Goal: Task Accomplishment & Management: Complete application form

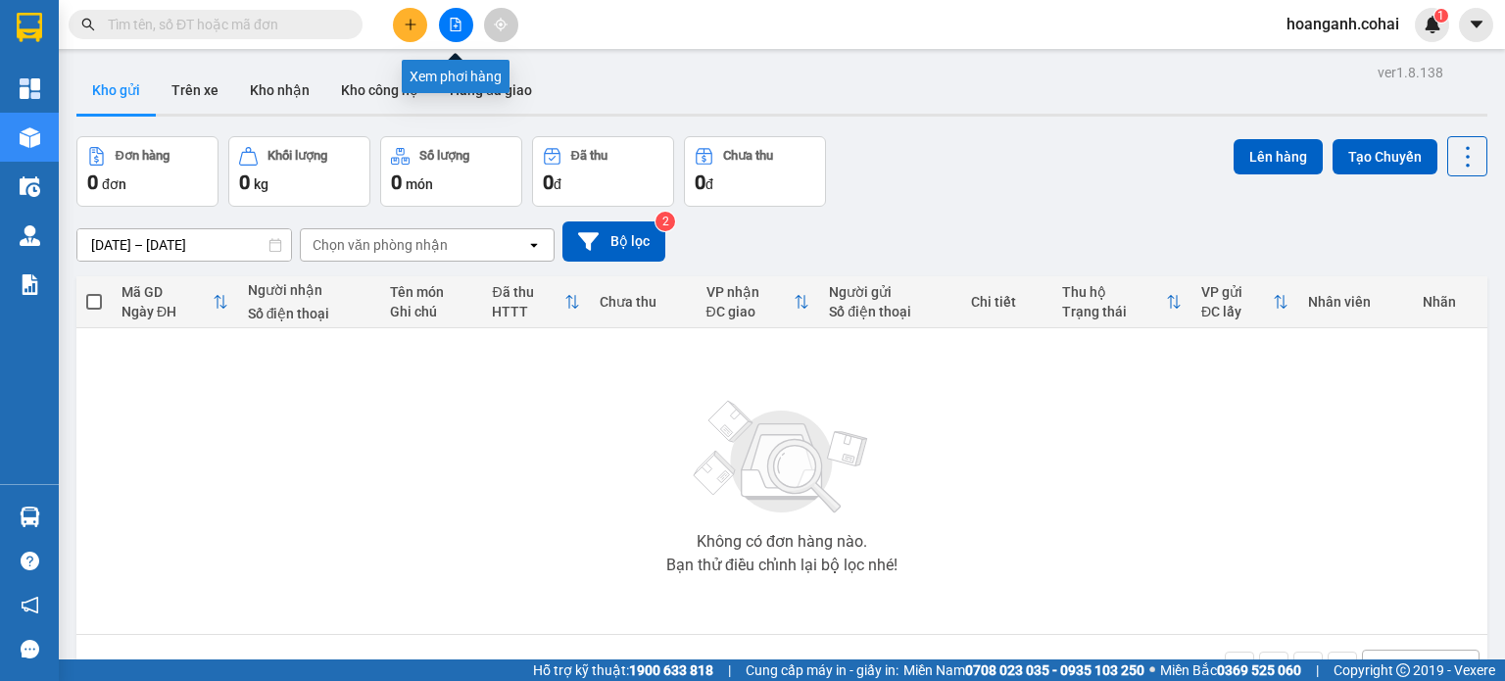
drag, startPoint x: 455, startPoint y: 27, endPoint x: 341, endPoint y: 46, distance: 115.2
click at [453, 26] on icon "file-add" at bounding box center [456, 25] width 14 height 14
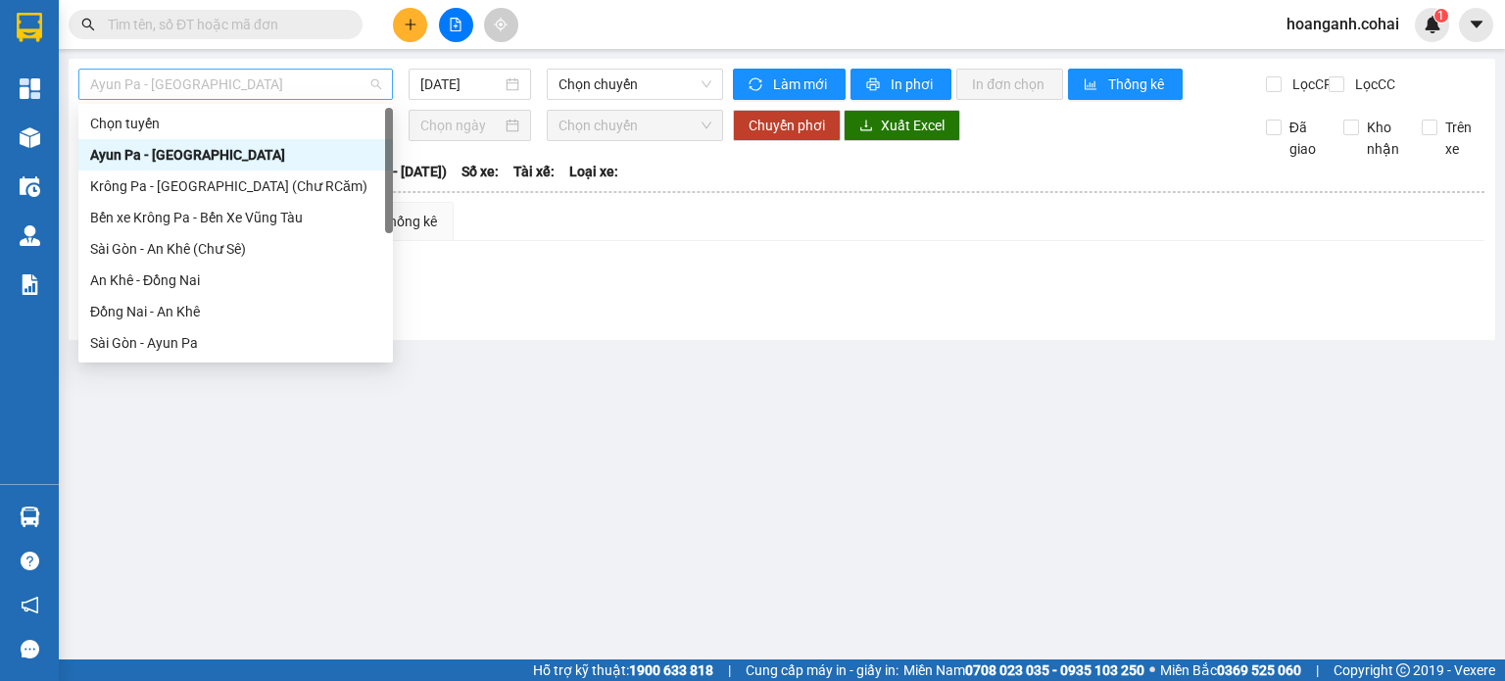
click at [269, 85] on span "Ayun Pa - Sài Gòn" at bounding box center [235, 84] width 291 height 29
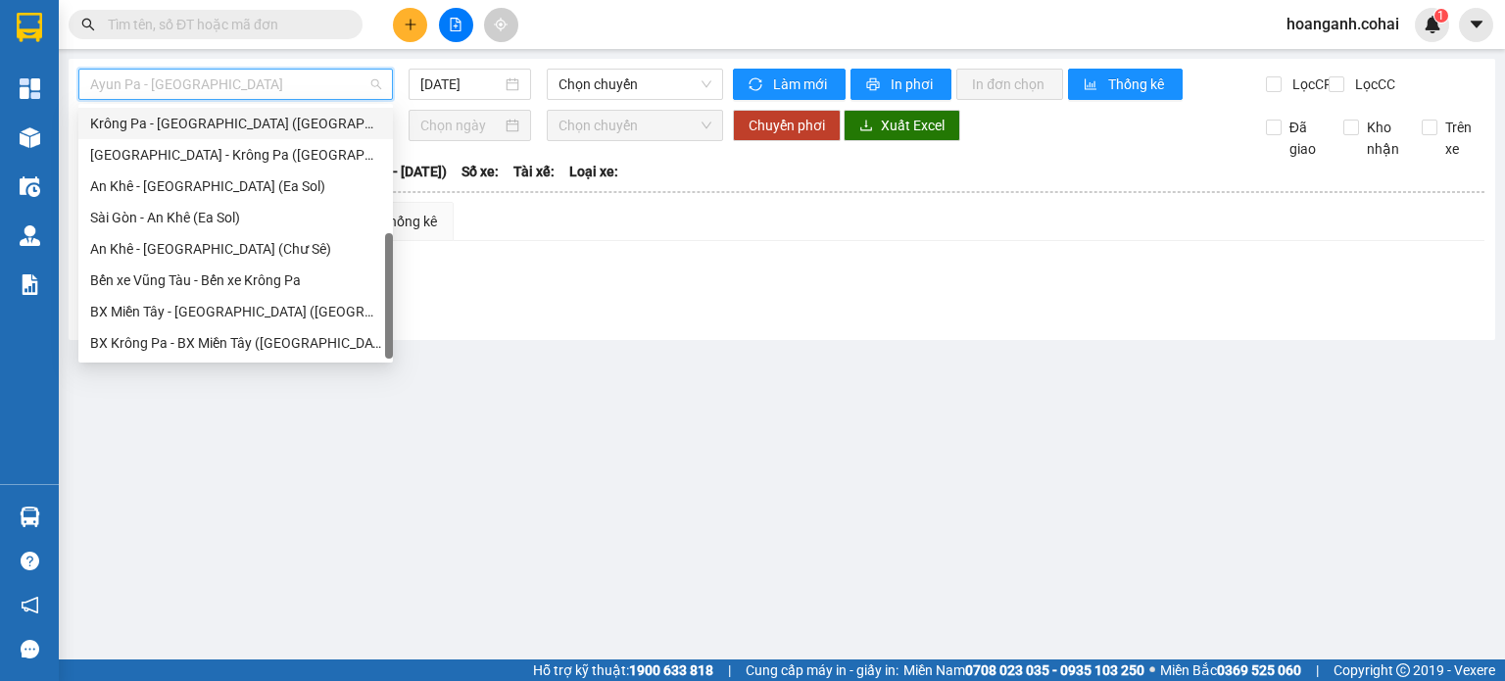
click at [241, 128] on div "Krông Pa - Sài Gòn (Uar)" at bounding box center [235, 124] width 291 height 22
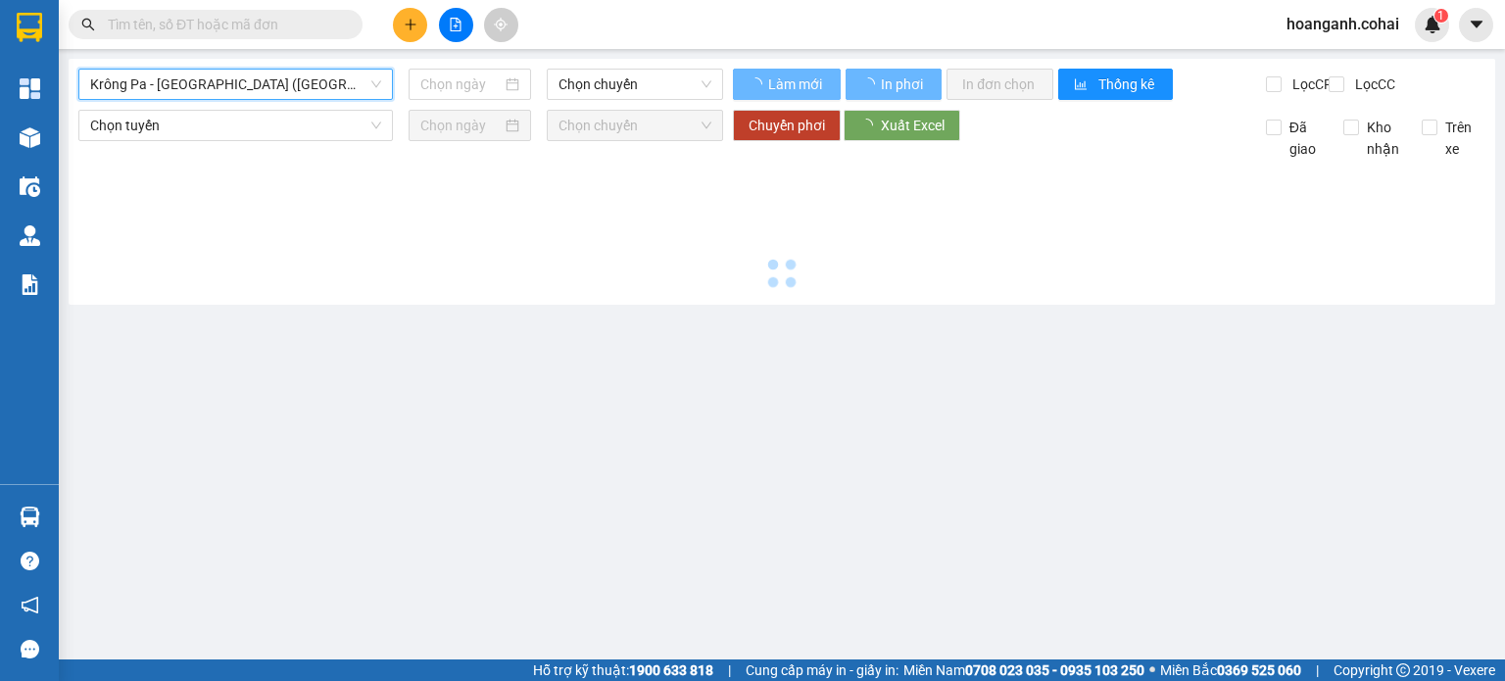
type input "14/08/2025"
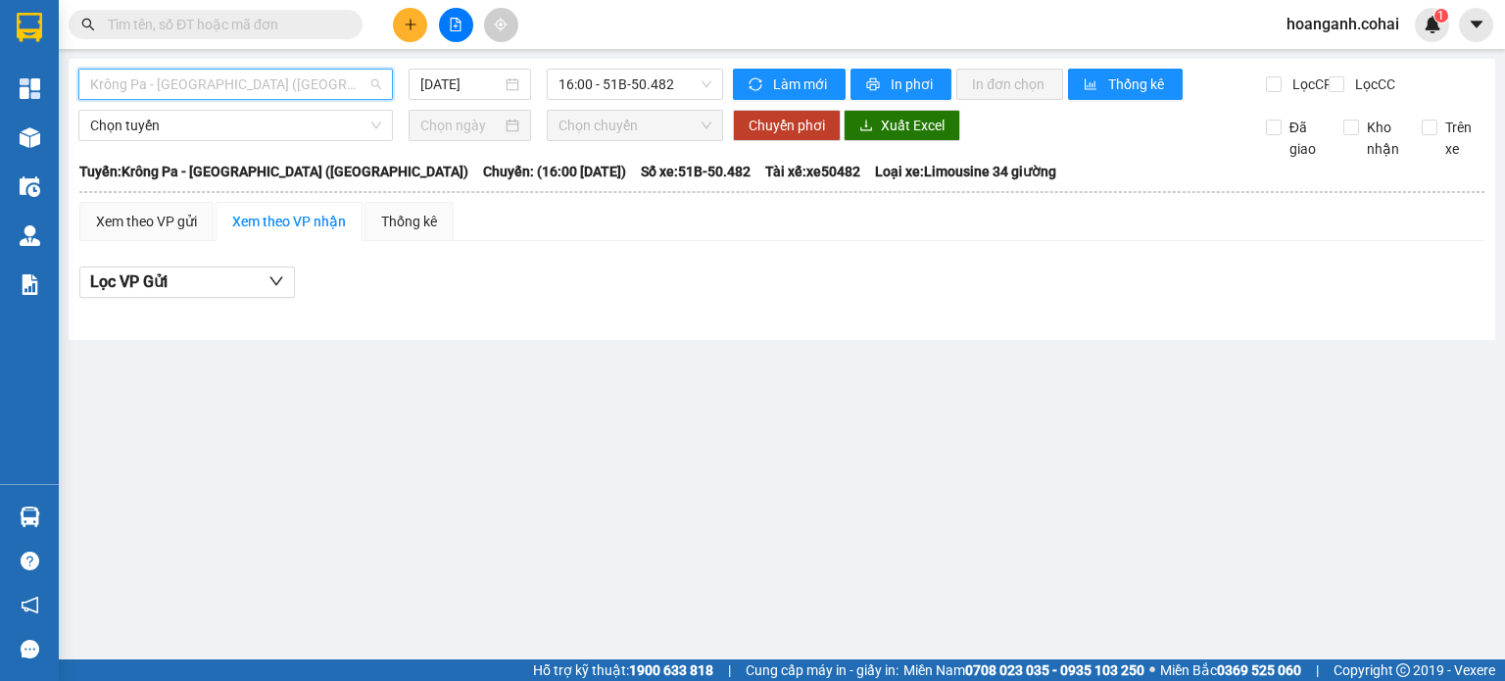
click at [266, 85] on span "Krông Pa - Sài Gòn (Uar)" at bounding box center [235, 84] width 291 height 29
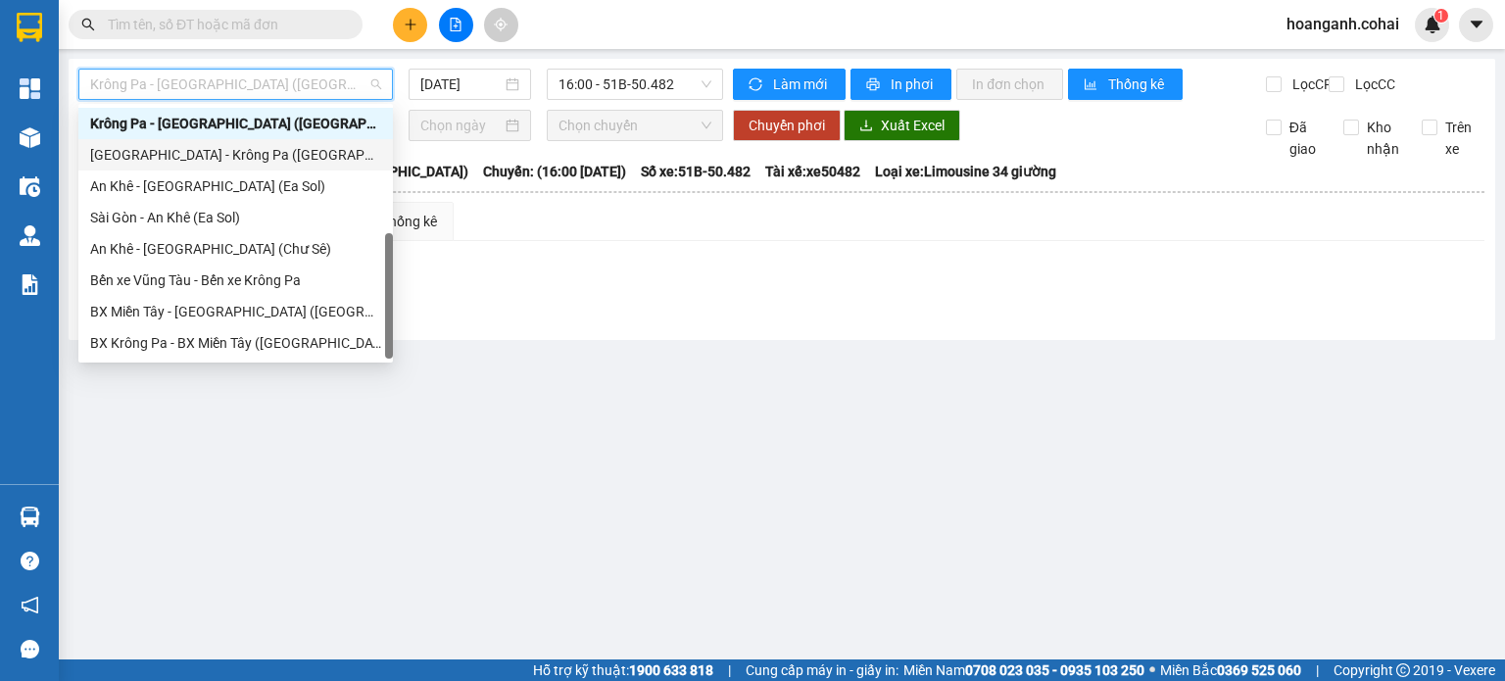
click at [223, 159] on div "Sài Gòn - Krông Pa (Uar)" at bounding box center [235, 155] width 291 height 22
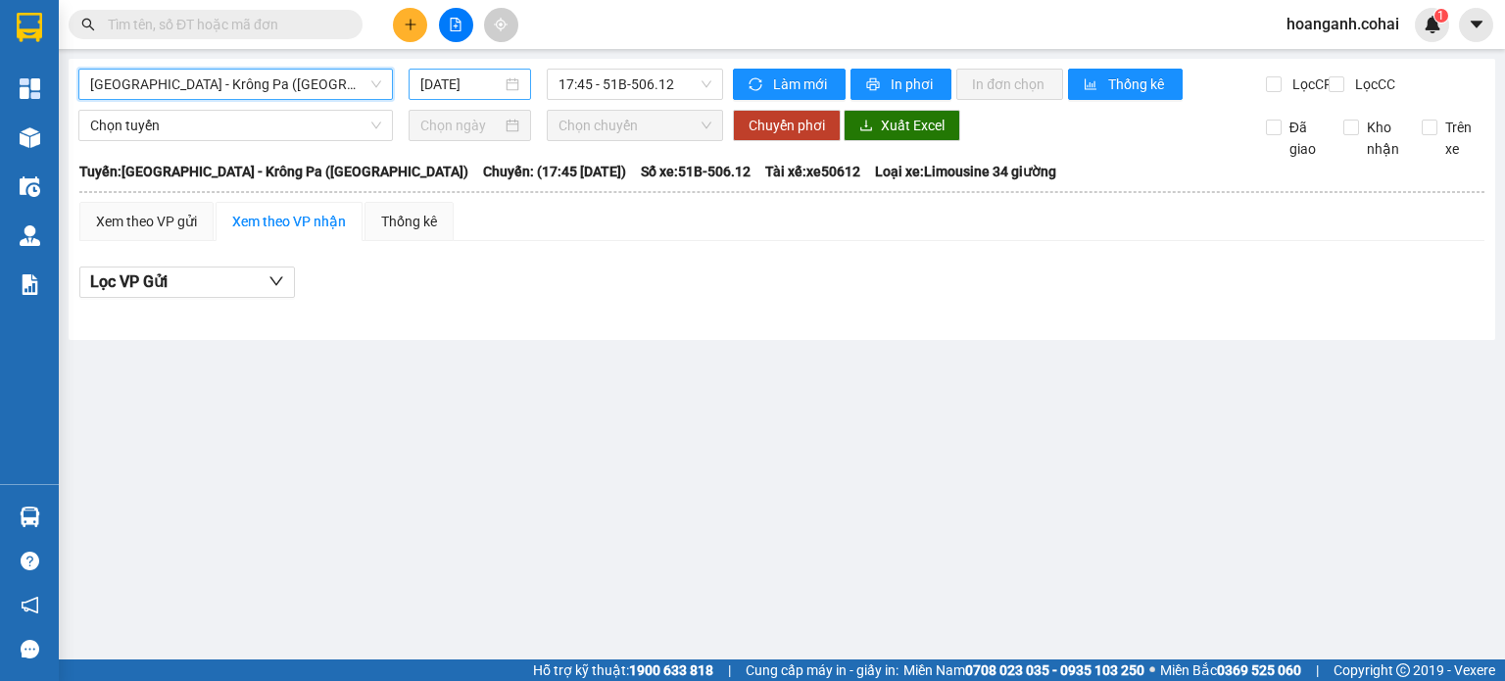
click at [460, 73] on input "14/08/2025" at bounding box center [460, 84] width 80 height 22
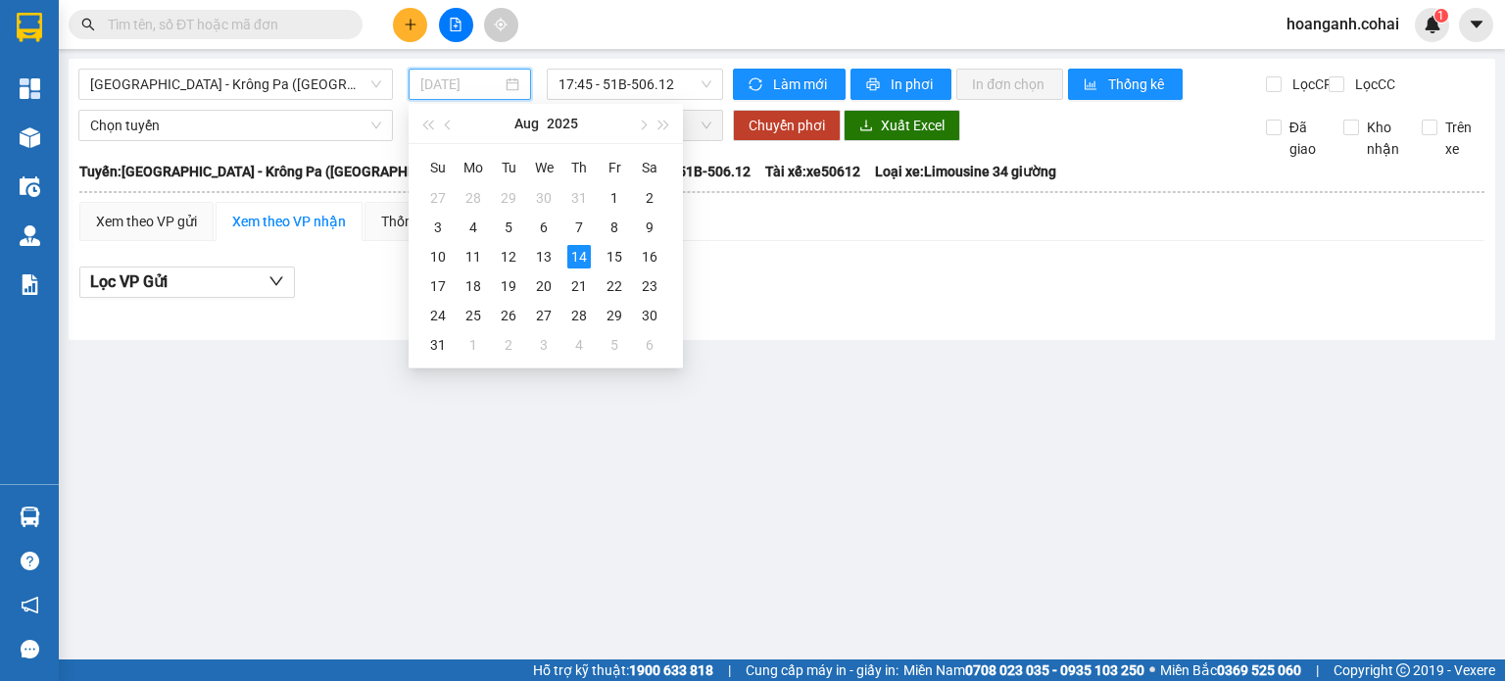
drag, startPoint x: 545, startPoint y: 261, endPoint x: 622, endPoint y: 116, distance: 164.4
click at [549, 254] on div "13" at bounding box center [544, 257] width 24 height 24
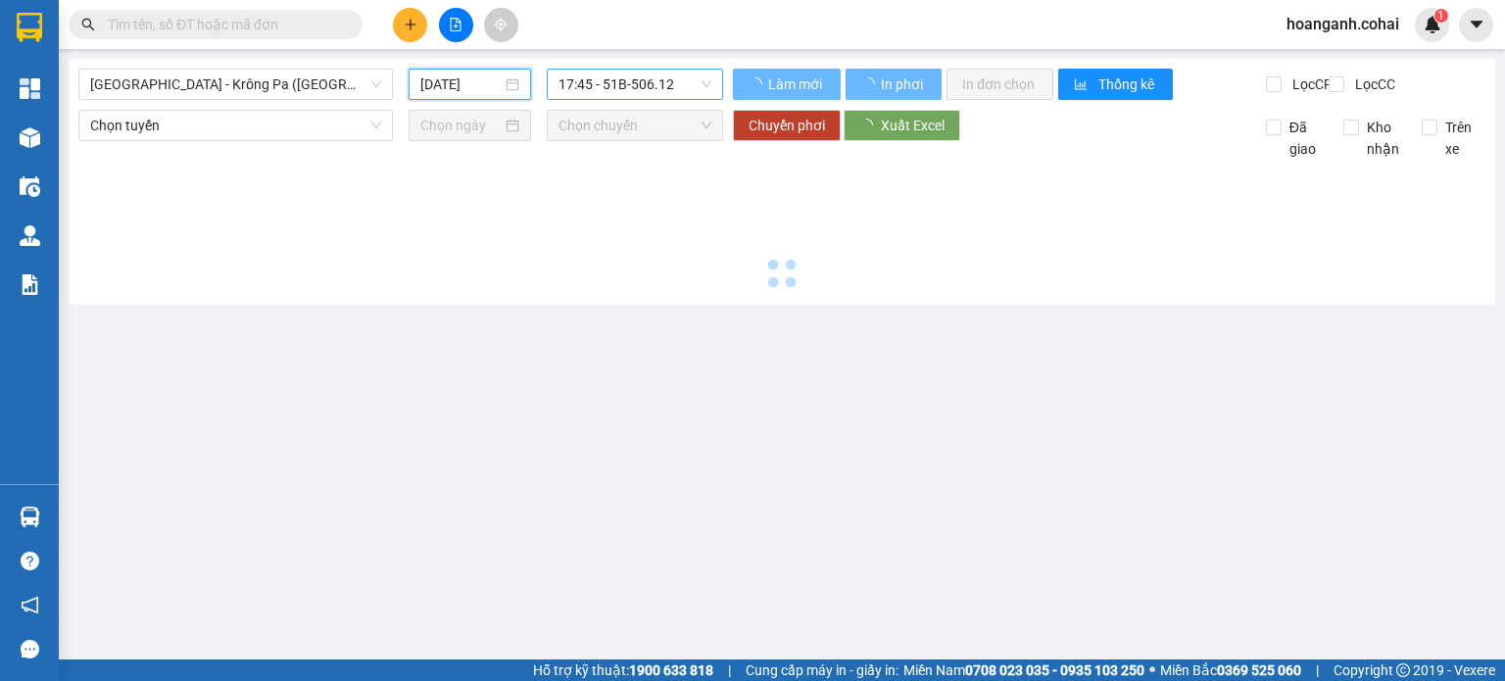
type input "13/08/2025"
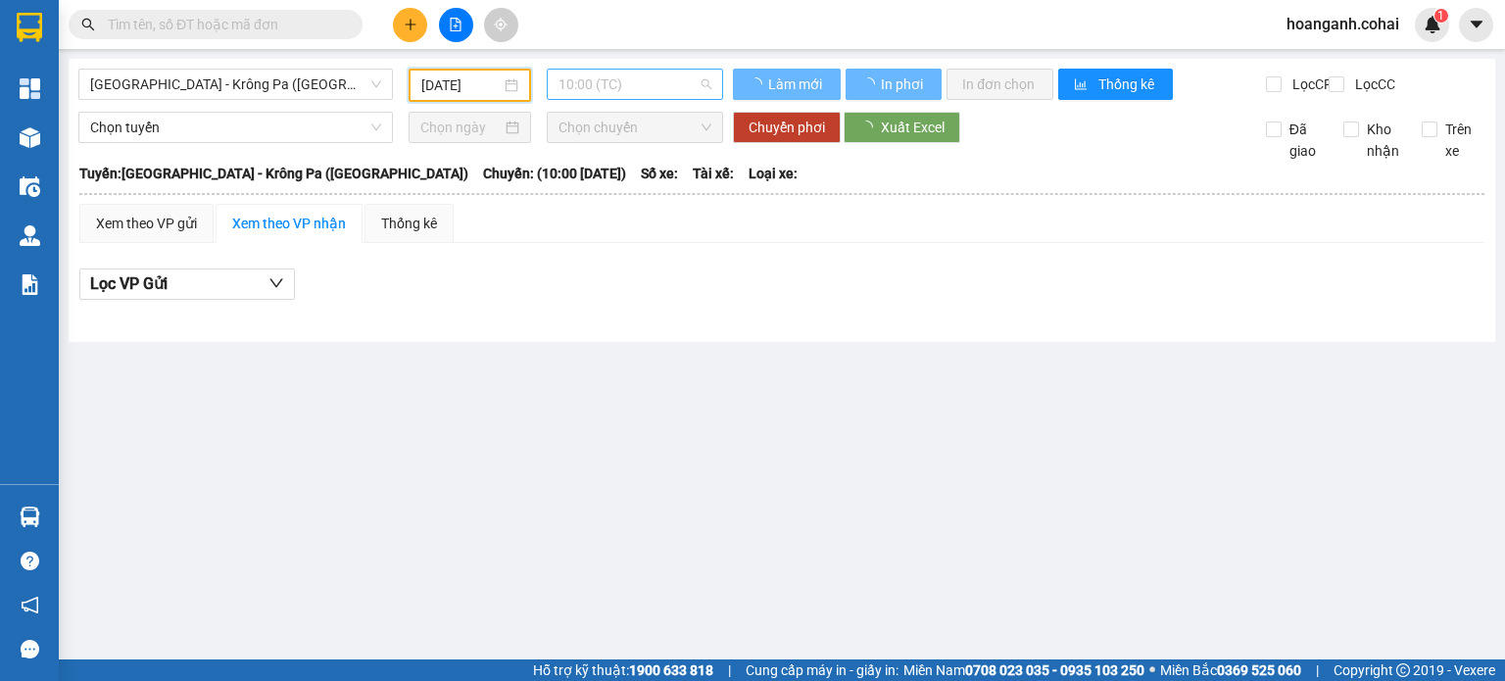
click at [675, 88] on span "10:00 (TC)" at bounding box center [636, 84] width 154 height 29
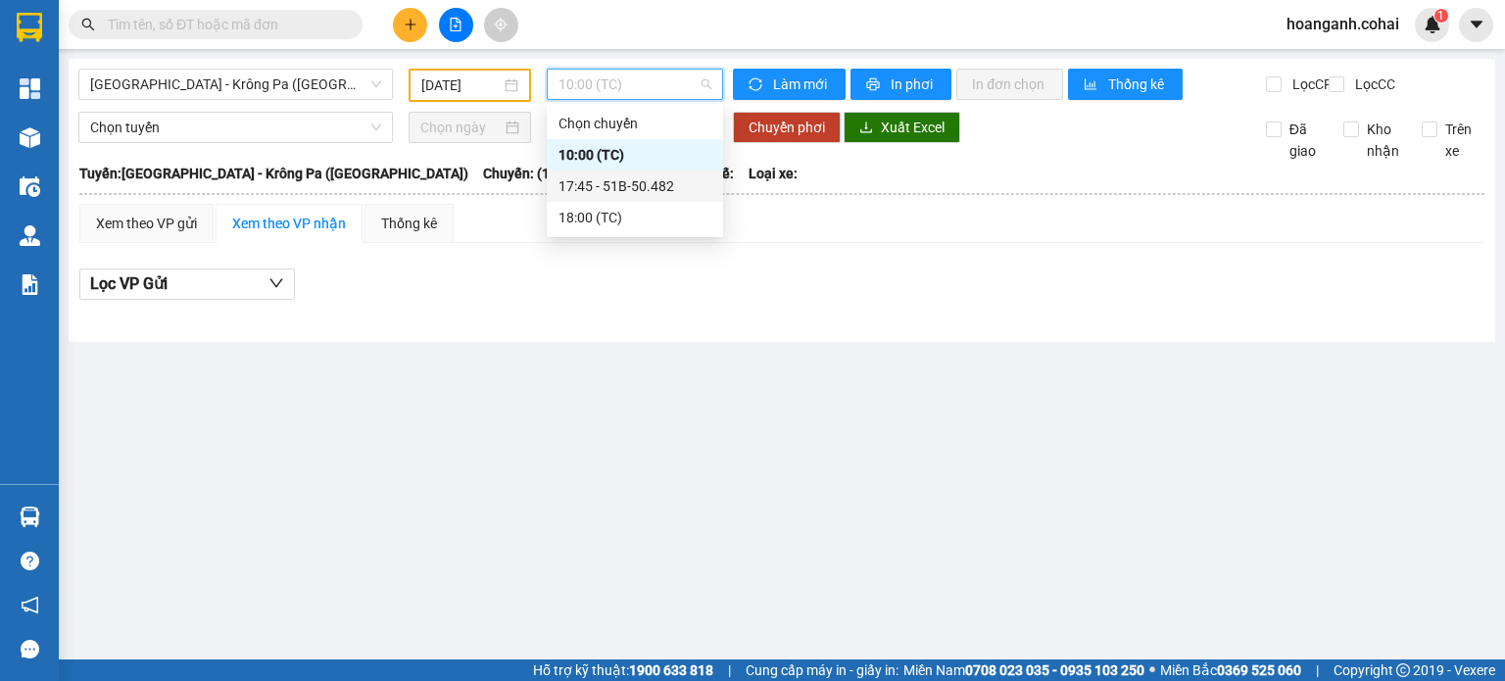
click at [646, 190] on div "17:45 - 51B-50.482" at bounding box center [635, 186] width 153 height 22
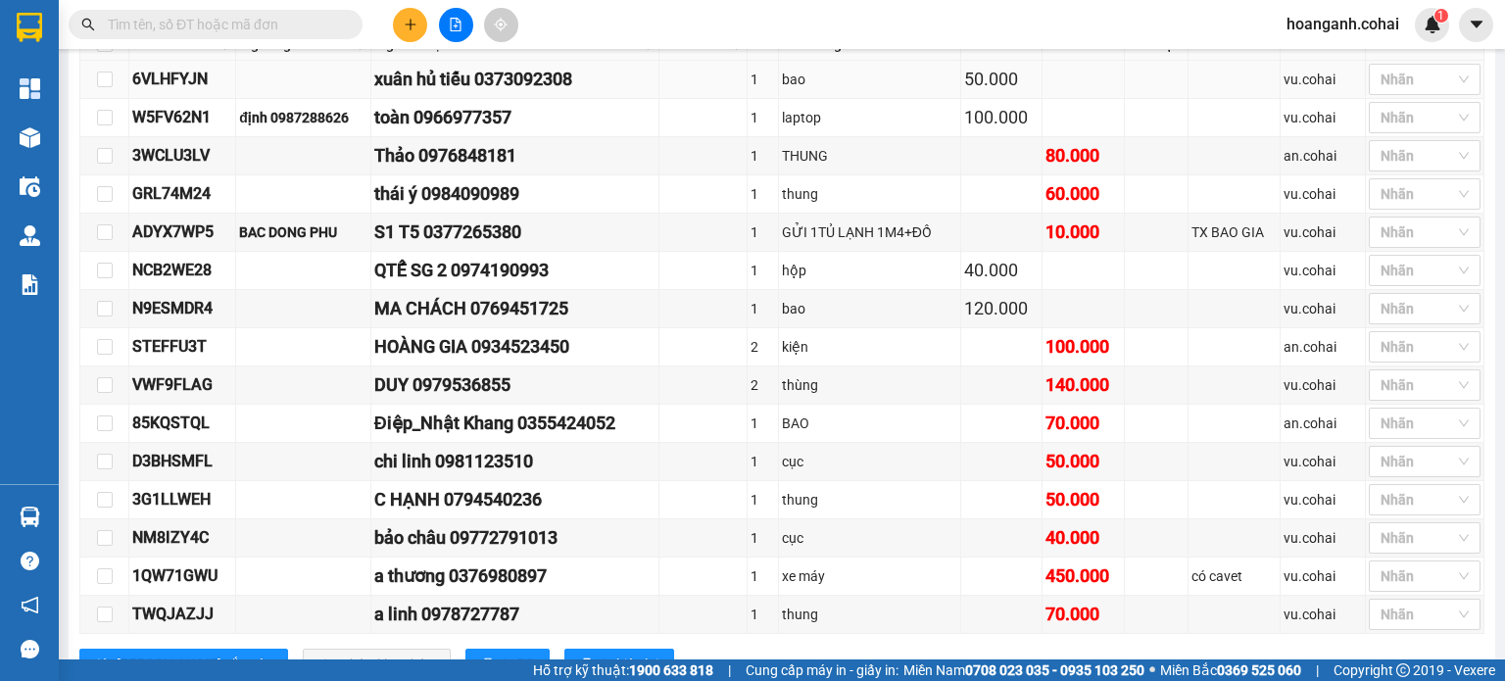
scroll to position [1470, 0]
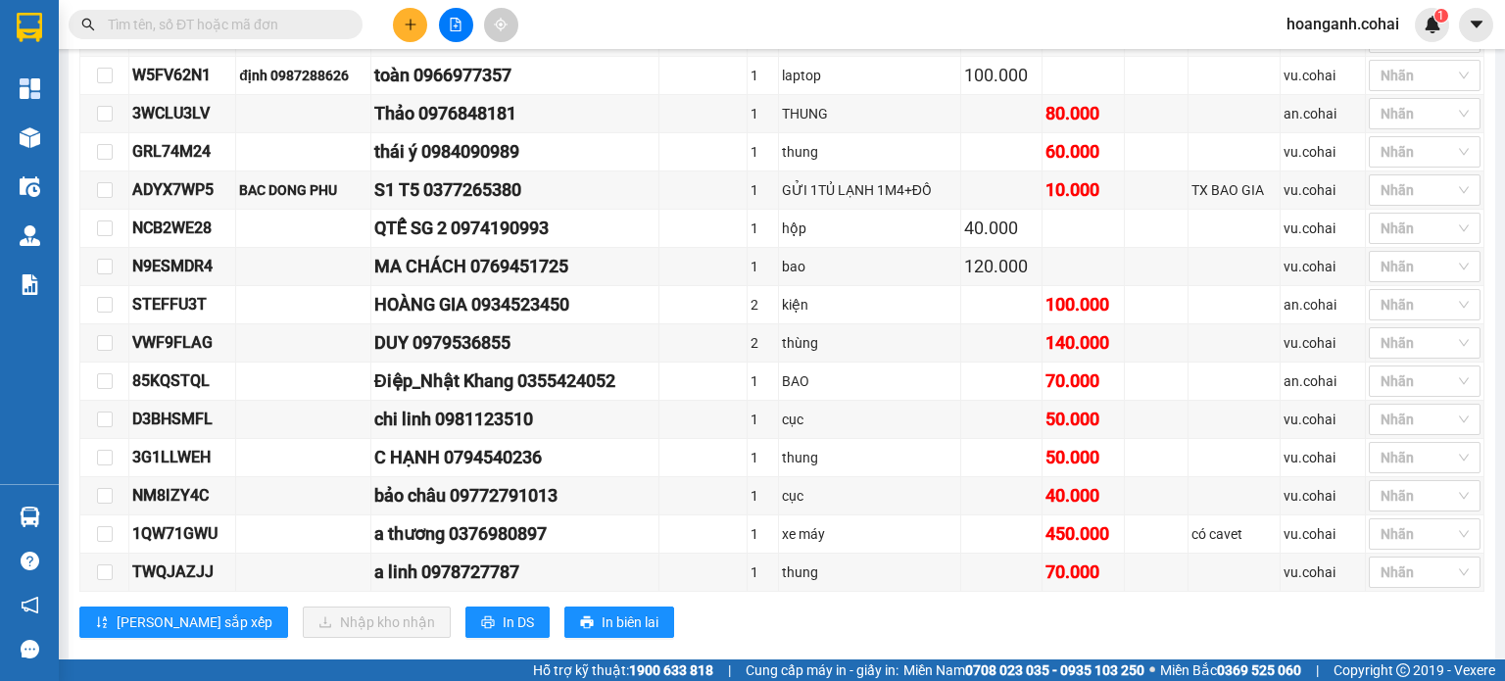
click at [313, 27] on input "text" at bounding box center [223, 25] width 231 height 22
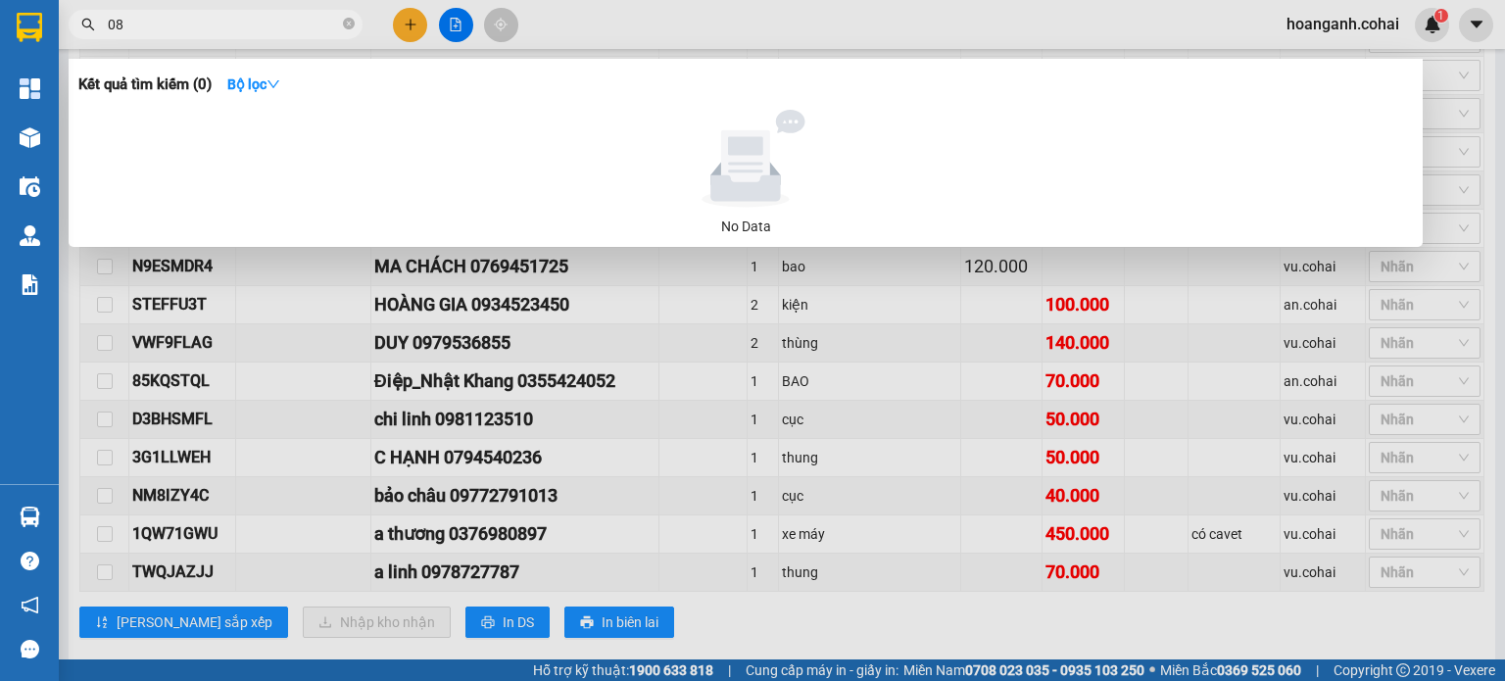
type input "0"
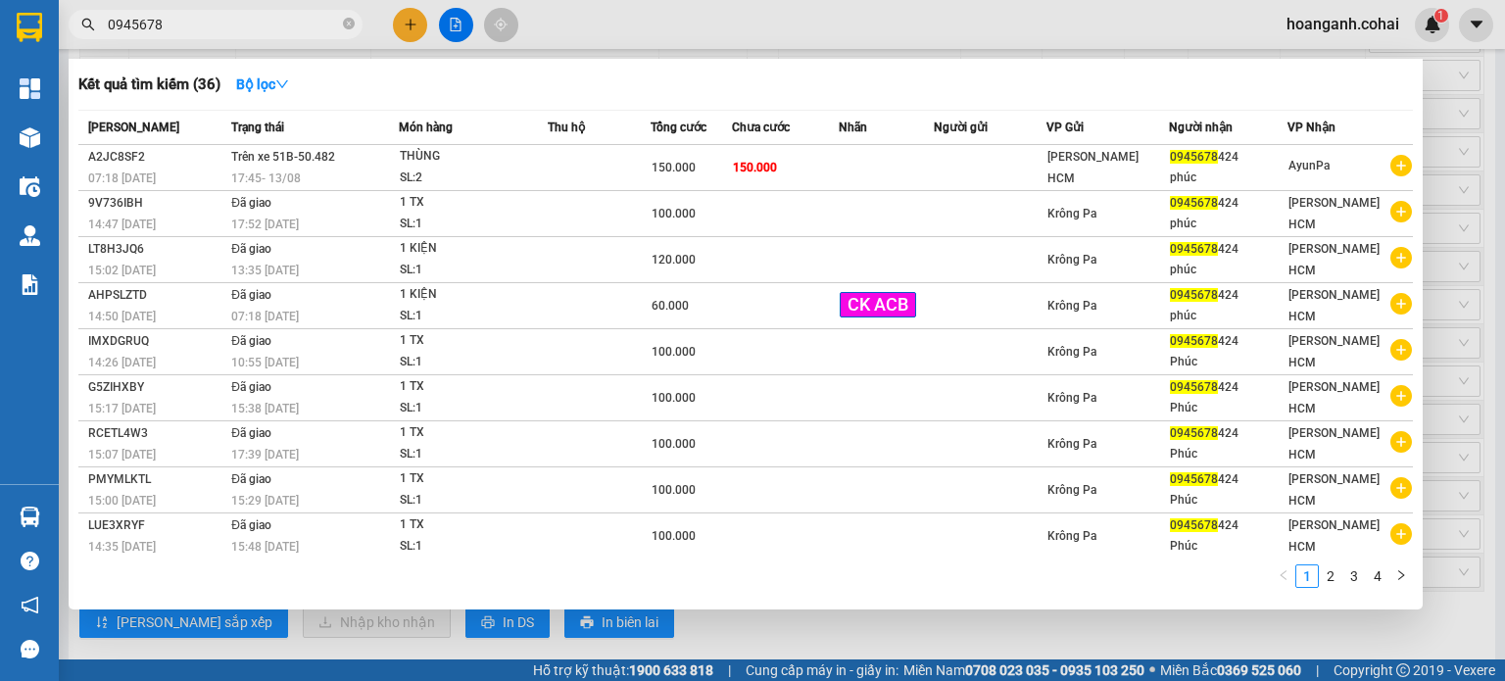
type input "0945678"
click at [1289, 635] on div at bounding box center [752, 340] width 1505 height 681
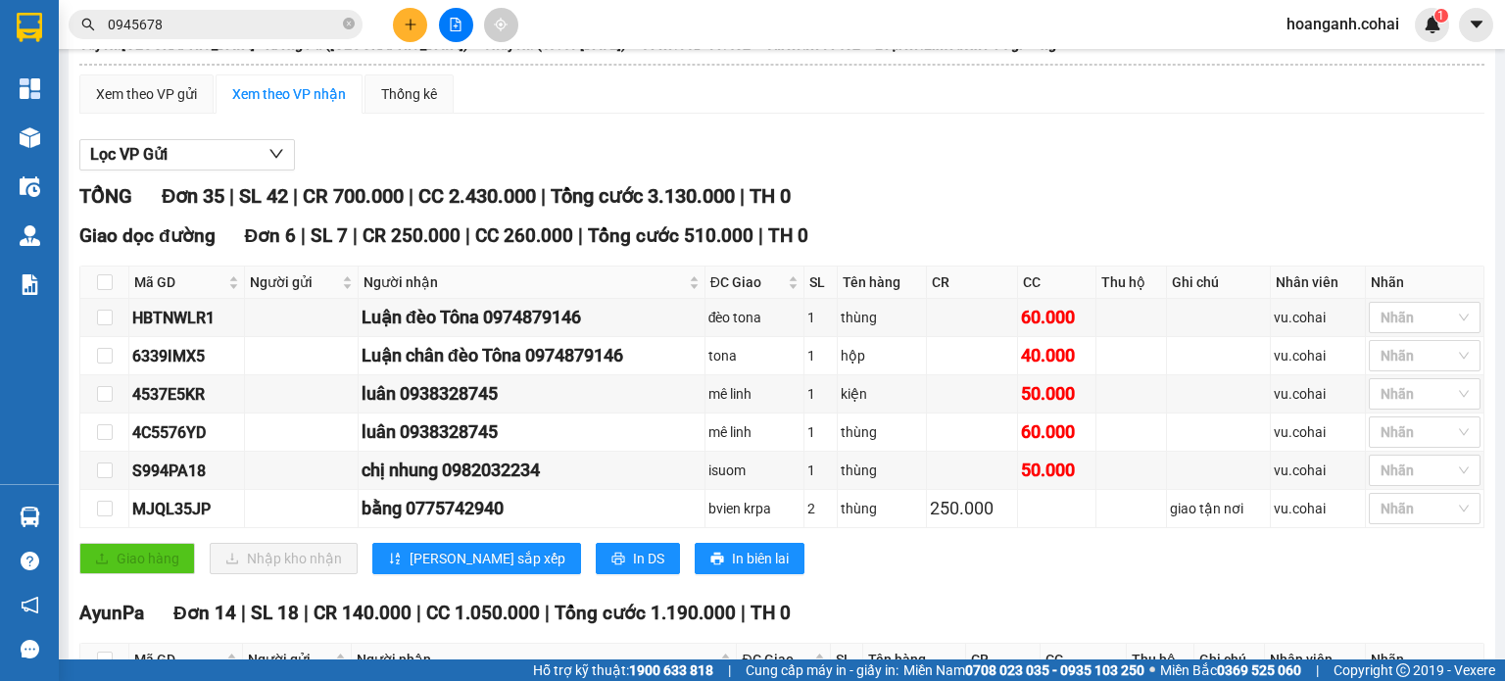
scroll to position [98, 0]
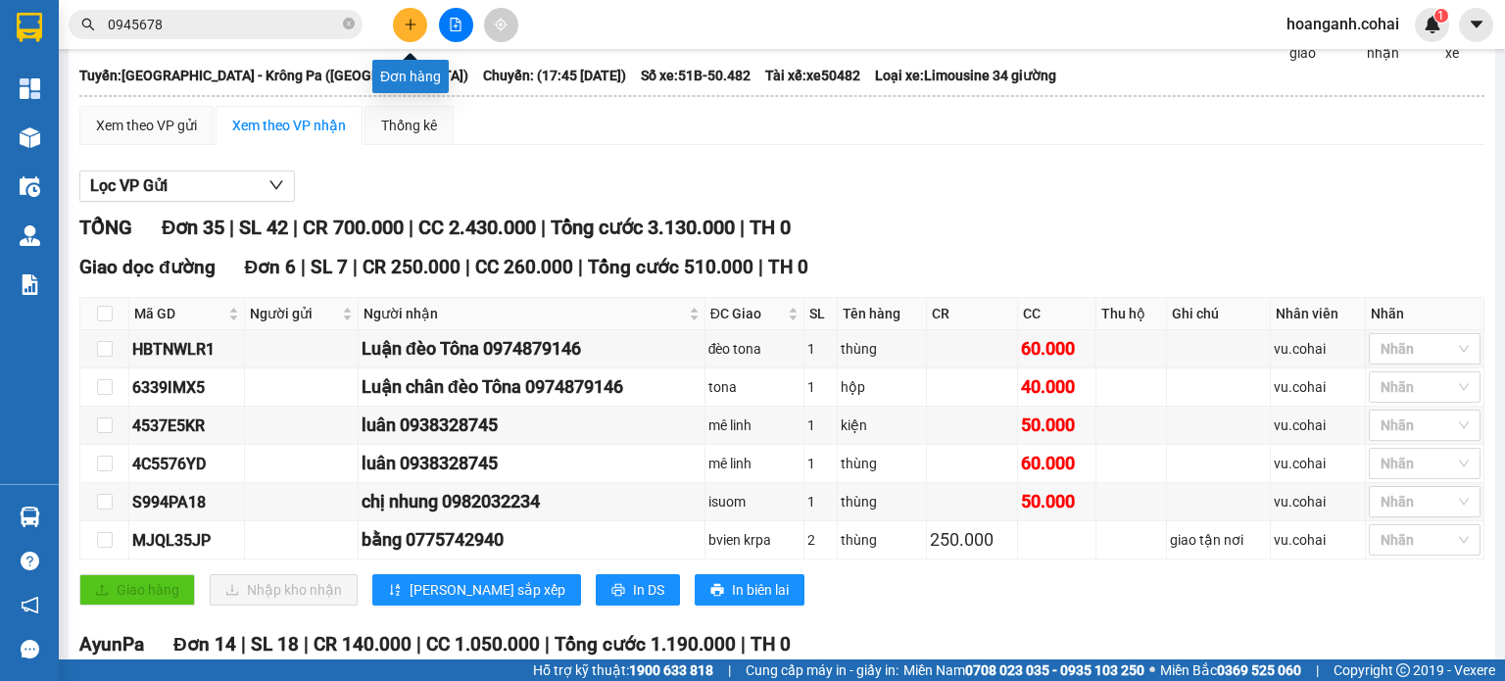
click at [413, 19] on icon "plus" at bounding box center [411, 25] width 14 height 14
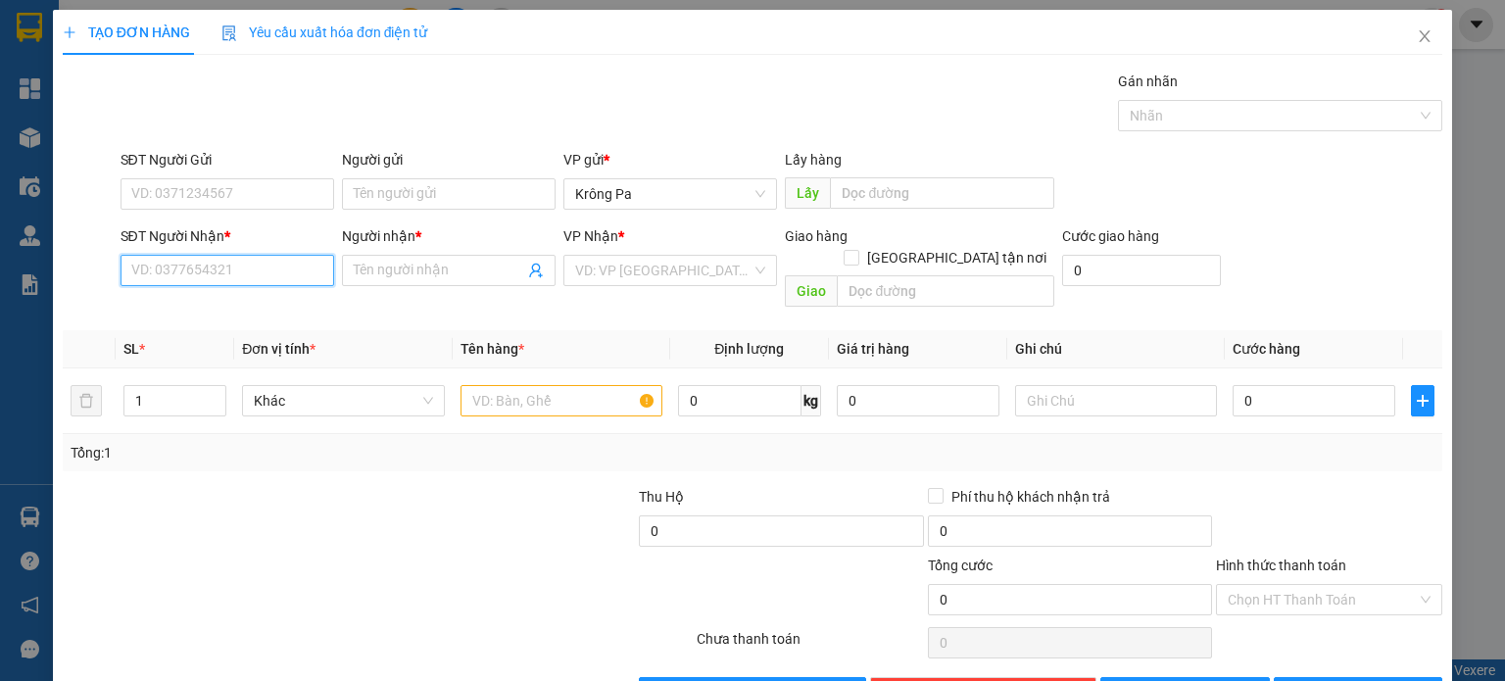
click at [282, 269] on input "SĐT Người Nhận *" at bounding box center [228, 270] width 214 height 31
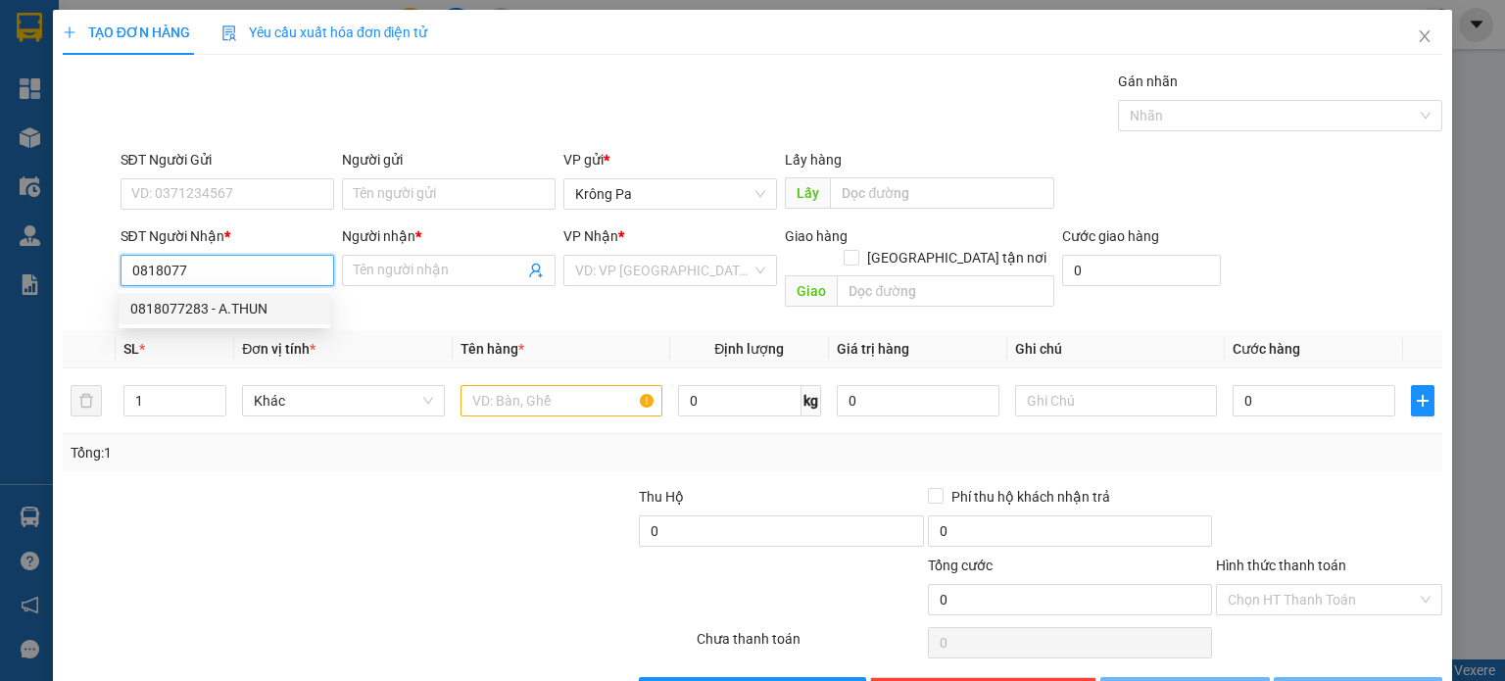
click at [274, 313] on div "0818077283 - A.THUN" at bounding box center [224, 309] width 188 height 22
type input "0818077283"
type input "A.THUN"
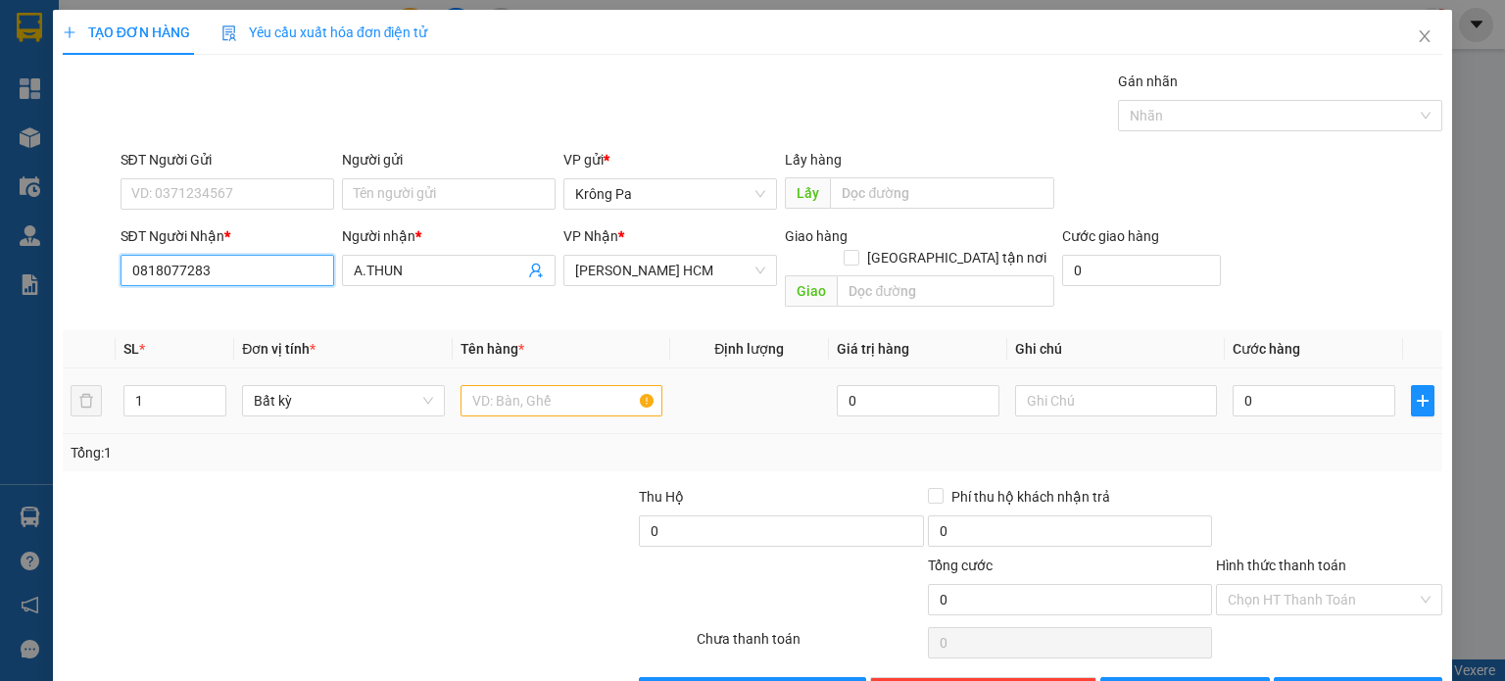
type input "0818077283"
click at [589, 385] on input "text" at bounding box center [562, 400] width 202 height 31
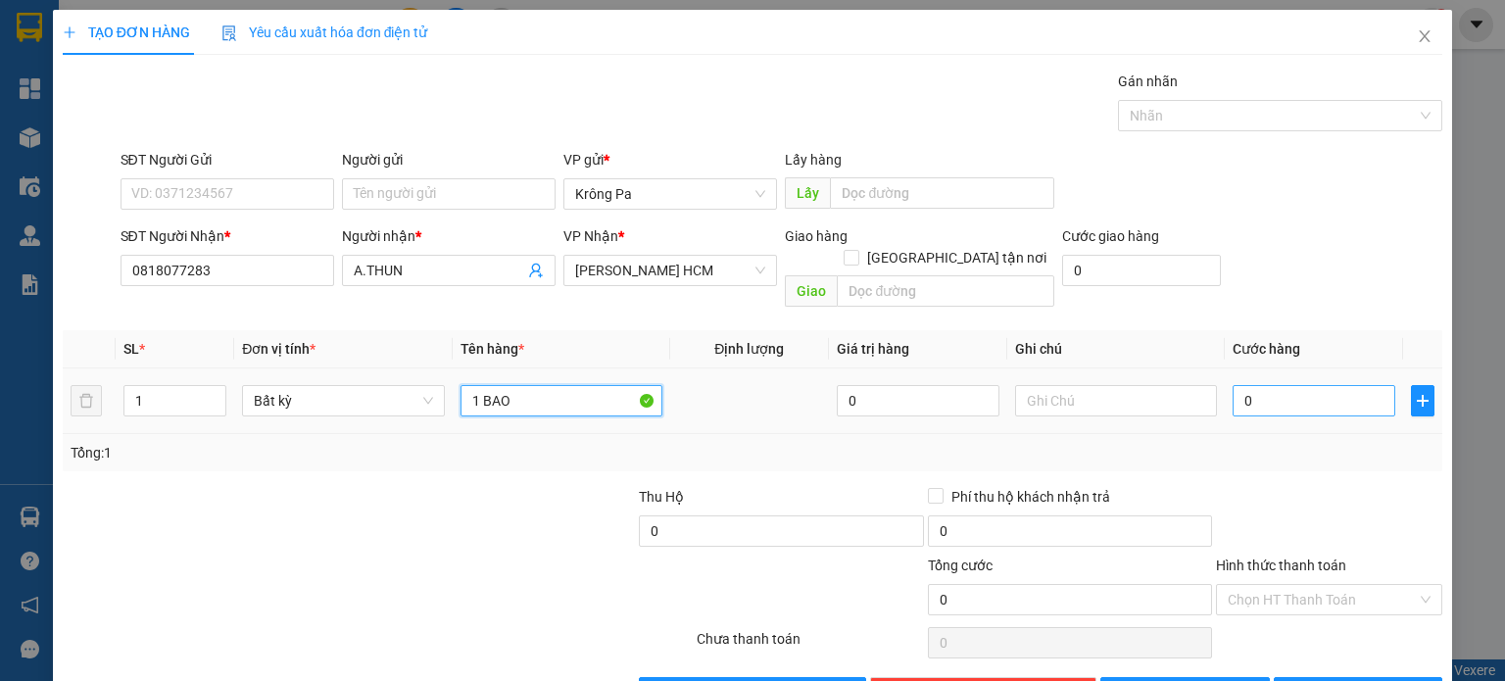
type input "1 BAO"
click at [1336, 388] on input "0" at bounding box center [1314, 400] width 163 height 31
type input "5"
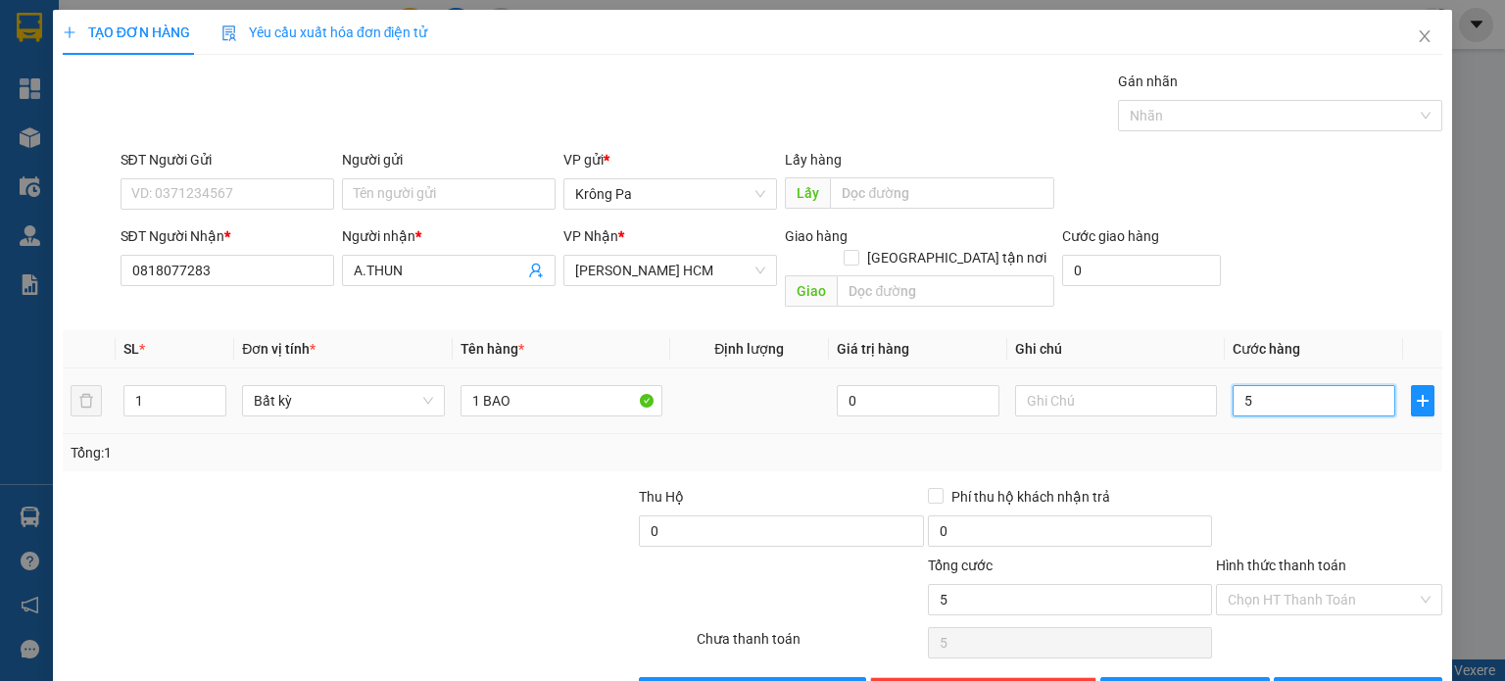
type input "50"
type input "50.000"
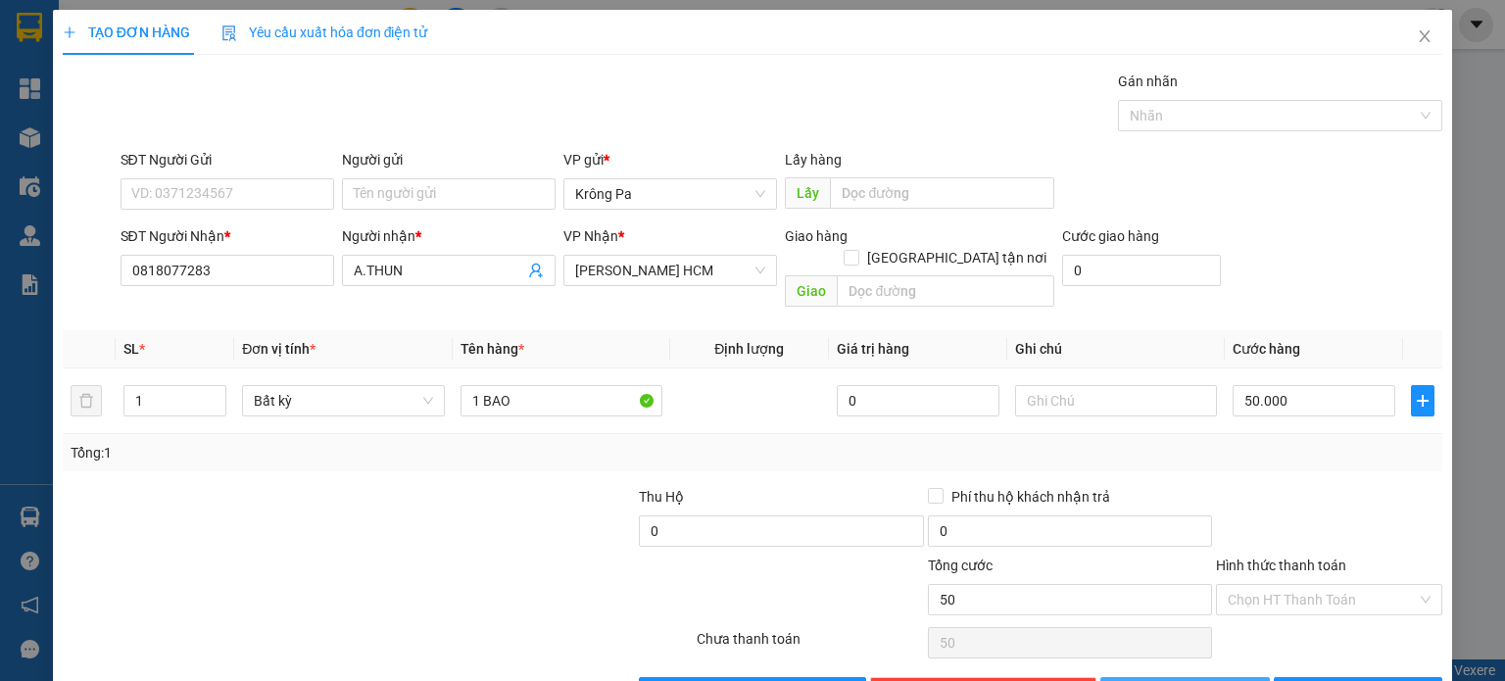
type input "50.000"
click at [1223, 677] on button "Lưu" at bounding box center [1185, 692] width 170 height 31
type input "0"
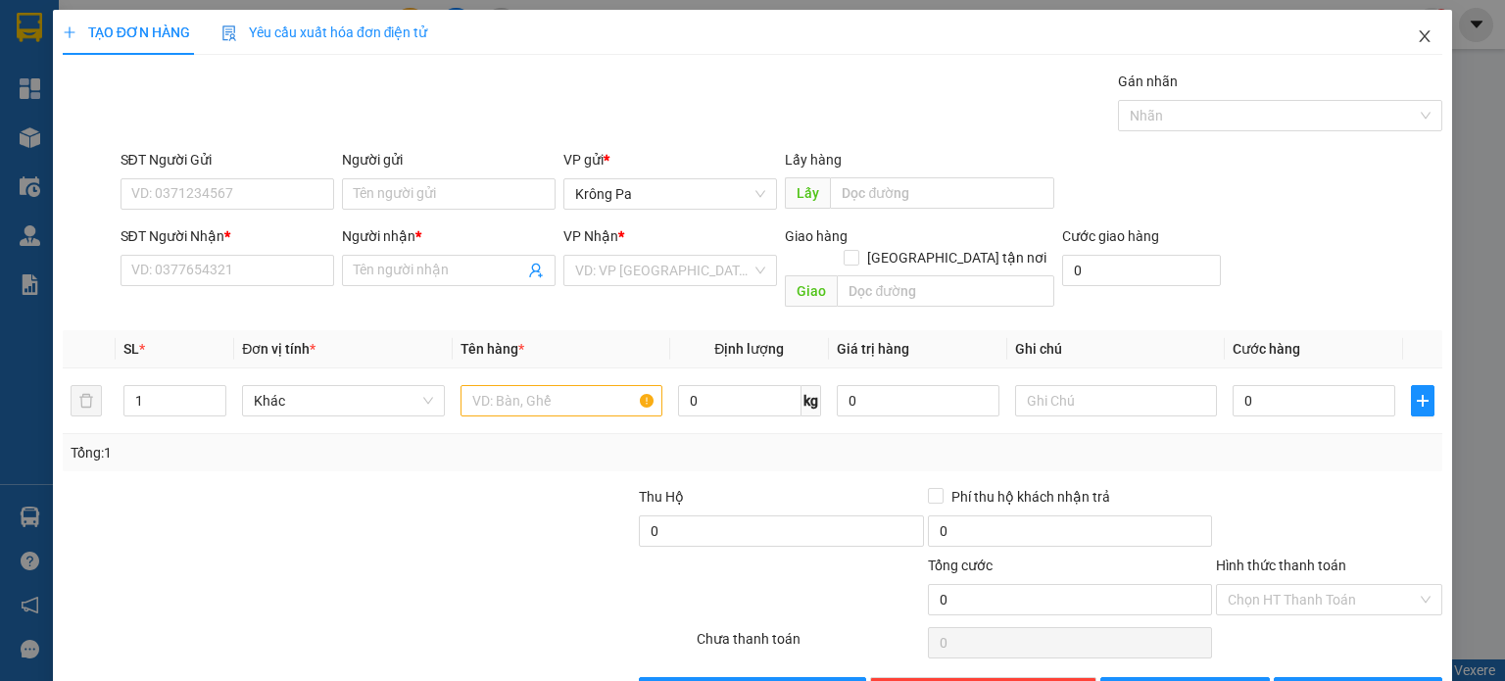
click at [1428, 26] on span "Close" at bounding box center [1424, 37] width 55 height 55
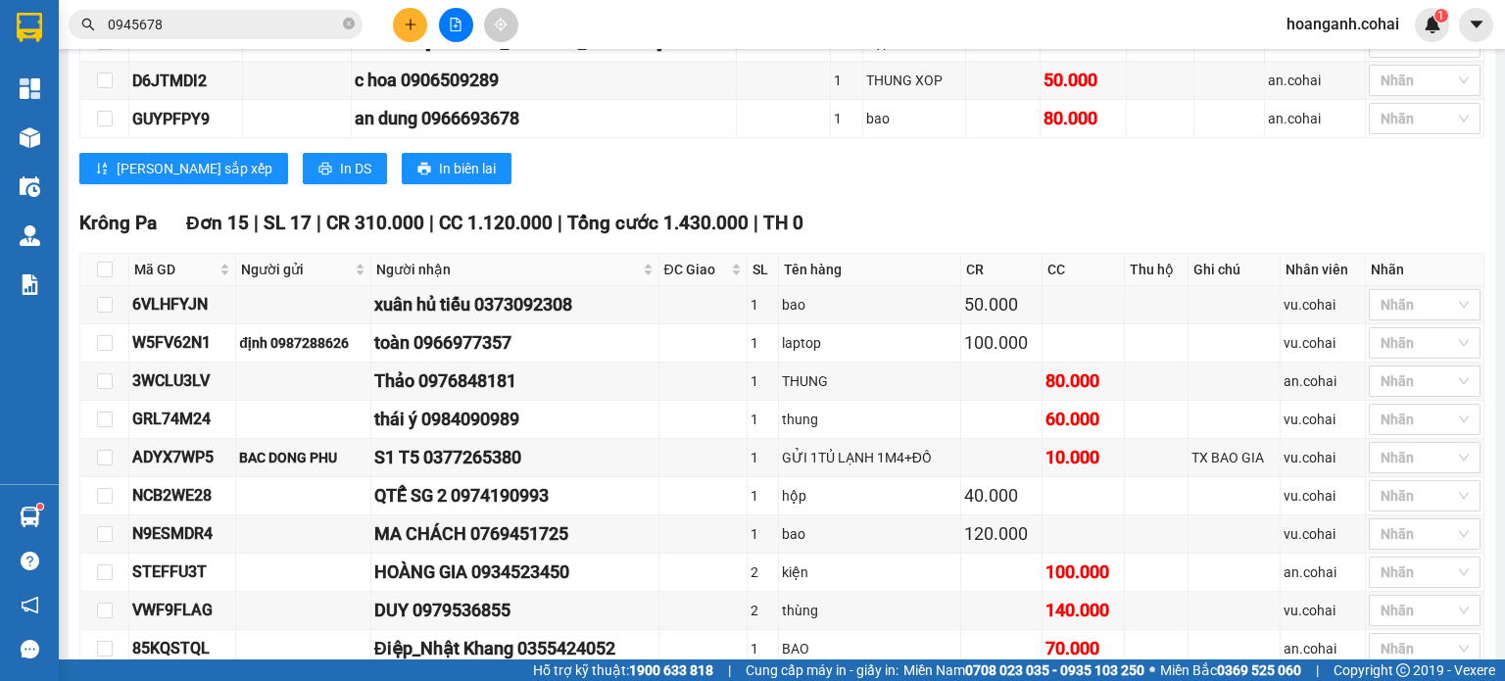
scroll to position [1200, 0]
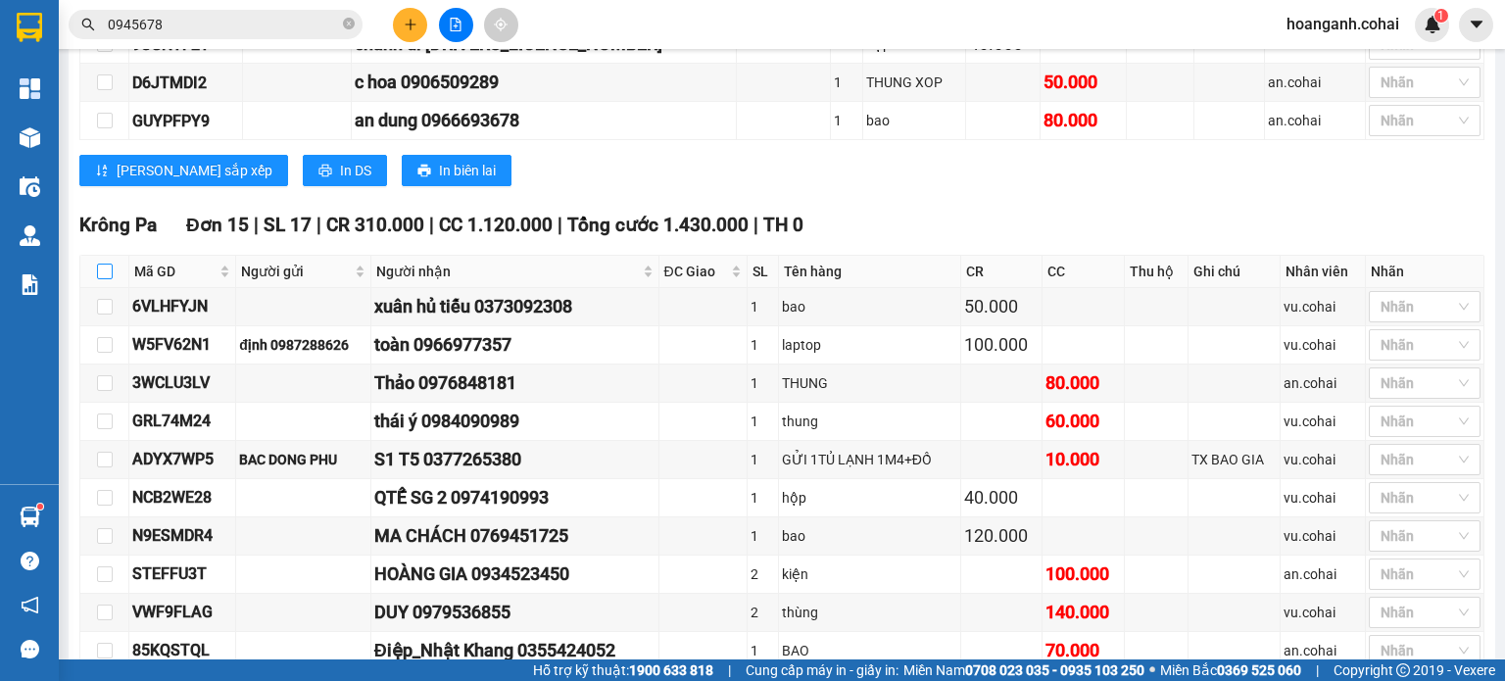
click at [105, 269] on input "checkbox" at bounding box center [105, 272] width 16 height 16
checkbox input "true"
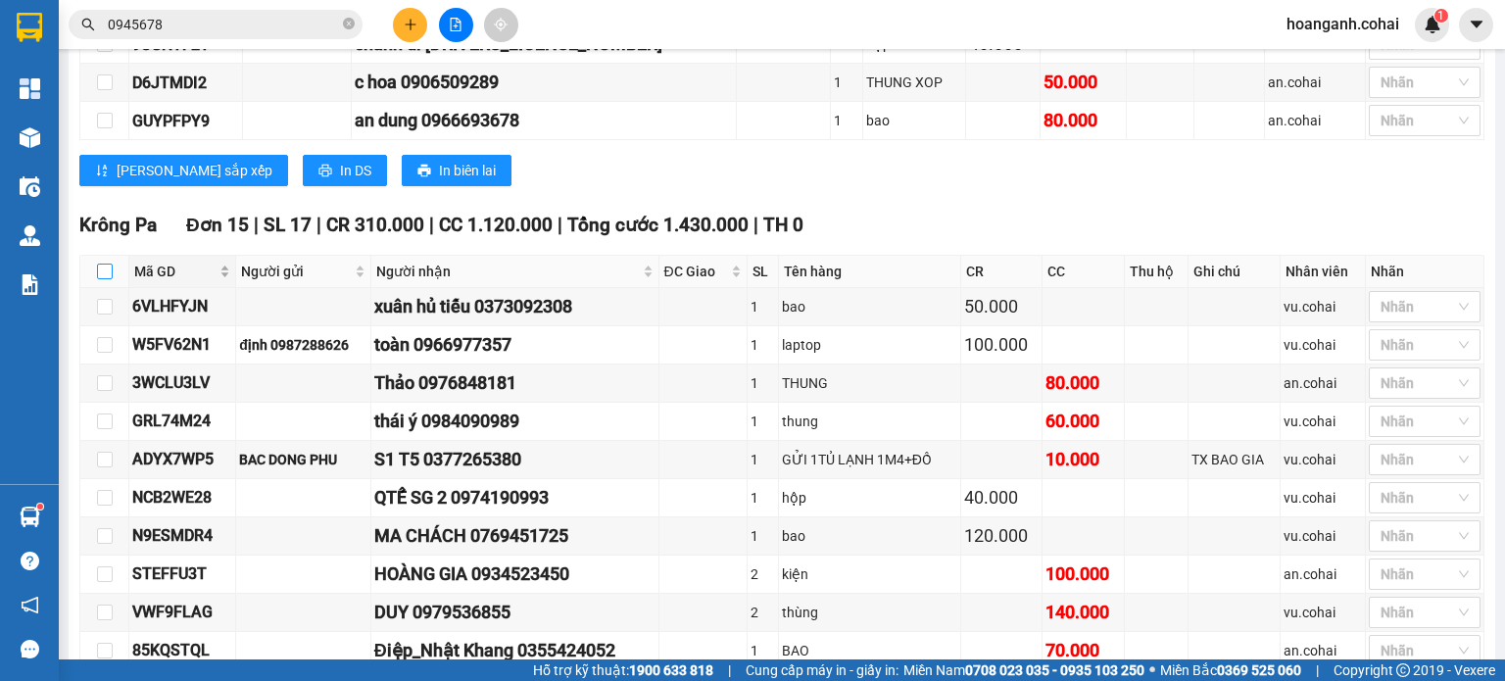
checkbox input "true"
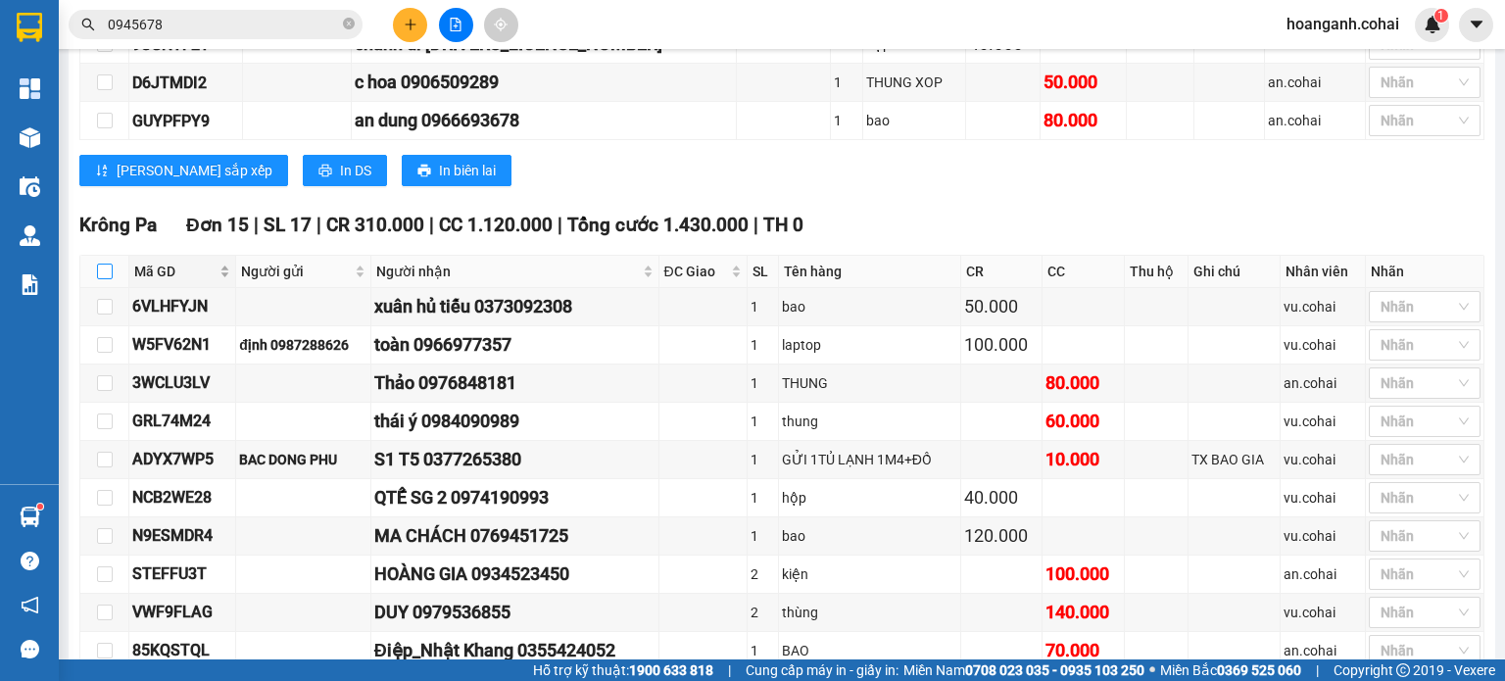
checkbox input "true"
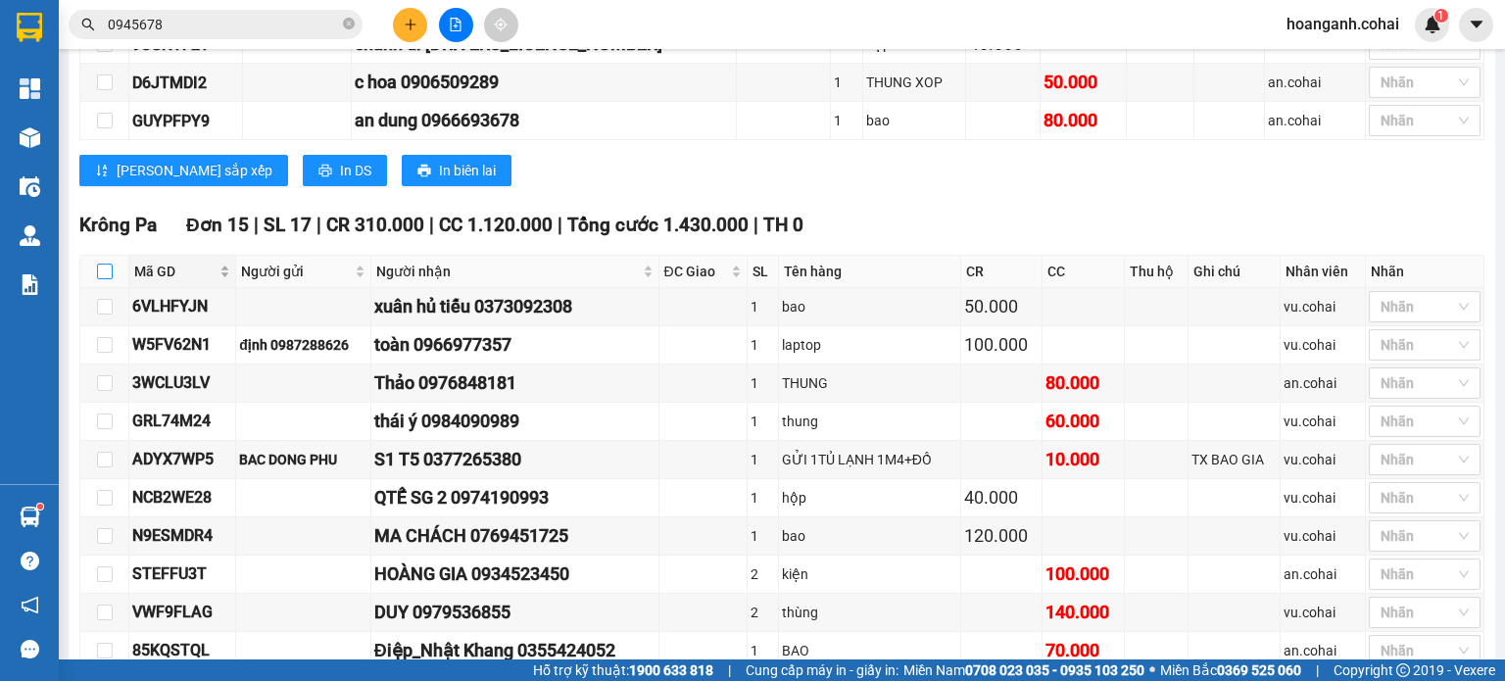
checkbox input "true"
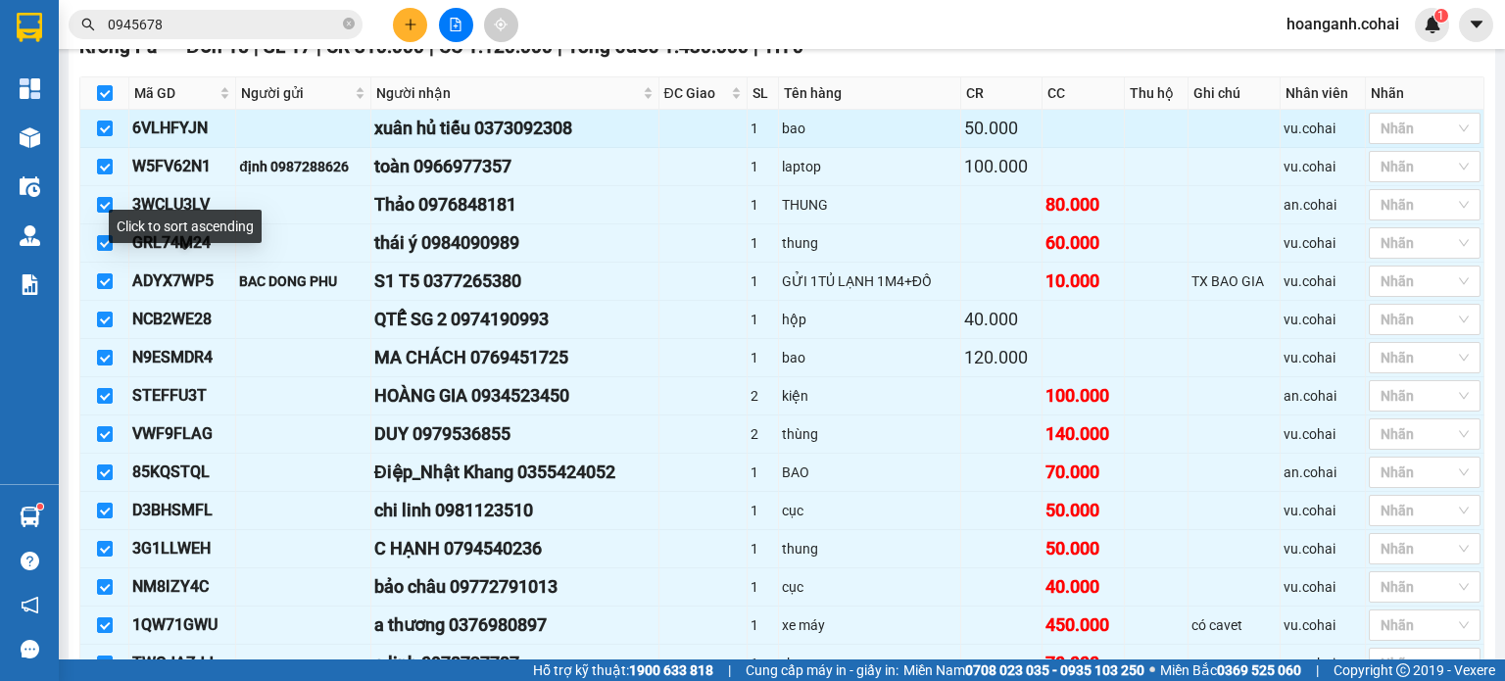
scroll to position [1494, 0]
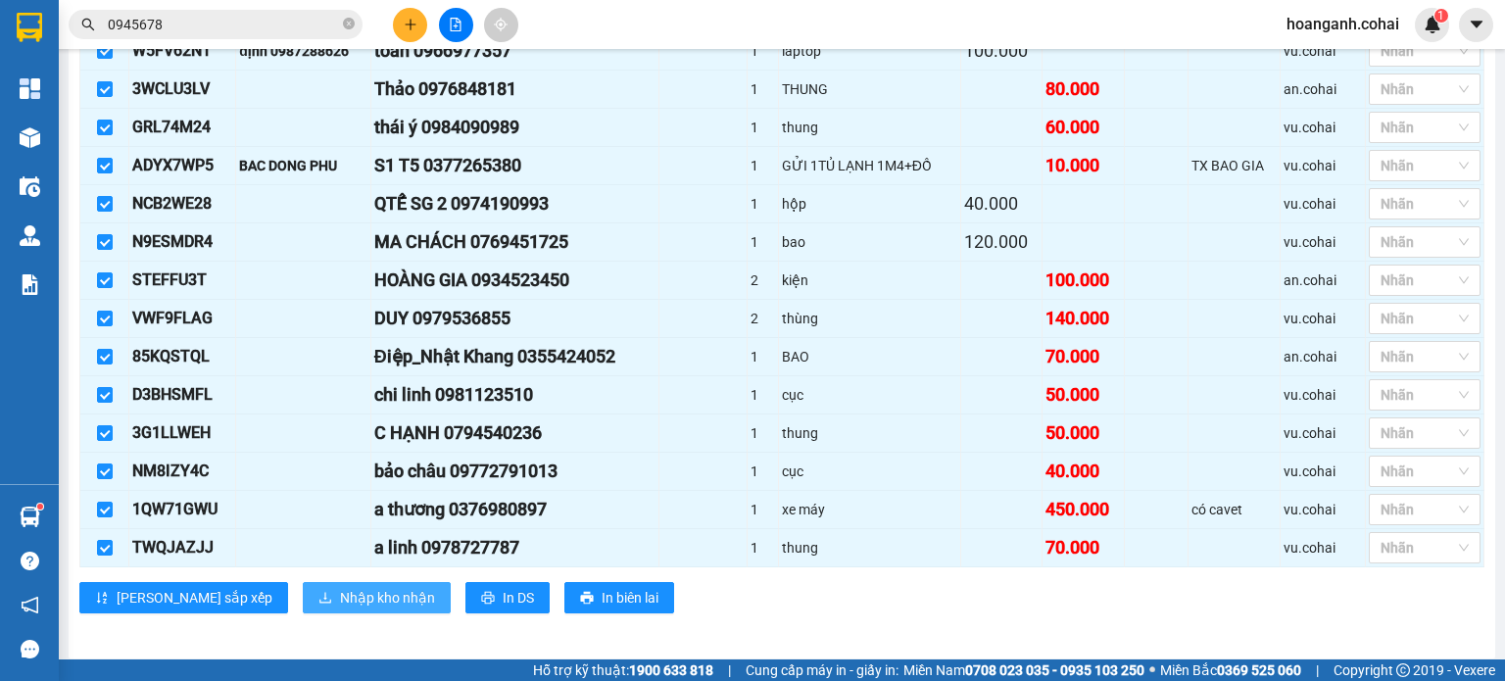
click at [340, 587] on span "Nhập kho nhận" at bounding box center [387, 598] width 95 height 22
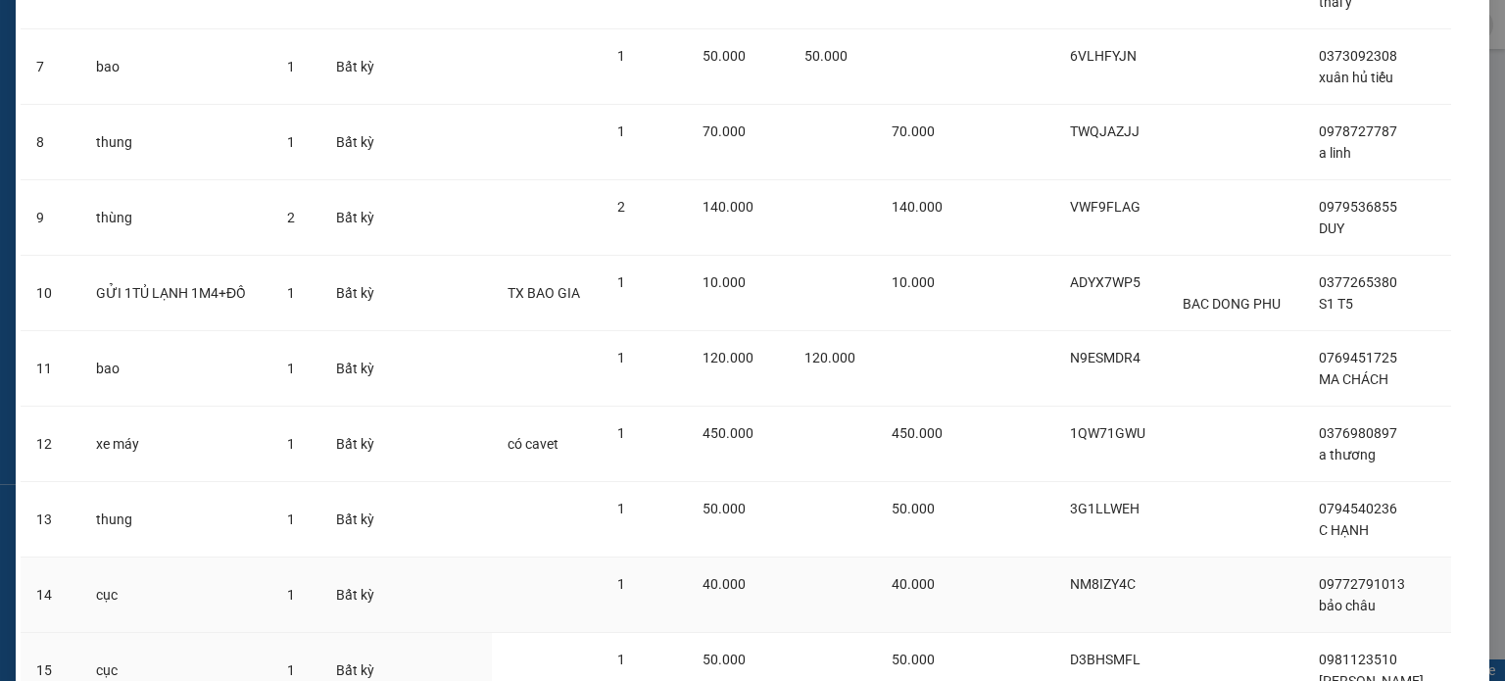
scroll to position [754, 0]
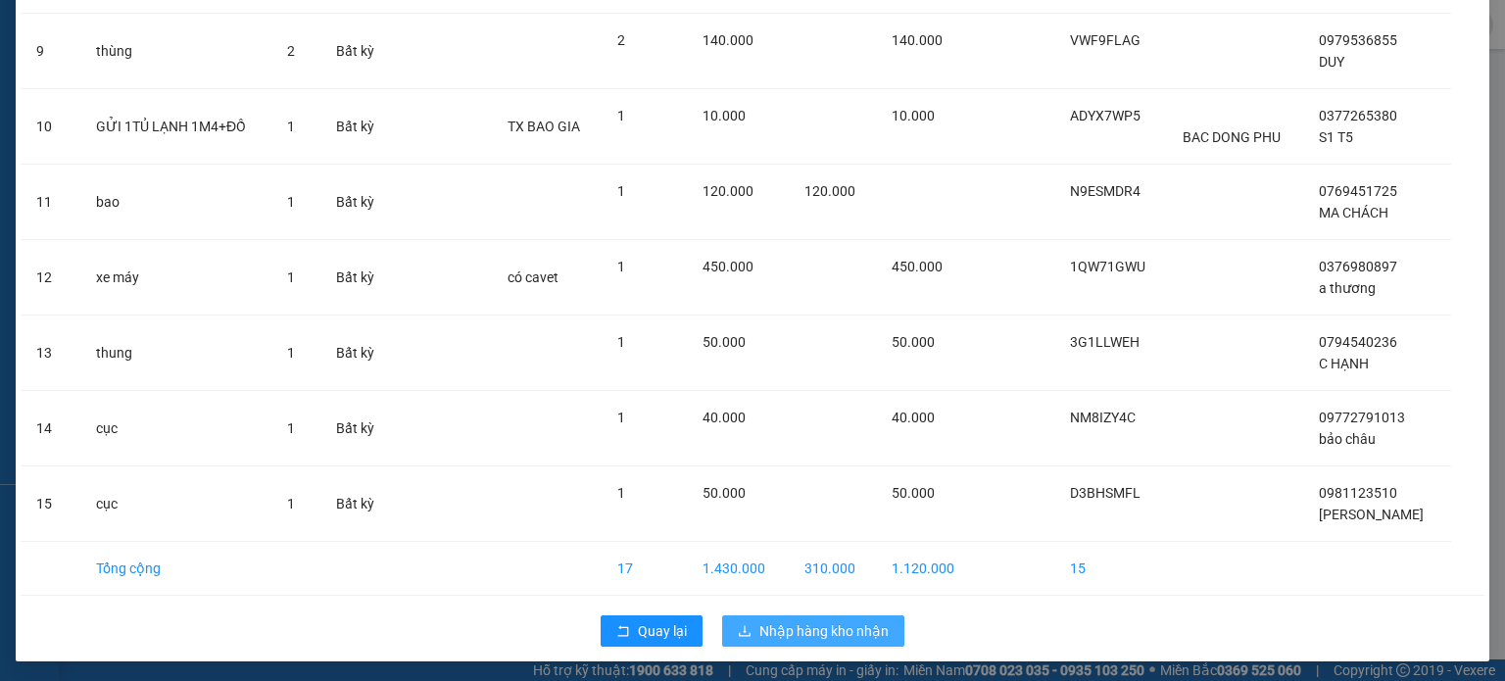
click at [807, 627] on span "Nhập hàng kho nhận" at bounding box center [823, 631] width 129 height 22
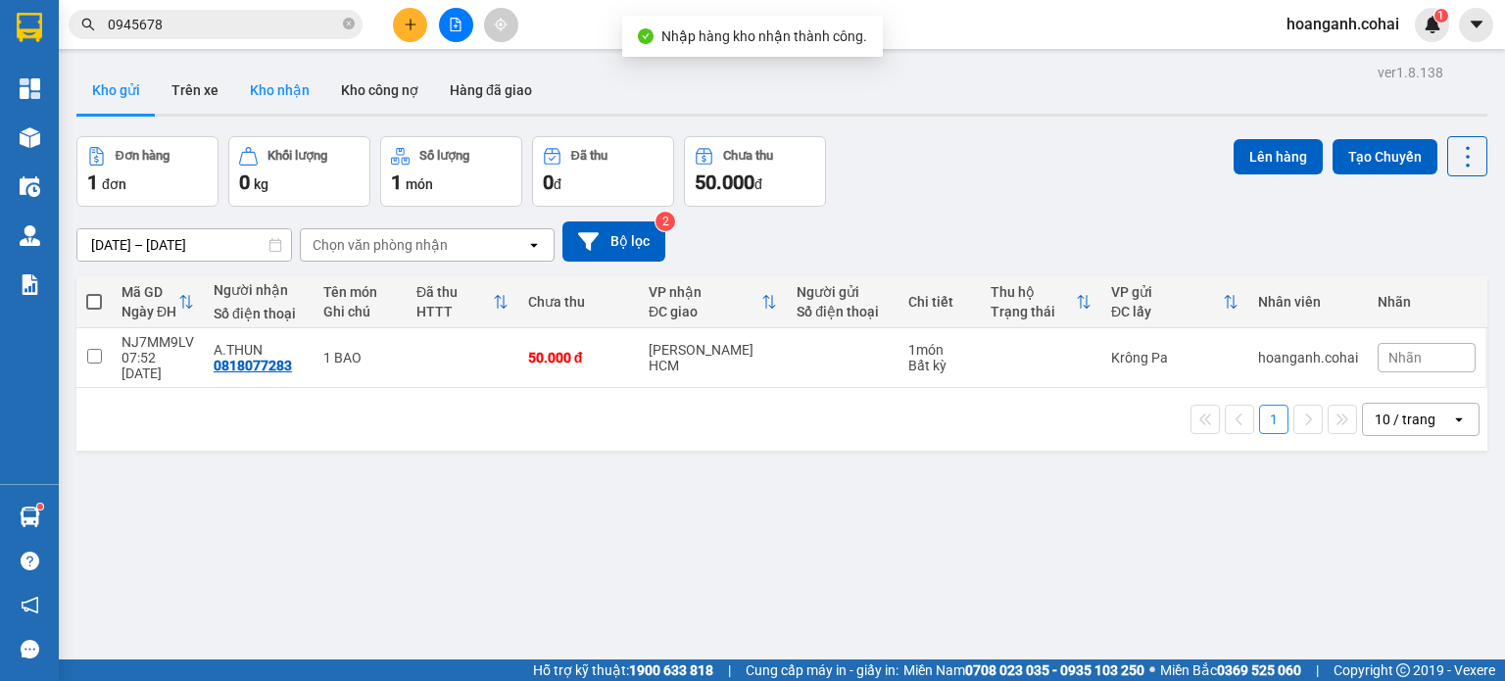
click at [292, 88] on button "Kho nhận" at bounding box center [279, 90] width 91 height 47
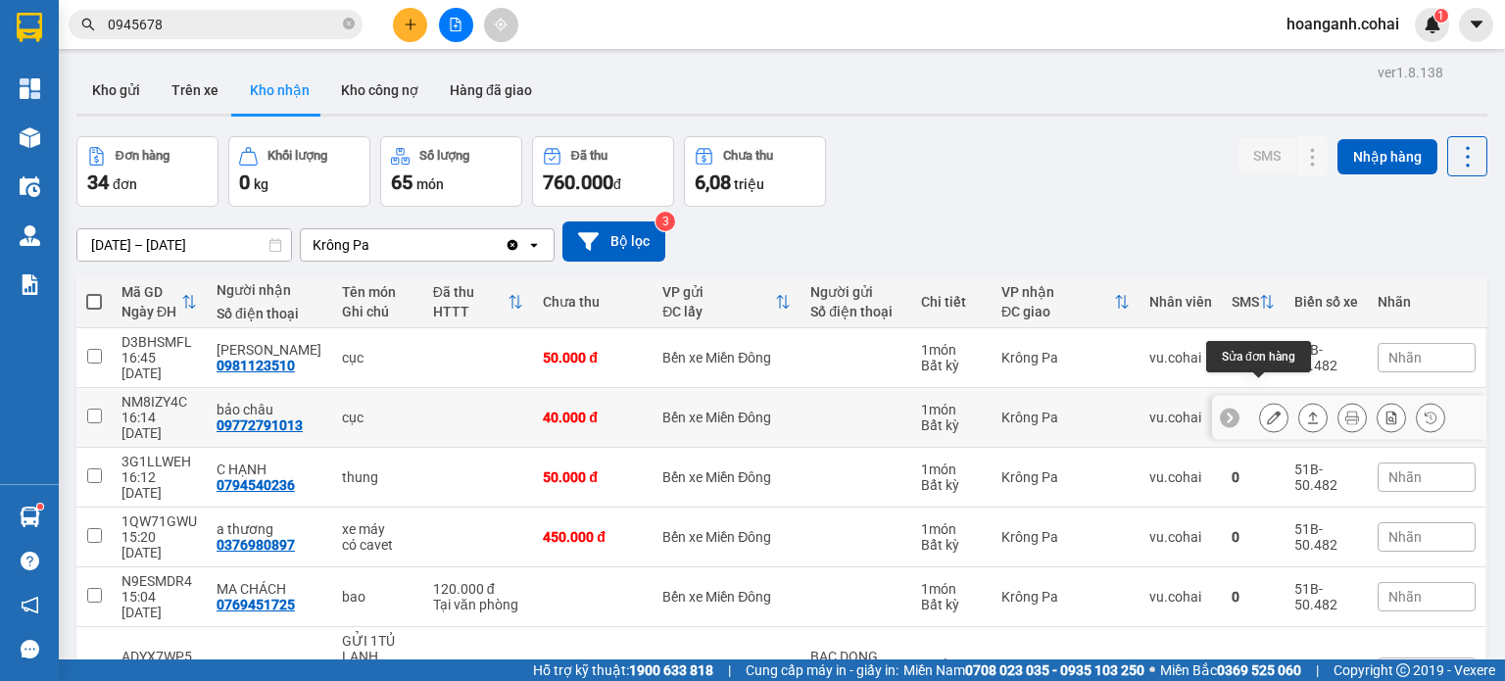
click at [1266, 401] on button at bounding box center [1273, 418] width 27 height 34
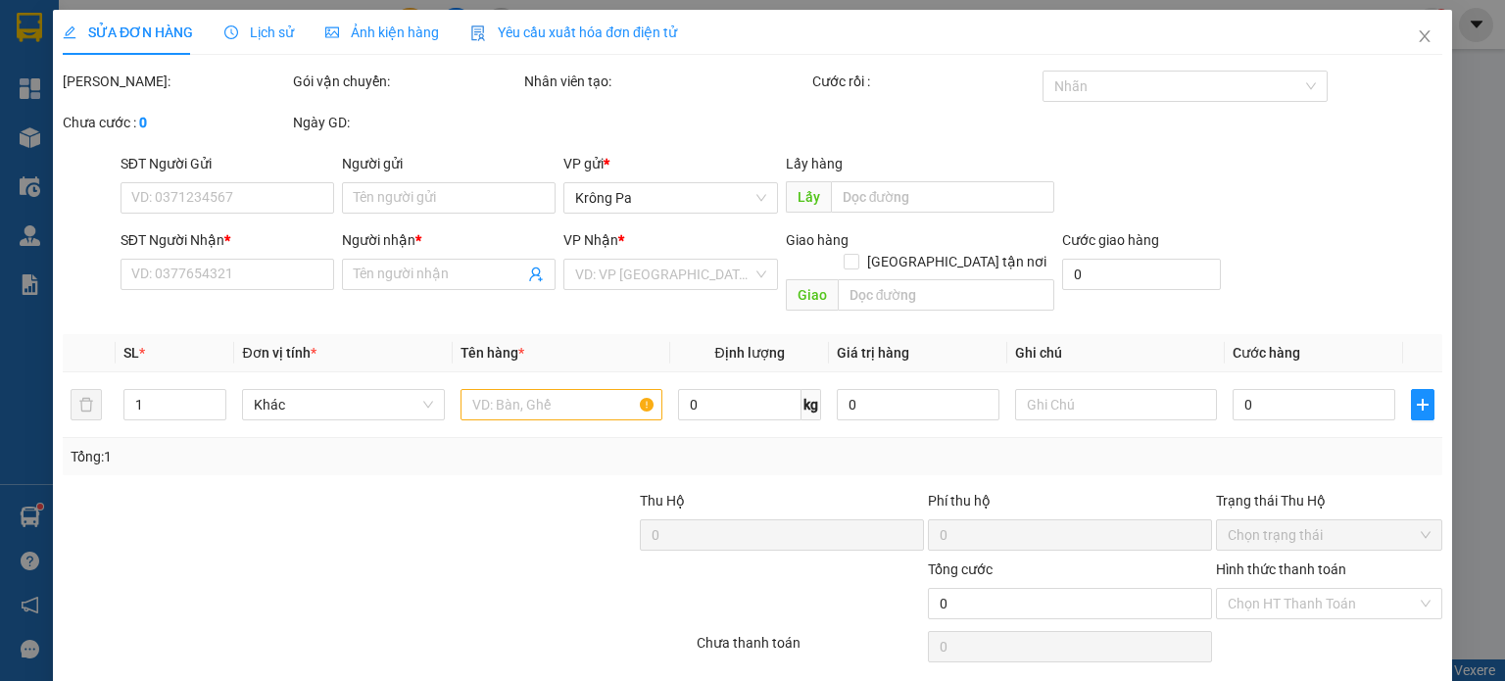
type input "09772791013"
type input "bảo châu"
type input "40.000"
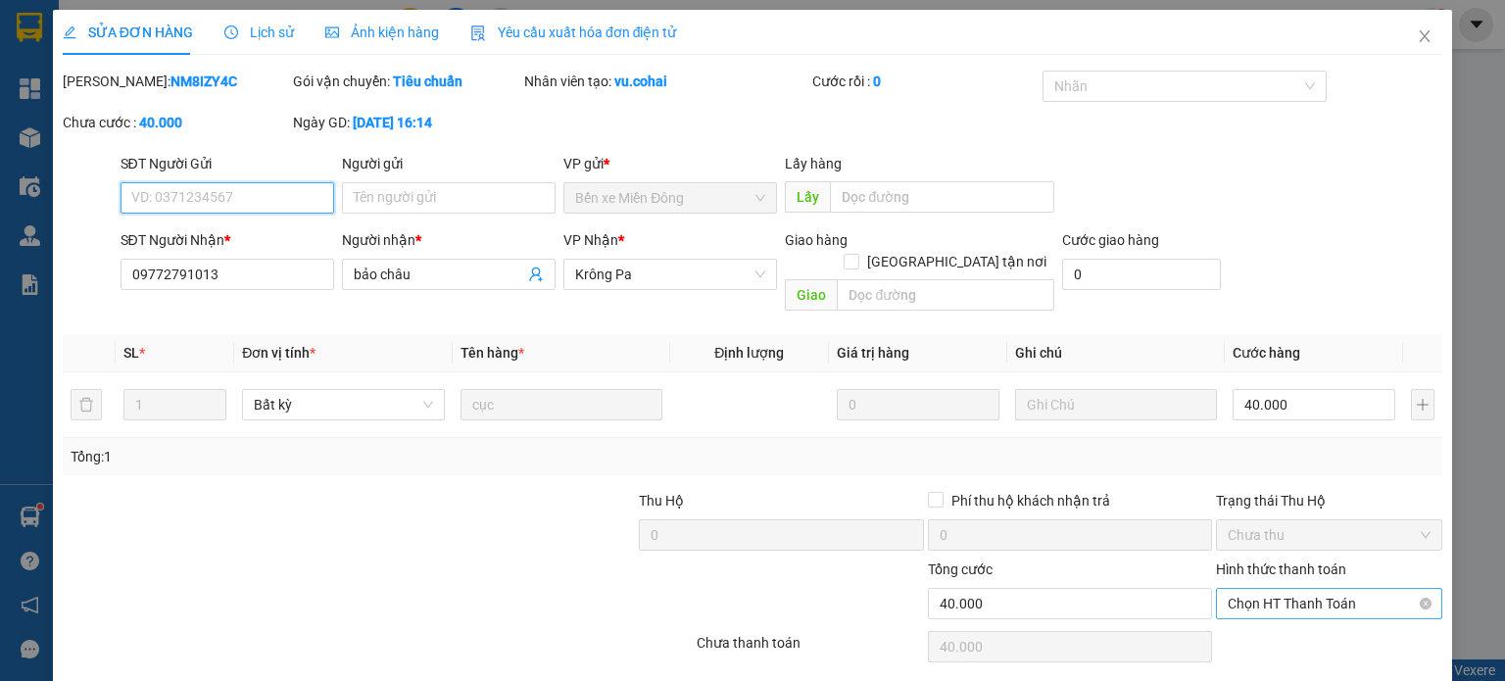
click at [1243, 590] on span "Chọn HT Thanh Toán" at bounding box center [1329, 603] width 203 height 29
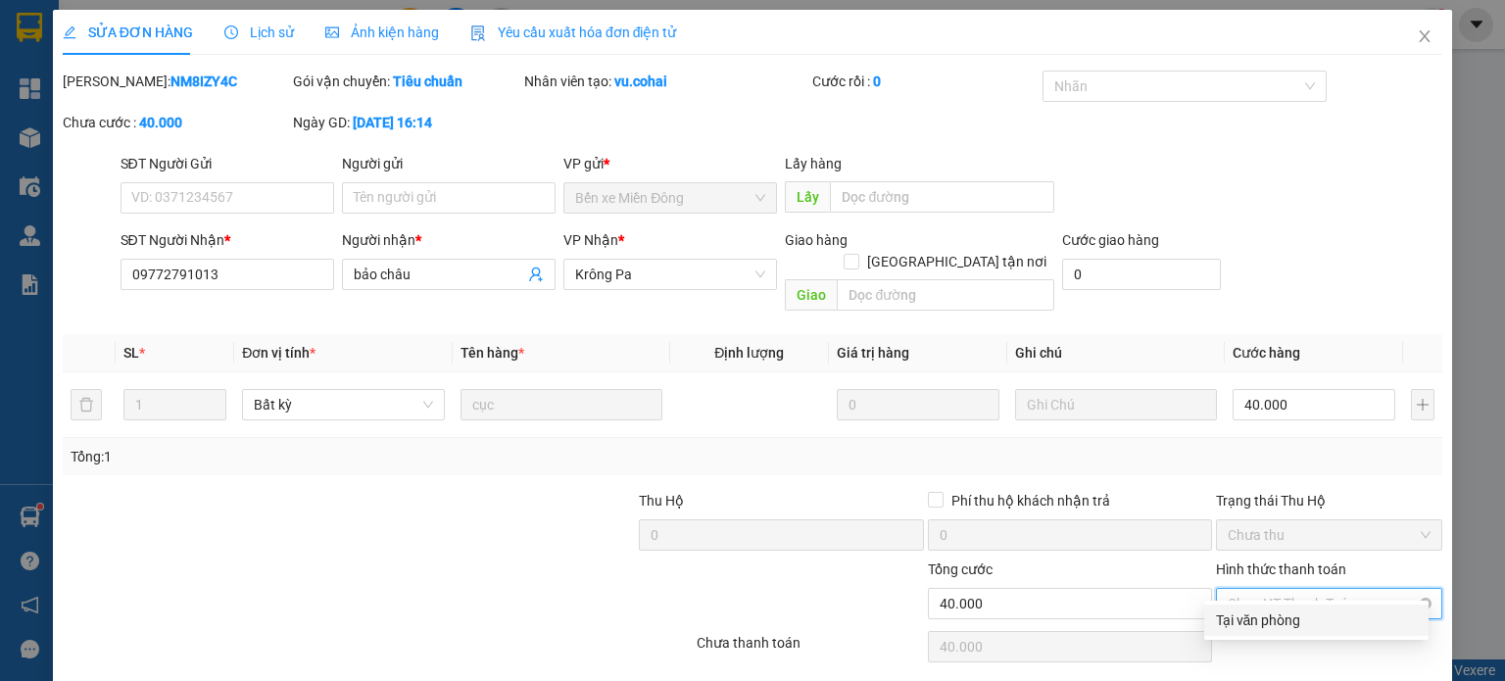
click at [1239, 609] on div "Tại văn phòng" at bounding box center [1316, 620] width 201 height 22
type input "0"
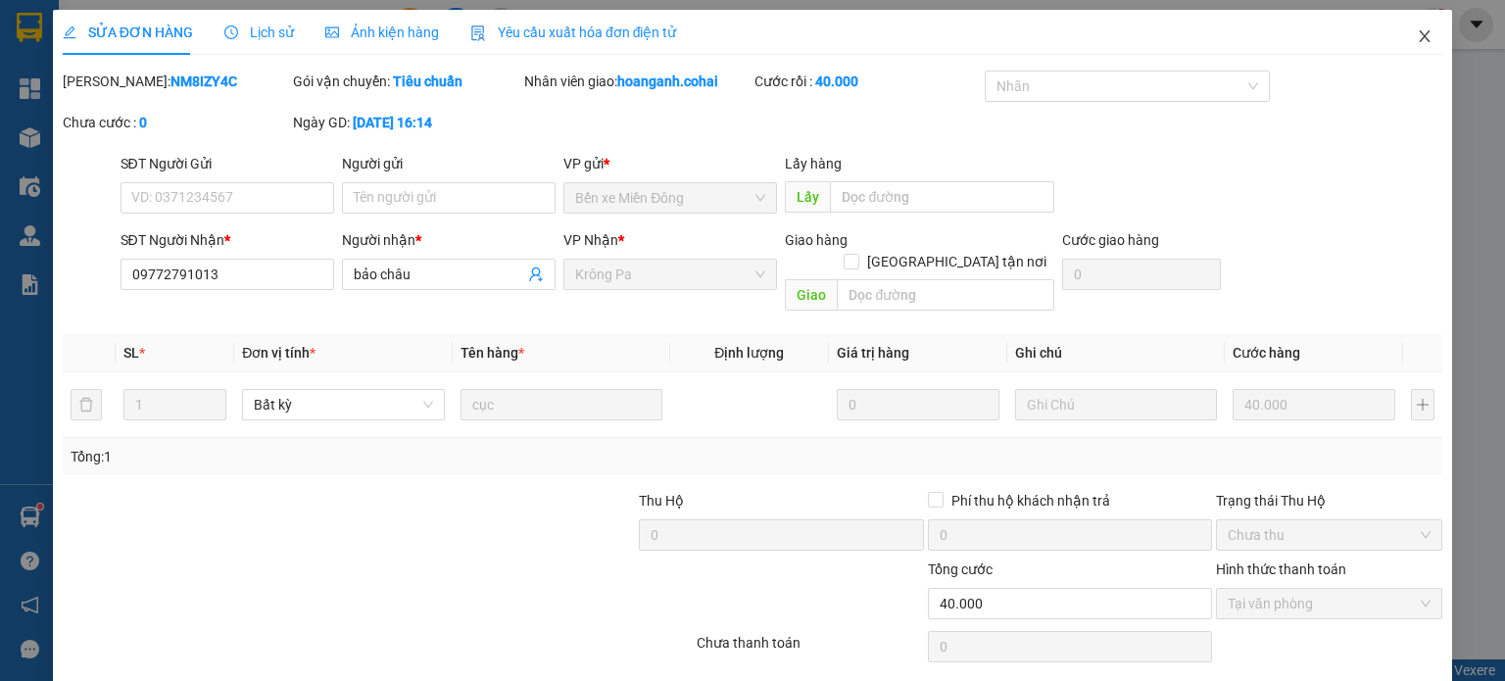
click at [1417, 38] on icon "close" at bounding box center [1425, 36] width 16 height 16
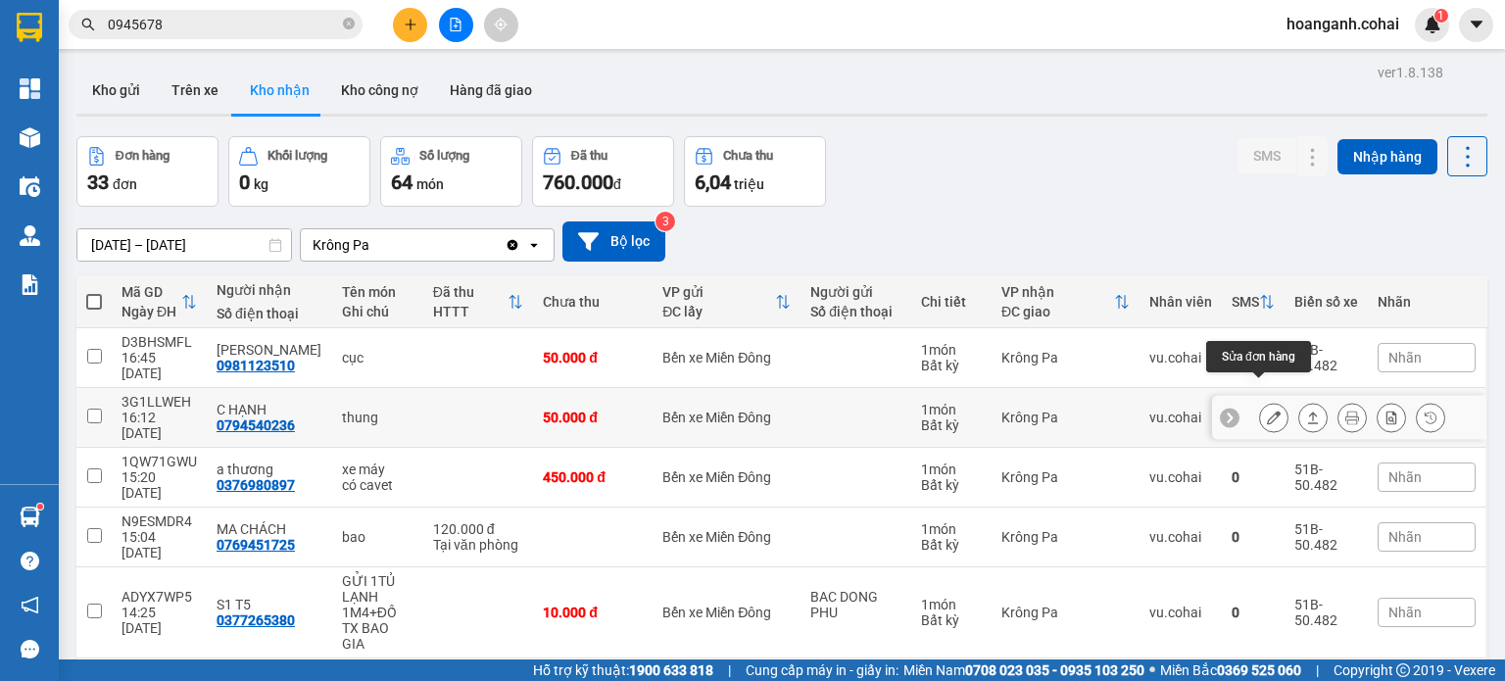
click at [1267, 411] on icon at bounding box center [1274, 418] width 14 height 14
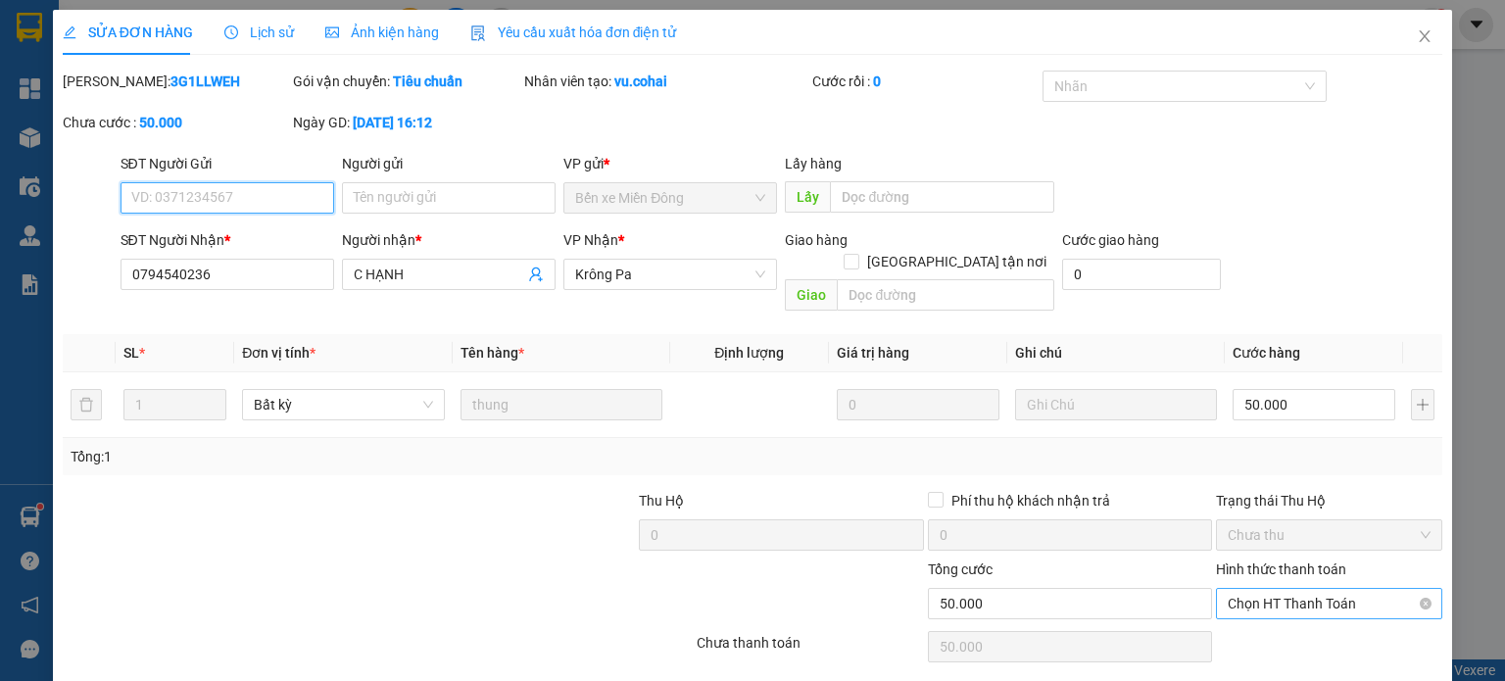
click at [1260, 589] on span "Chọn HT Thanh Toán" at bounding box center [1329, 603] width 203 height 29
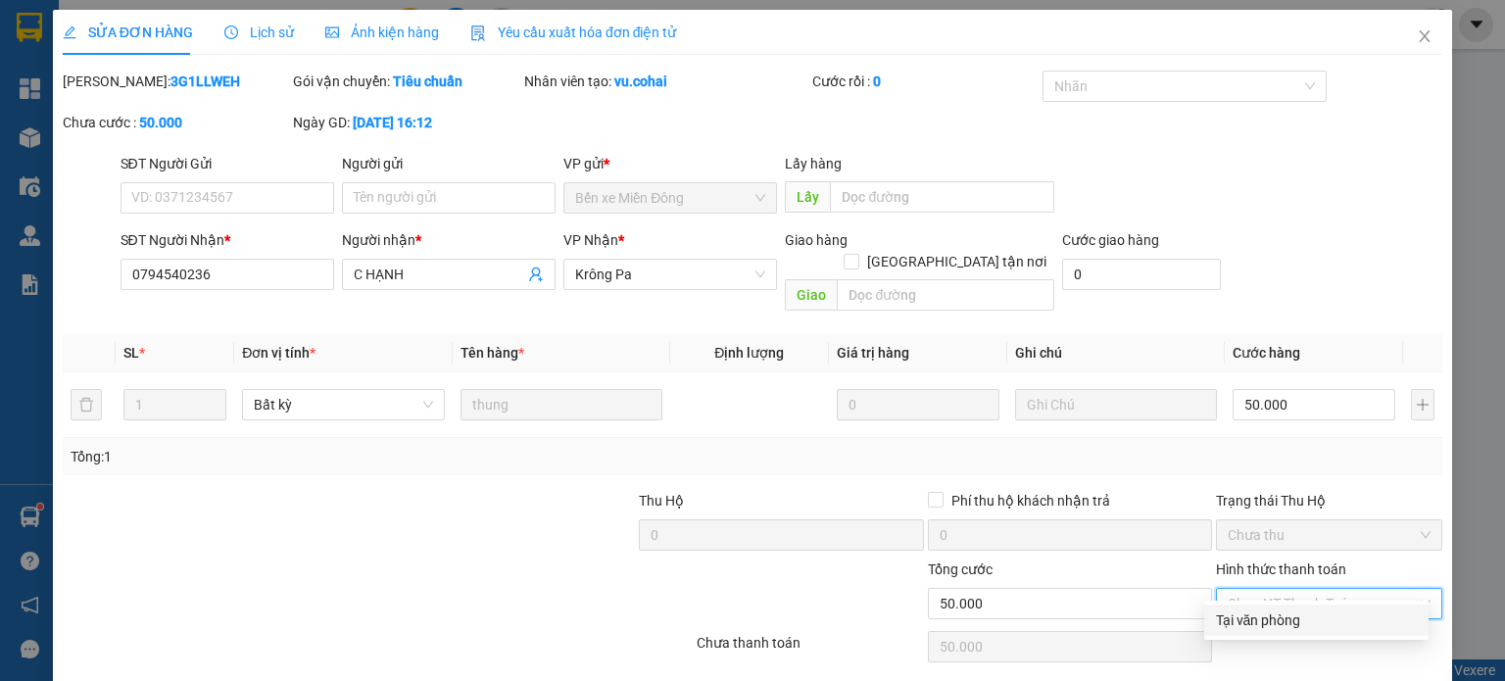
click at [1242, 618] on div "Tại văn phòng" at bounding box center [1316, 620] width 201 height 22
type input "0"
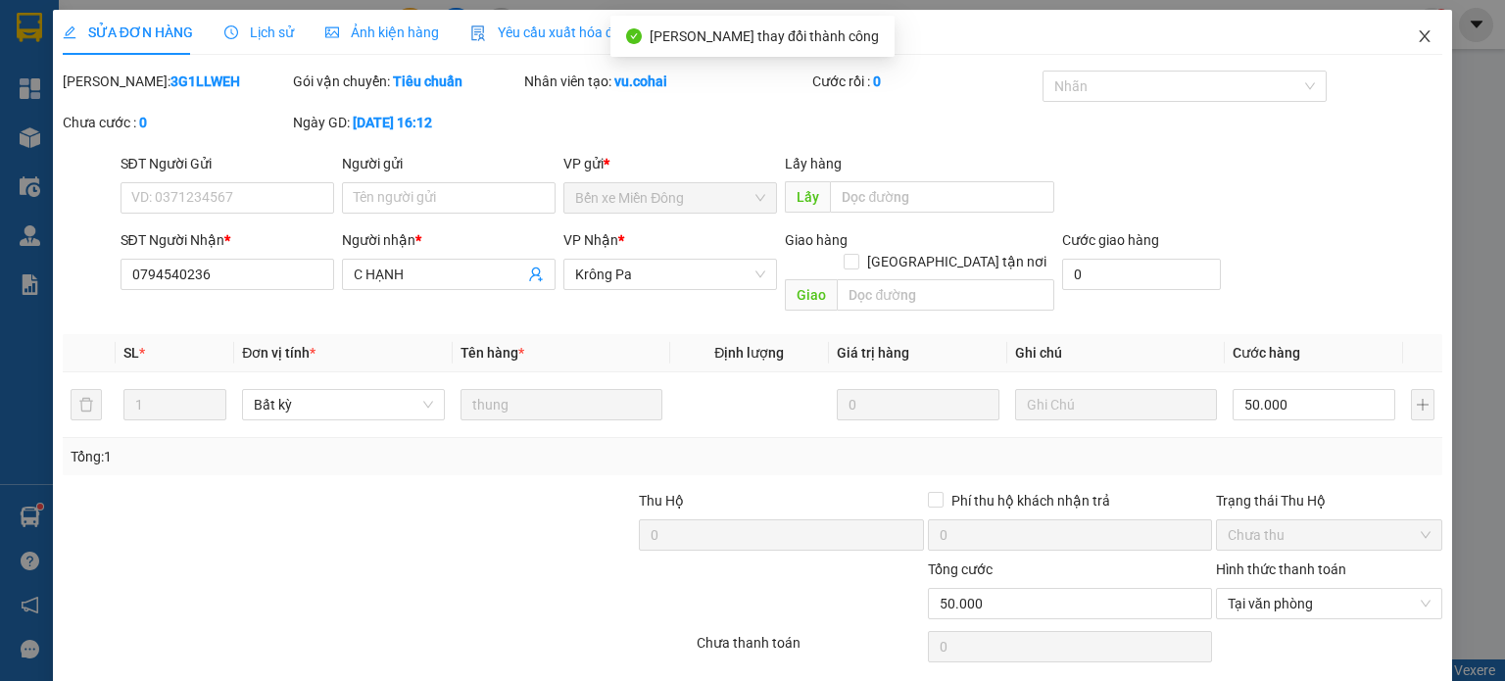
click at [1415, 46] on span "Close" at bounding box center [1424, 37] width 55 height 55
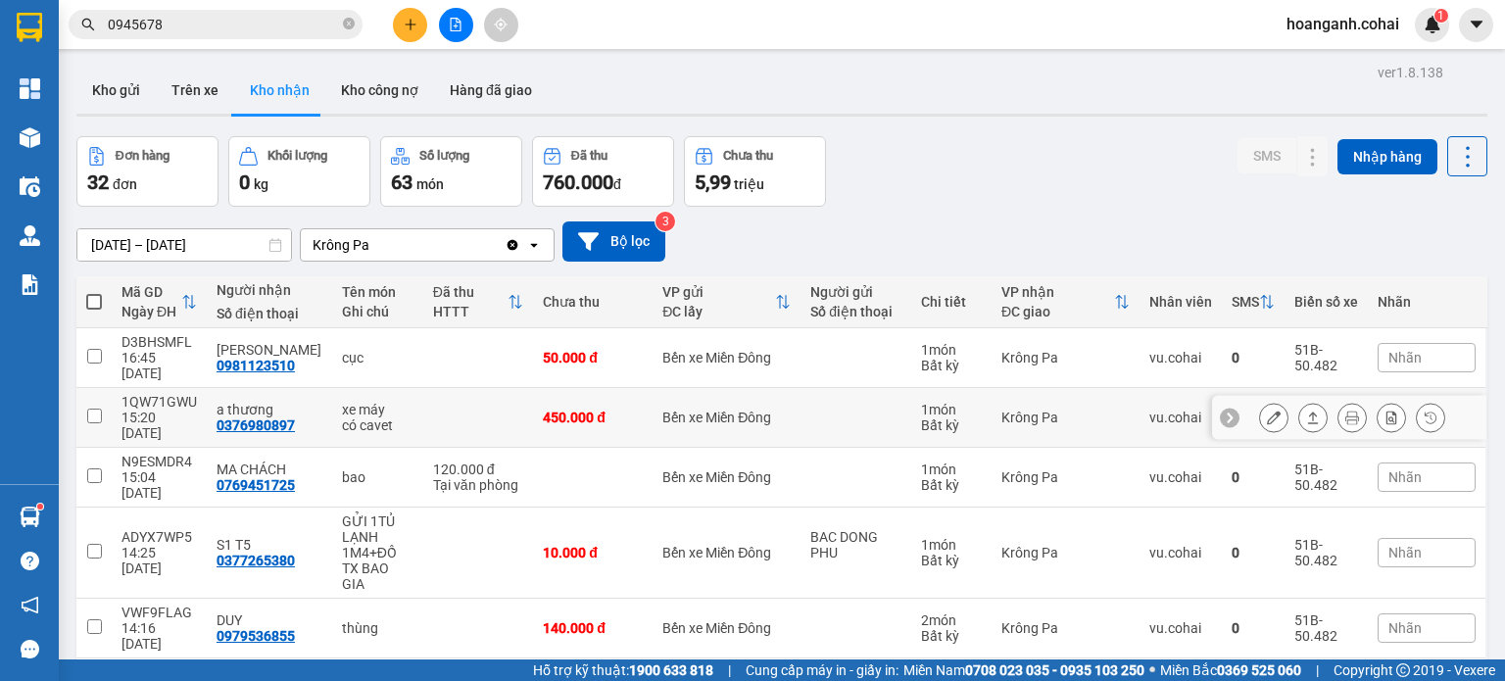
click at [1267, 411] on icon at bounding box center [1274, 418] width 14 height 14
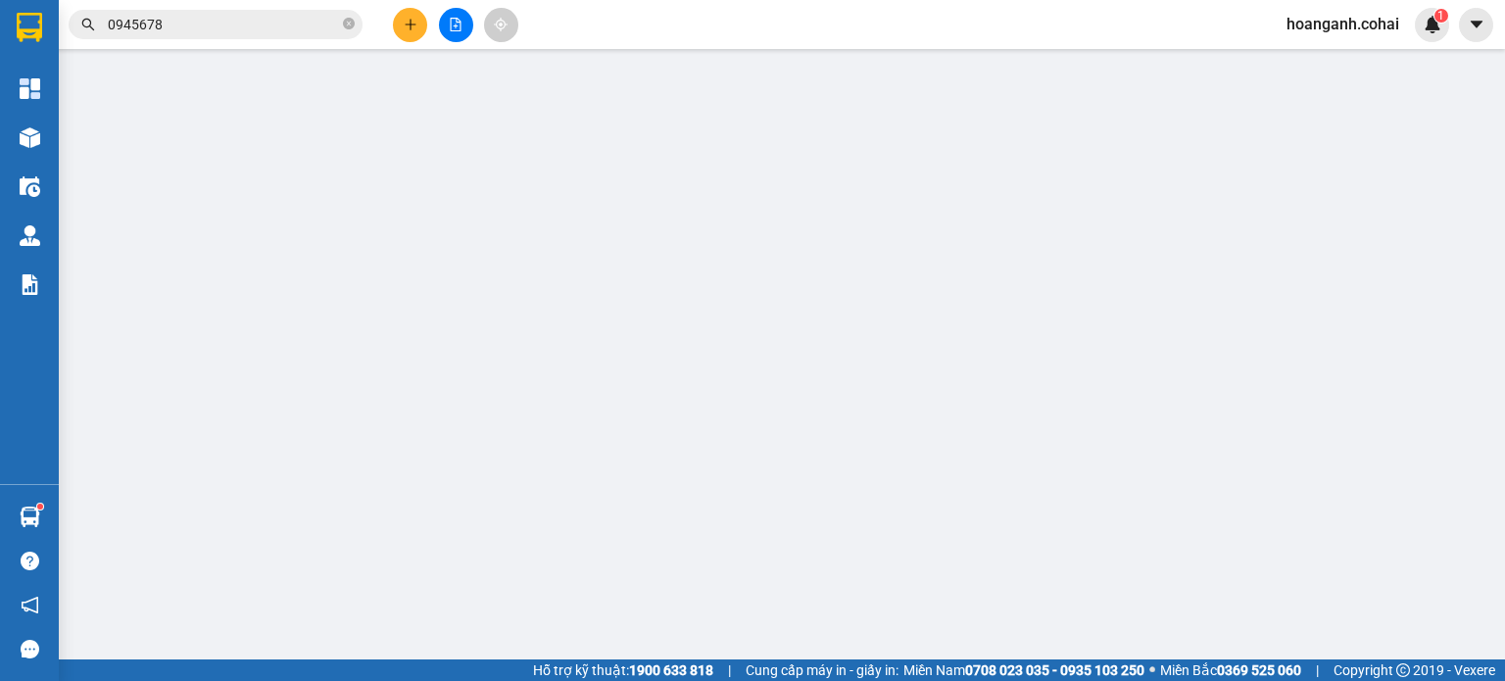
type input "0376980897"
type input "a thương"
type input "450.000"
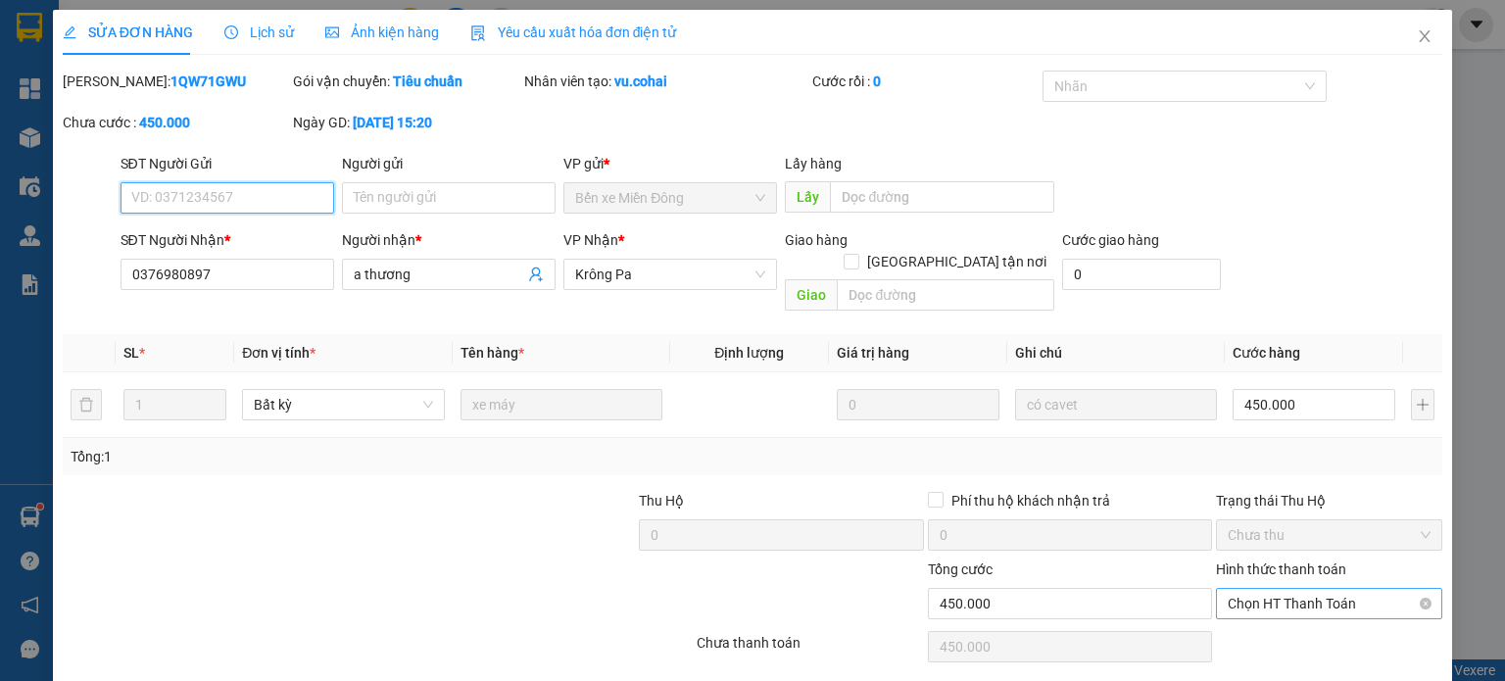
click at [1261, 589] on span "Chọn HT Thanh Toán" at bounding box center [1329, 603] width 203 height 29
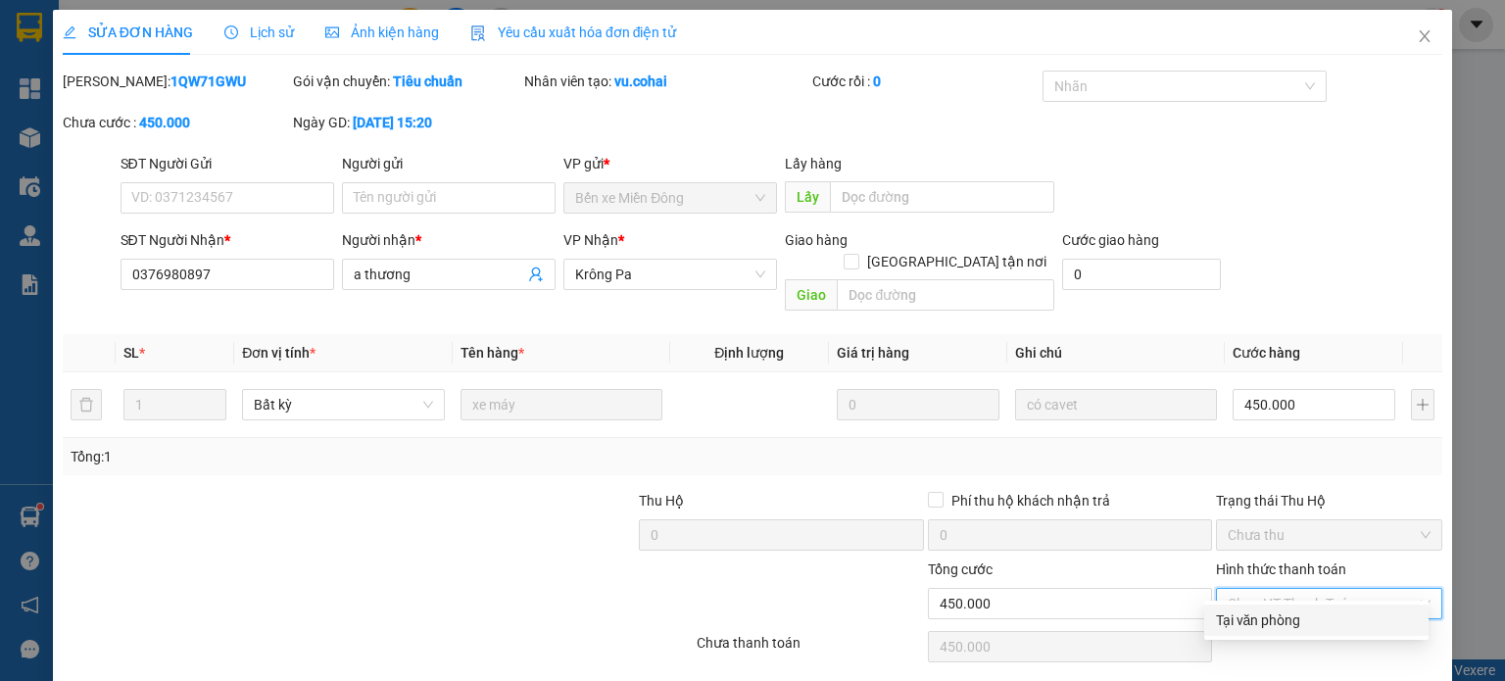
click at [1243, 623] on div "Tại văn phòng" at bounding box center [1316, 620] width 201 height 22
type input "0"
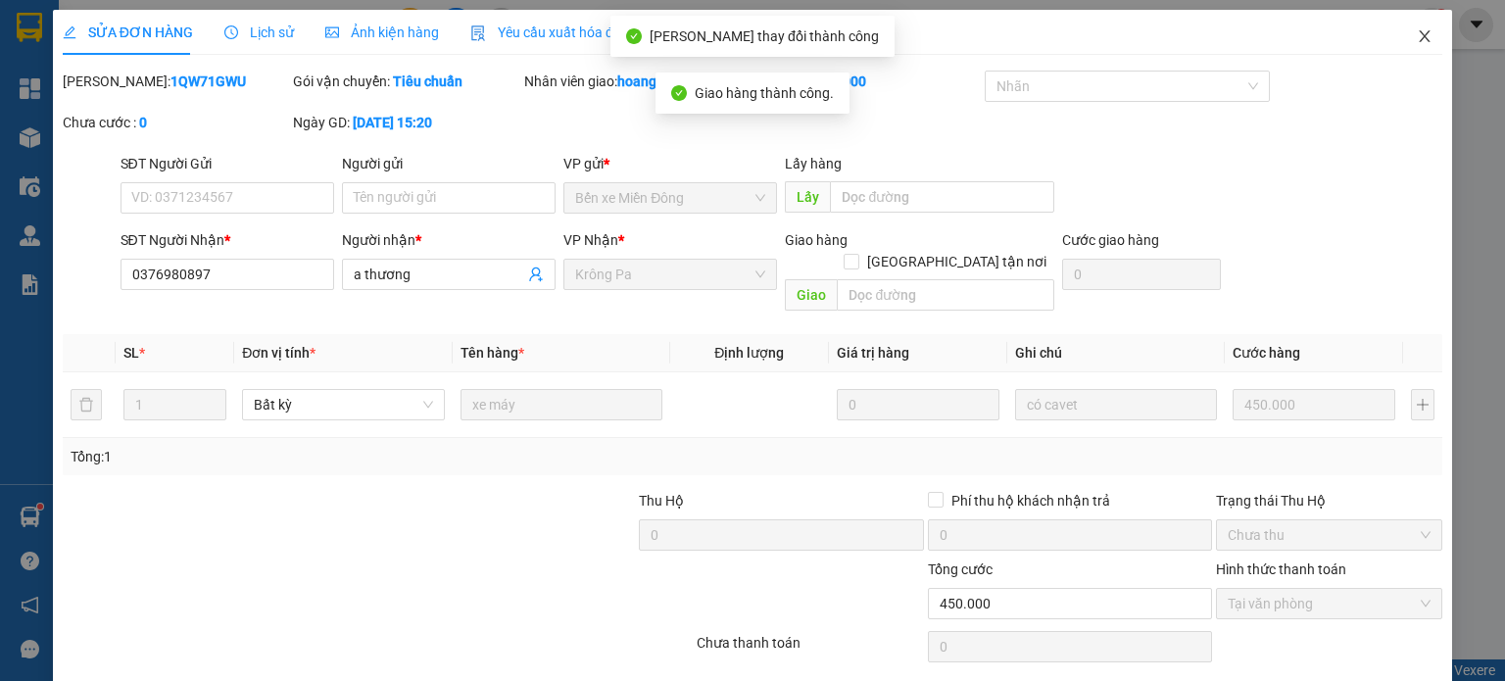
click at [1420, 37] on icon "close" at bounding box center [1425, 36] width 11 height 12
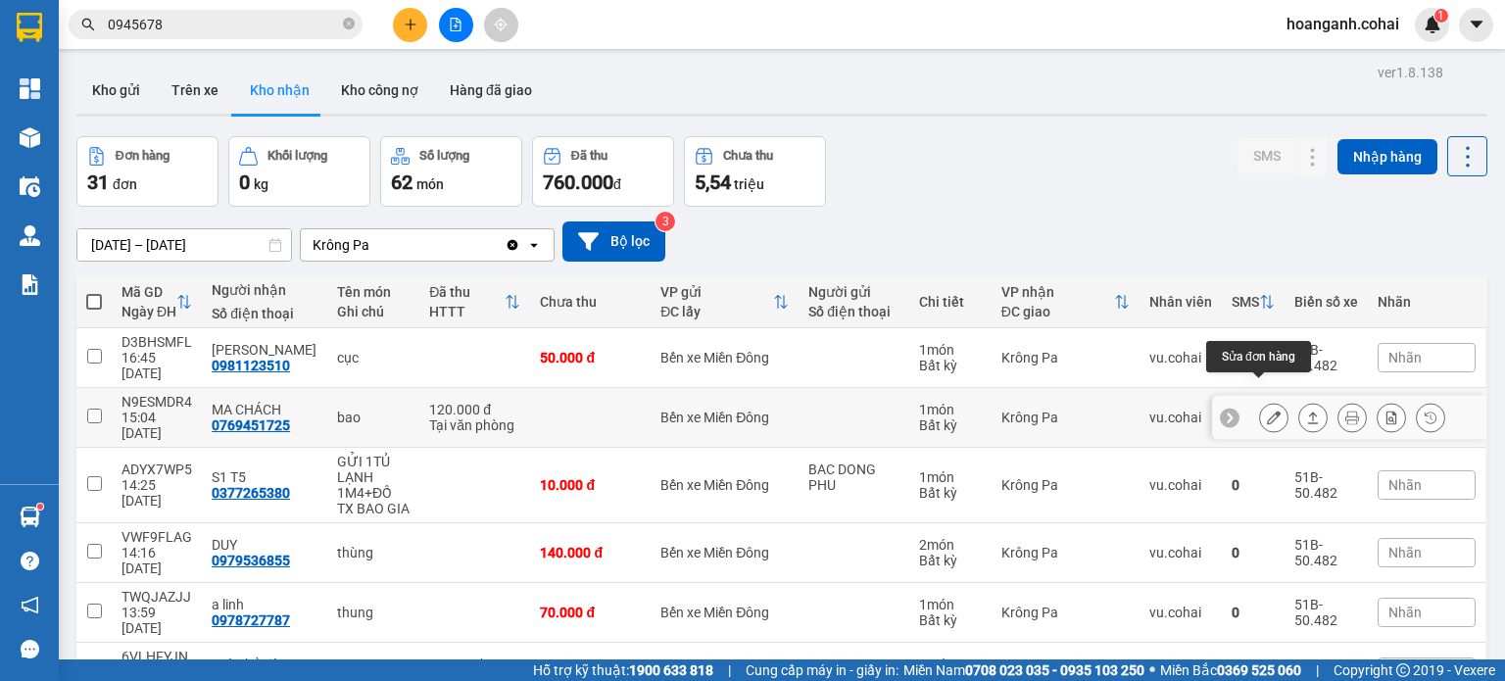
click at [1267, 411] on icon at bounding box center [1274, 418] width 14 height 14
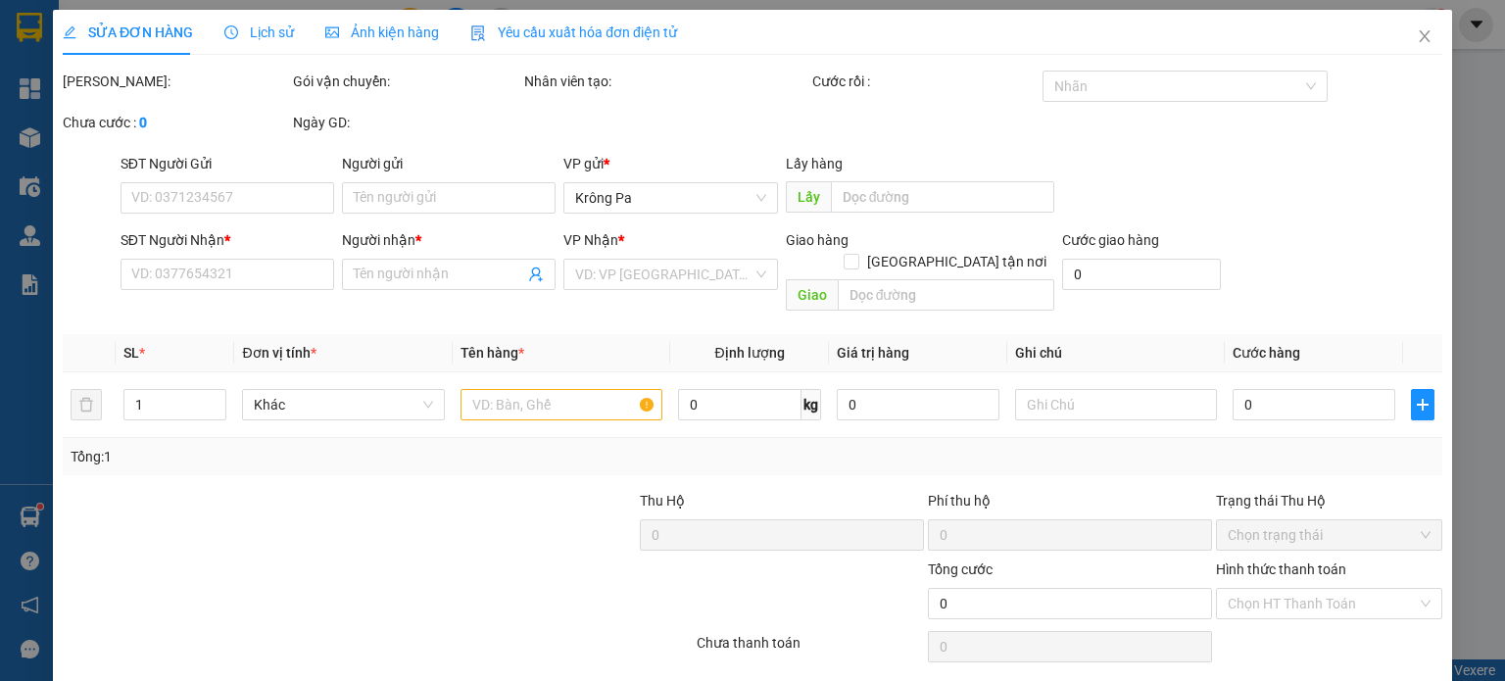
type input "0769451725"
type input "MA CHÁCH"
type input "120.000"
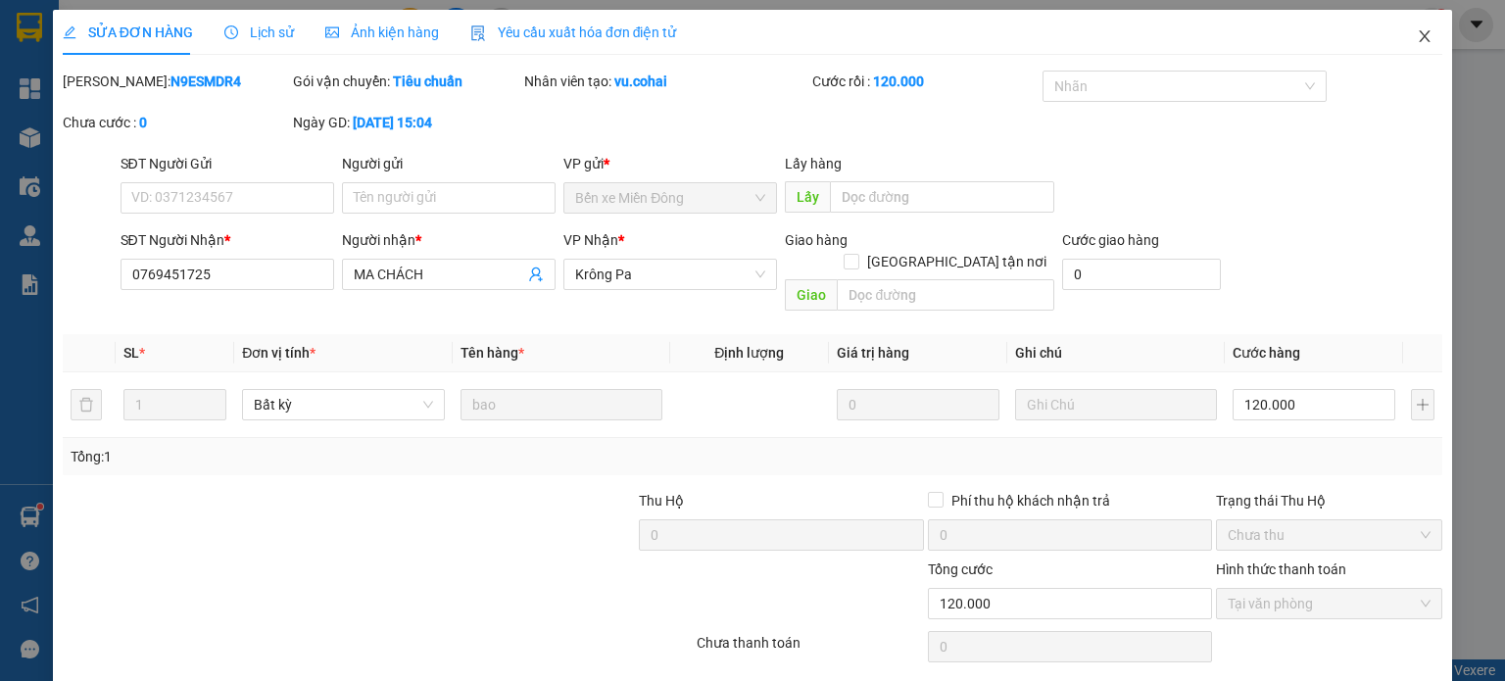
click at [1407, 23] on span "Close" at bounding box center [1424, 37] width 55 height 55
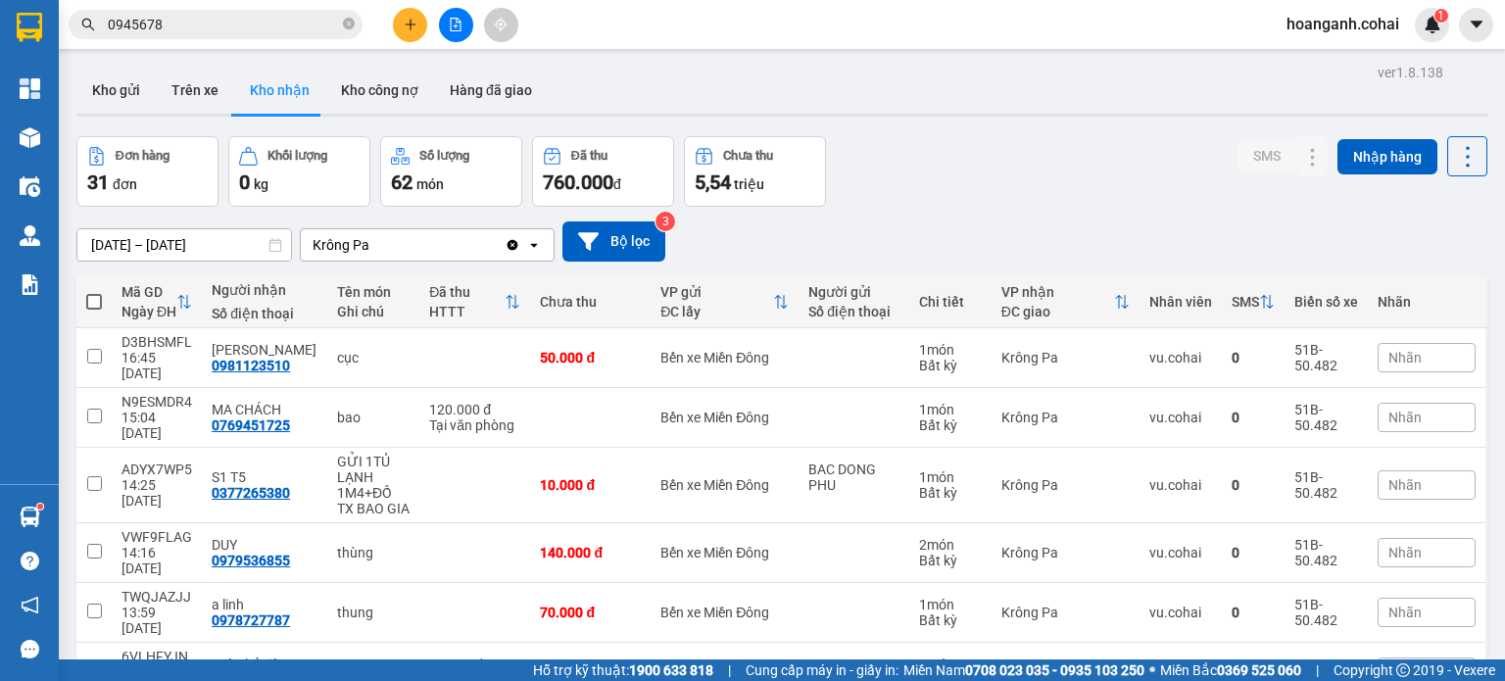
click at [1404, 477] on span "Nhãn" at bounding box center [1404, 485] width 33 height 16
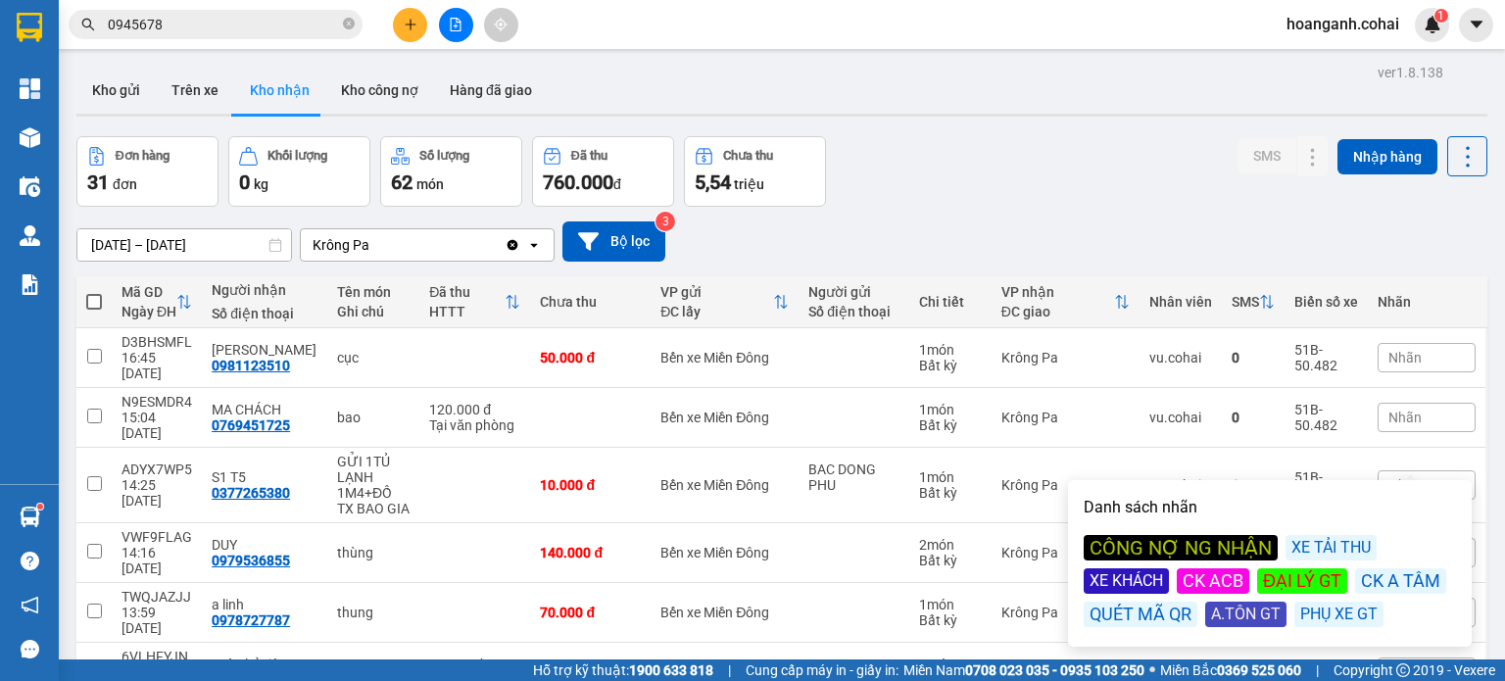
click at [1124, 586] on div "XE KHÁCH" at bounding box center [1126, 580] width 85 height 25
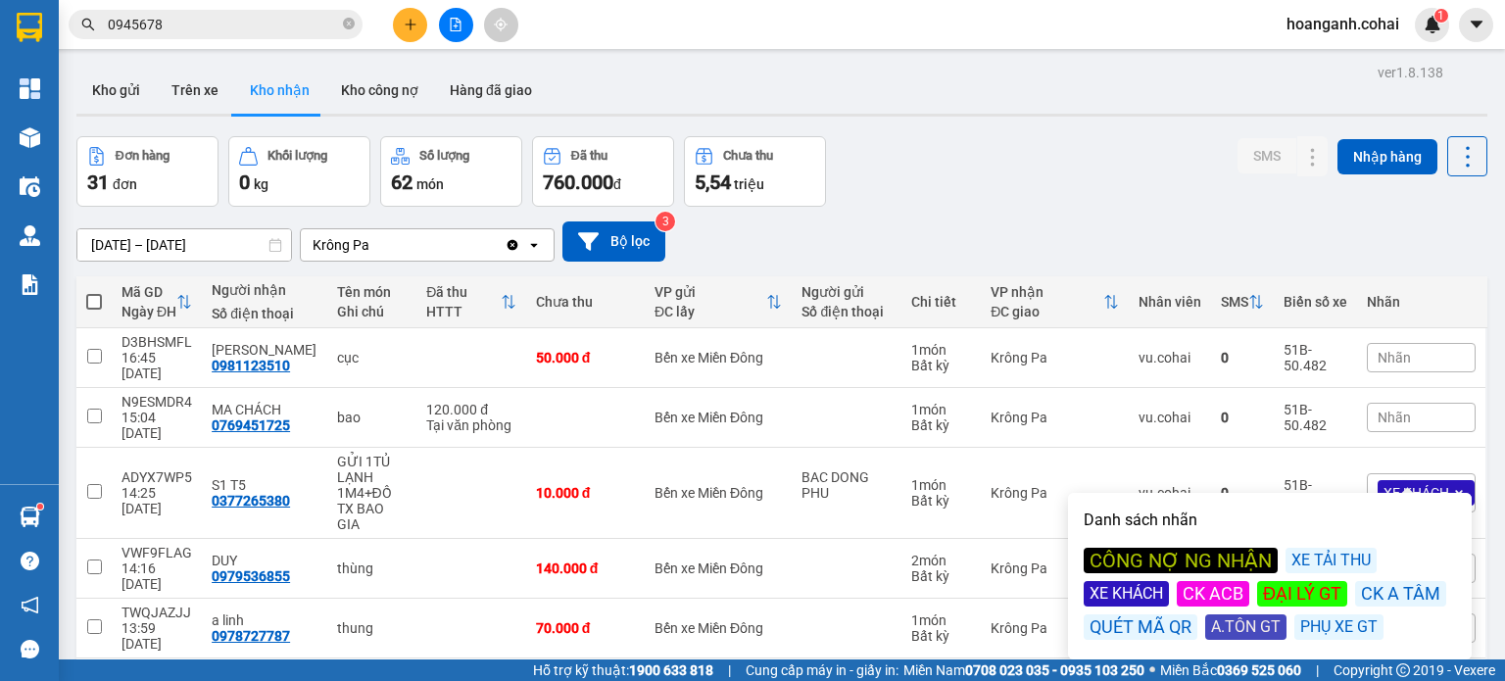
click at [1094, 239] on div "31/07/2025 – 14/08/2025 Press the down arrow key to interact with the calendar …" at bounding box center [781, 241] width 1411 height 40
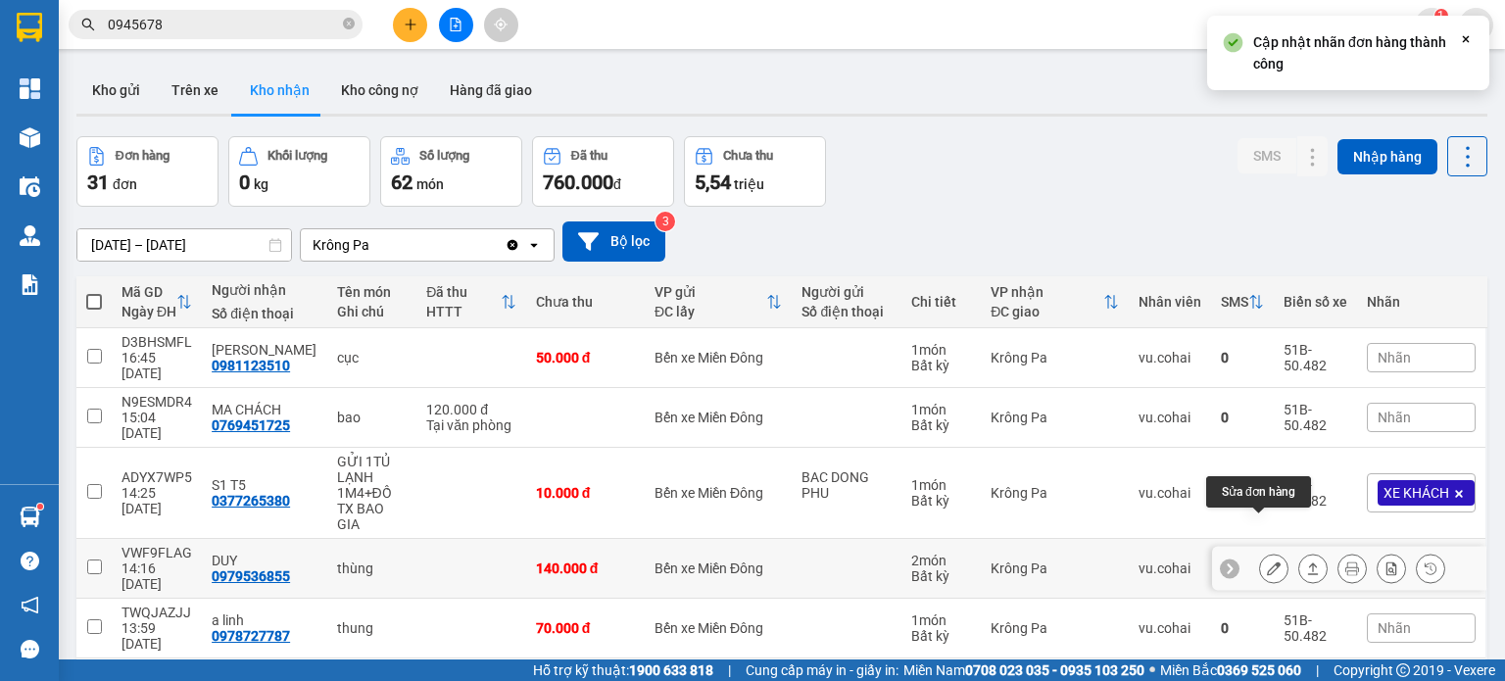
click at [1267, 561] on icon at bounding box center [1274, 568] width 14 height 14
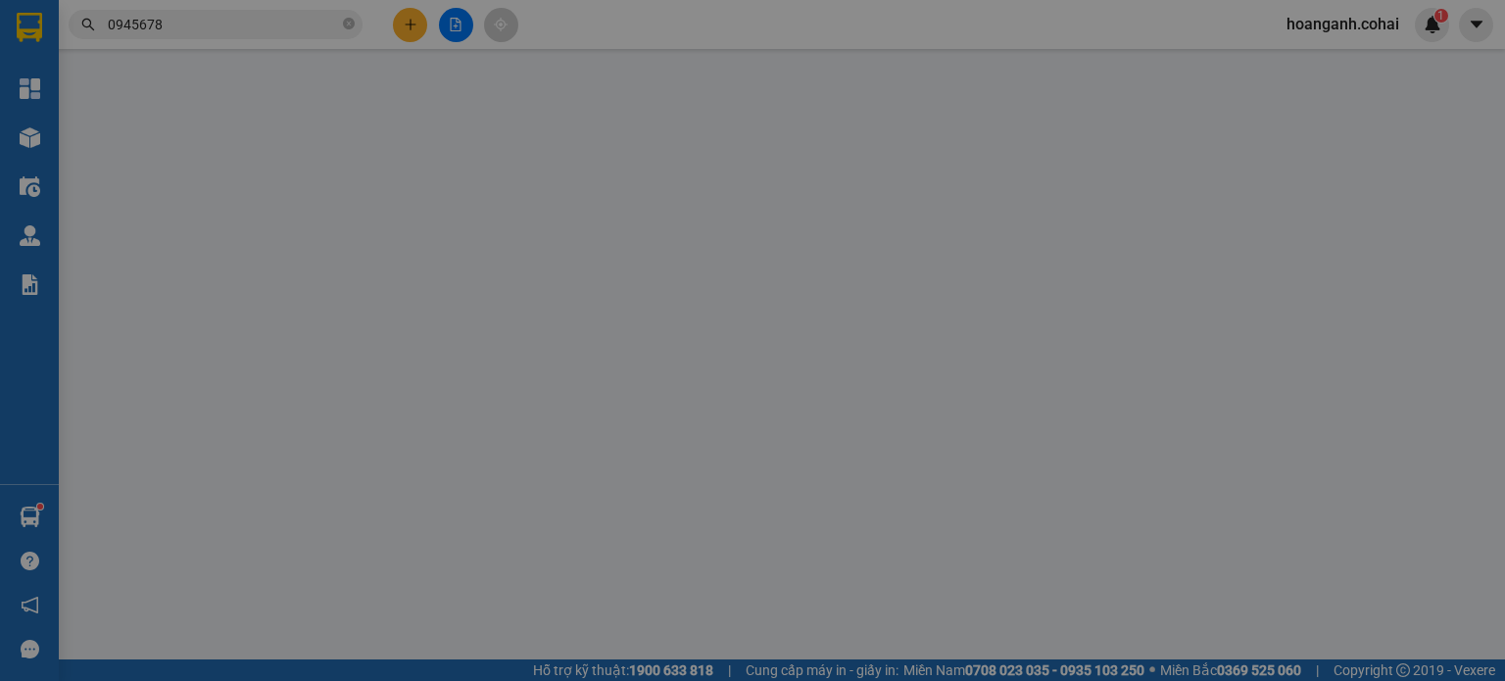
type input "0979536855"
type input "DUY"
type input "140.000"
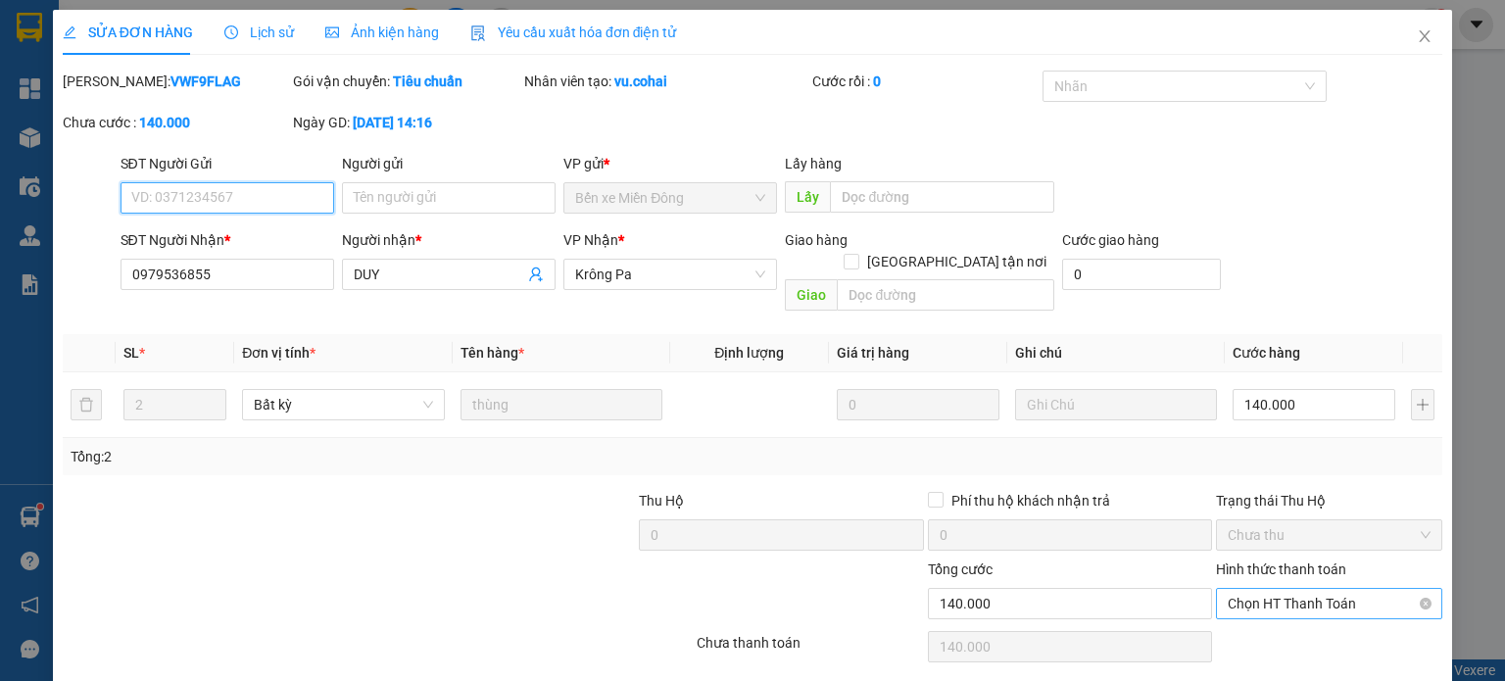
click at [1254, 589] on span "Chọn HT Thanh Toán" at bounding box center [1329, 603] width 203 height 29
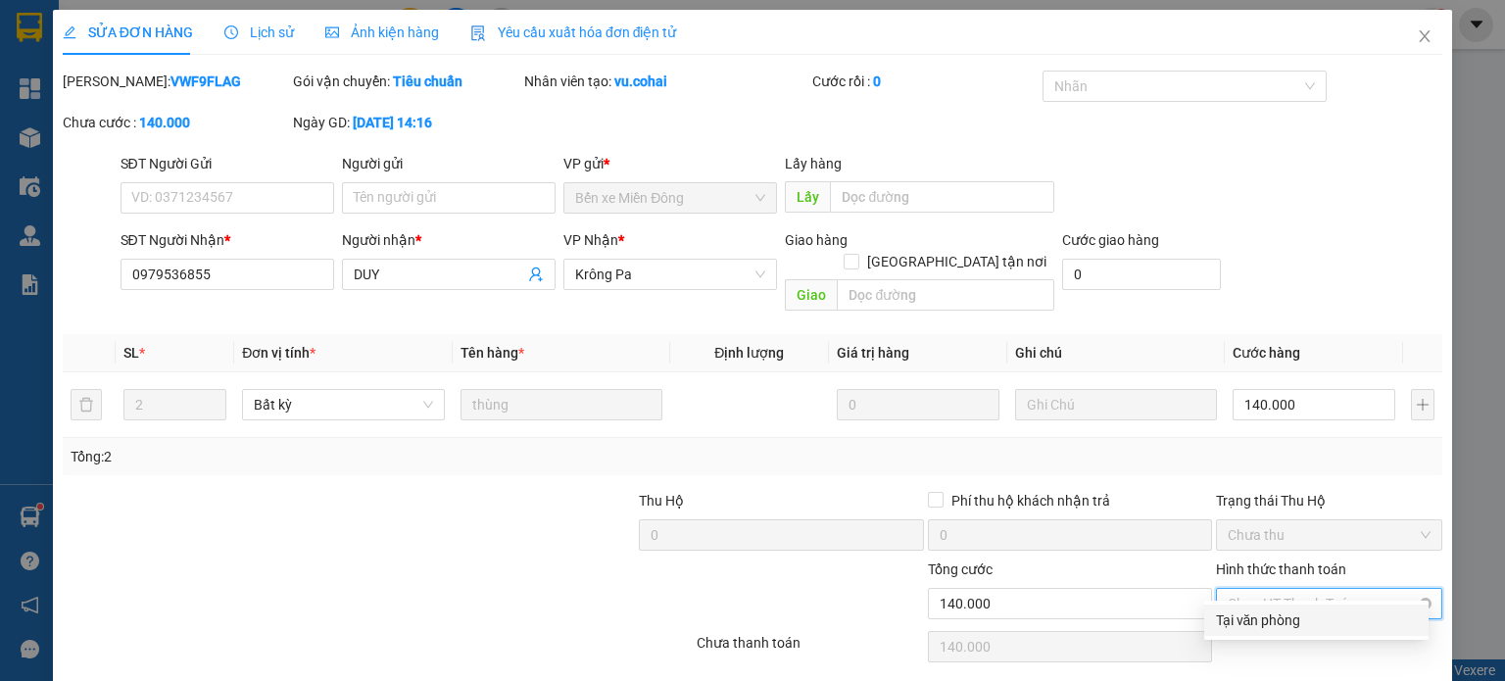
click at [1232, 615] on div "Tại văn phòng" at bounding box center [1316, 620] width 201 height 22
type input "0"
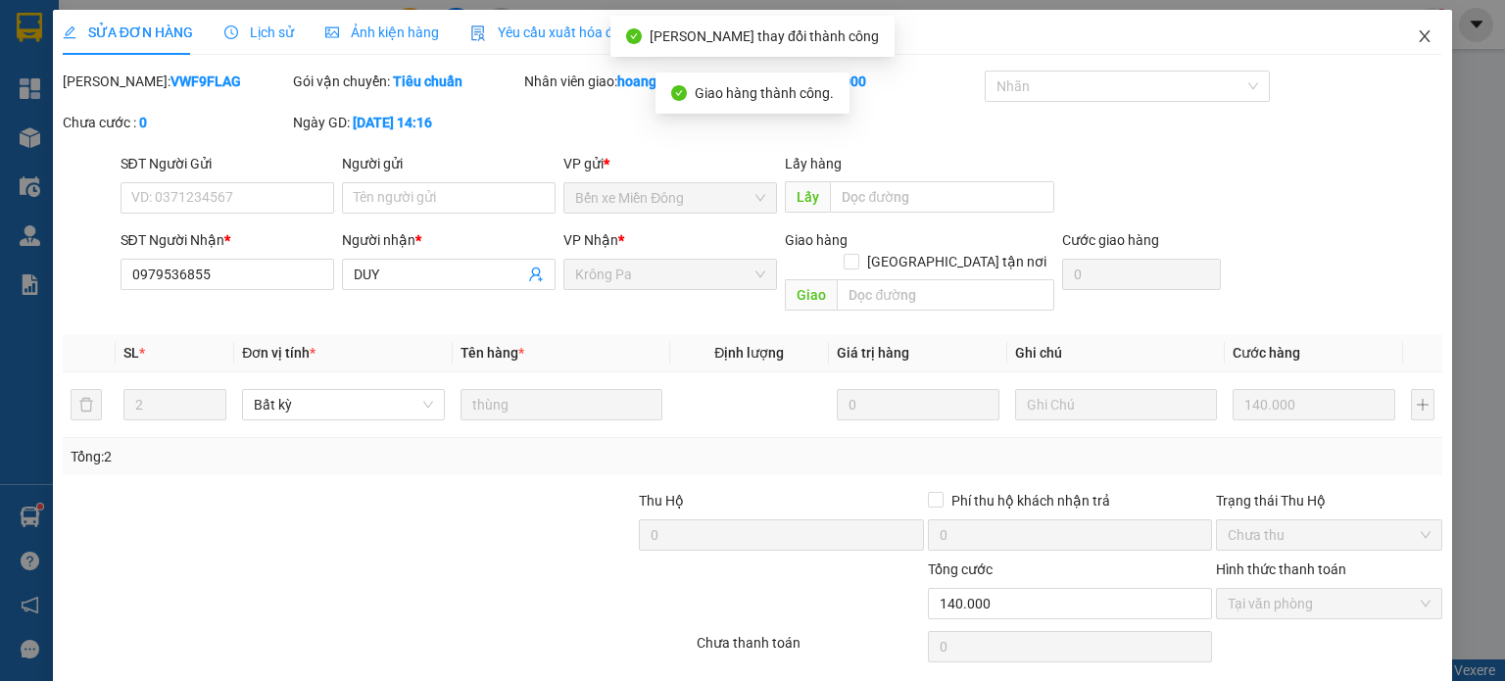
click at [1417, 30] on icon "close" at bounding box center [1425, 36] width 16 height 16
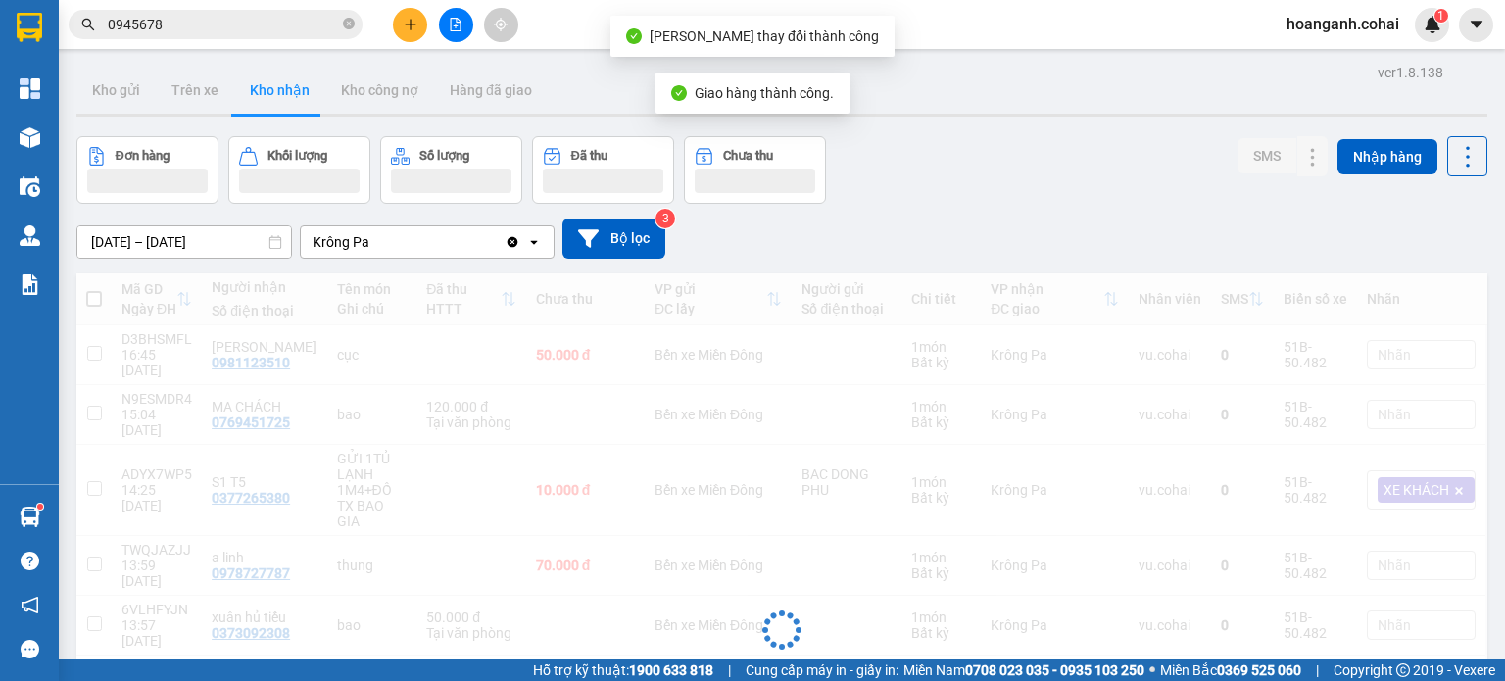
scroll to position [196, 0]
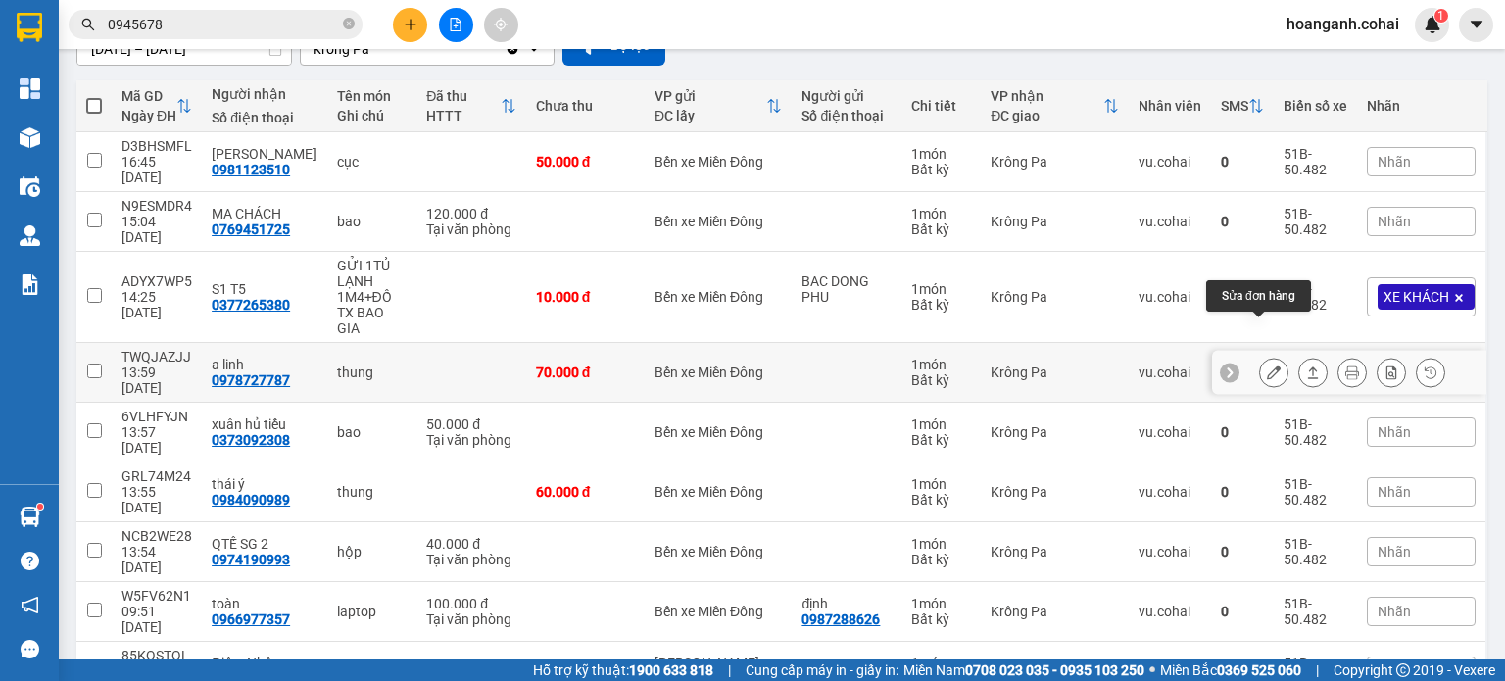
click at [1267, 365] on icon at bounding box center [1274, 372] width 14 height 14
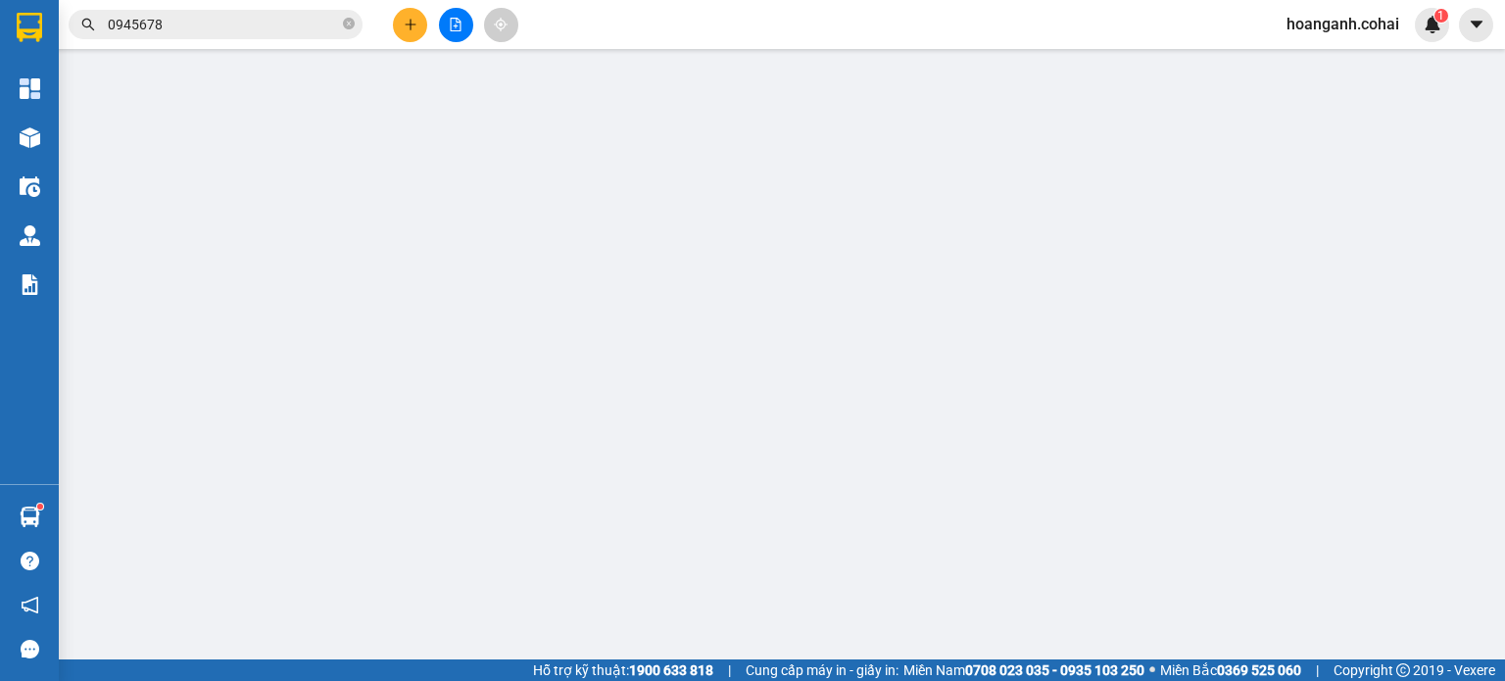
type input "0978727787"
type input "a linh"
type input "70.000"
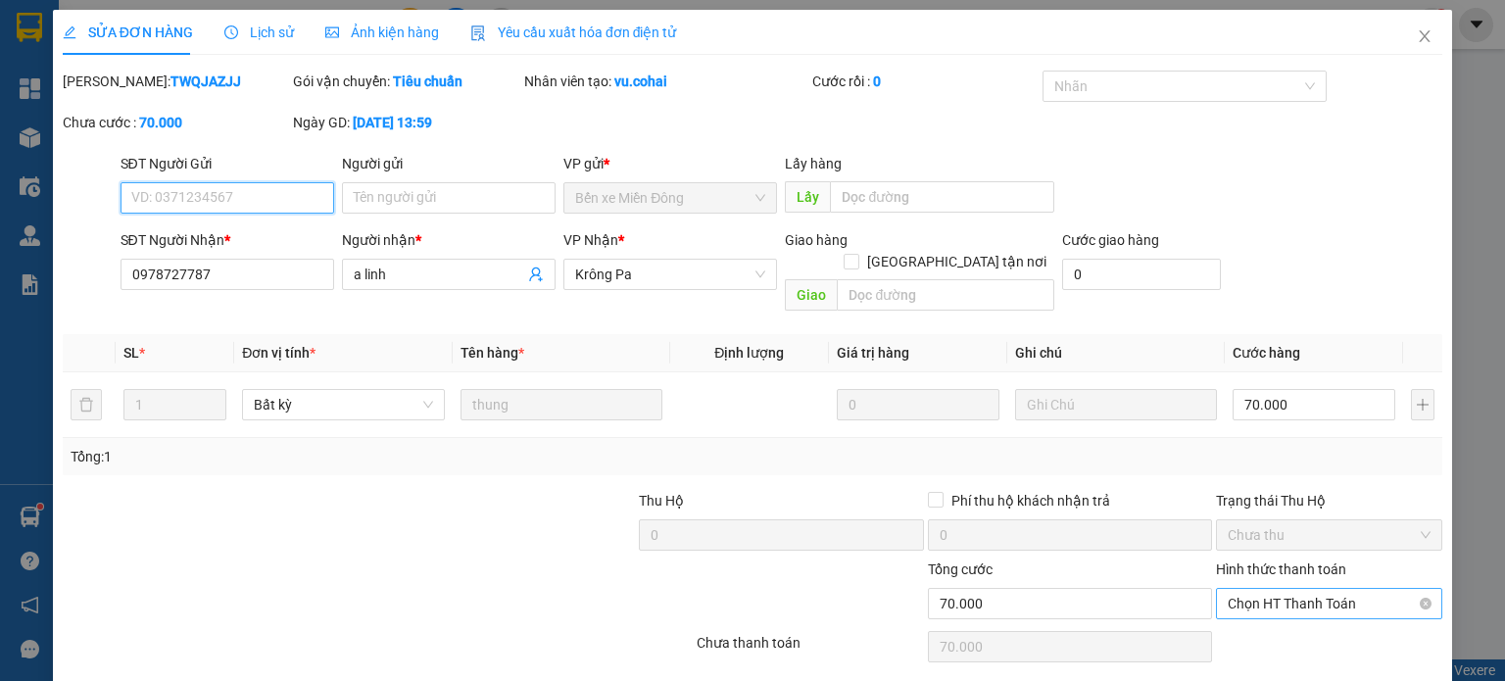
click at [1274, 589] on span "Chọn HT Thanh Toán" at bounding box center [1329, 603] width 203 height 29
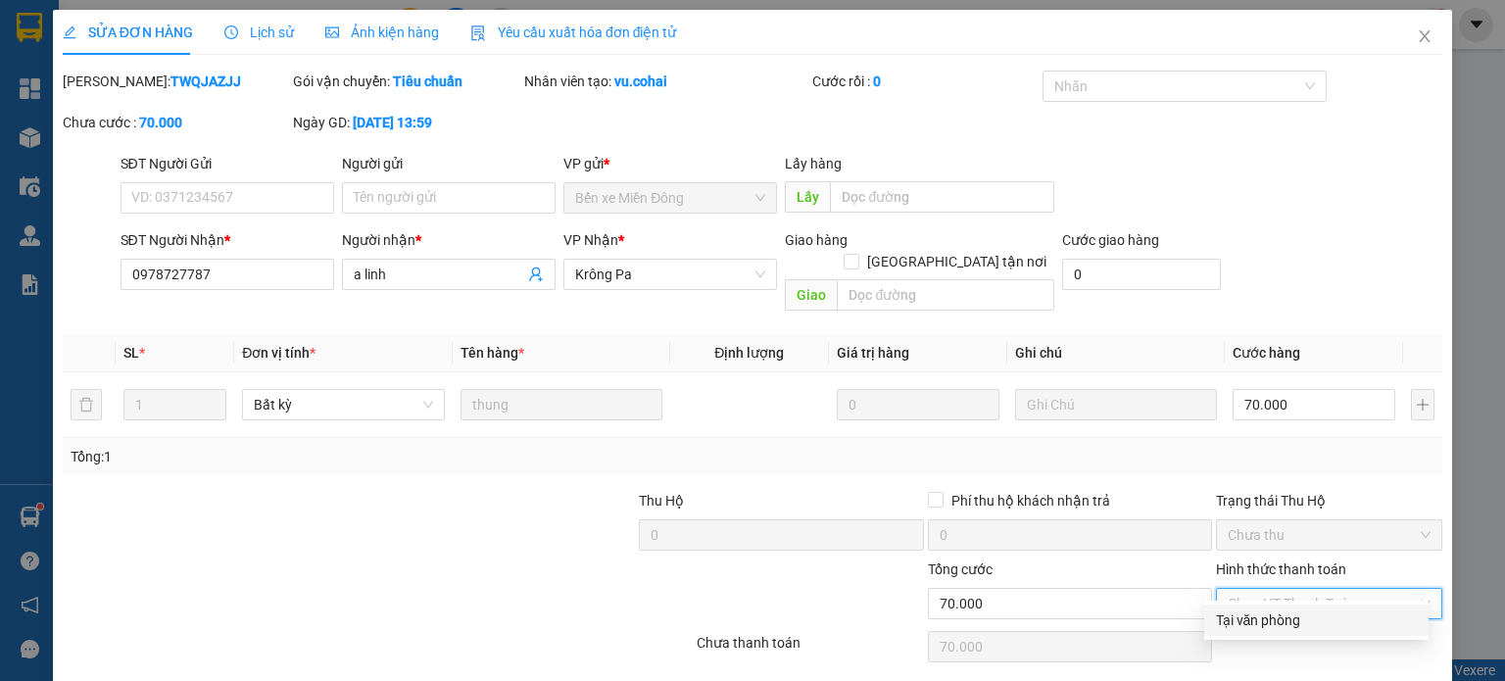
click at [1254, 622] on div "Tại văn phòng" at bounding box center [1316, 620] width 201 height 22
type input "0"
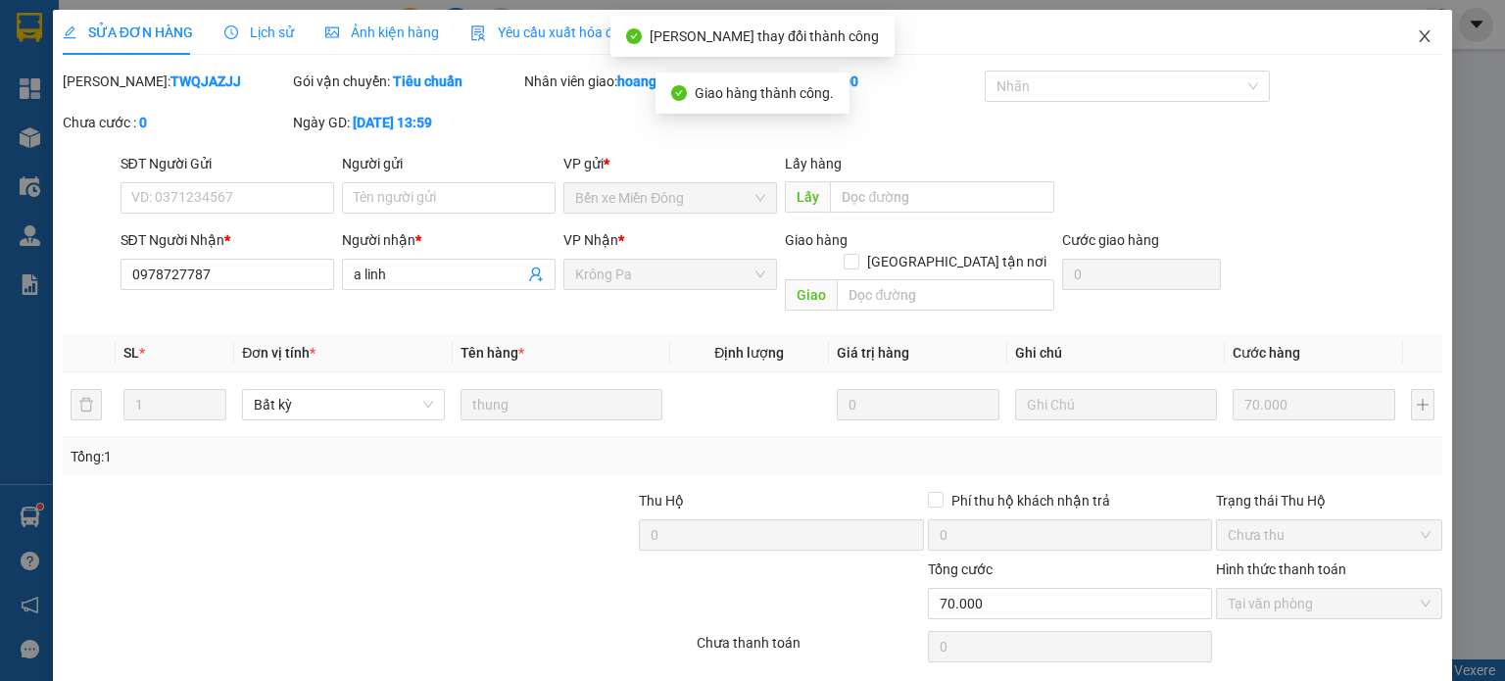
click at [1417, 38] on icon "close" at bounding box center [1425, 36] width 16 height 16
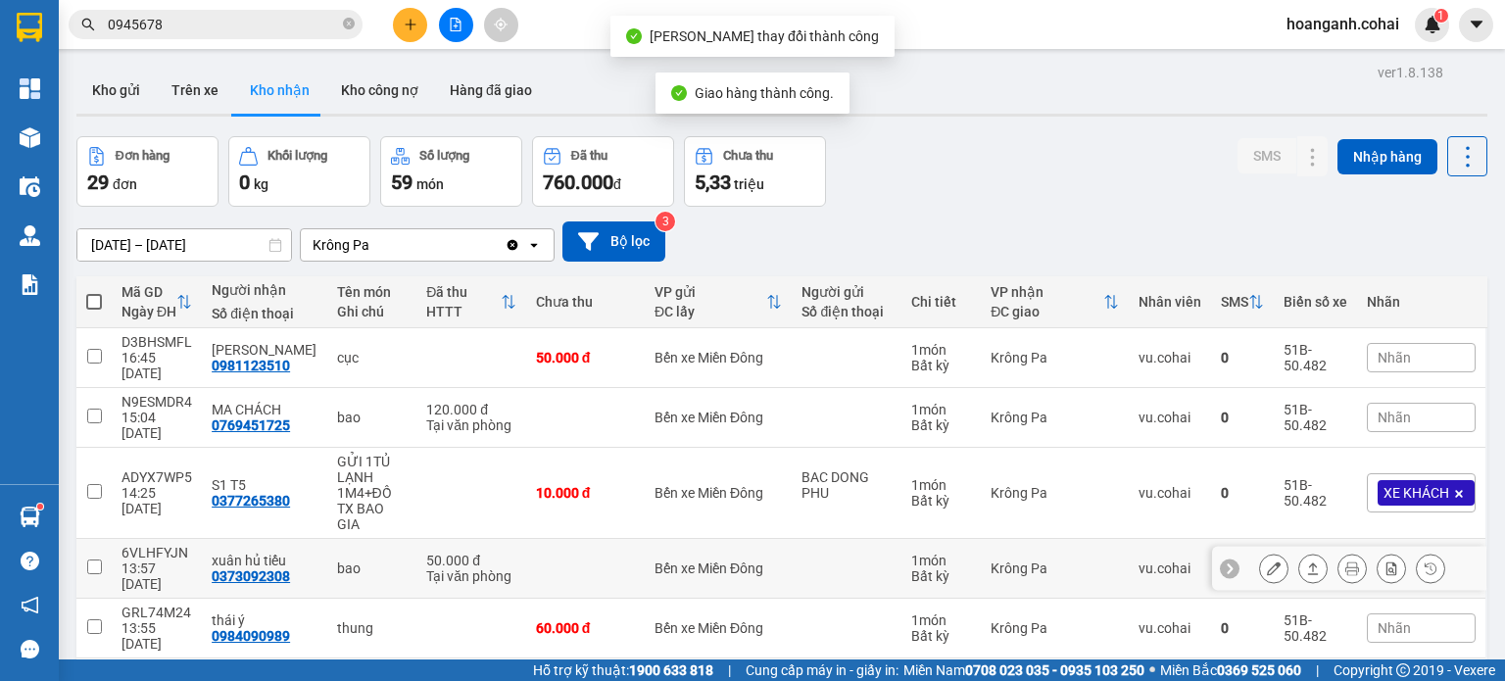
scroll to position [98, 0]
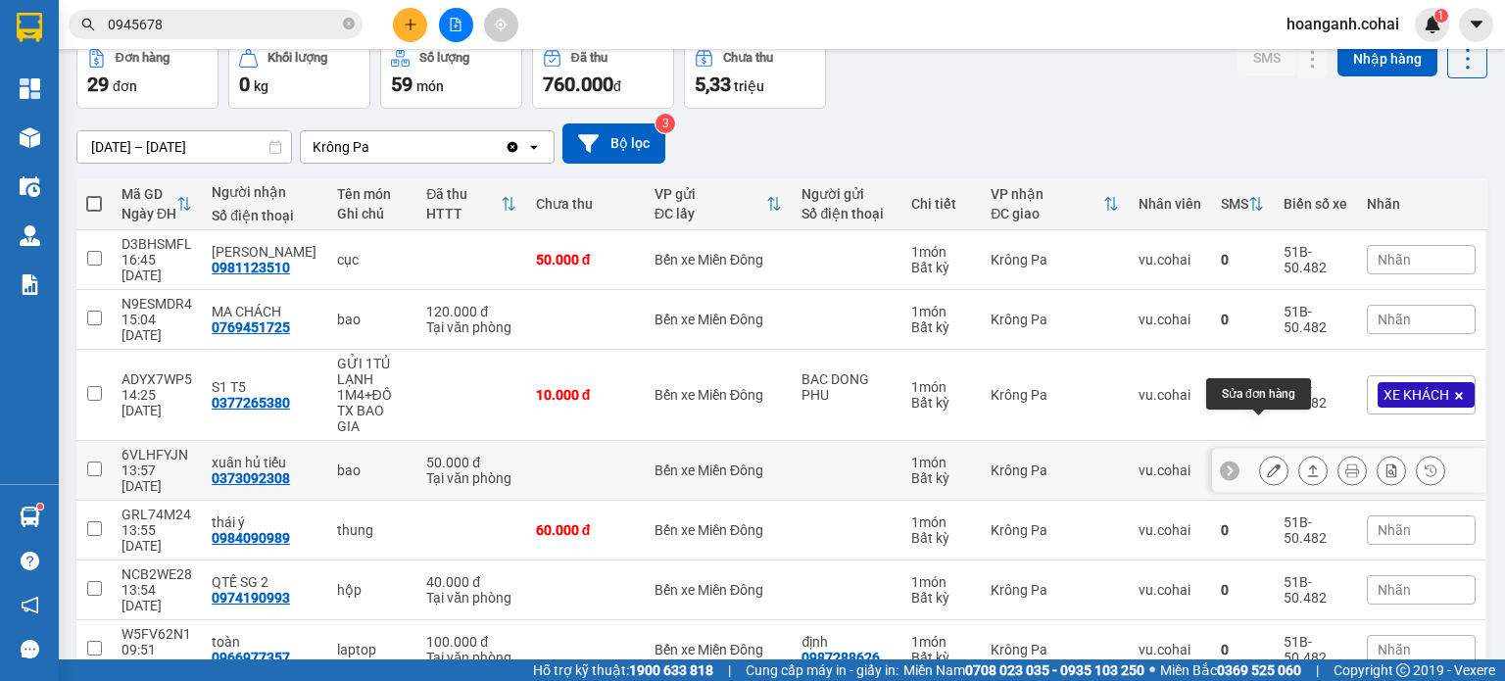
click at [1266, 454] on button at bounding box center [1273, 471] width 27 height 34
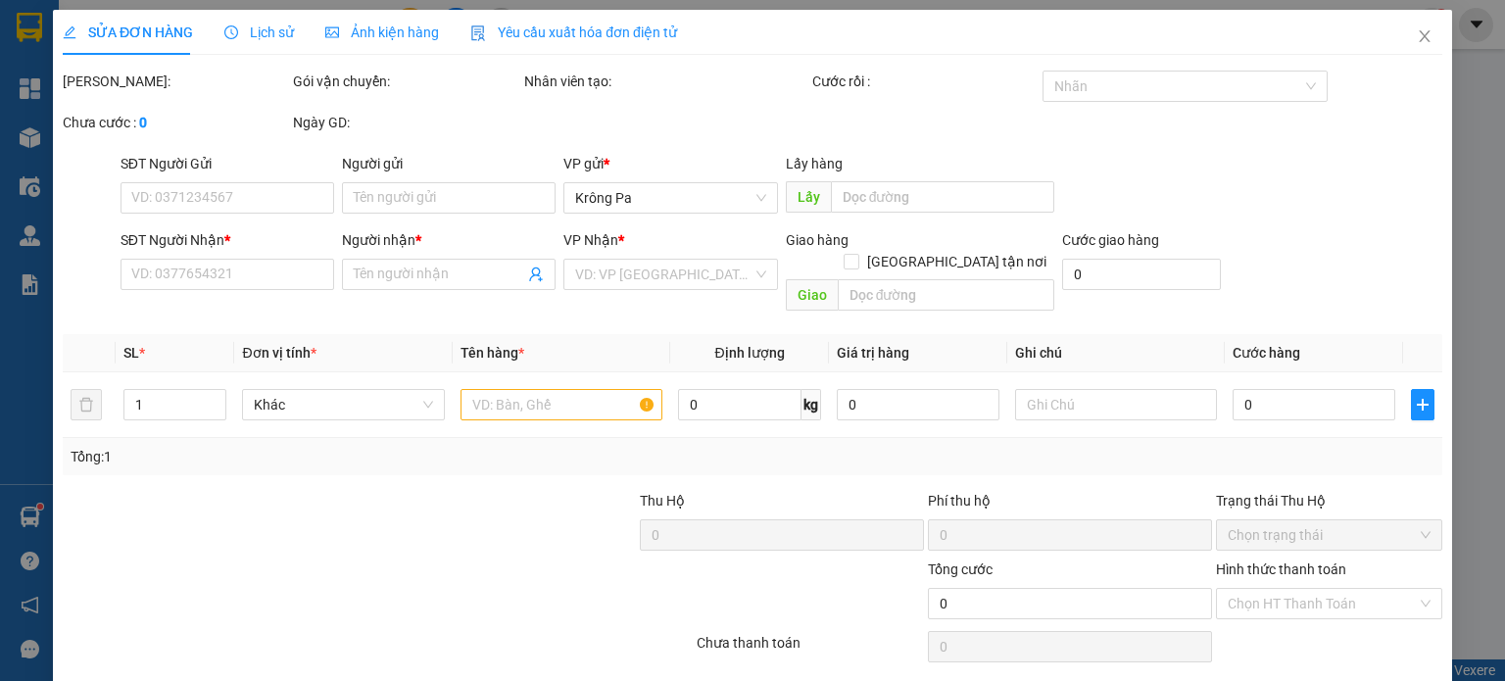
type input "0373092308"
type input "xuân hủ tiếu"
type input "50.000"
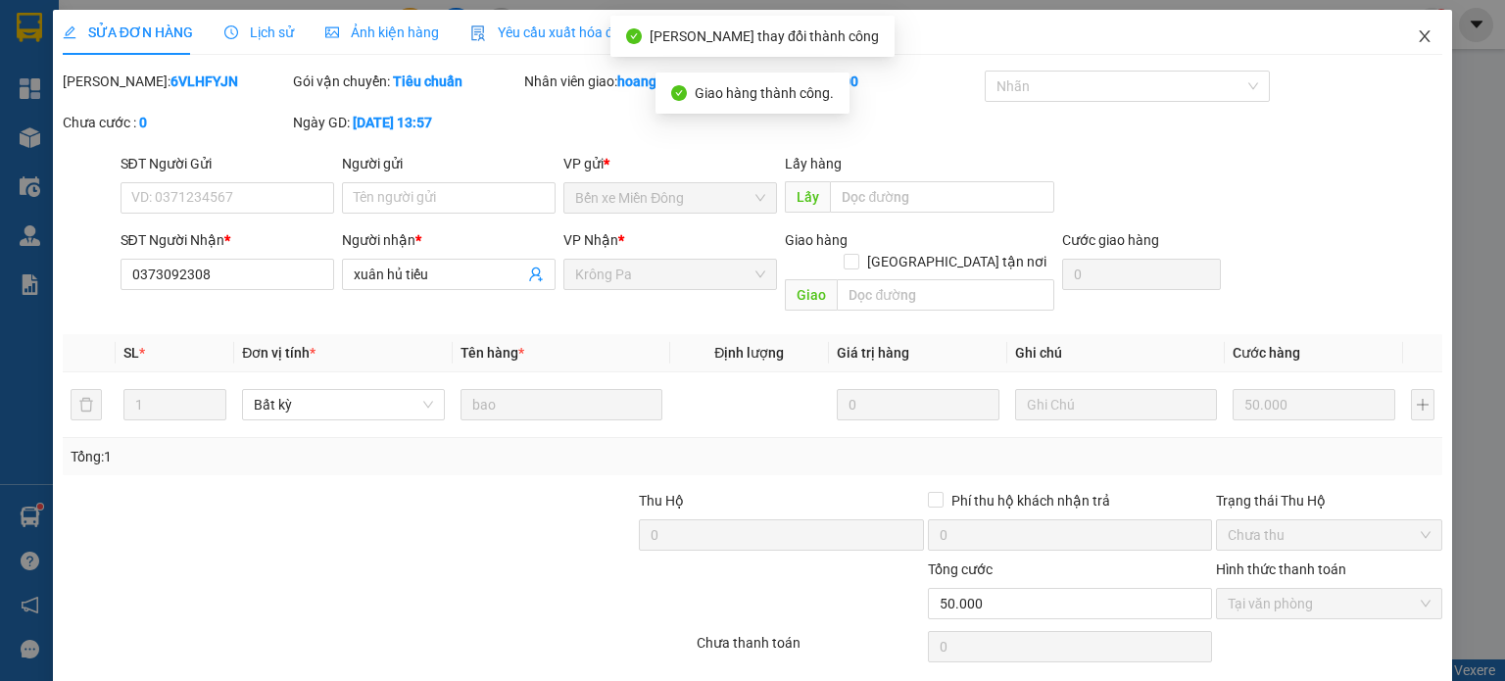
click at [1419, 30] on span "Close" at bounding box center [1424, 37] width 55 height 55
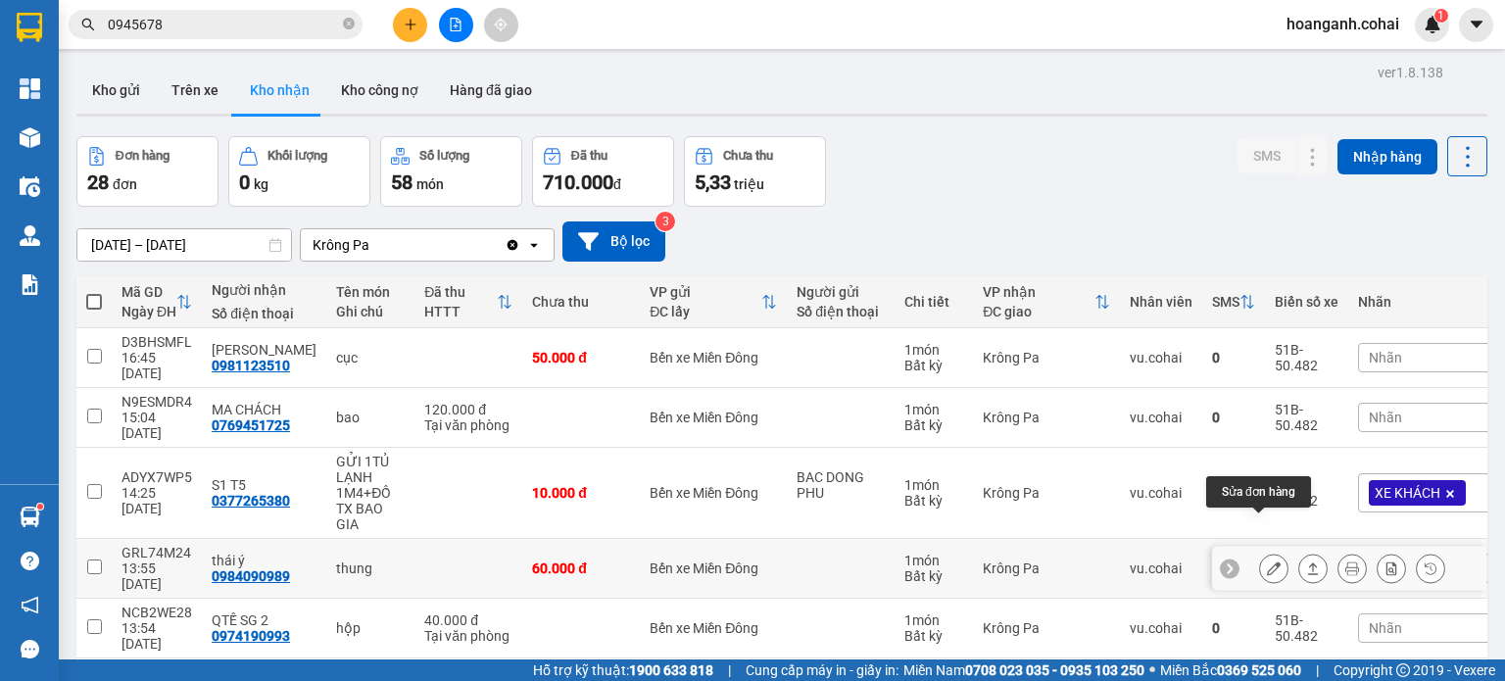
click at [1267, 561] on icon at bounding box center [1274, 568] width 14 height 14
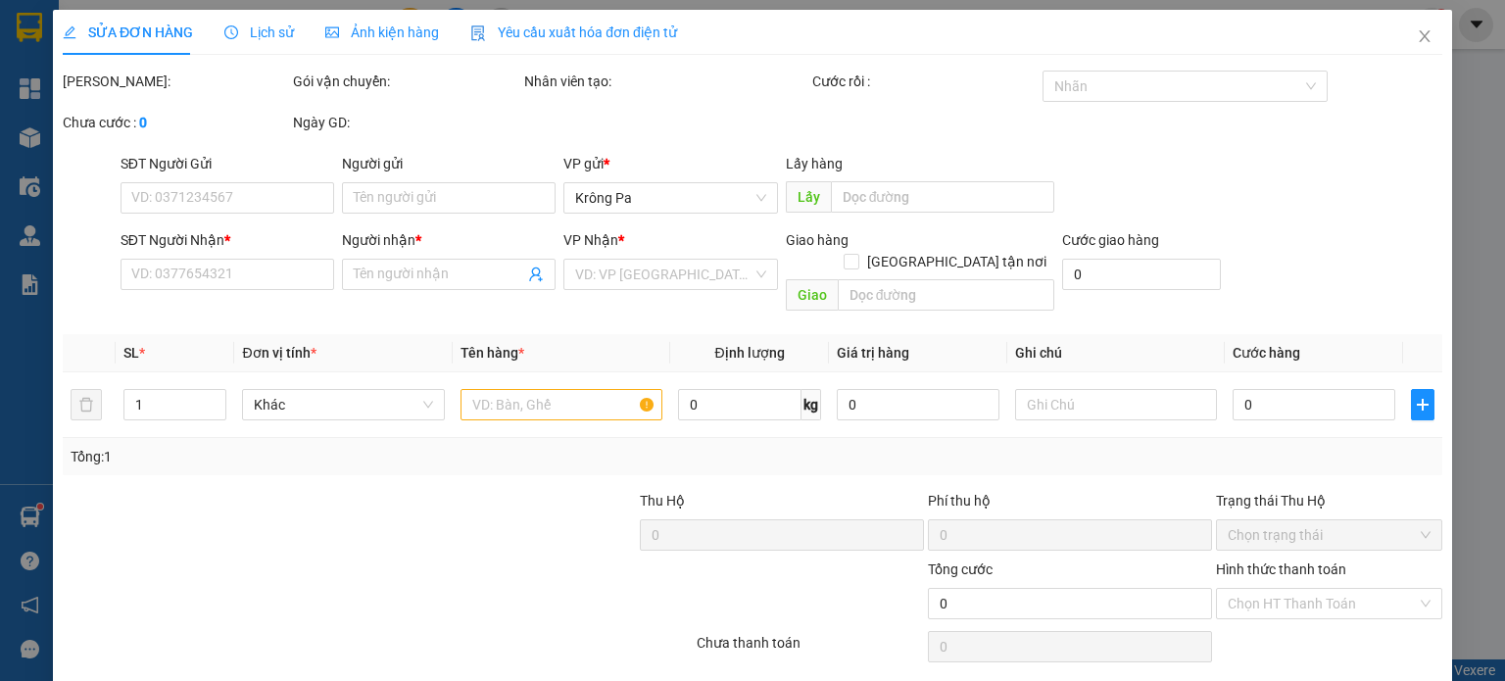
type input "0984090989"
type input "thái ý"
type input "60.000"
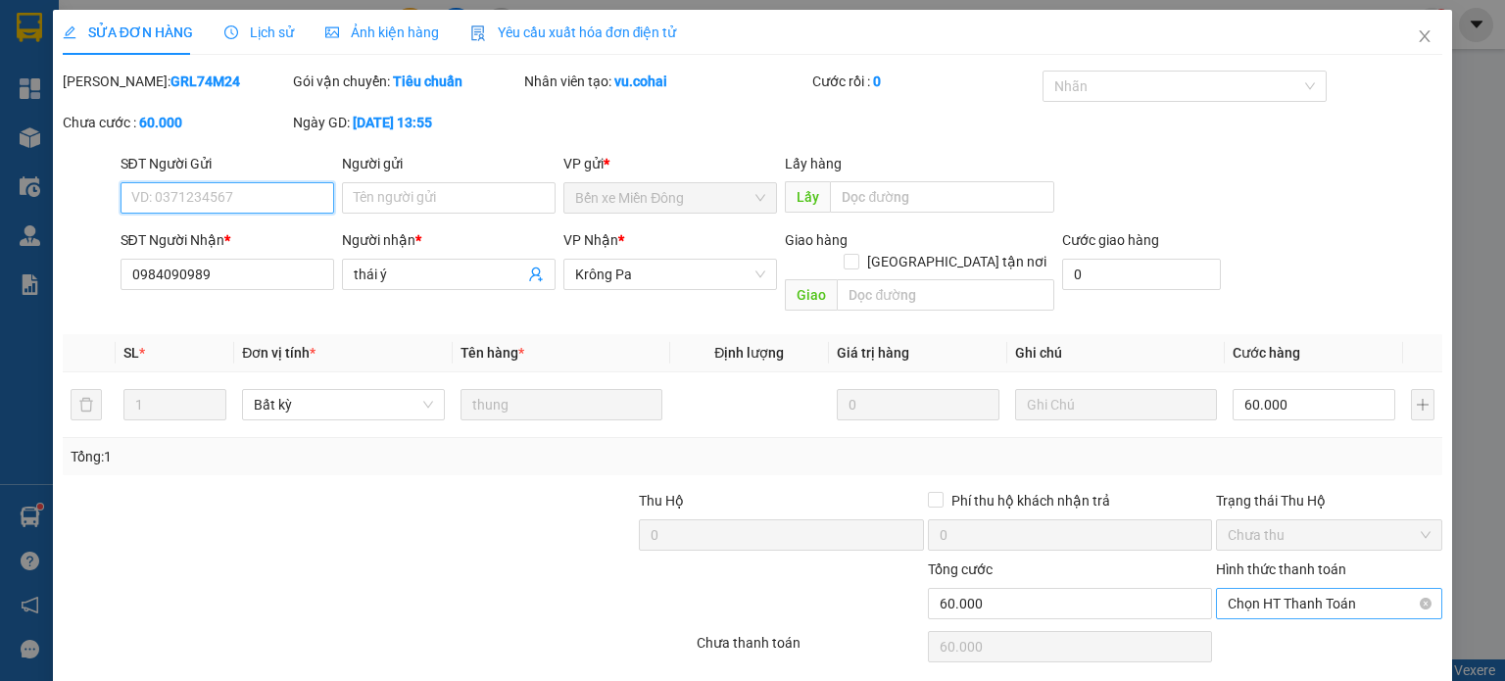
click at [1274, 589] on span "Chọn HT Thanh Toán" at bounding box center [1329, 603] width 203 height 29
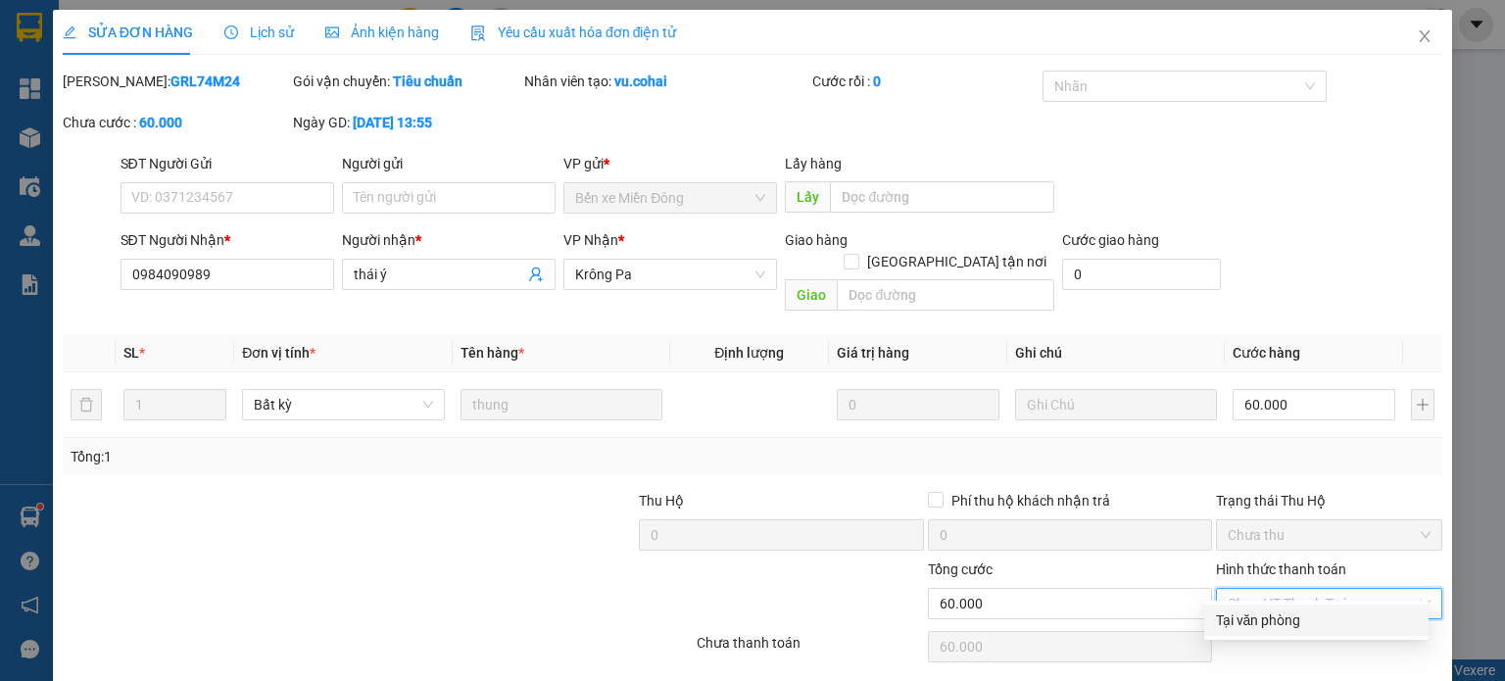
click at [1235, 626] on div "Tại văn phòng" at bounding box center [1316, 620] width 201 height 22
type input "0"
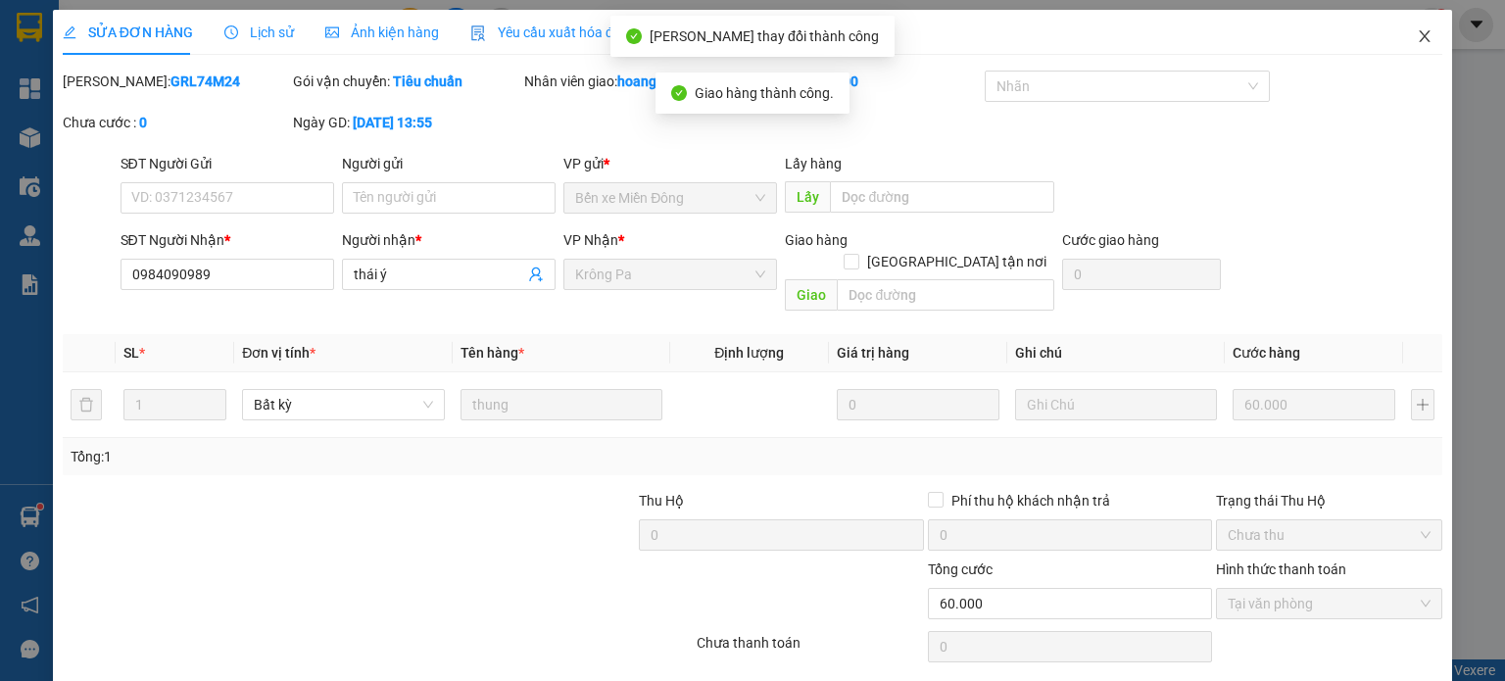
click at [1397, 39] on span "Close" at bounding box center [1424, 37] width 55 height 55
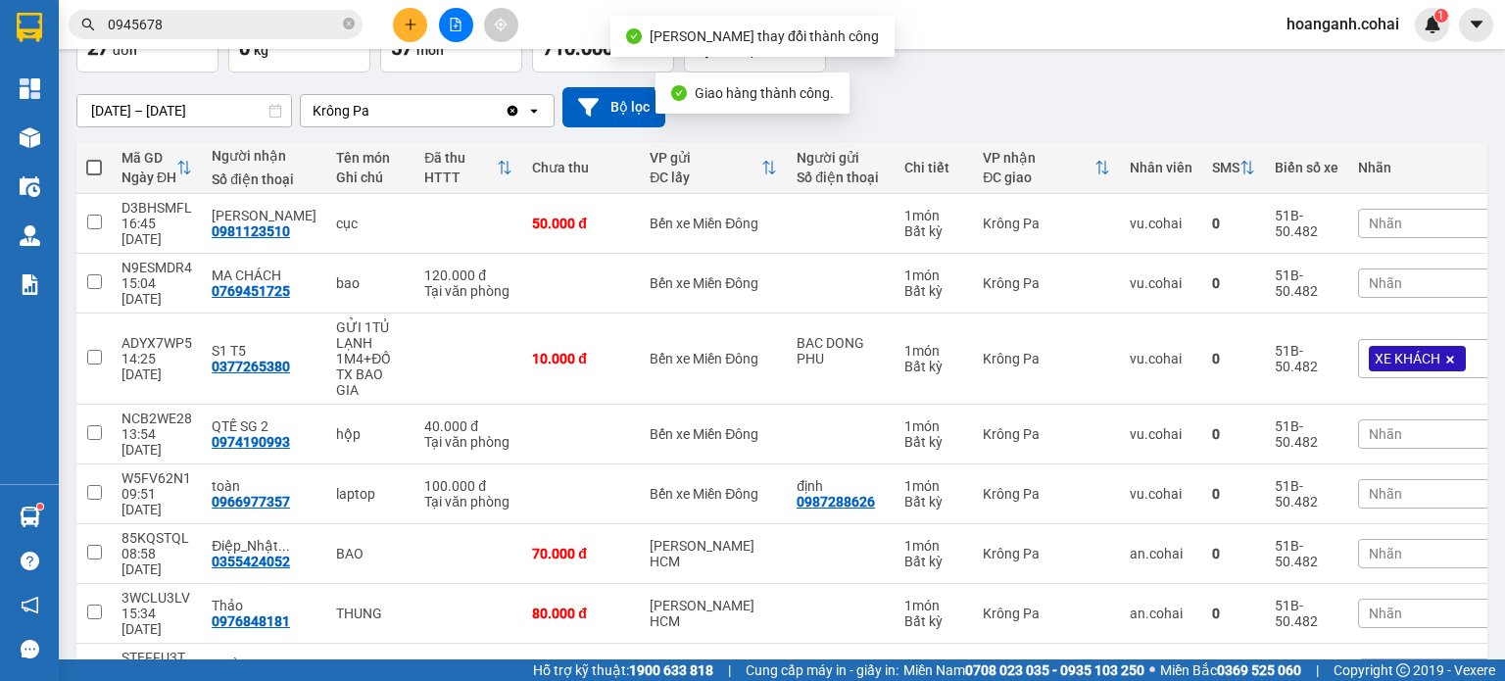
scroll to position [252, 0]
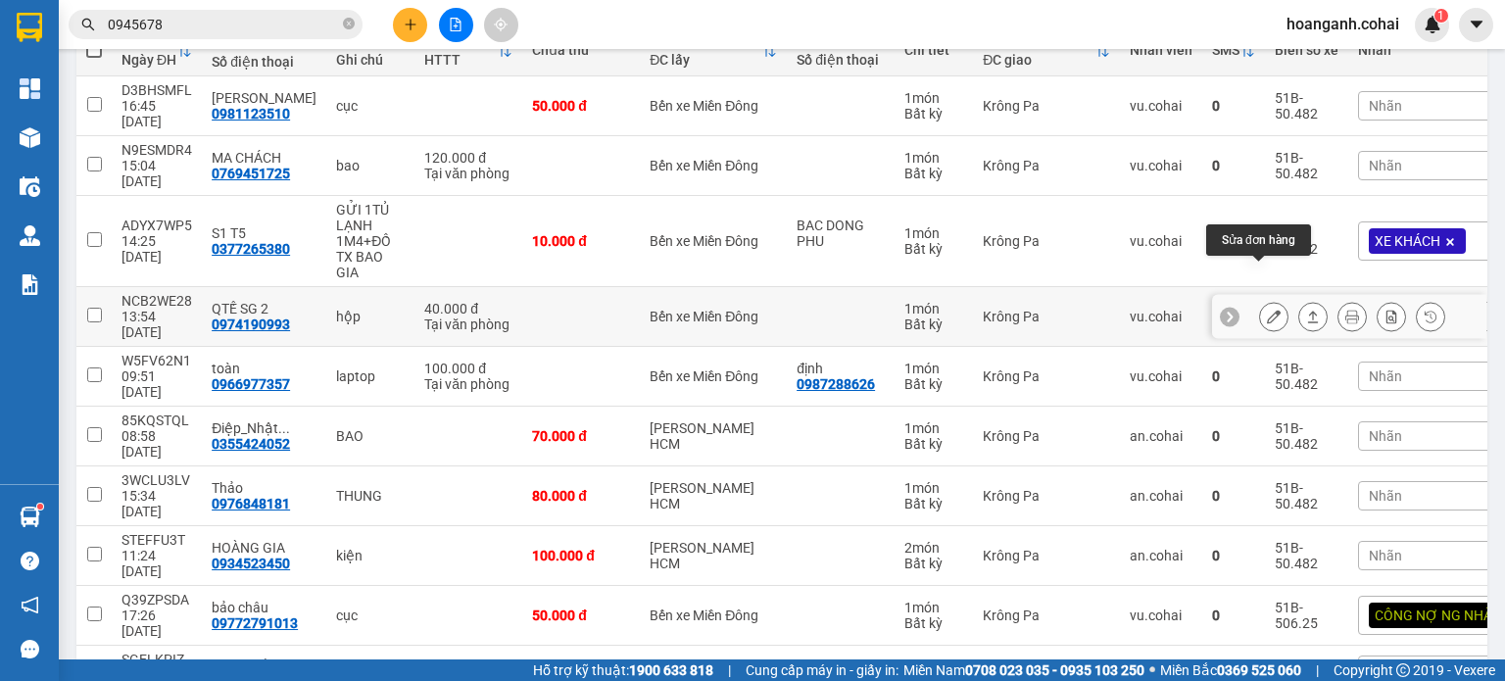
click at [1267, 310] on icon at bounding box center [1274, 317] width 14 height 14
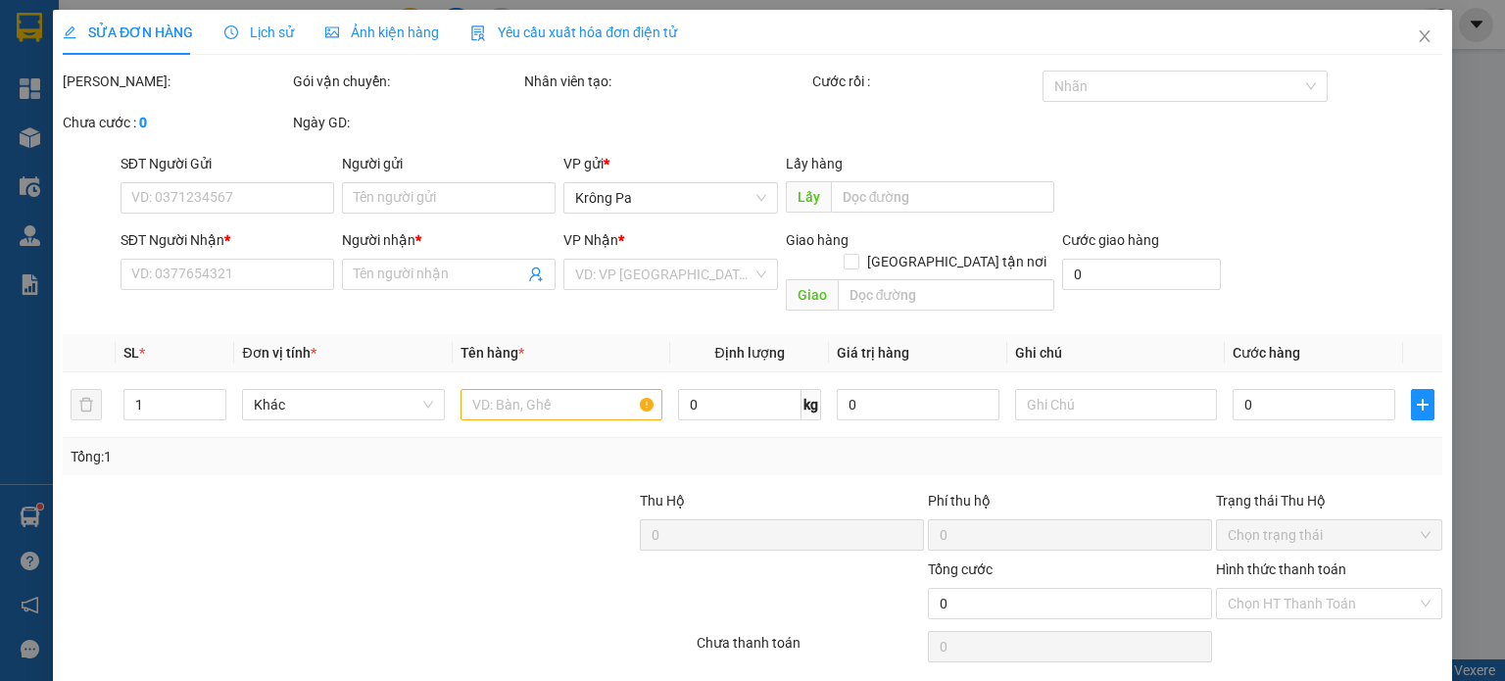
type input "0974190993"
type input "QTẾ SG 2"
type input "40.000"
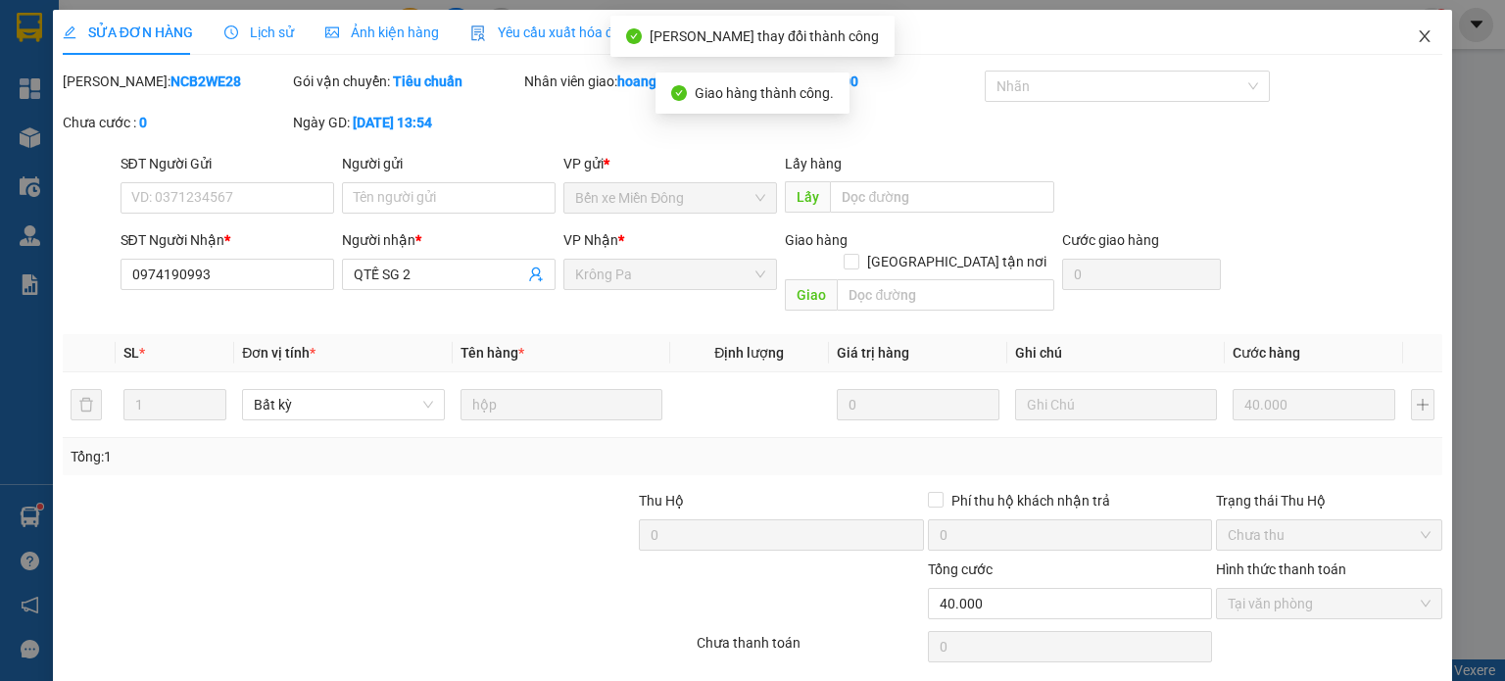
click at [1397, 40] on span "Close" at bounding box center [1424, 37] width 55 height 55
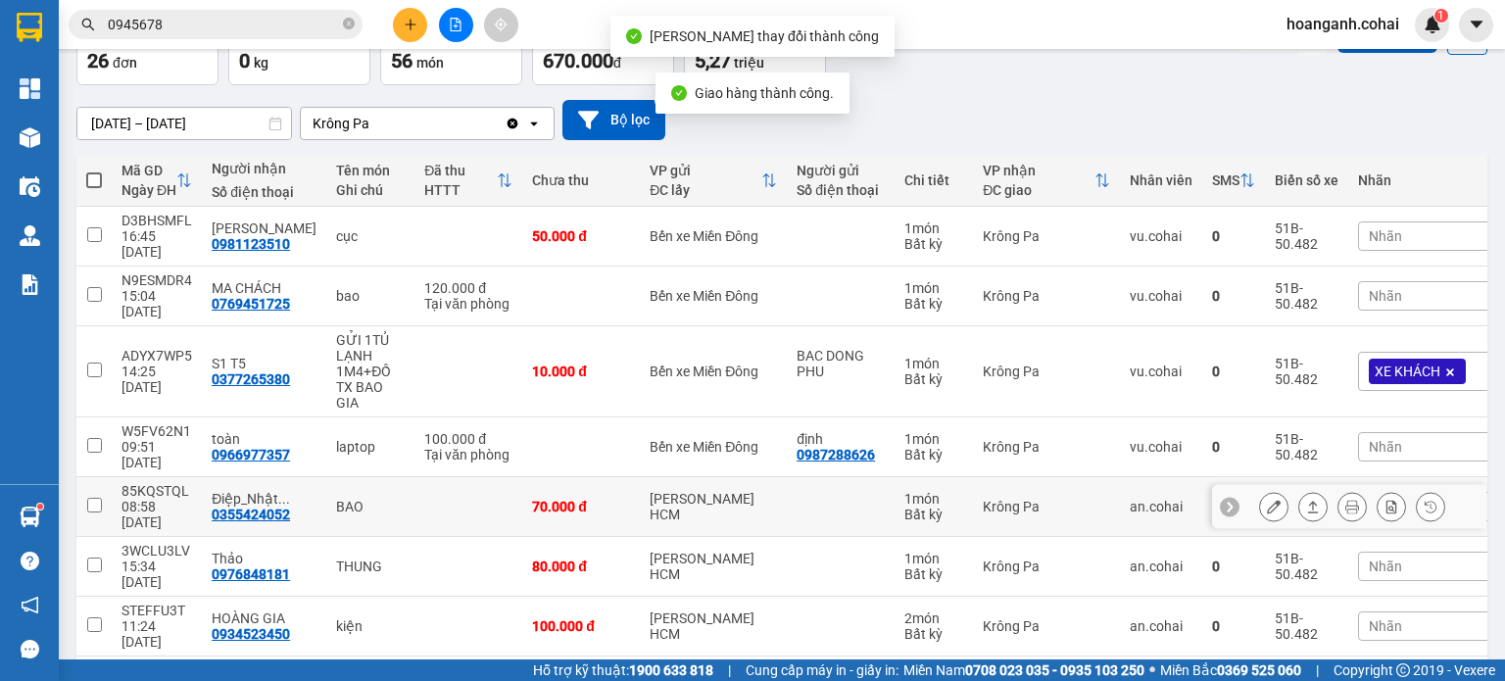
scroll to position [196, 0]
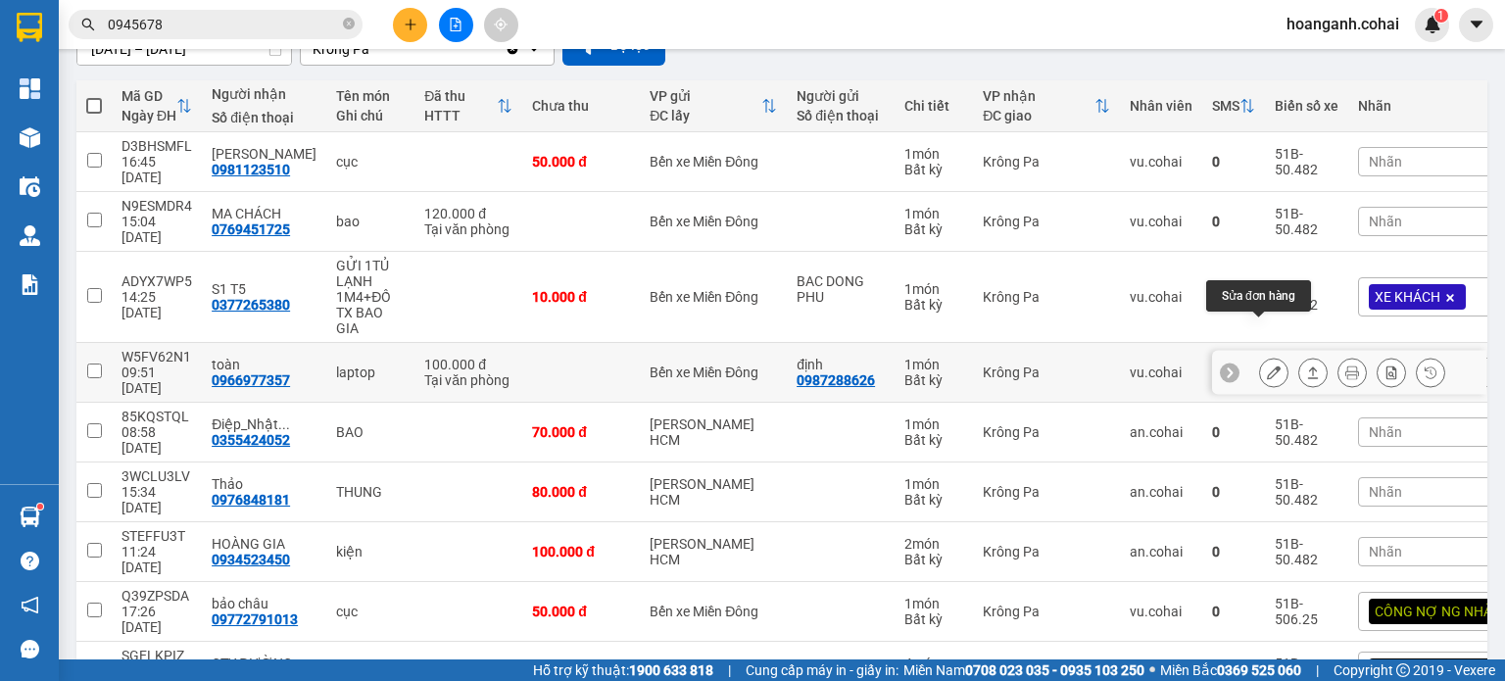
click at [1267, 365] on icon at bounding box center [1274, 372] width 14 height 14
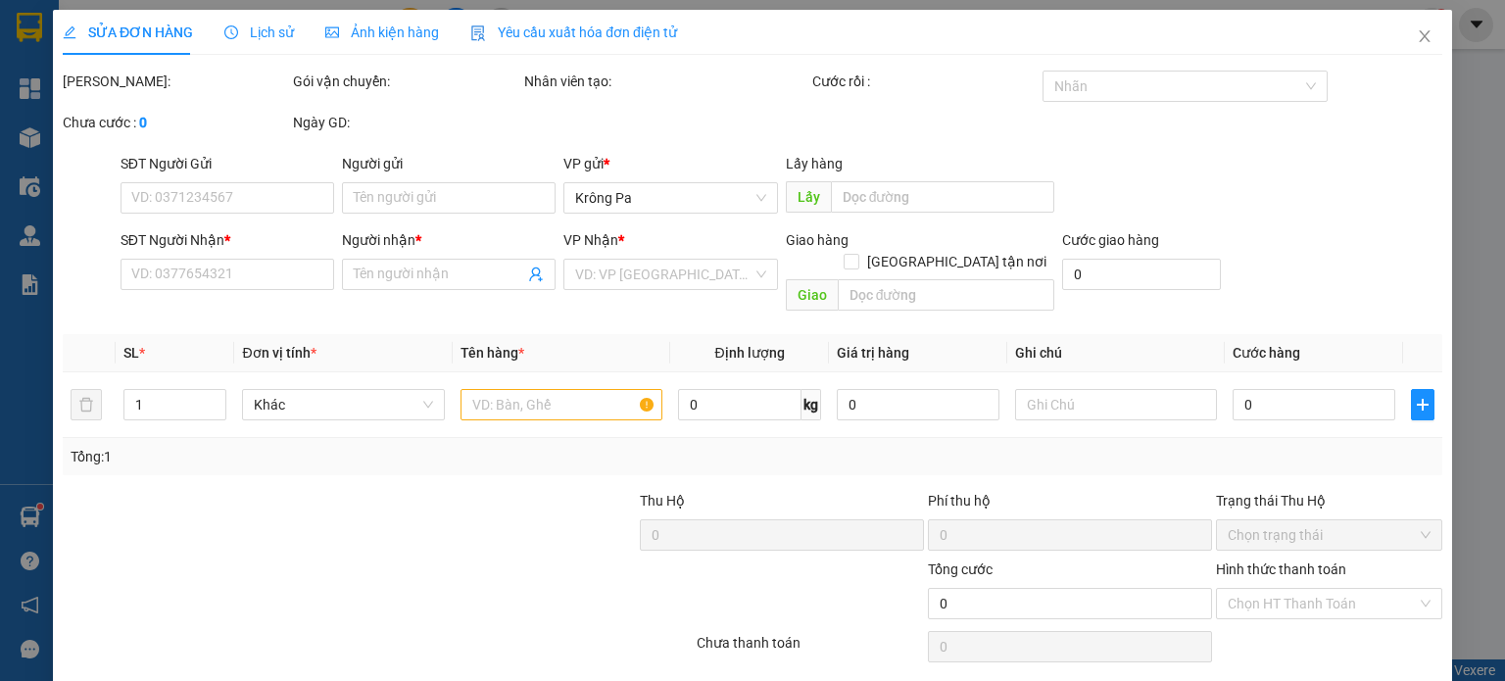
type input "0987288626"
type input "định"
type input "0966977357"
type input "toàn"
type input "100.000"
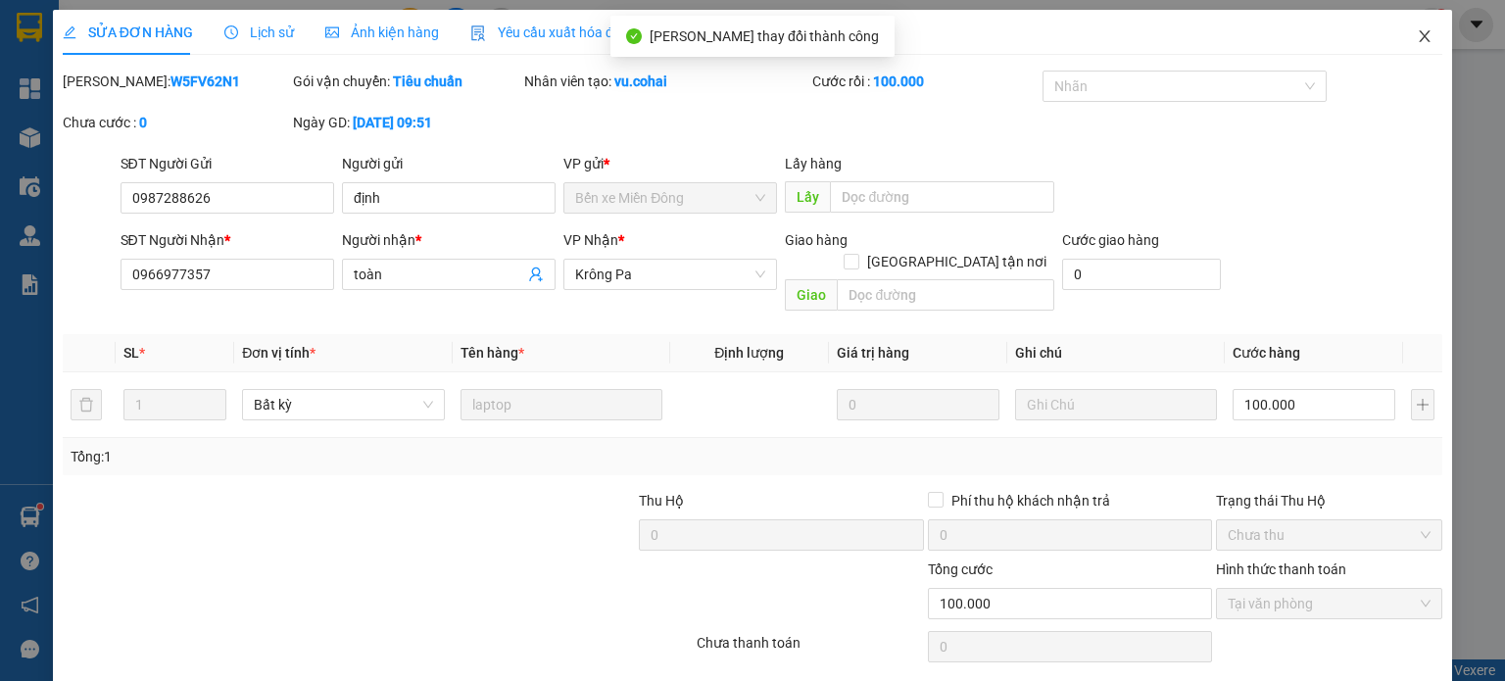
click at [1423, 43] on span "Close" at bounding box center [1424, 37] width 55 height 55
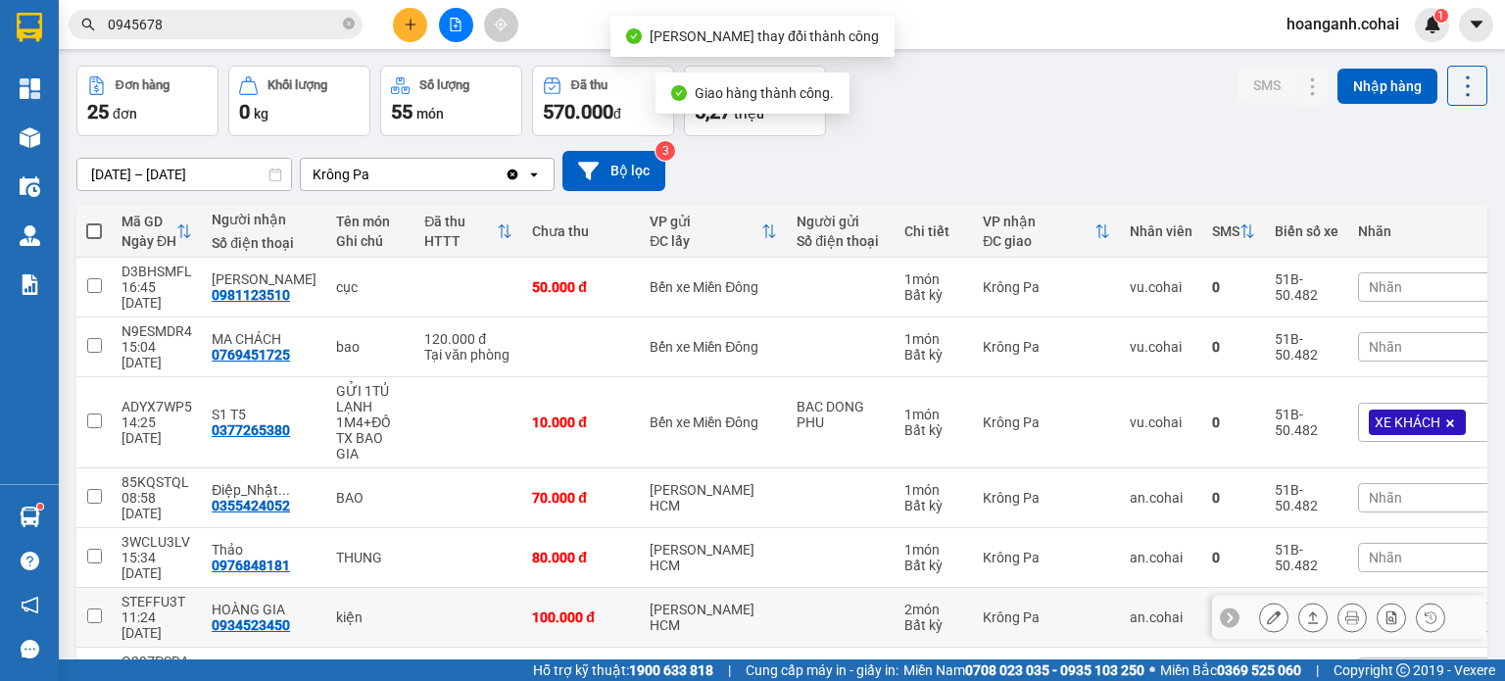
scroll to position [98, 0]
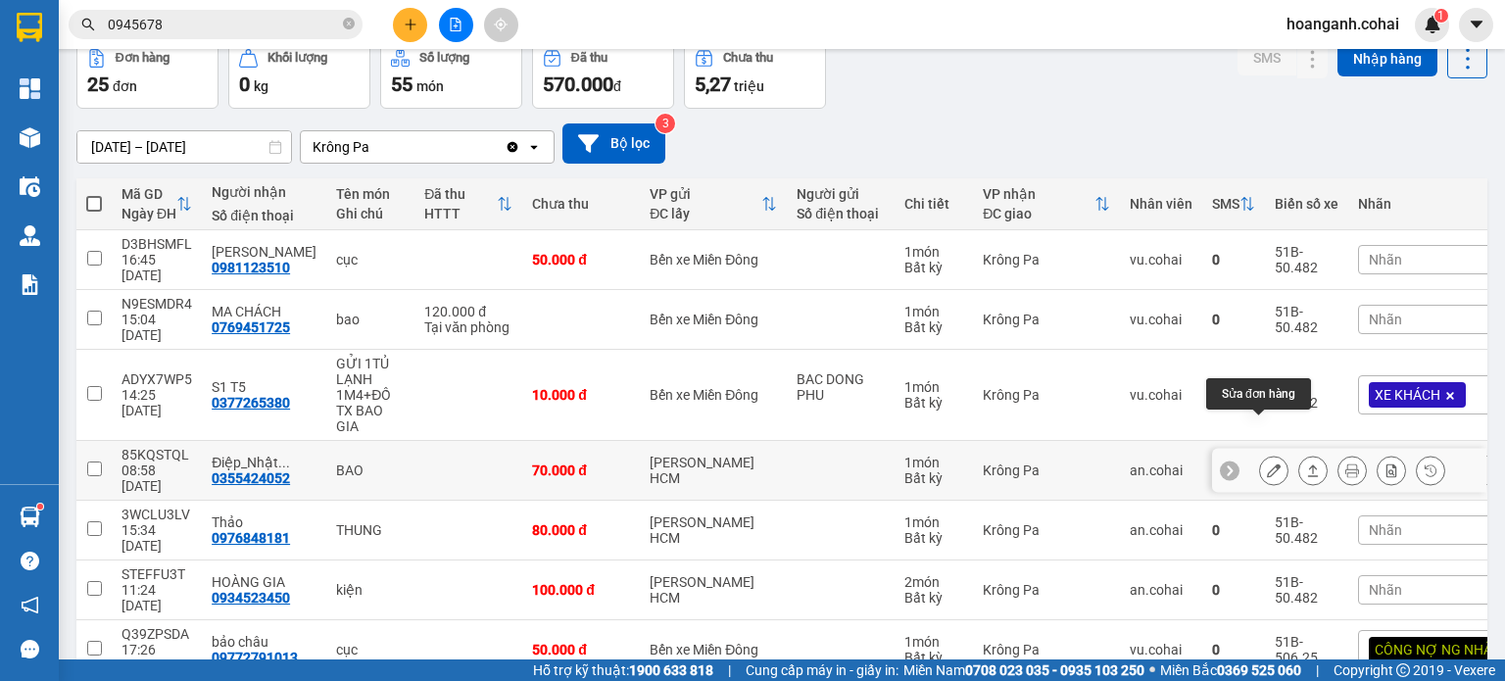
click at [1267, 463] on icon at bounding box center [1274, 470] width 14 height 14
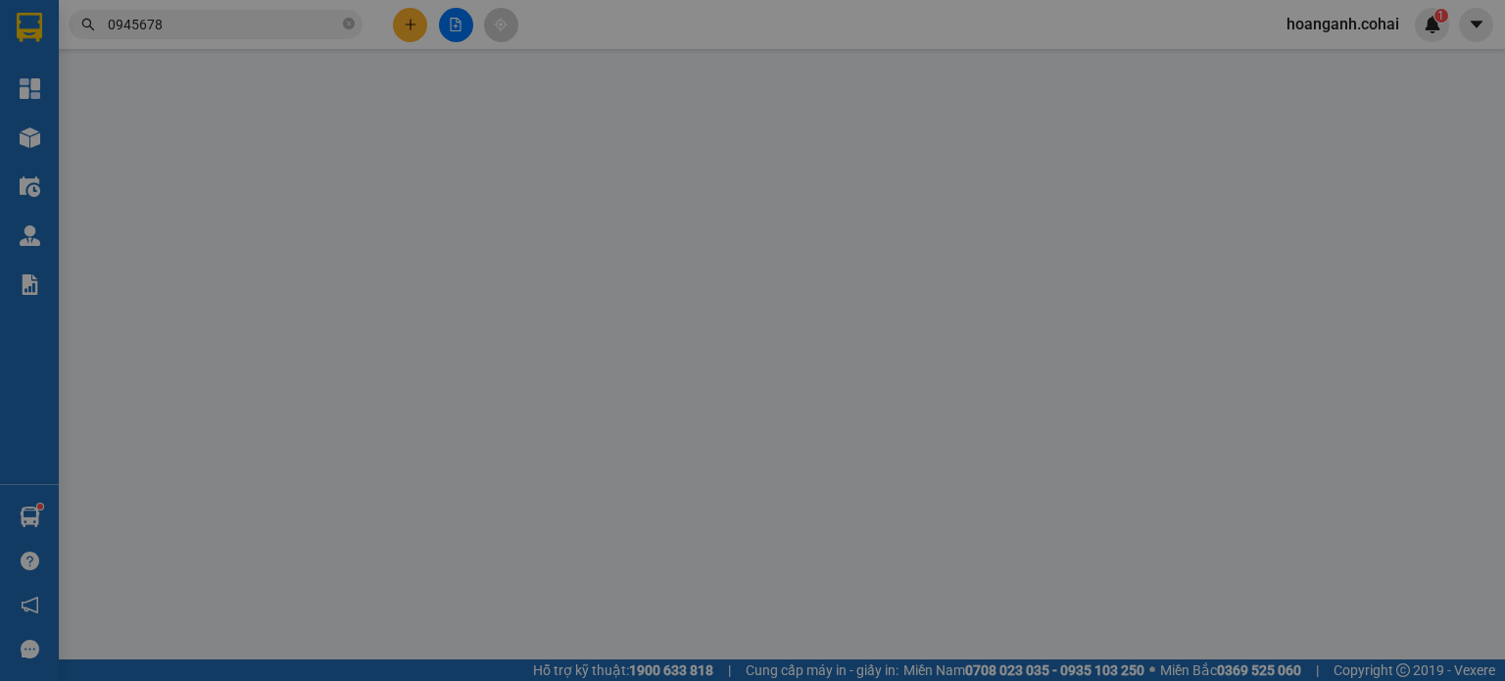
type input "0355424052"
type input "Điệp_Nhật Khang"
type input "70.000"
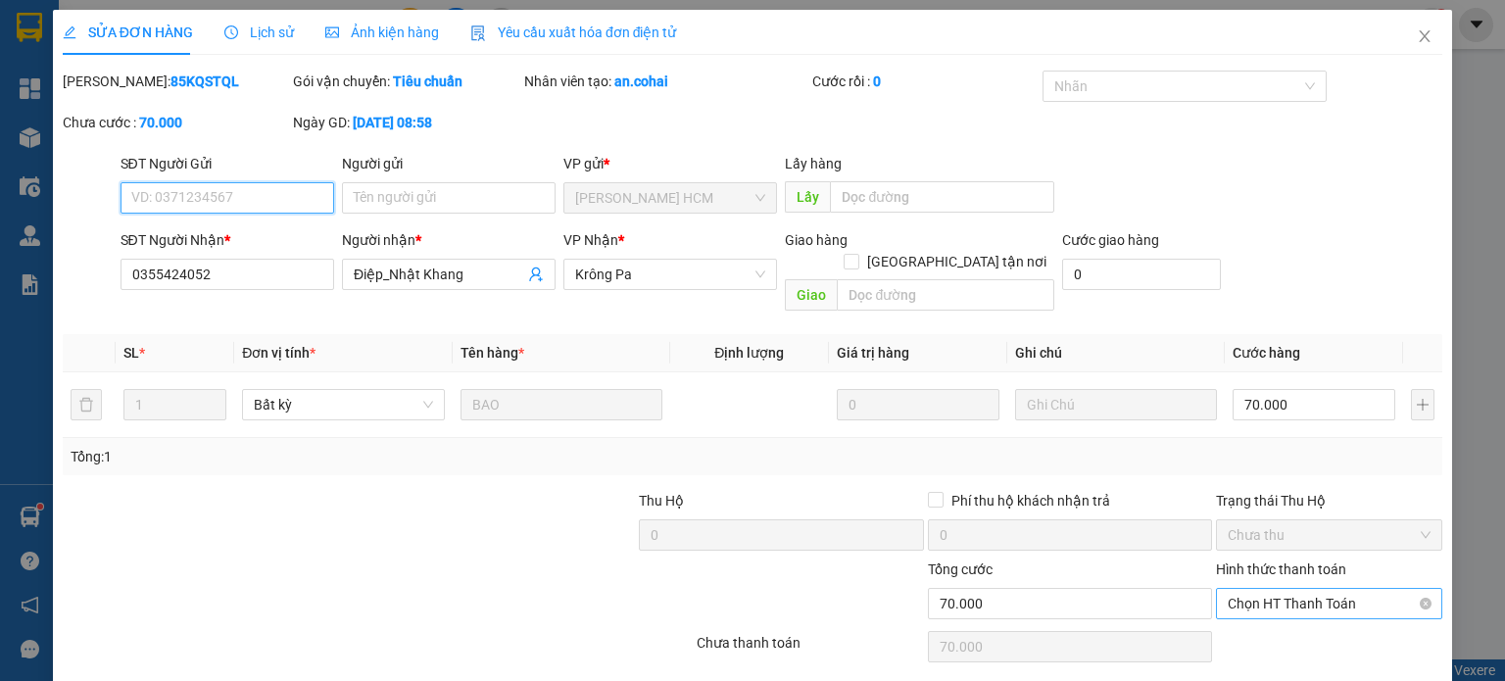
click at [1262, 589] on span "Chọn HT Thanh Toán" at bounding box center [1329, 603] width 203 height 29
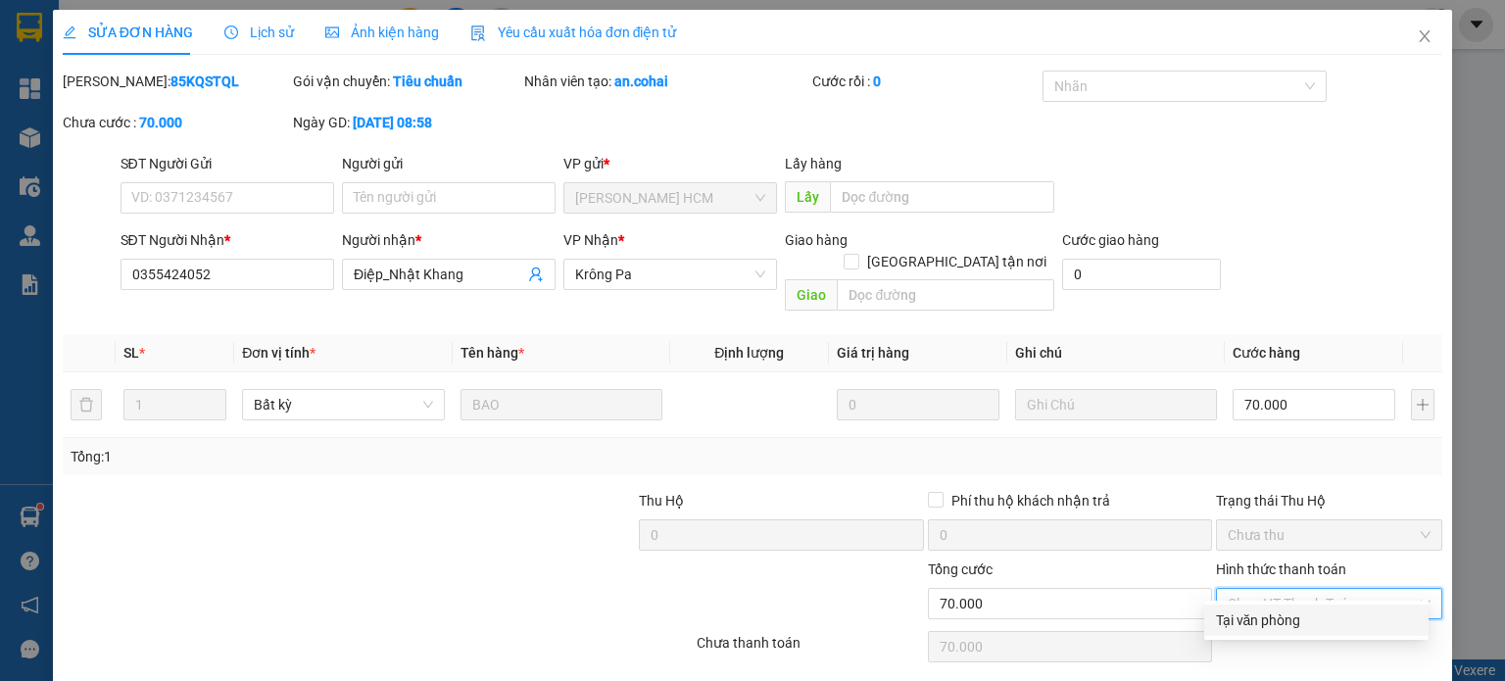
click at [1248, 619] on div "Tại văn phòng" at bounding box center [1316, 620] width 201 height 22
type input "0"
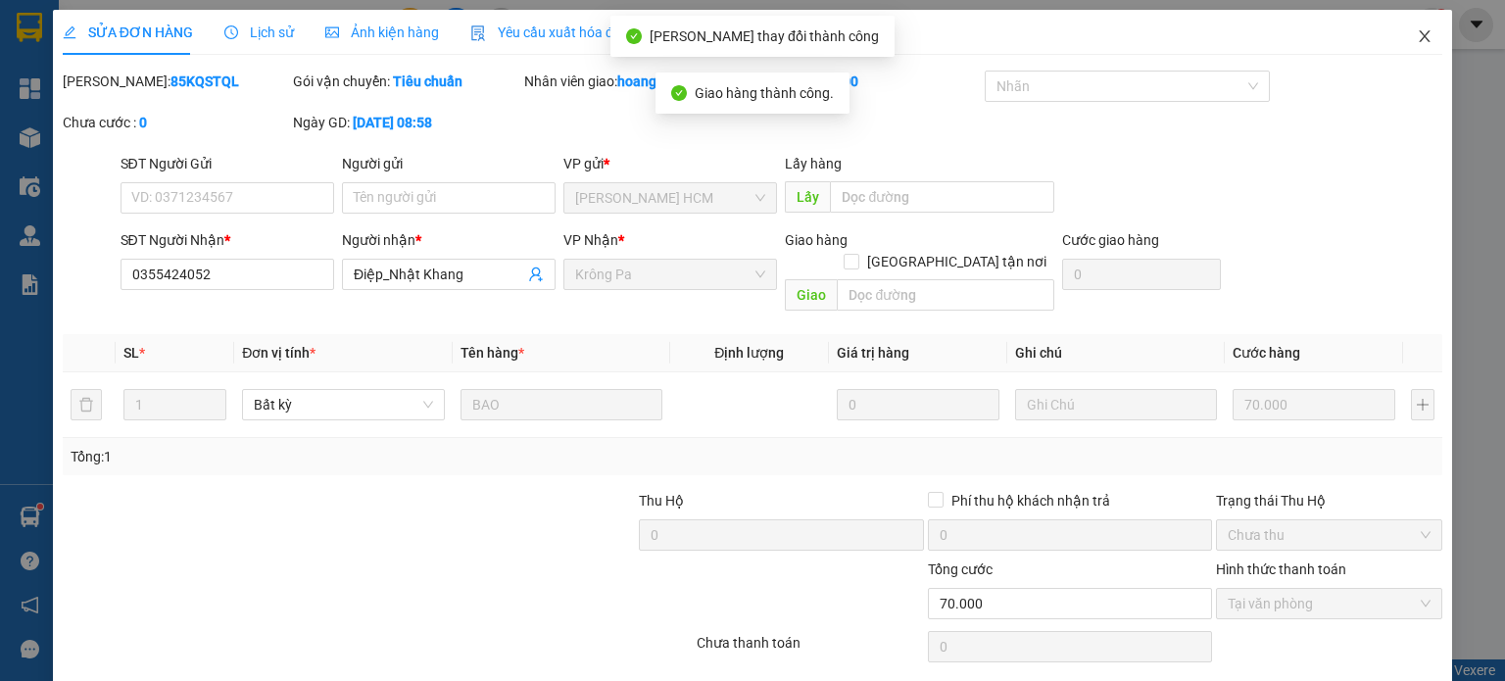
click at [1417, 30] on icon "close" at bounding box center [1425, 36] width 16 height 16
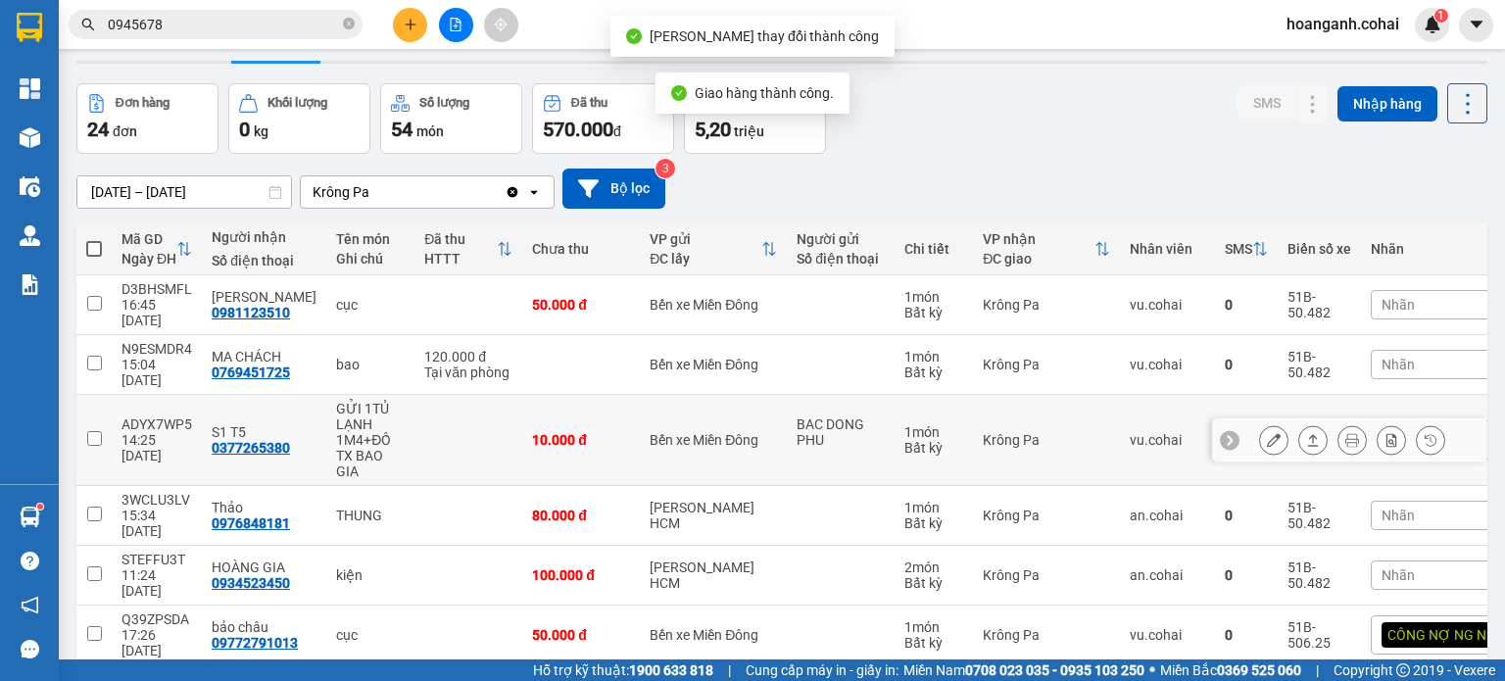
scroll to position [98, 0]
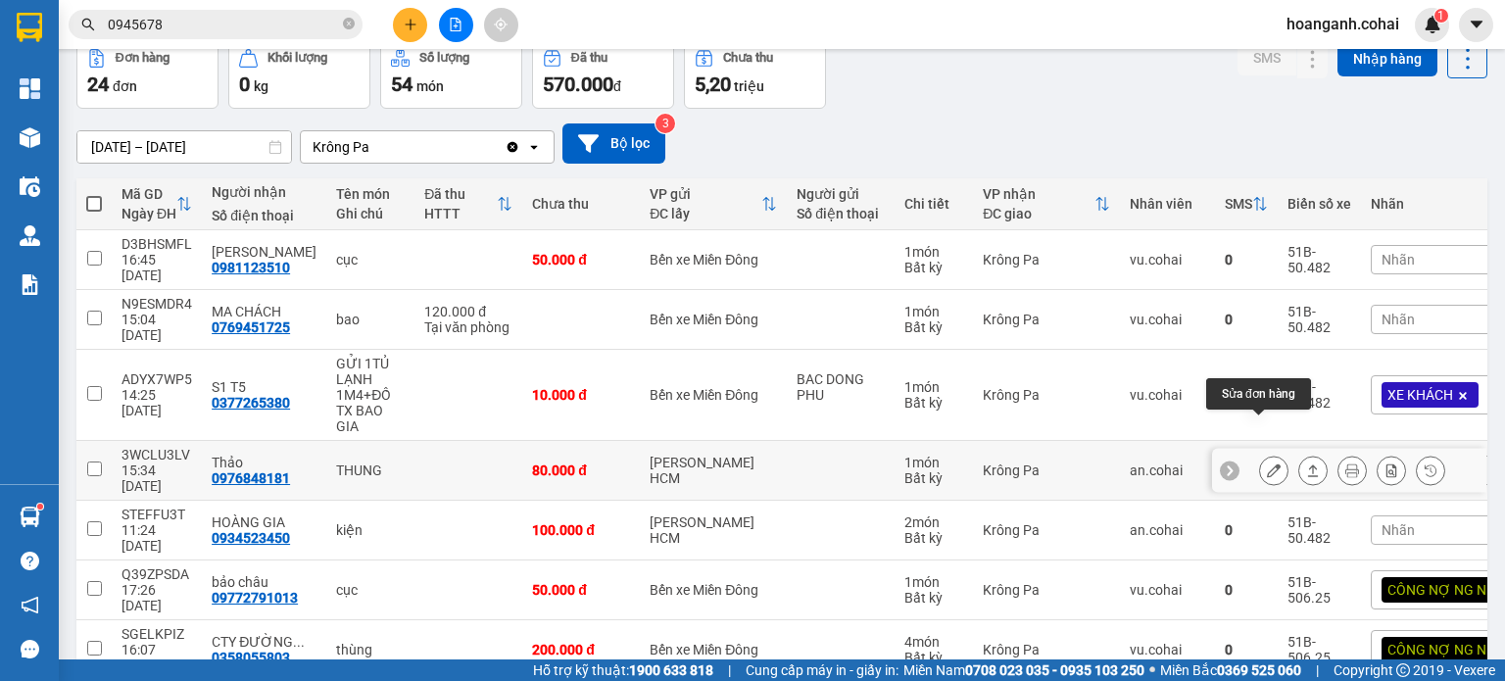
click at [1261, 454] on button at bounding box center [1273, 471] width 27 height 34
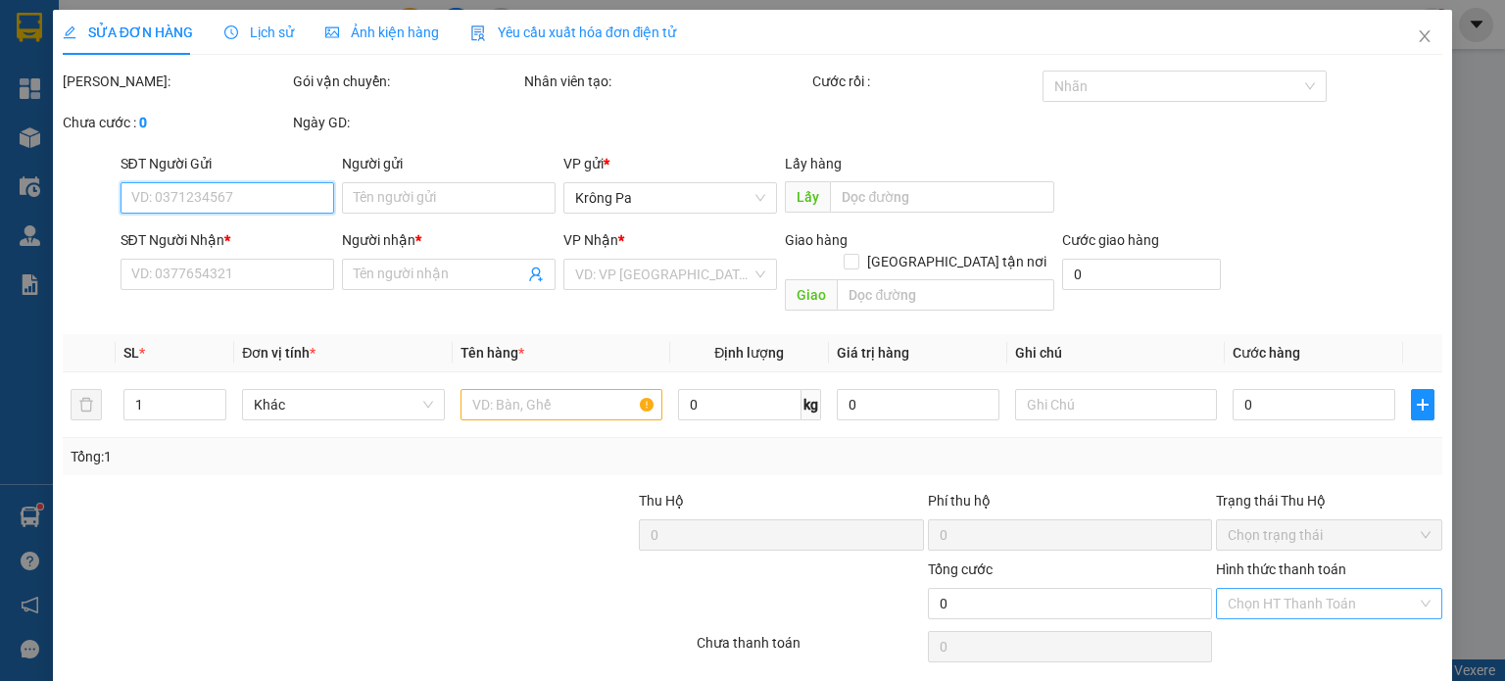
type input "0976848181"
type input "Thảo"
type input "80.000"
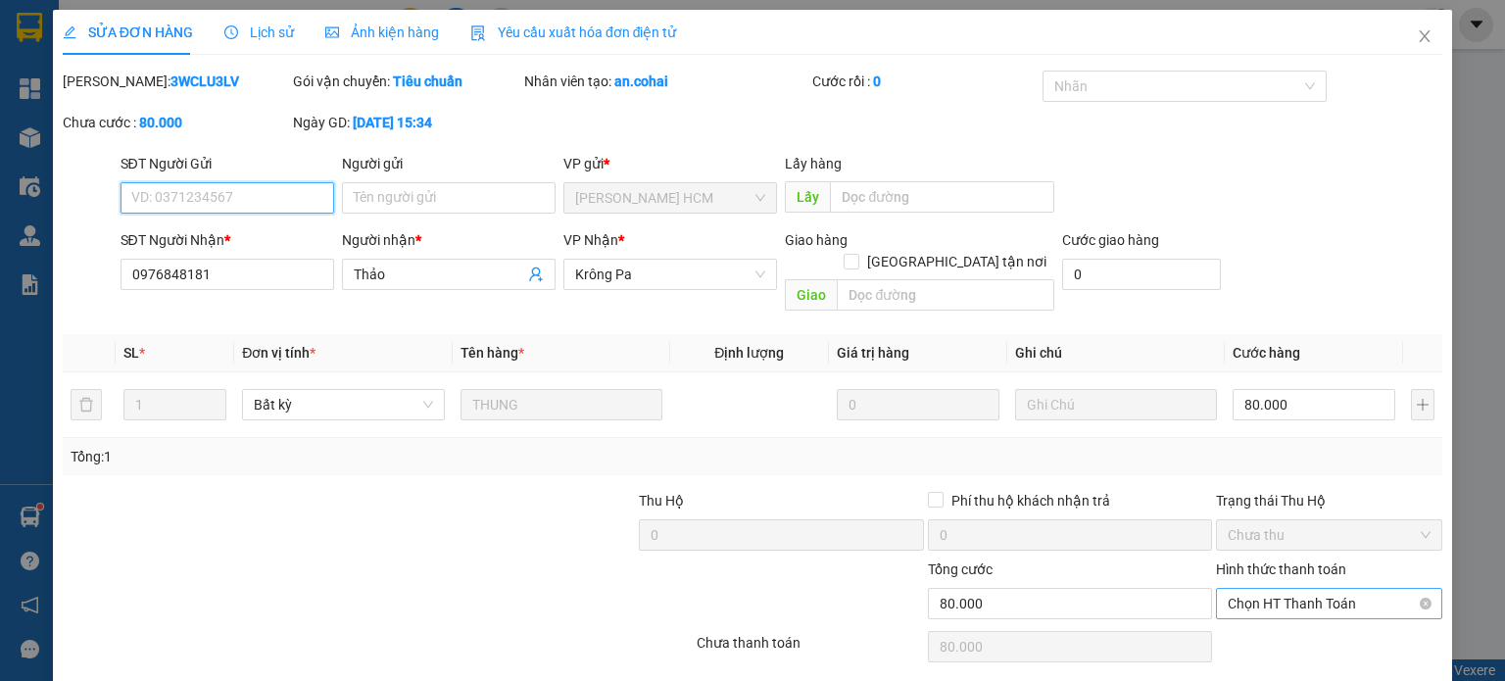
click at [1266, 589] on span "Chọn HT Thanh Toán" at bounding box center [1329, 603] width 203 height 29
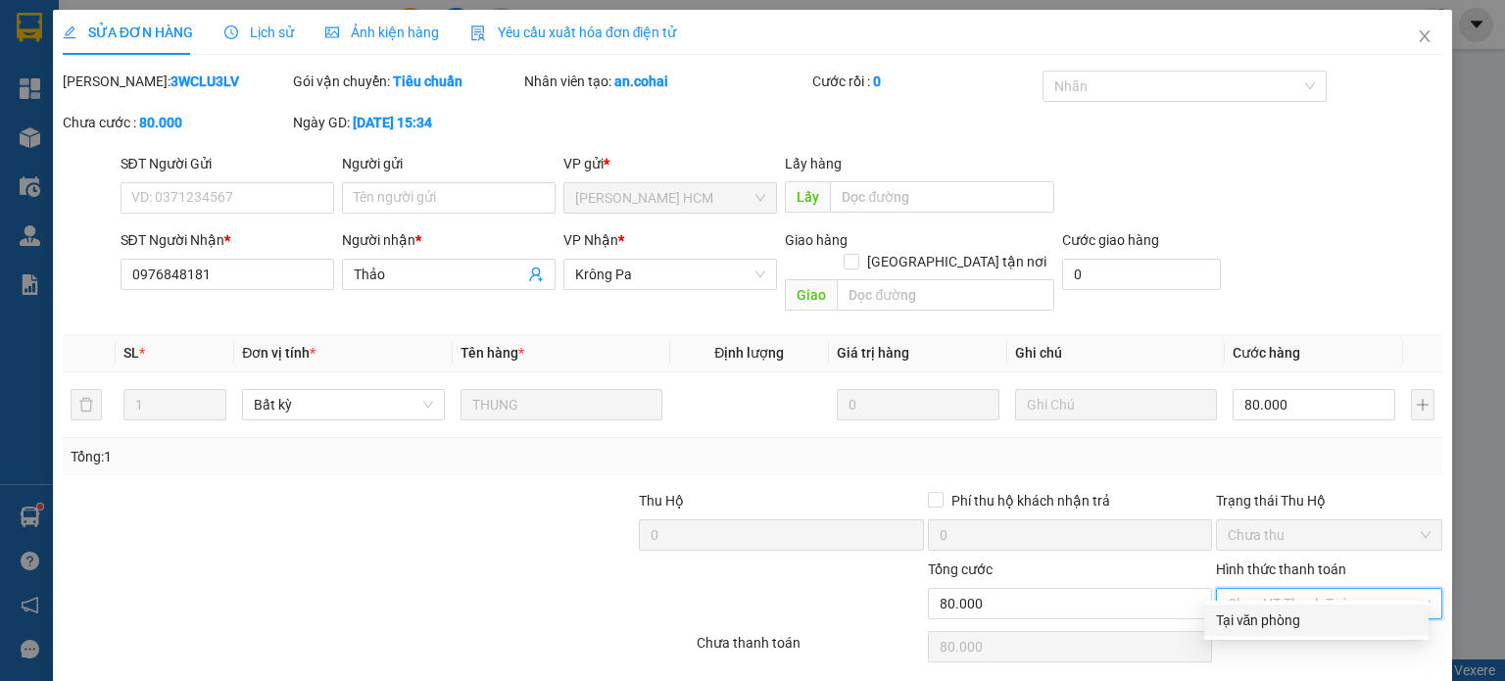
drag, startPoint x: 1250, startPoint y: 620, endPoint x: 878, endPoint y: 627, distance: 372.4
click at [1242, 621] on div "Tại văn phòng" at bounding box center [1316, 620] width 201 height 22
type input "0"
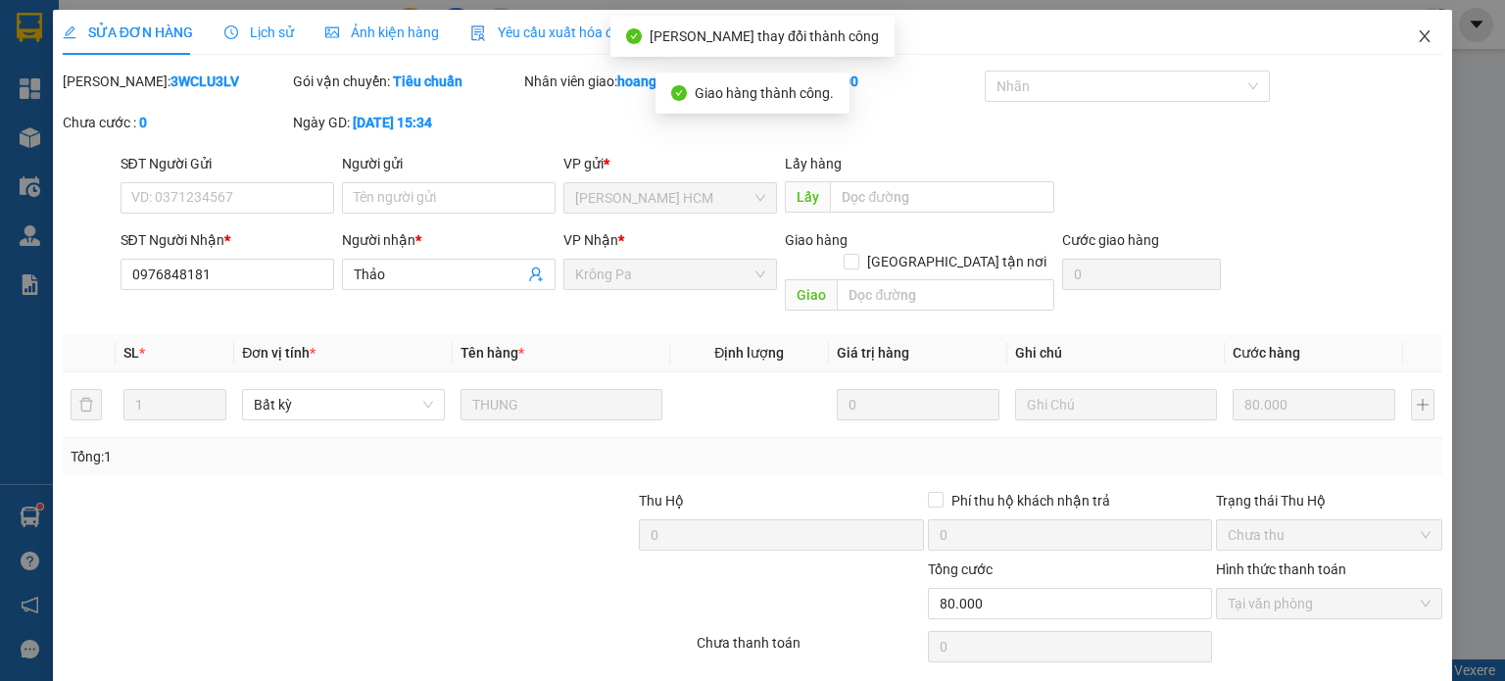
click at [1417, 36] on icon "close" at bounding box center [1425, 36] width 16 height 16
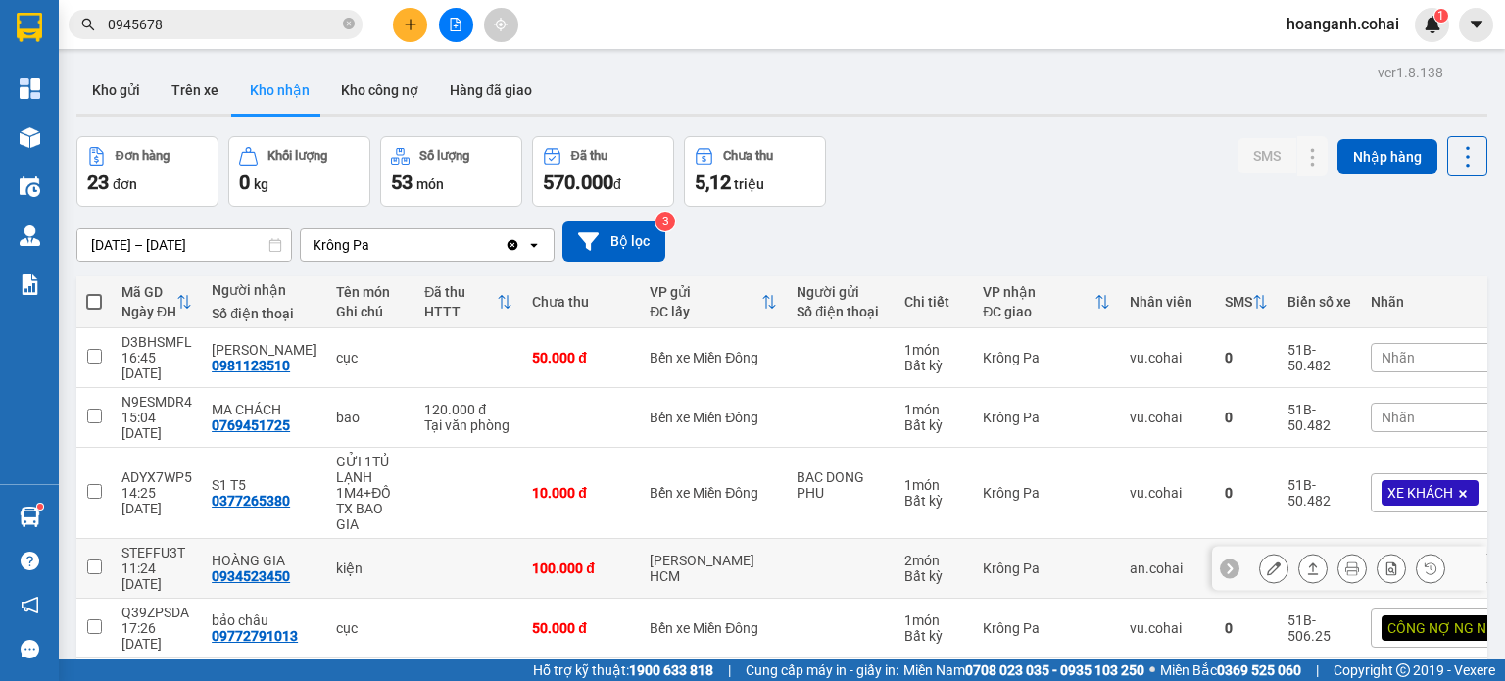
click at [1267, 561] on icon at bounding box center [1274, 568] width 14 height 14
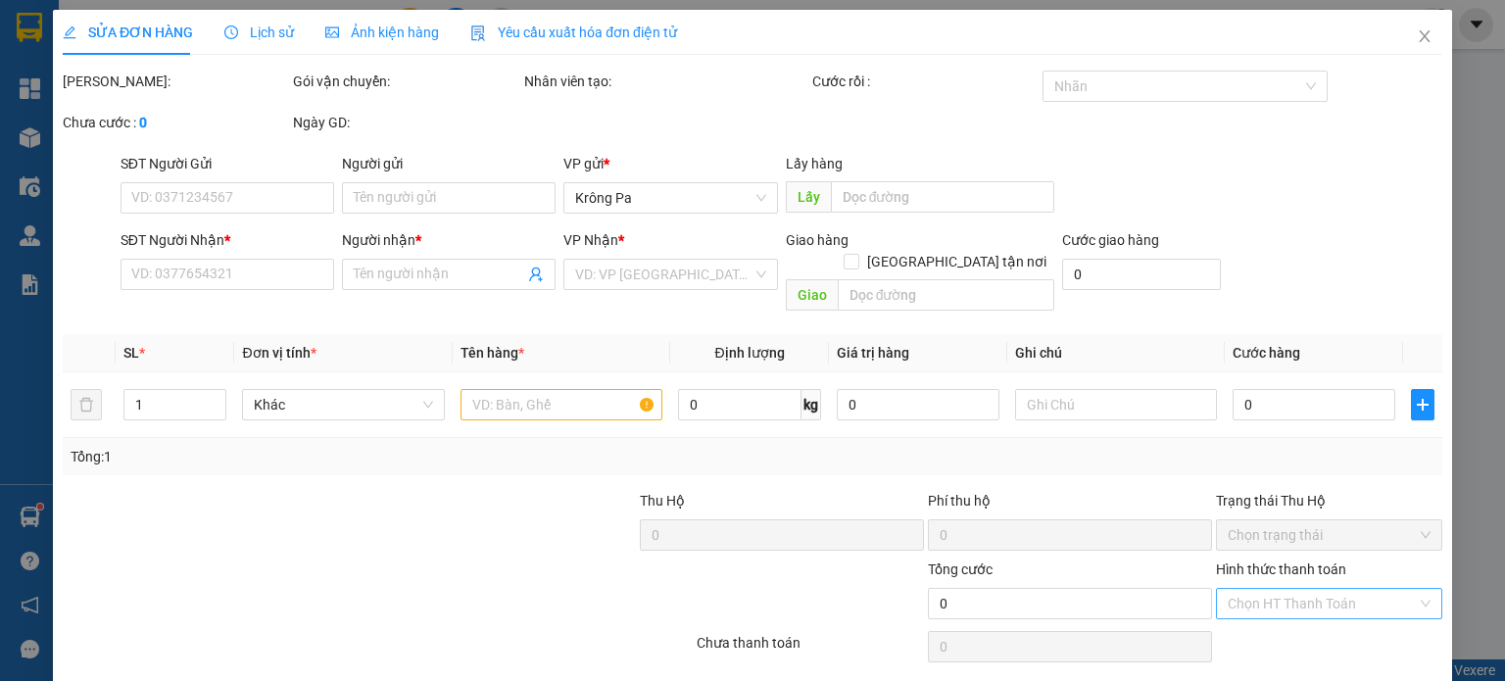
type input "0934523450"
type input "HOÀNG GIA"
type input "100.000"
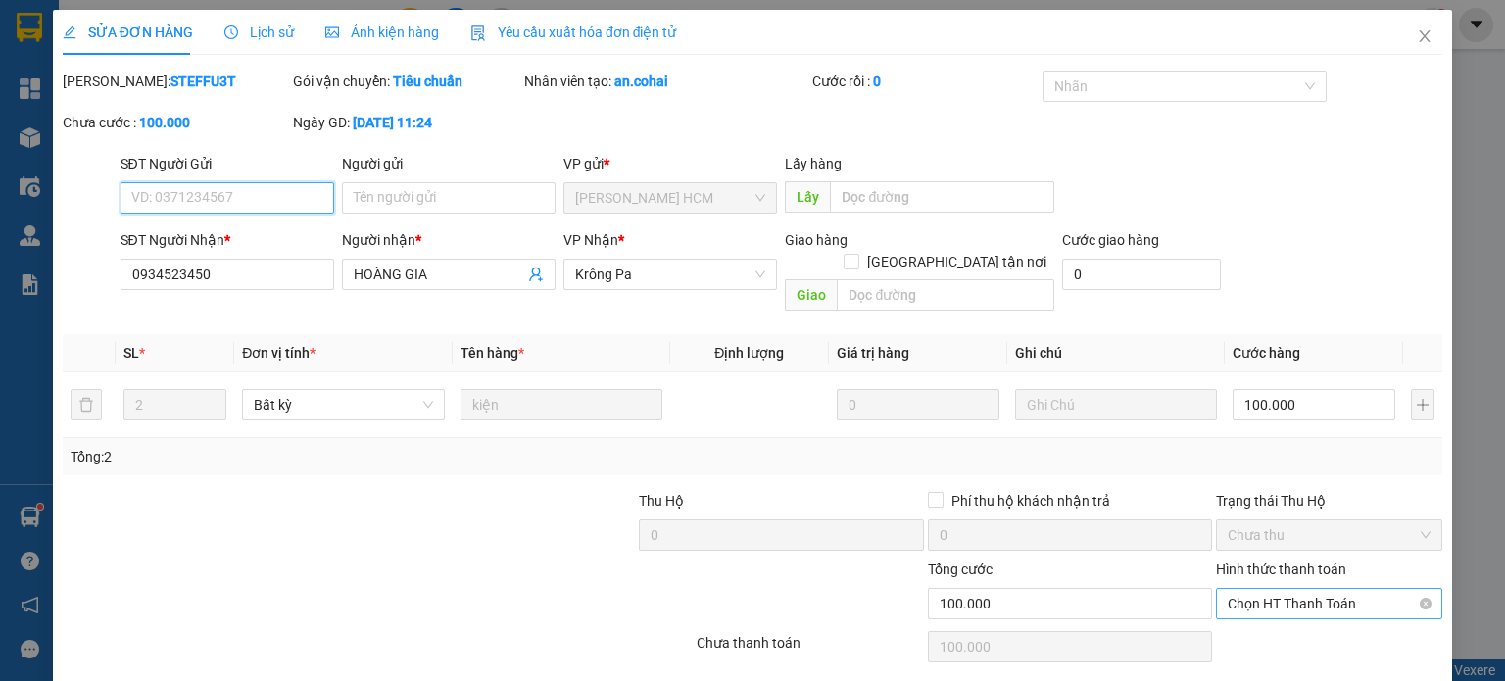
click at [1272, 589] on span "Chọn HT Thanh Toán" at bounding box center [1329, 603] width 203 height 29
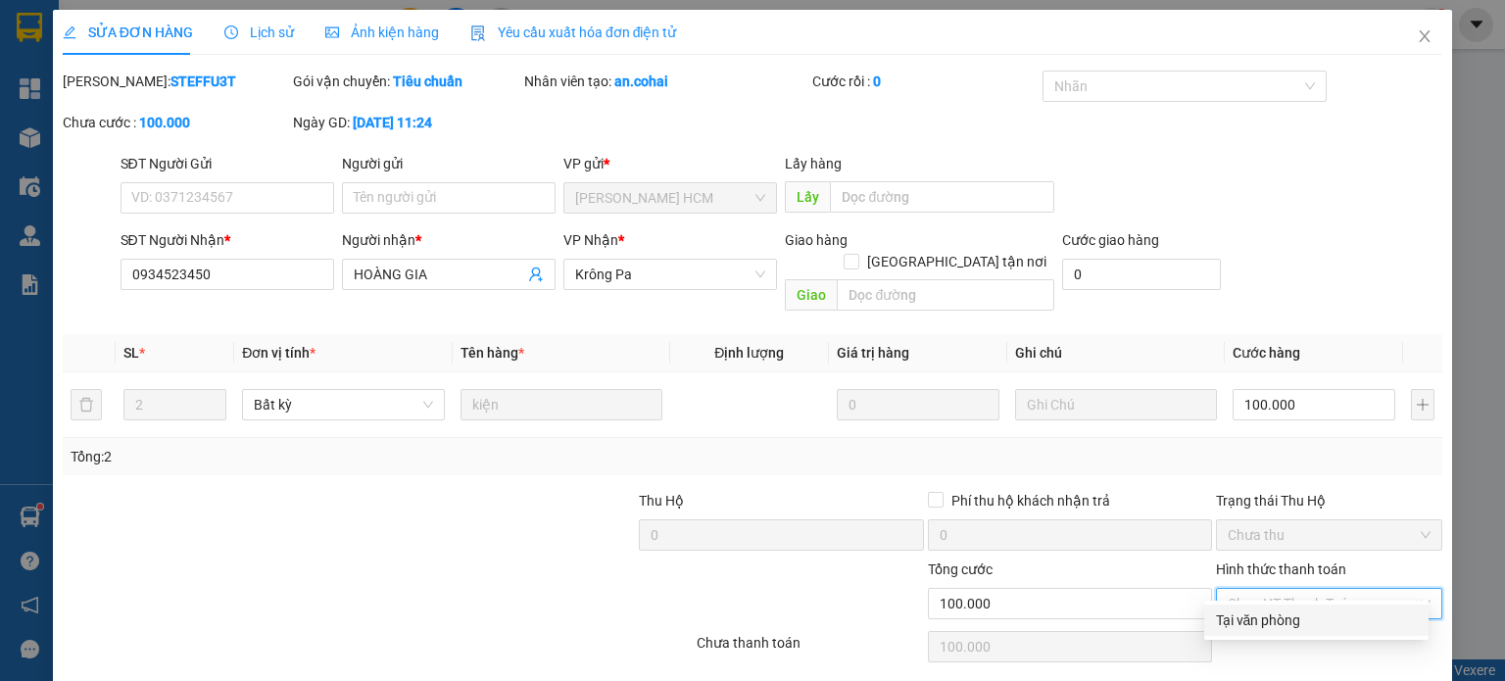
click at [1231, 622] on div "Tại văn phòng" at bounding box center [1316, 620] width 201 height 22
type input "0"
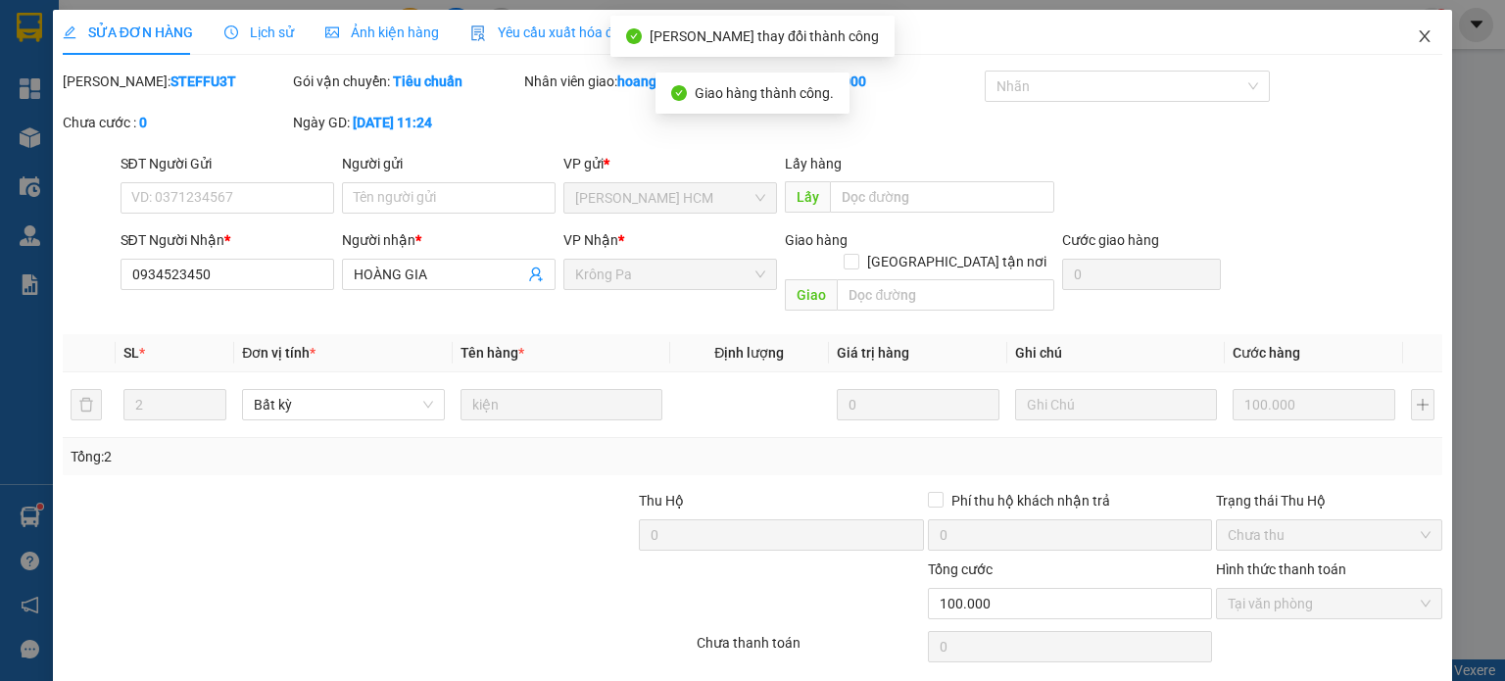
click at [1417, 44] on icon "close" at bounding box center [1425, 36] width 16 height 16
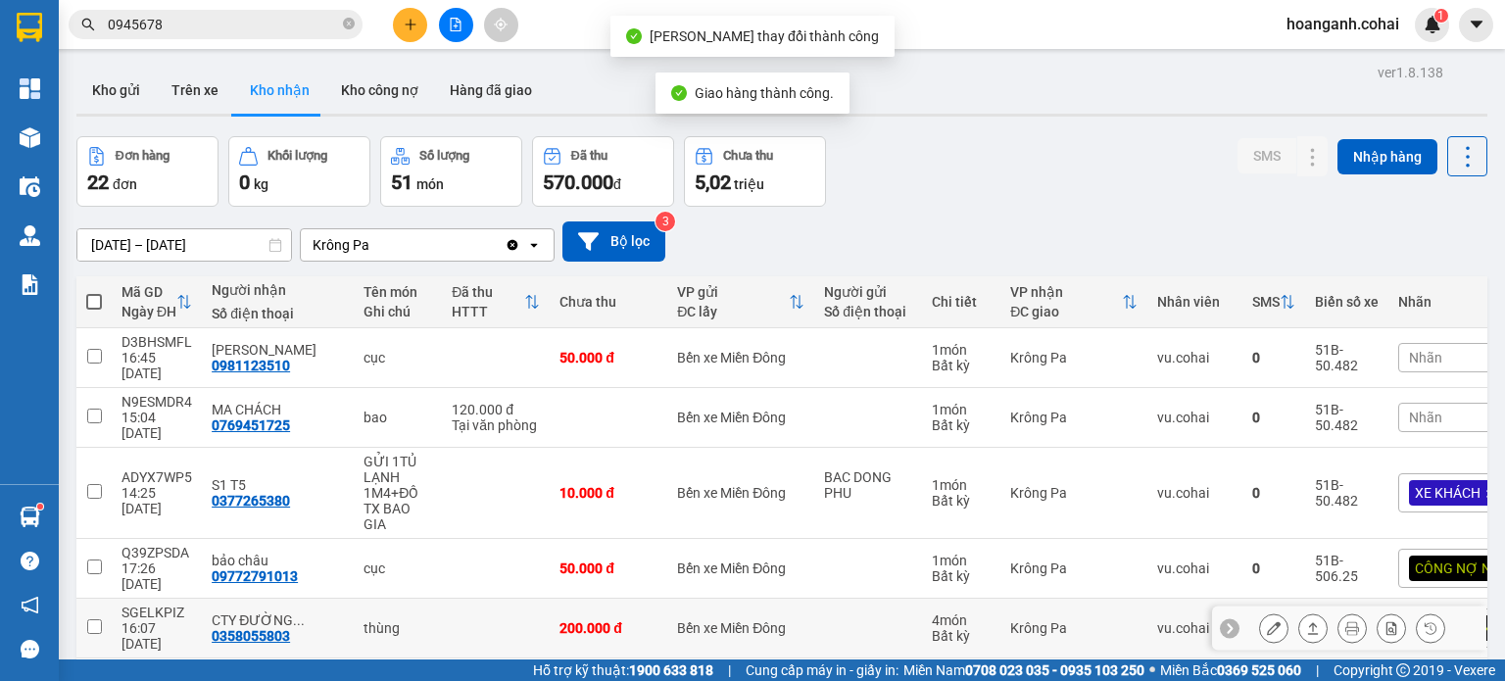
scroll to position [98, 0]
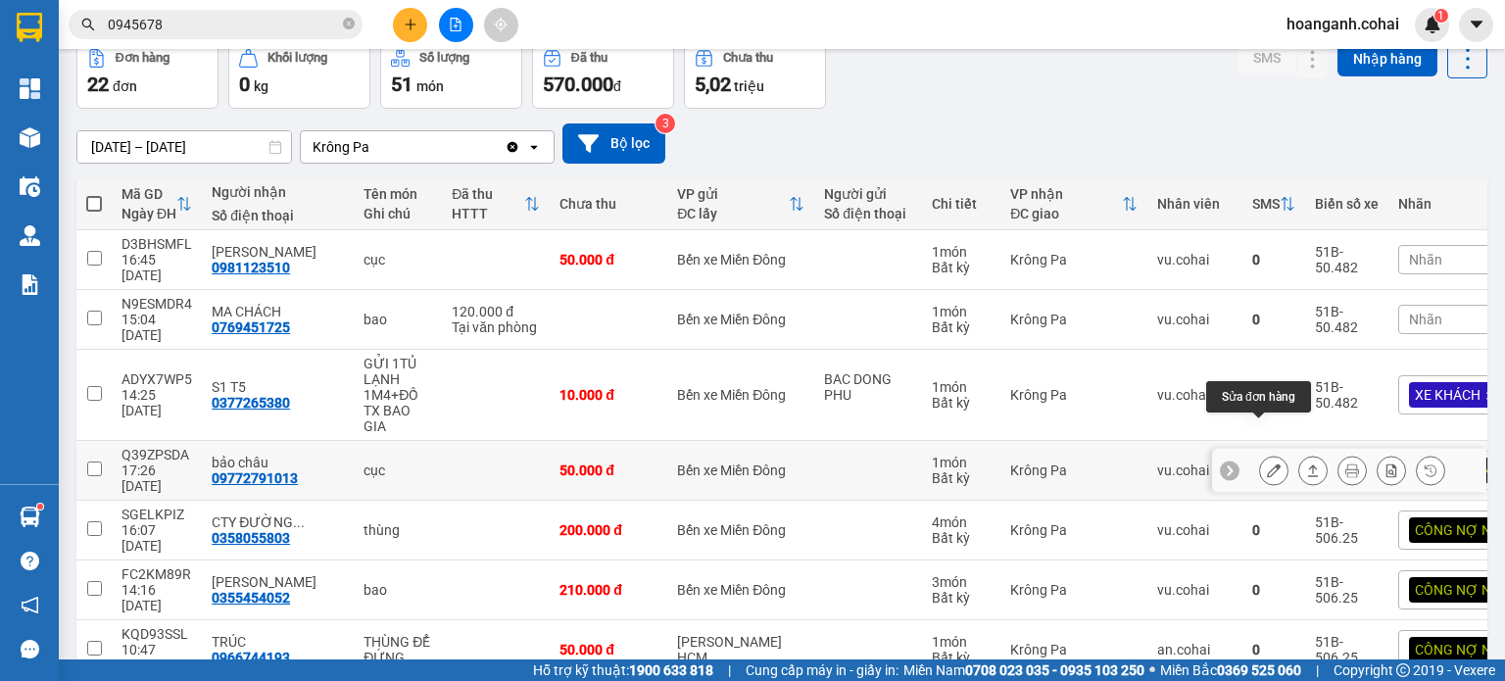
click at [1267, 463] on icon at bounding box center [1274, 470] width 14 height 14
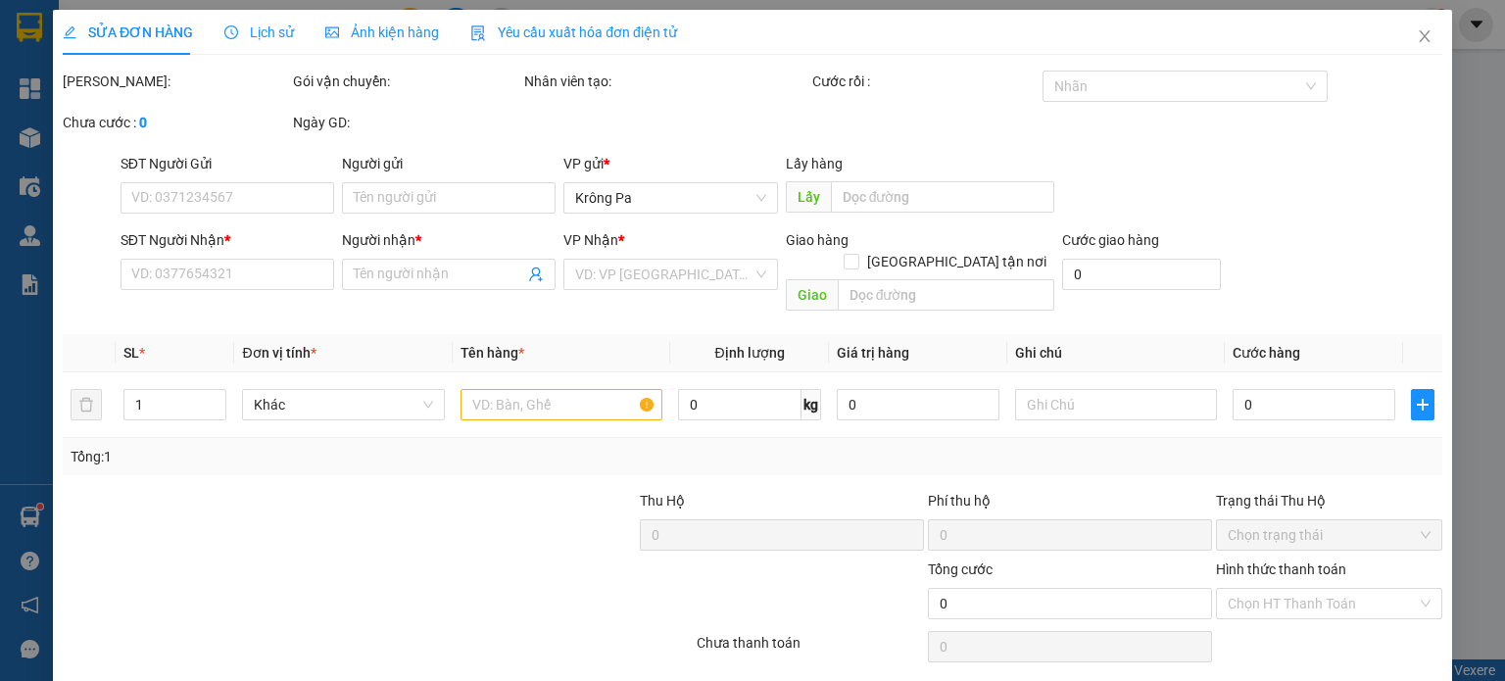
type input "09772791013"
type input "bảo châu"
type input "50.000"
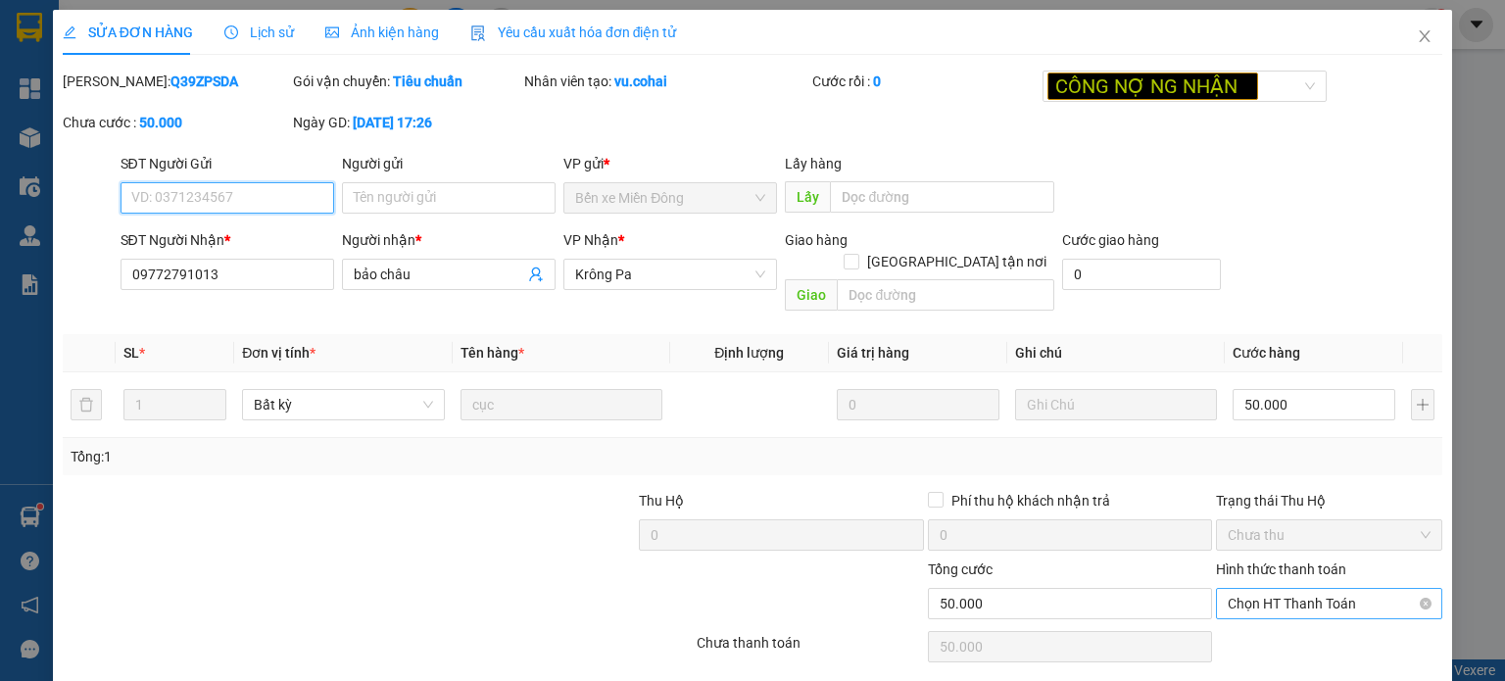
click at [1261, 589] on span "Chọn HT Thanh Toán" at bounding box center [1329, 603] width 203 height 29
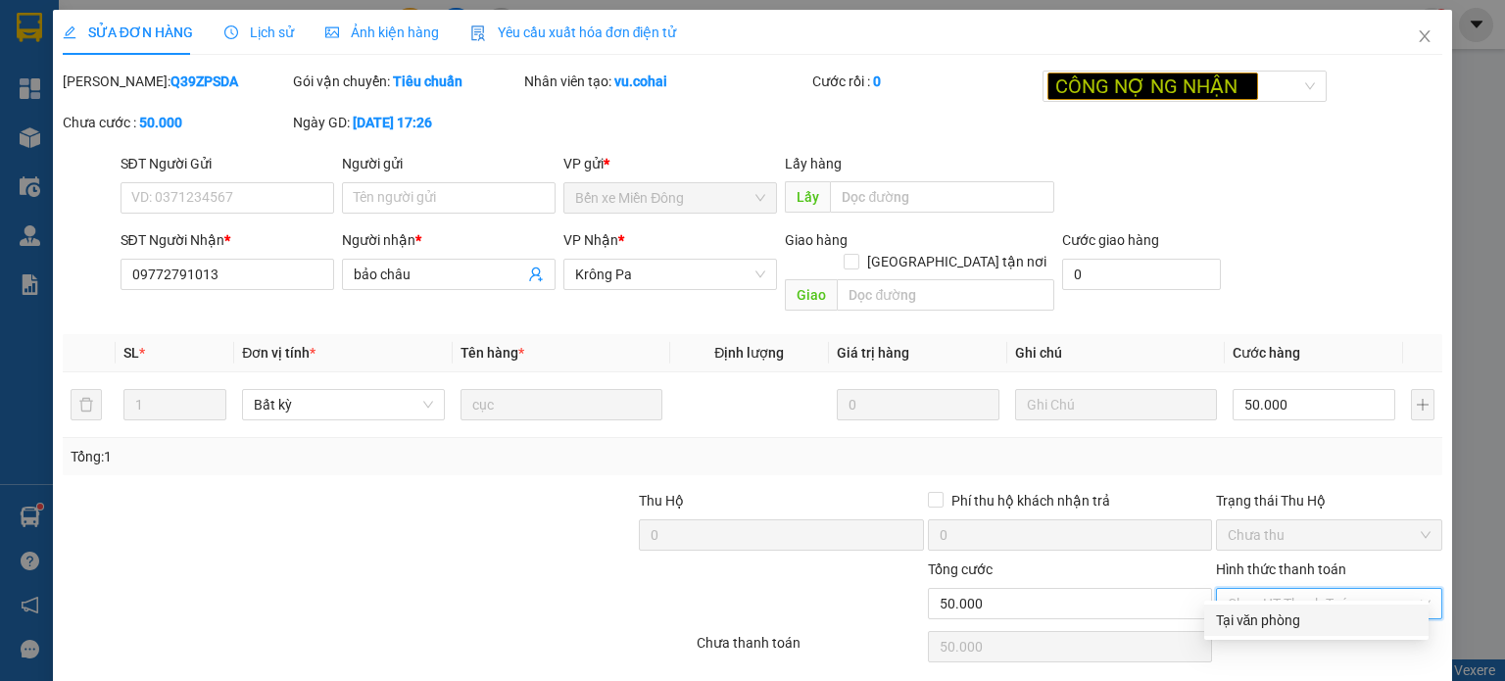
click at [1249, 613] on div "Tại văn phòng" at bounding box center [1316, 620] width 201 height 22
type input "0"
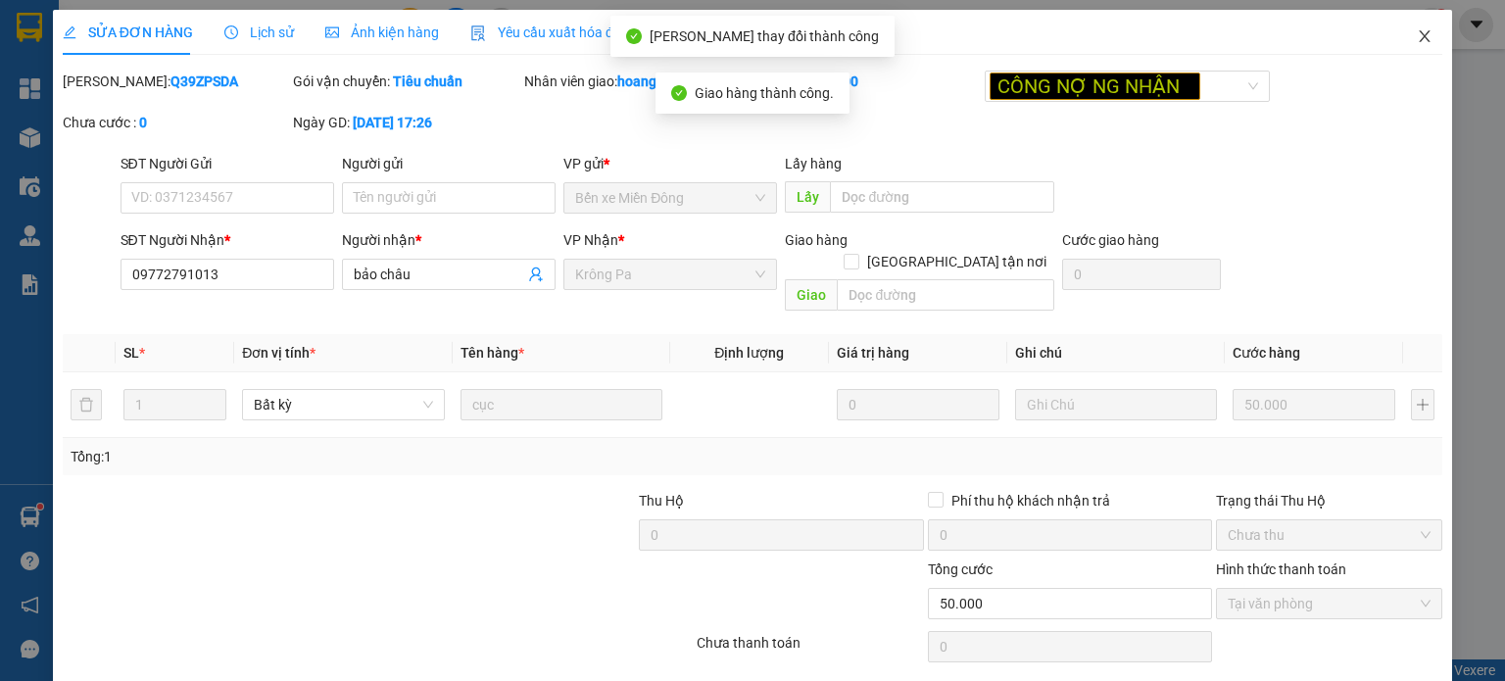
click at [1404, 56] on span "Close" at bounding box center [1424, 37] width 55 height 55
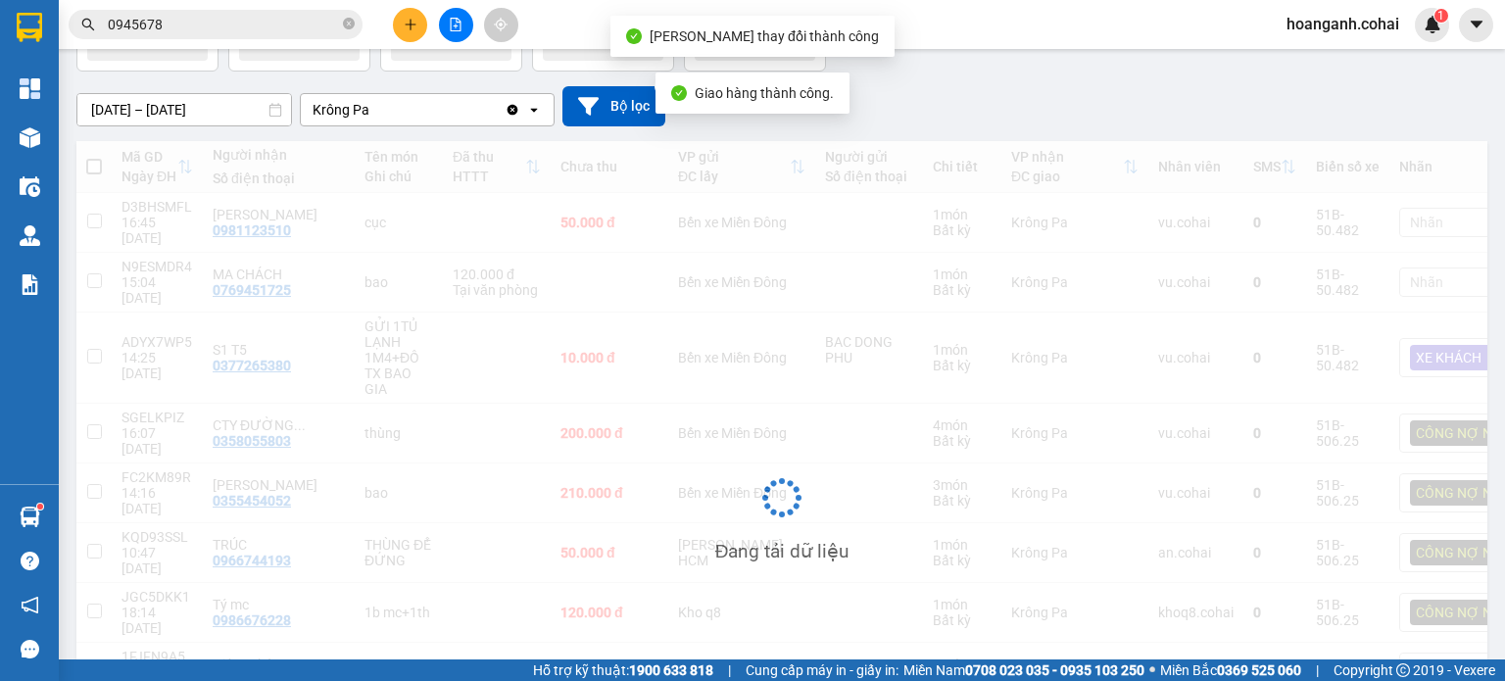
scroll to position [196, 0]
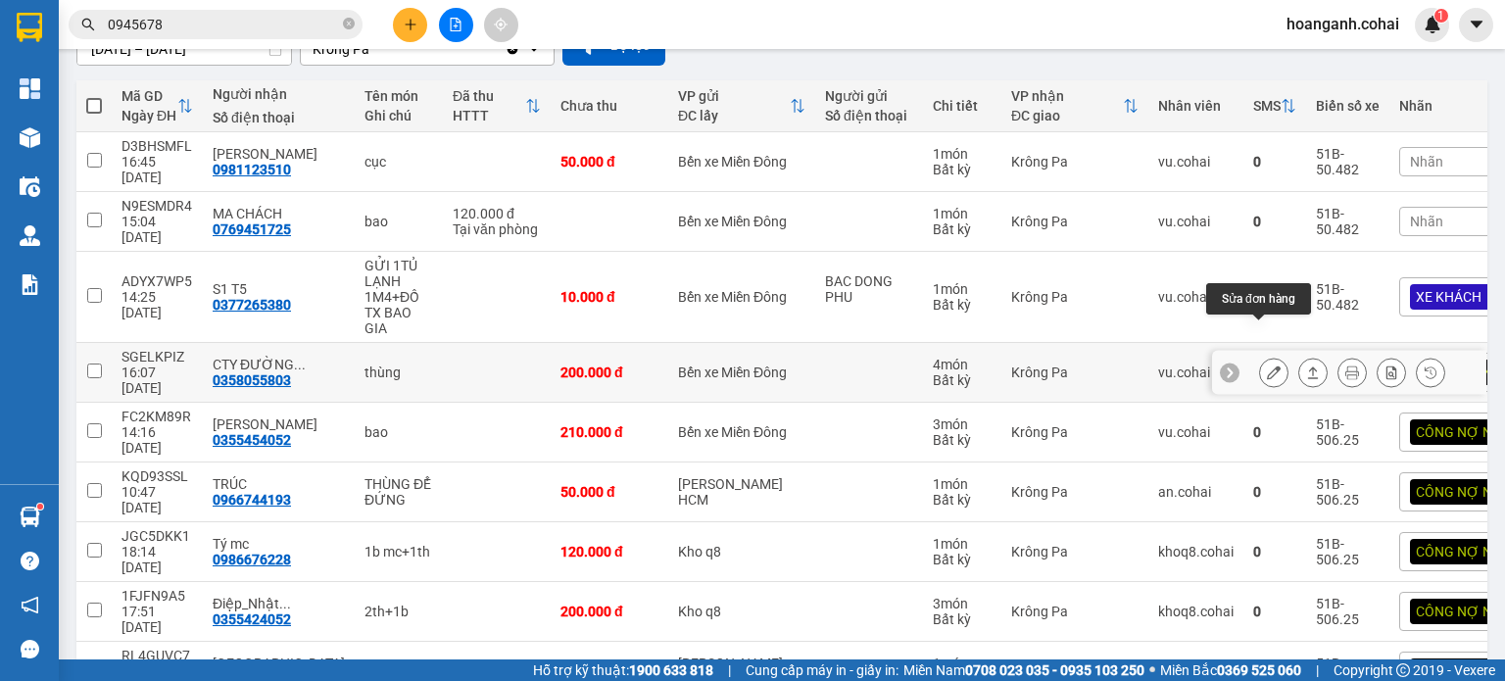
click at [1267, 365] on icon at bounding box center [1274, 372] width 14 height 14
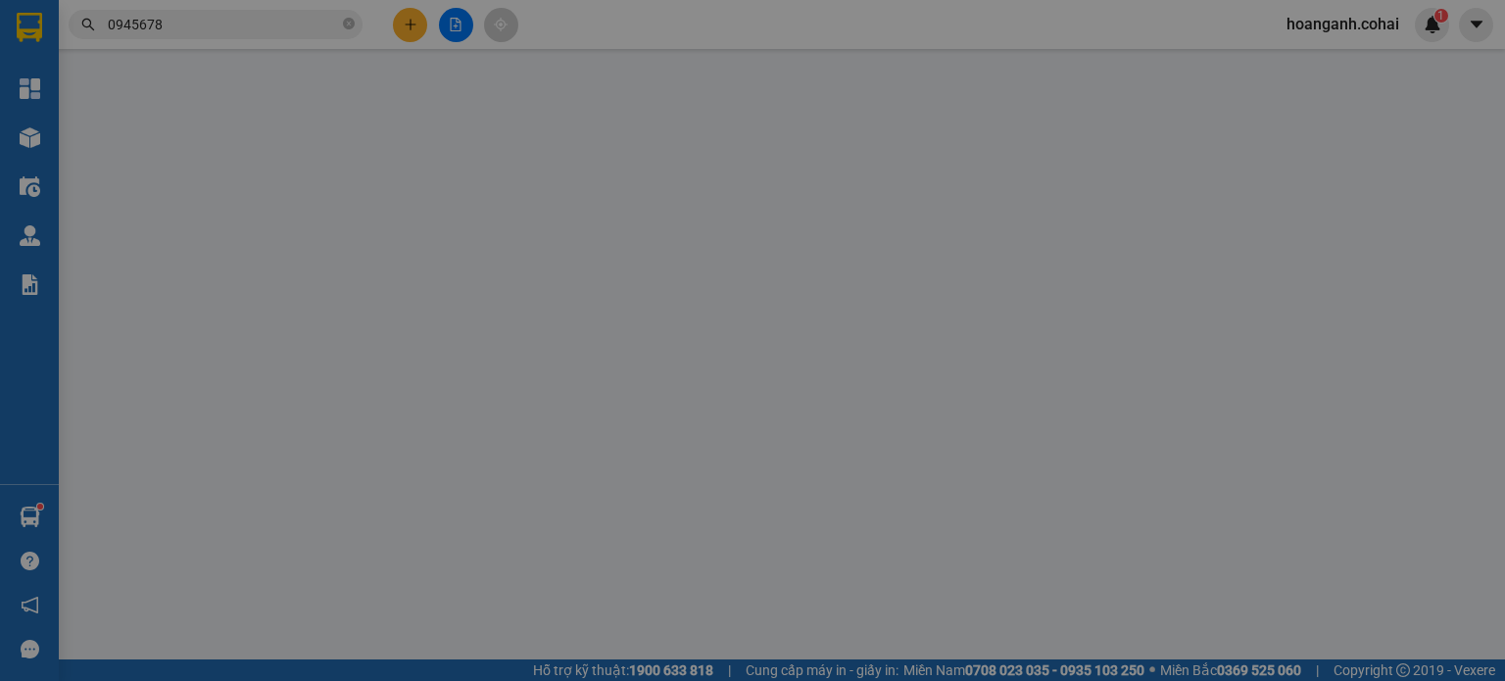
type input "0358055803"
type input "CTY ĐƯỜNG VẠN PHÁT"
type input "200.000"
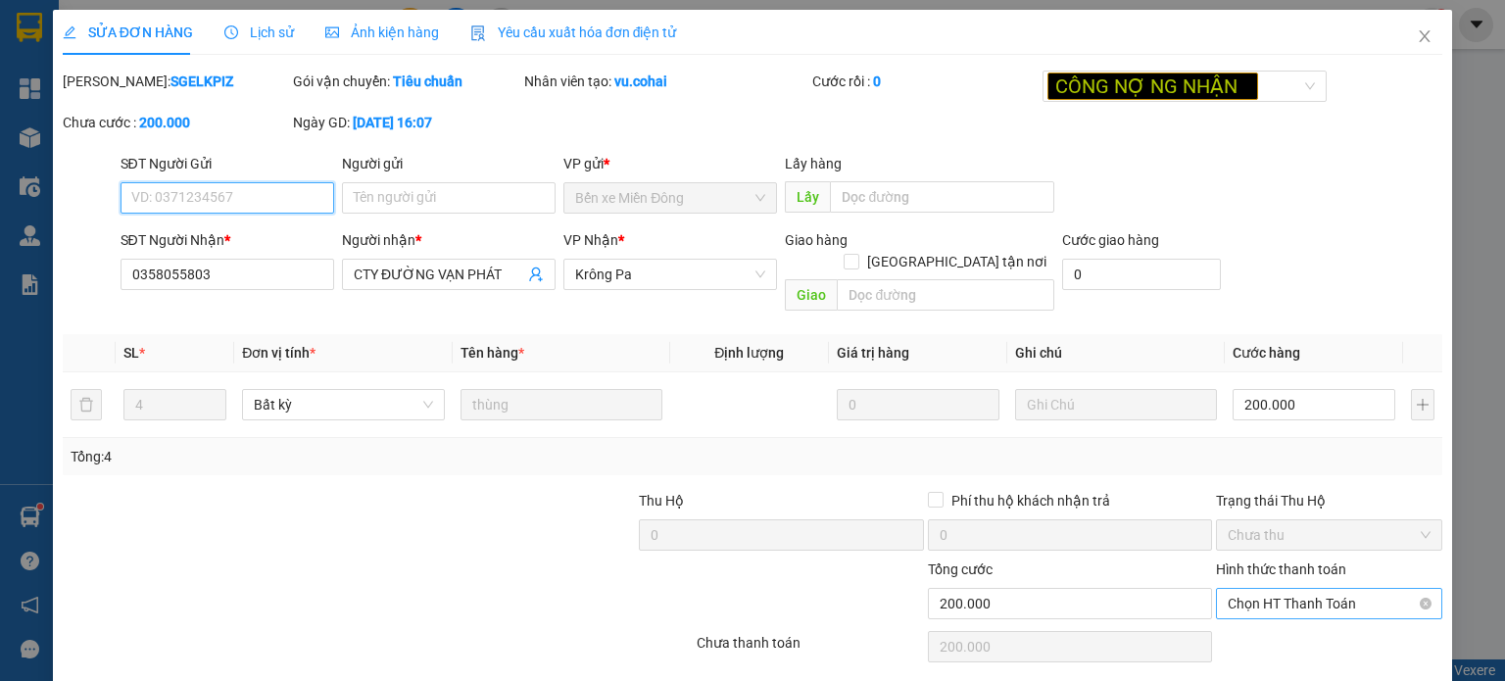
click at [1273, 589] on span "Chọn HT Thanh Toán" at bounding box center [1329, 603] width 203 height 29
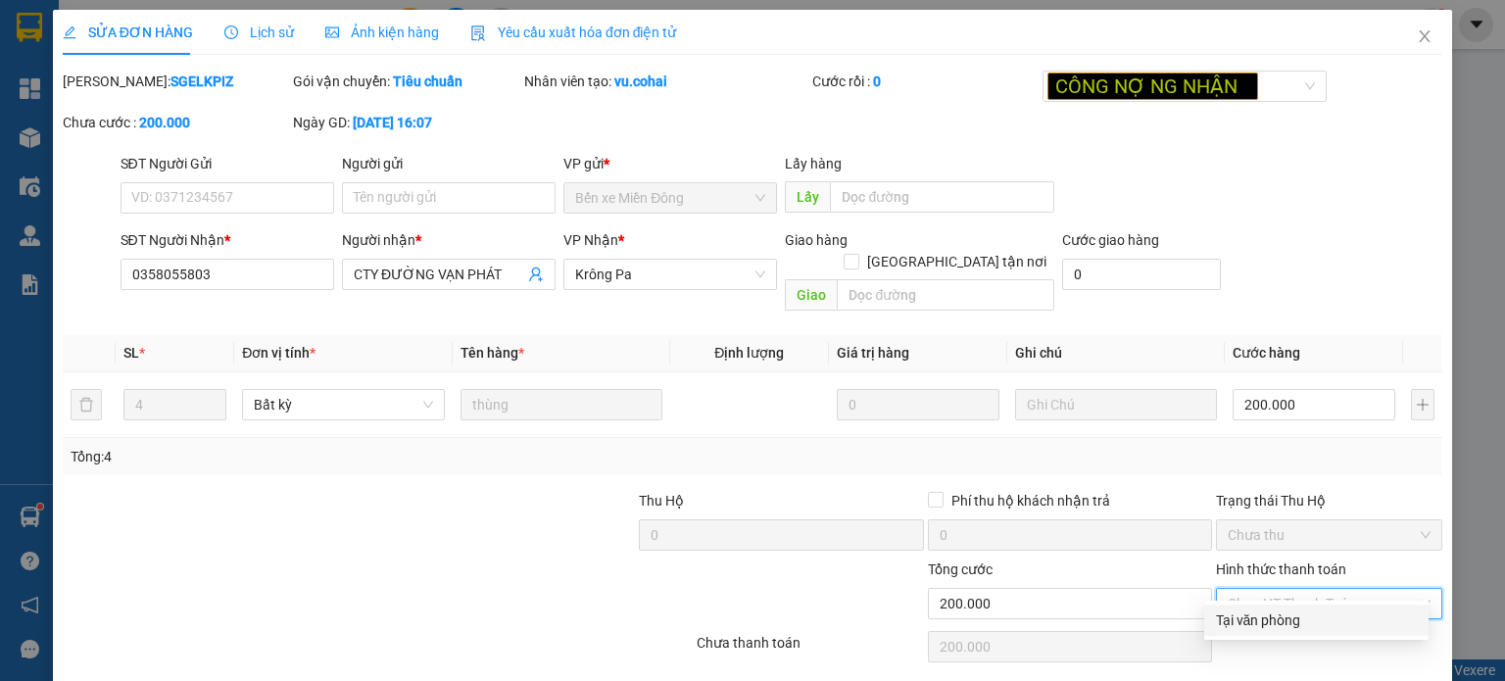
click at [1242, 623] on div "Tại văn phòng" at bounding box center [1316, 620] width 201 height 22
type input "0"
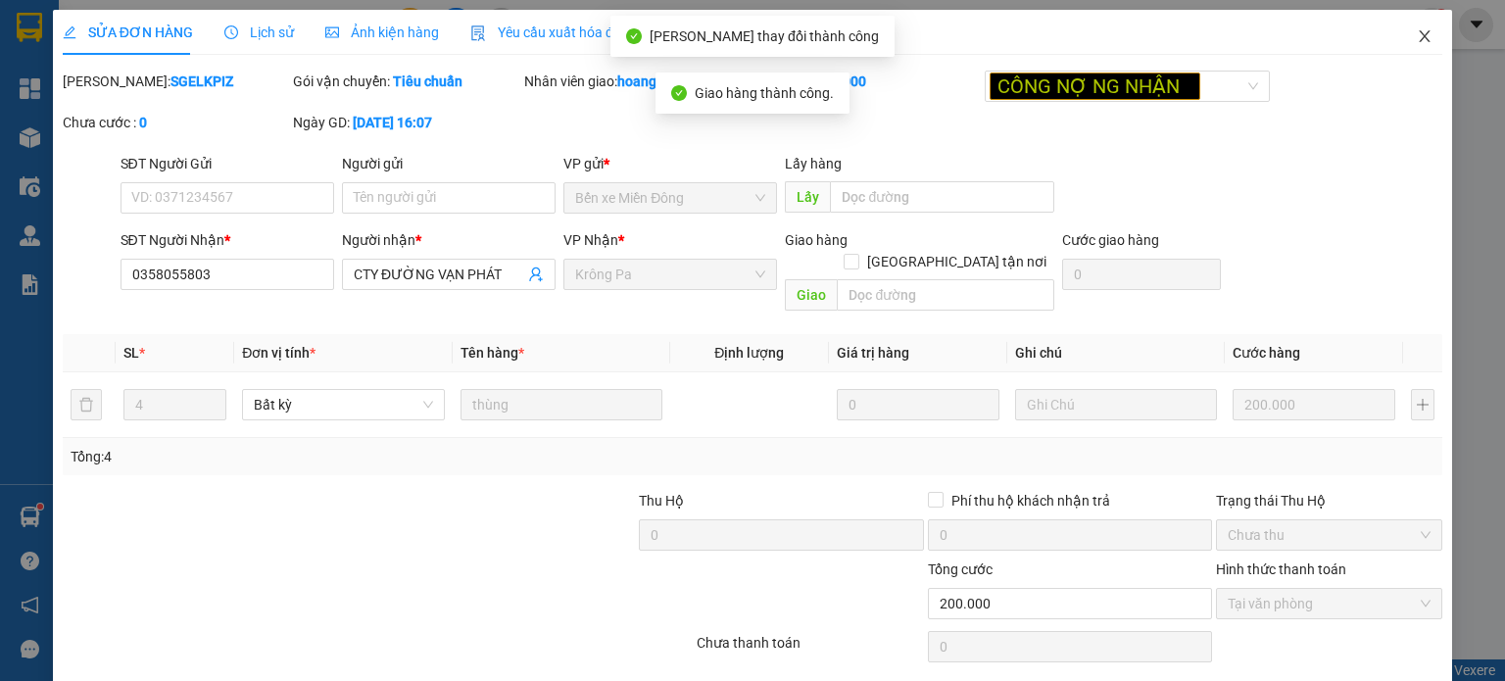
click at [1399, 46] on span "Close" at bounding box center [1424, 37] width 55 height 55
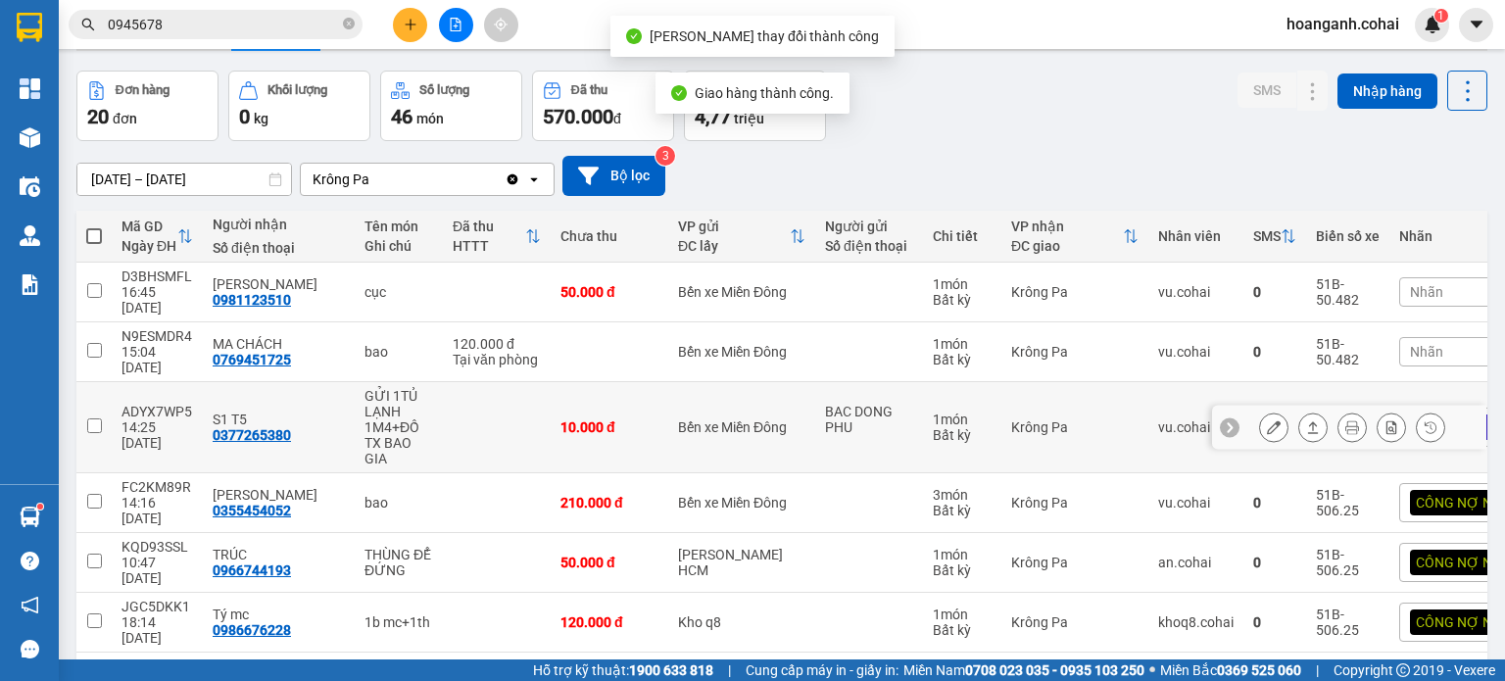
scroll to position [196, 0]
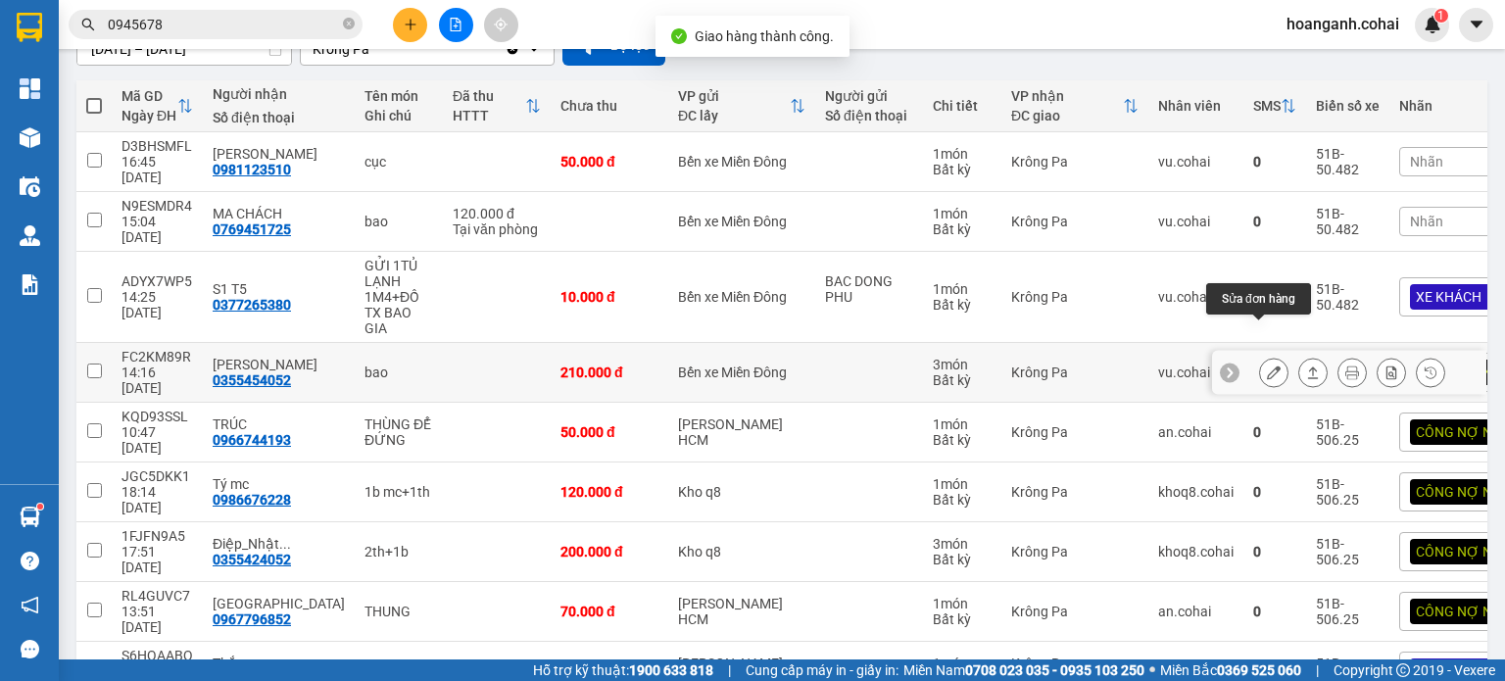
click at [1267, 365] on icon at bounding box center [1274, 372] width 14 height 14
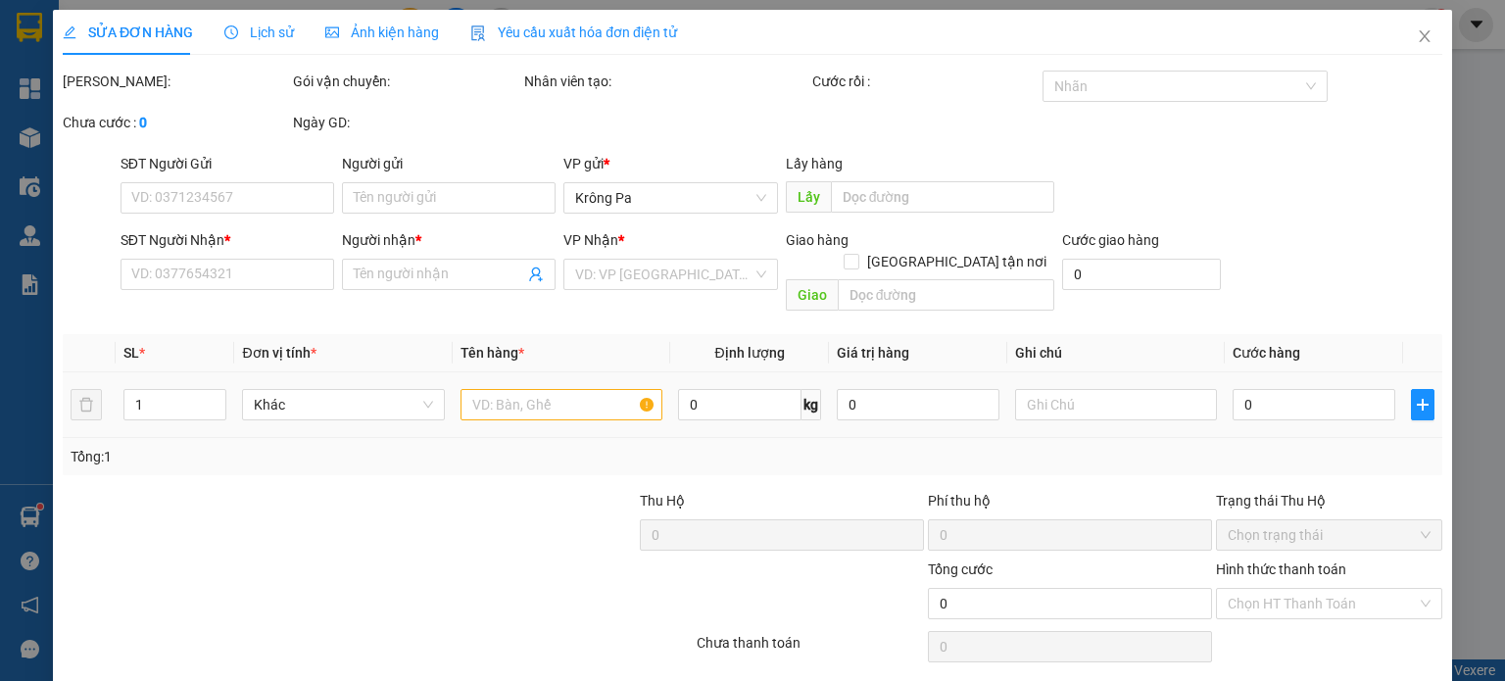
type input "0355454052"
type input "Nhật Khang"
type input "210.000"
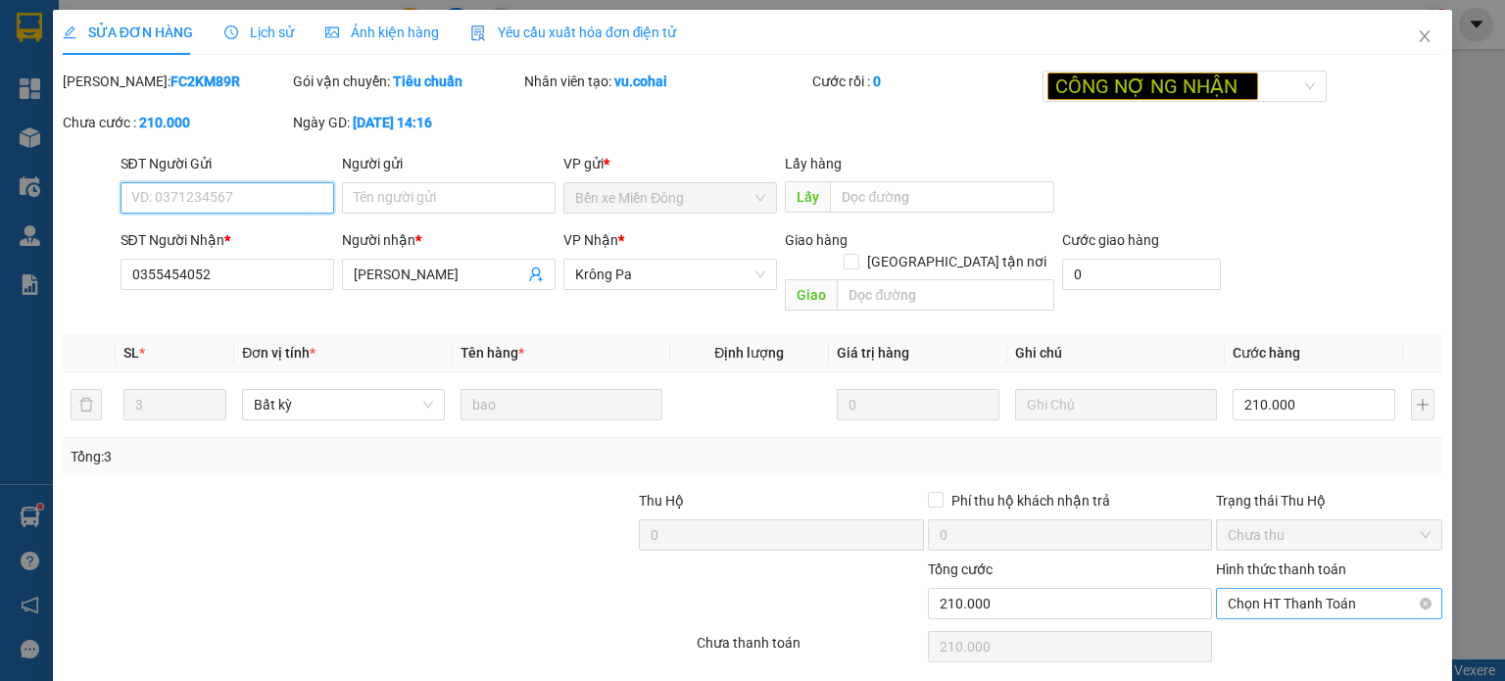
click at [1303, 589] on span "Chọn HT Thanh Toán" at bounding box center [1329, 603] width 203 height 29
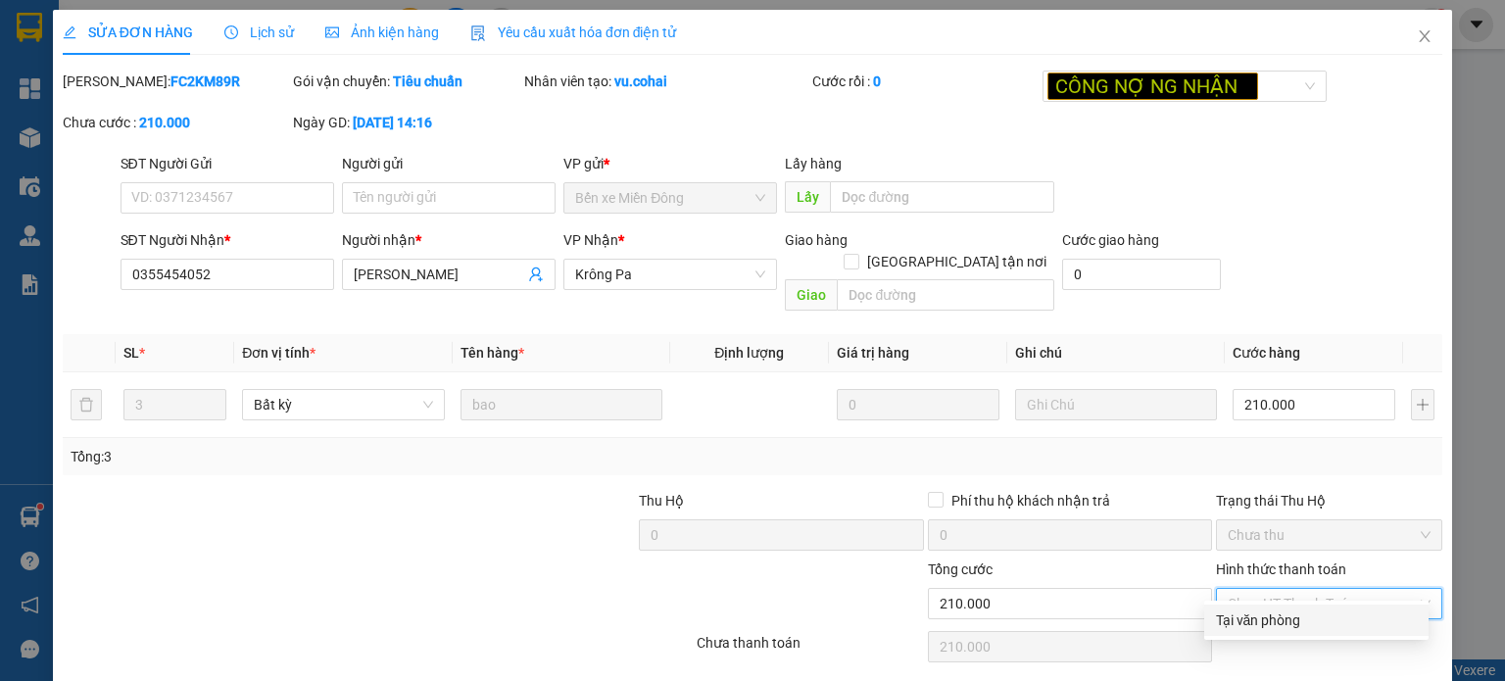
drag, startPoint x: 1230, startPoint y: 629, endPoint x: 1109, endPoint y: 653, distance: 122.8
click at [1228, 629] on div "Tại văn phòng" at bounding box center [1316, 620] width 201 height 22
type input "0"
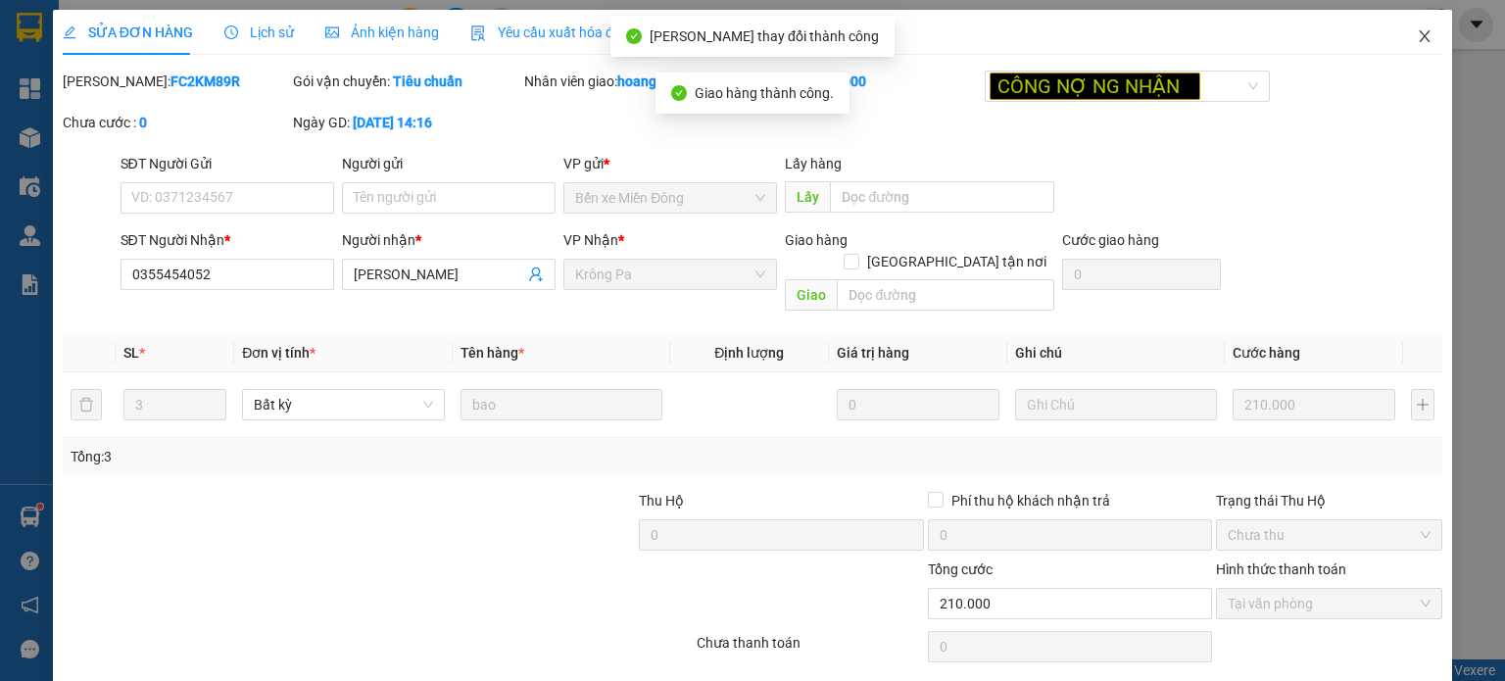
click at [1417, 38] on icon "close" at bounding box center [1425, 36] width 16 height 16
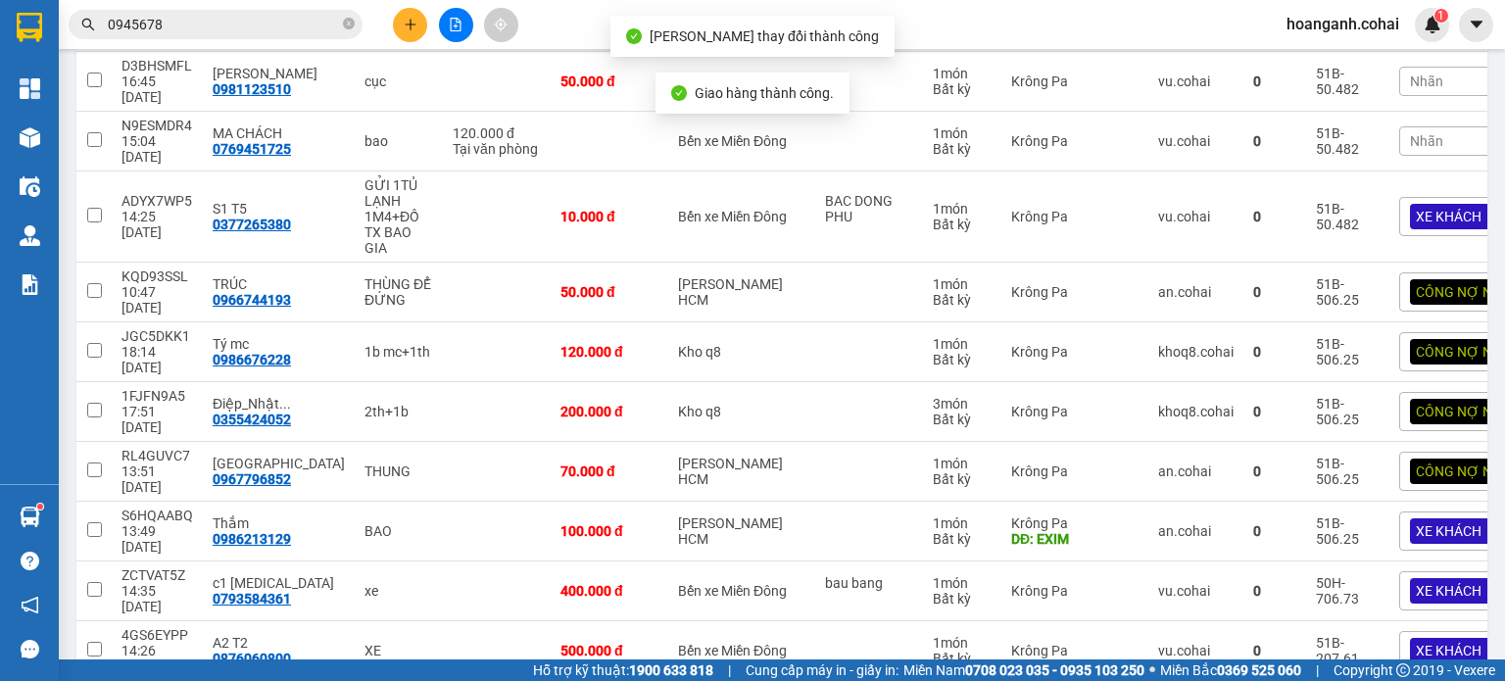
scroll to position [279, 0]
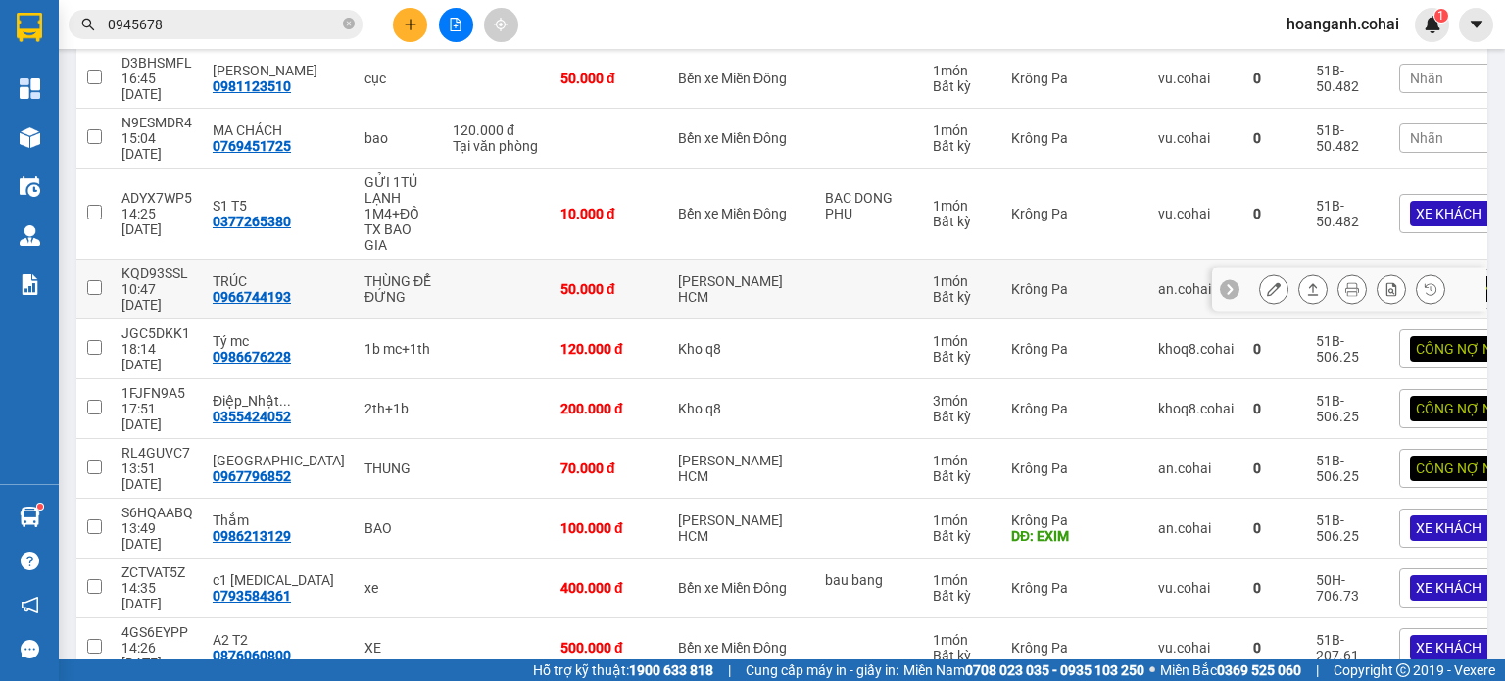
click at [1267, 282] on icon at bounding box center [1274, 289] width 14 height 14
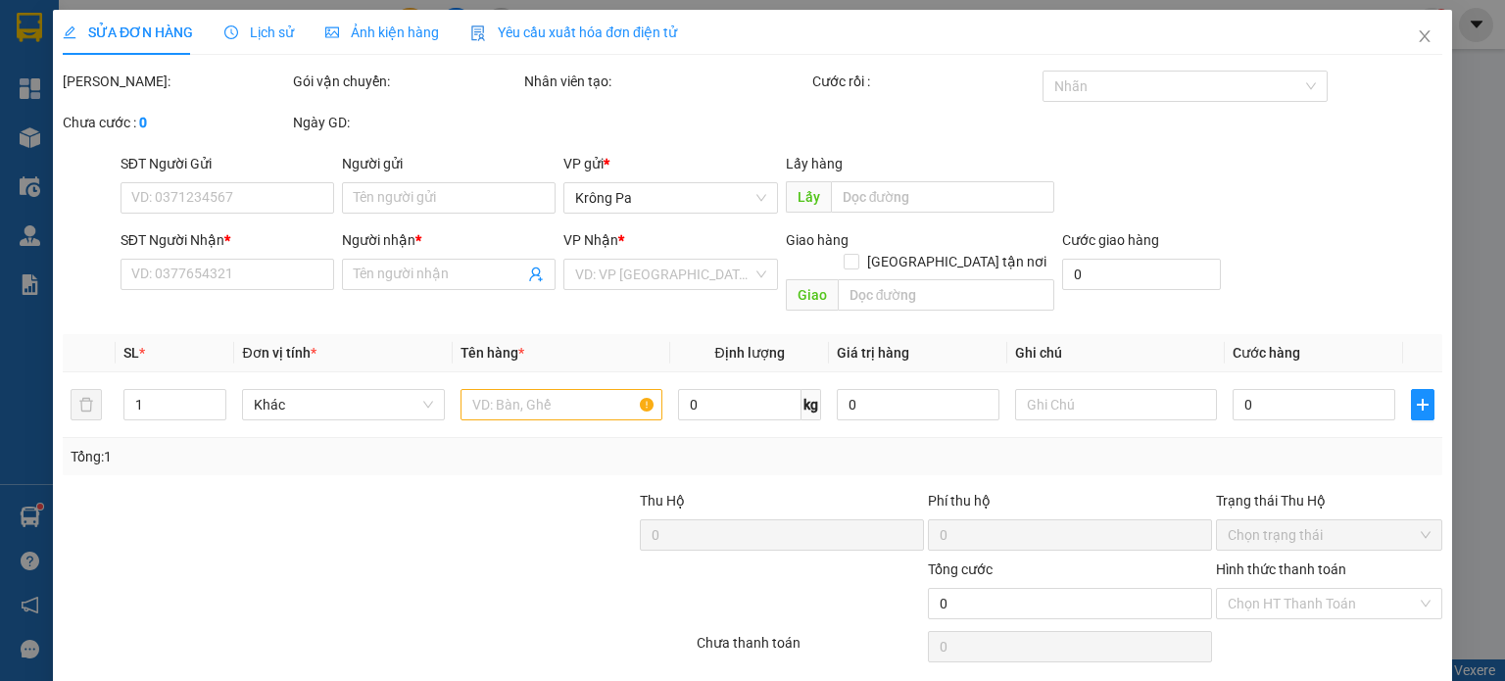
type input "0966744193"
type input "TRÚC"
type input "50.000"
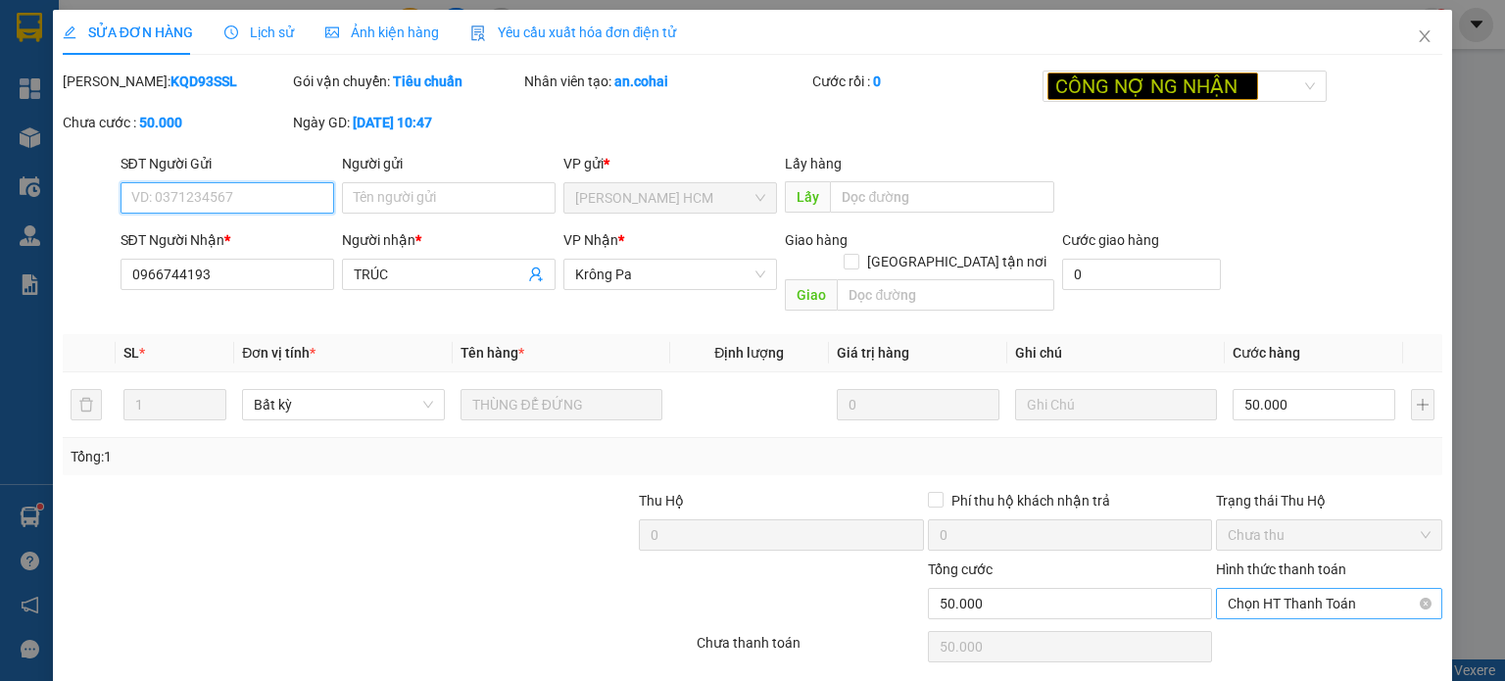
click at [1257, 589] on span "Chọn HT Thanh Toán" at bounding box center [1329, 603] width 203 height 29
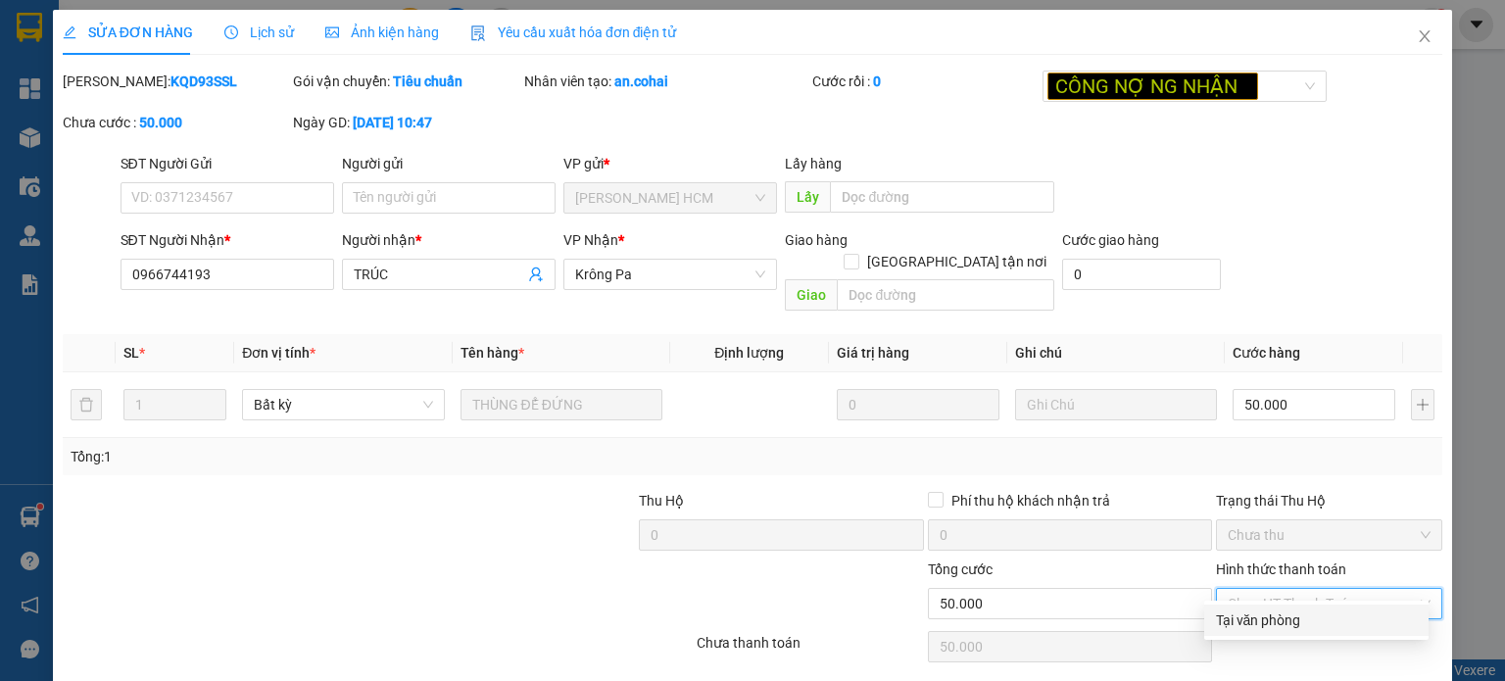
click at [1239, 619] on div "Tại văn phòng" at bounding box center [1316, 620] width 201 height 22
type input "0"
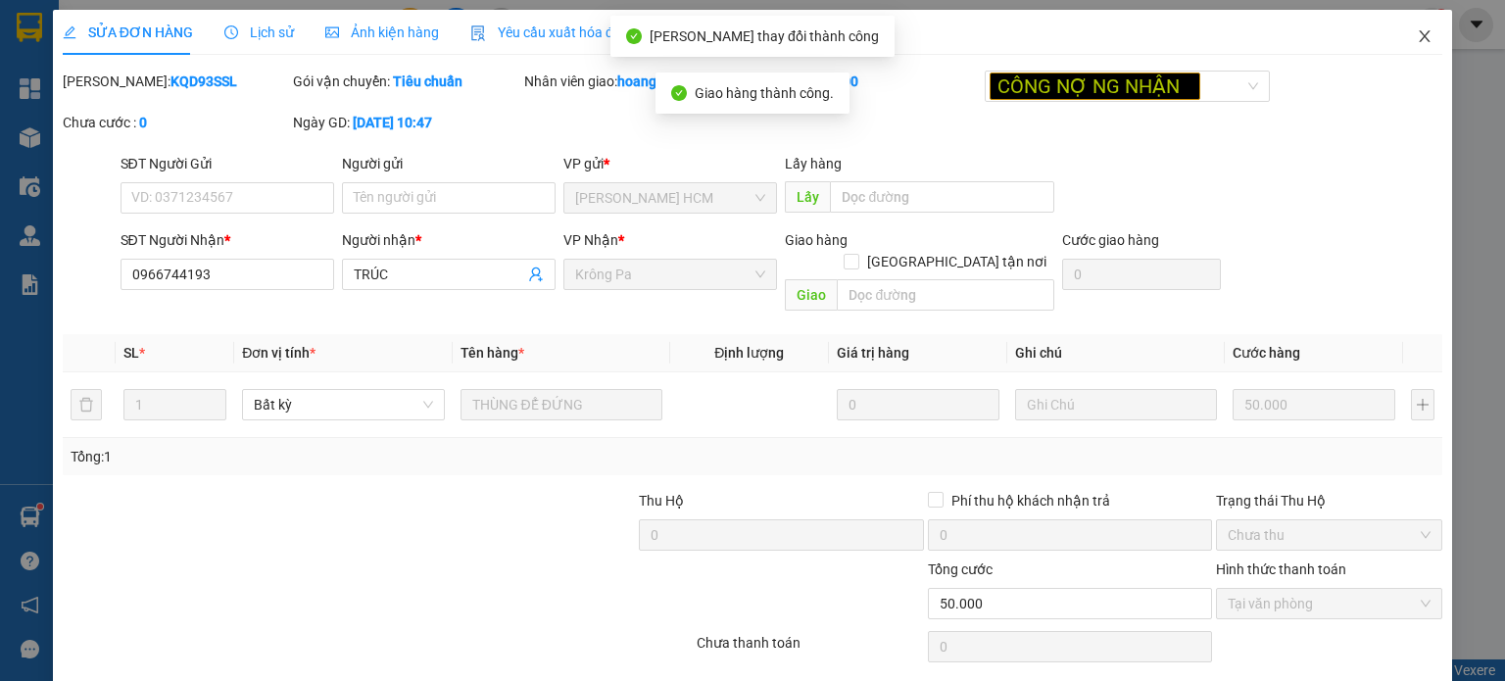
click at [1417, 39] on icon "close" at bounding box center [1425, 36] width 16 height 16
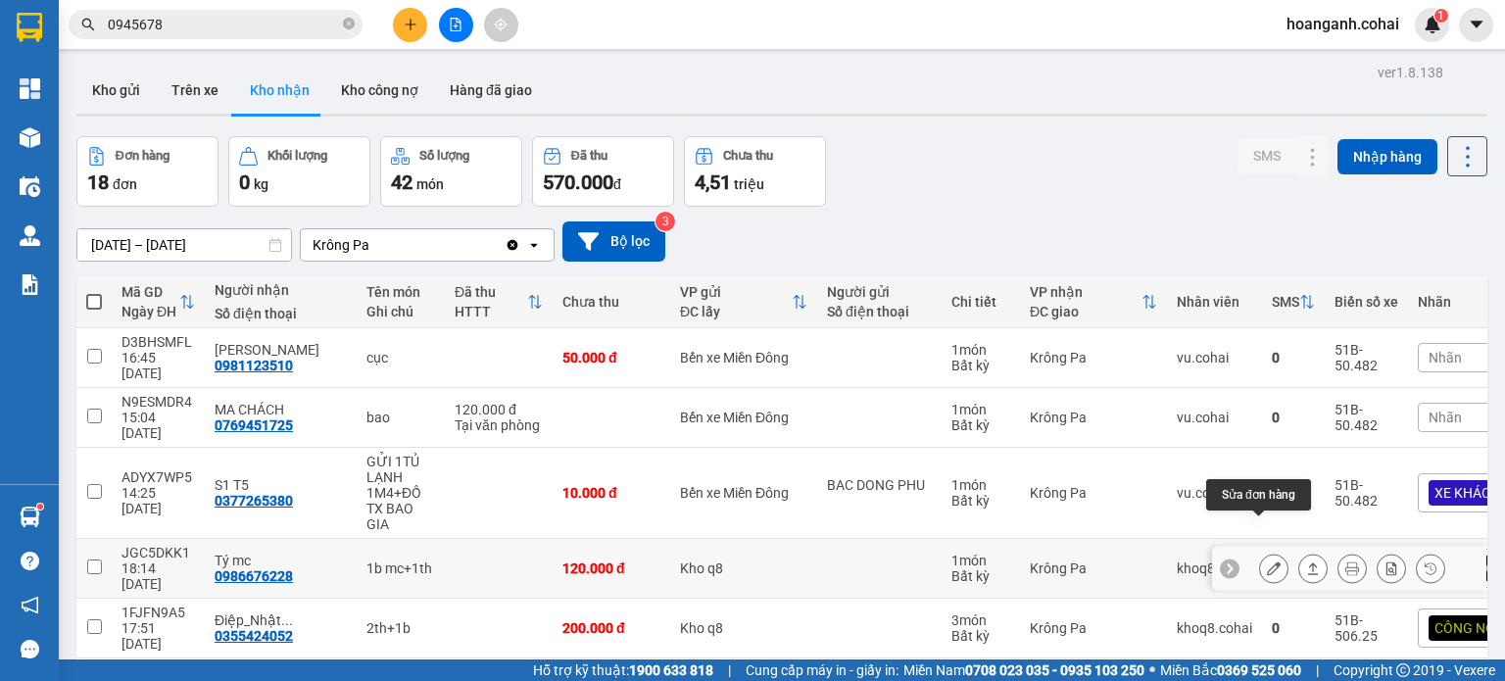
click at [1260, 552] on button at bounding box center [1273, 569] width 27 height 34
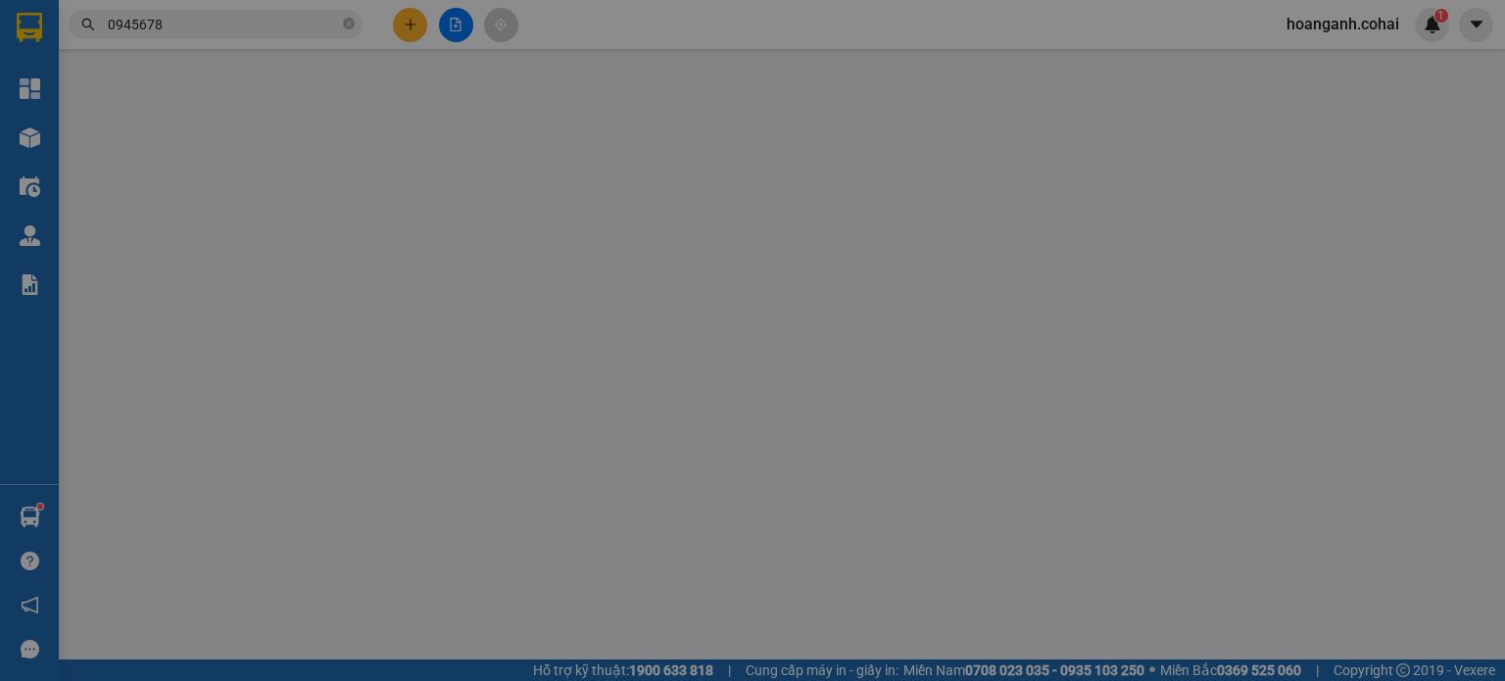
type input "0986676228"
type input "Tý mc"
type input "120.000"
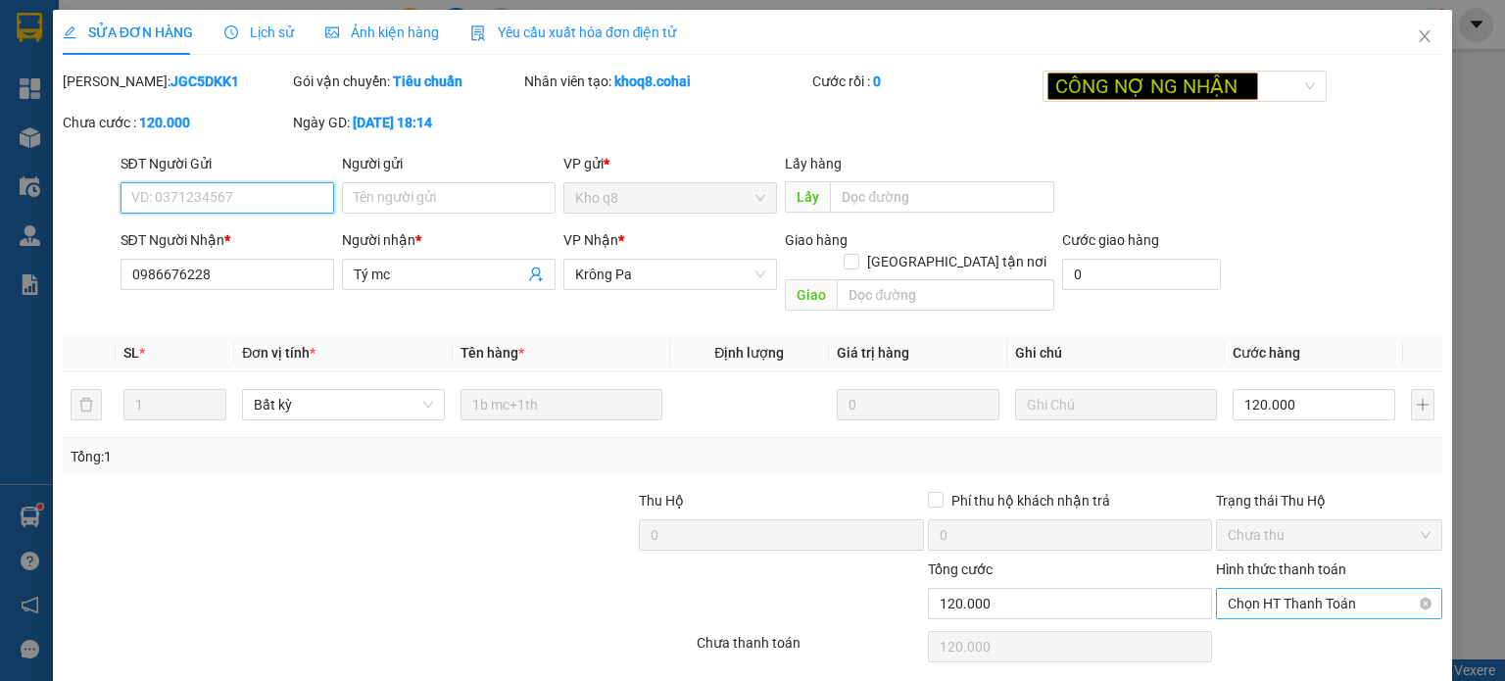
click at [1282, 589] on span "Chọn HT Thanh Toán" at bounding box center [1329, 603] width 203 height 29
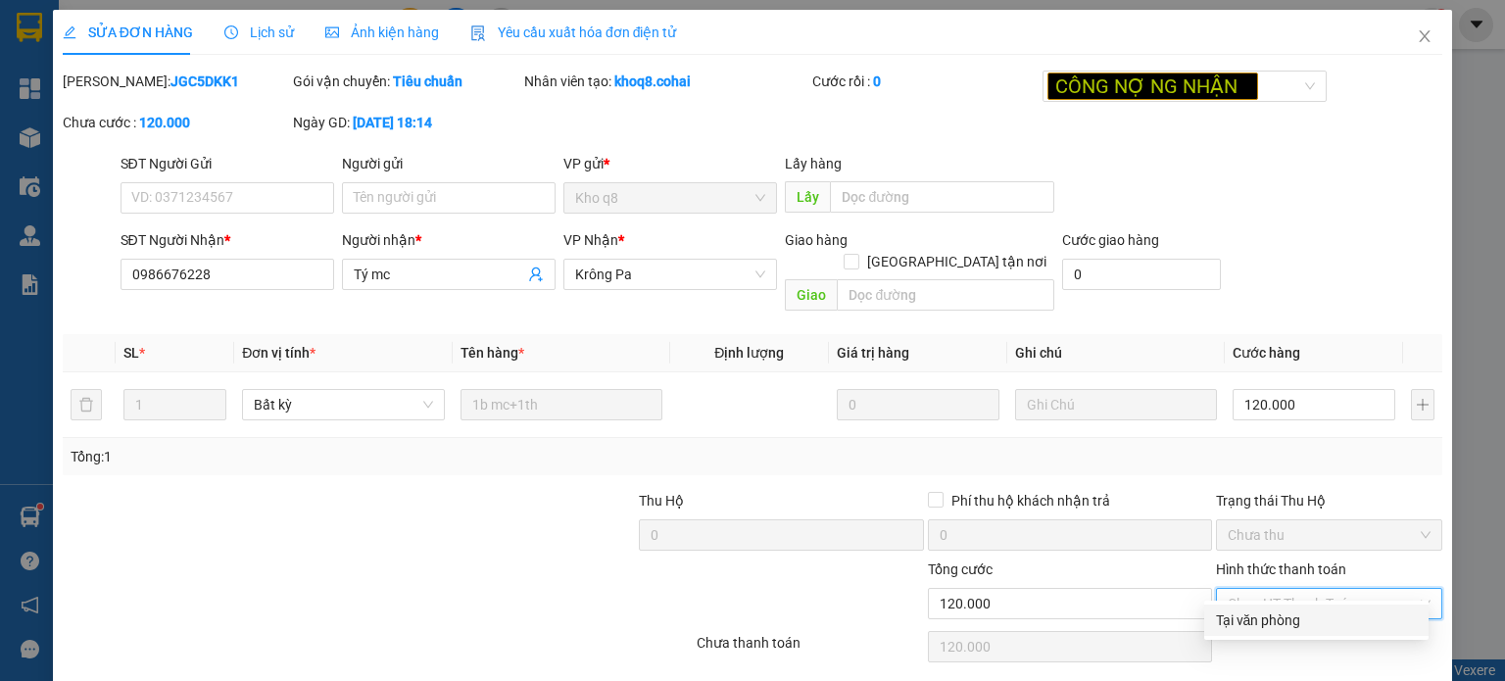
click at [1241, 628] on div "Tại văn phòng" at bounding box center [1316, 620] width 201 height 22
type input "0"
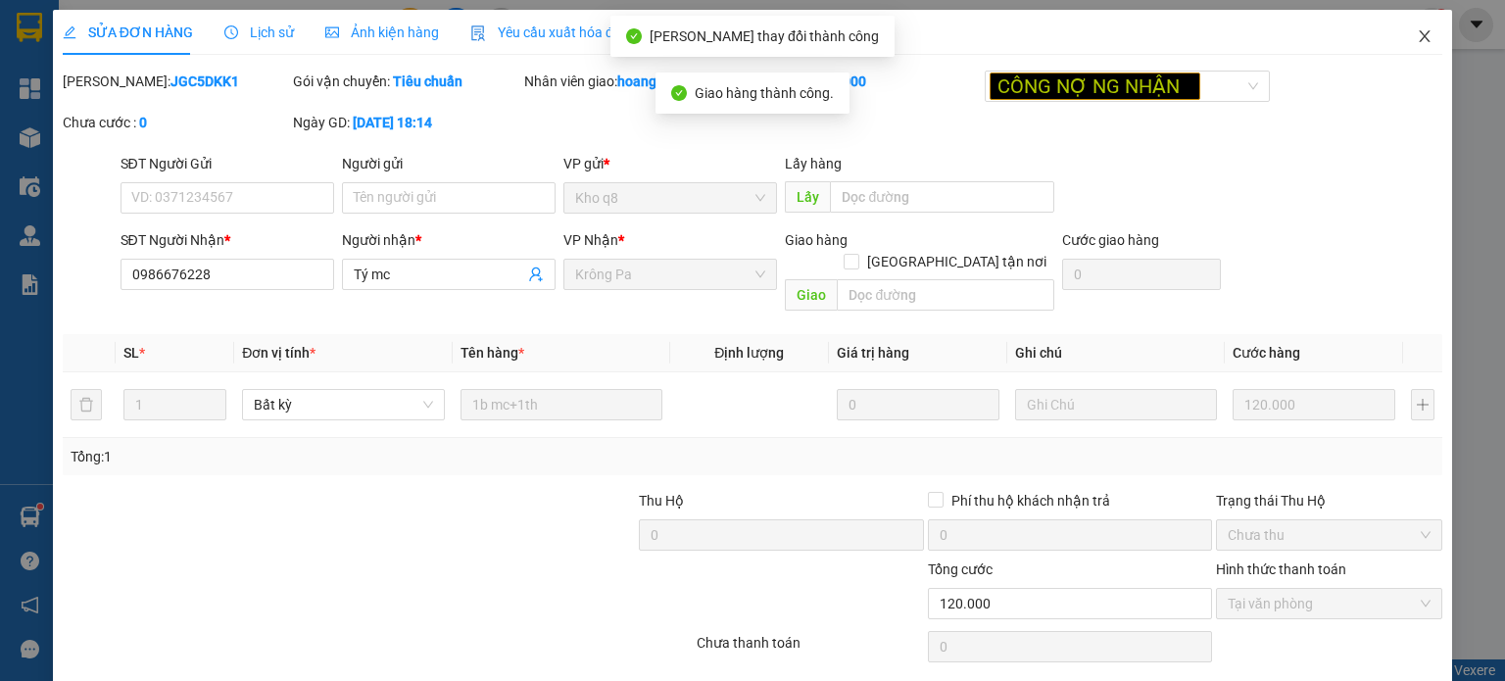
click at [1408, 26] on span "Close" at bounding box center [1424, 37] width 55 height 55
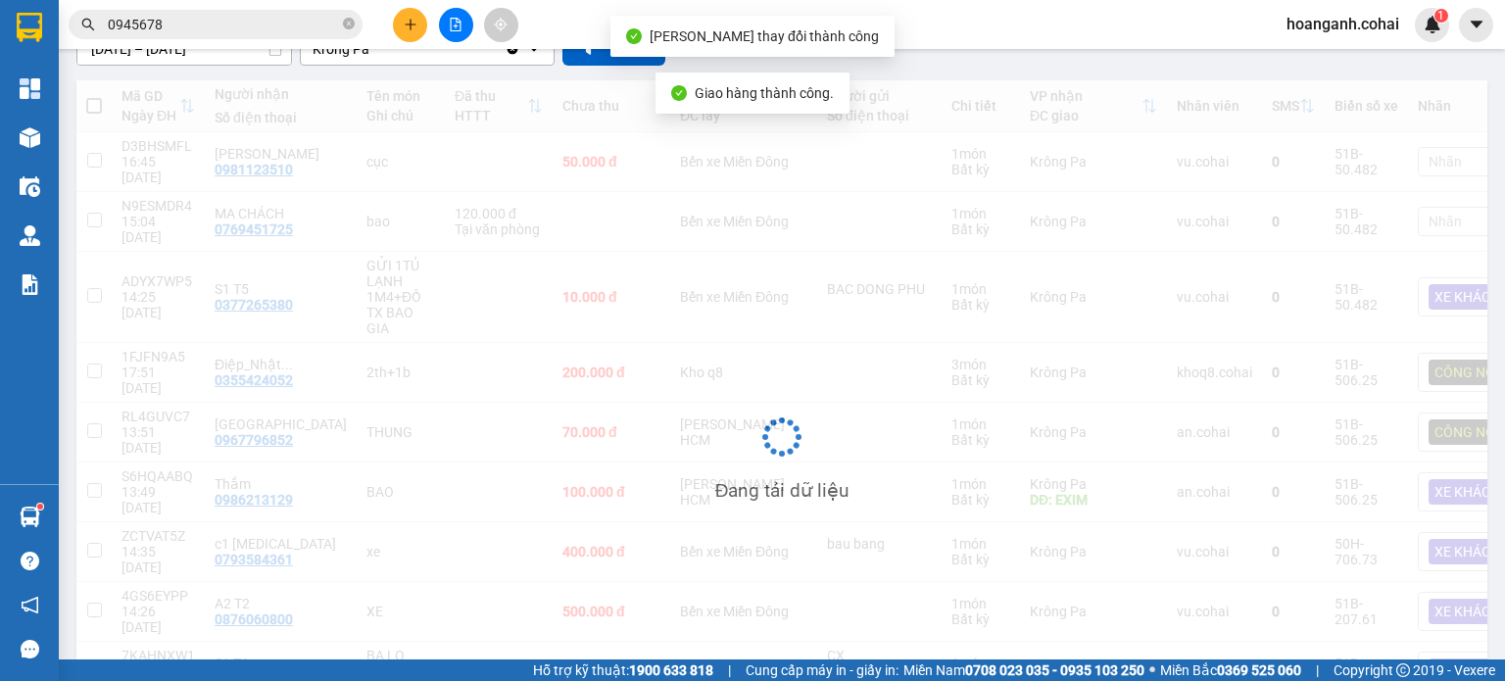
scroll to position [196, 0]
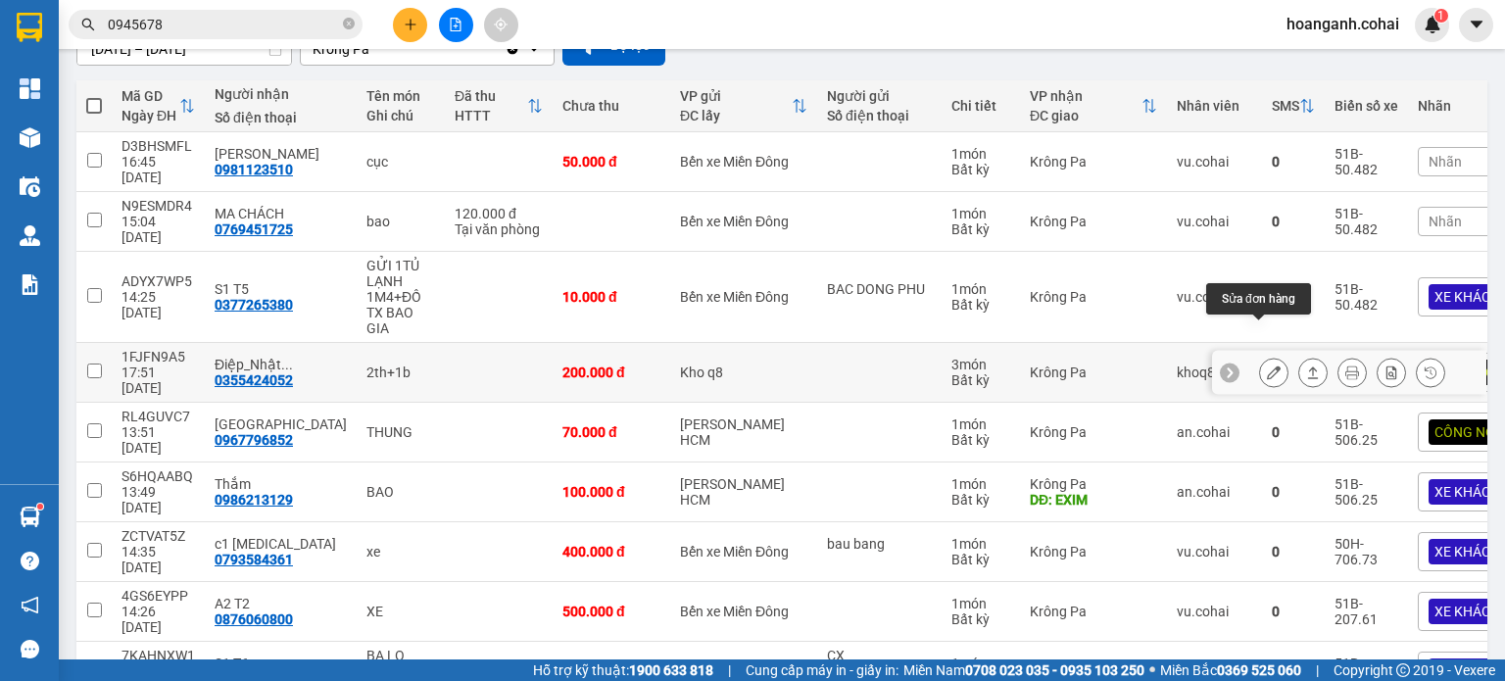
click at [1267, 365] on icon at bounding box center [1274, 372] width 14 height 14
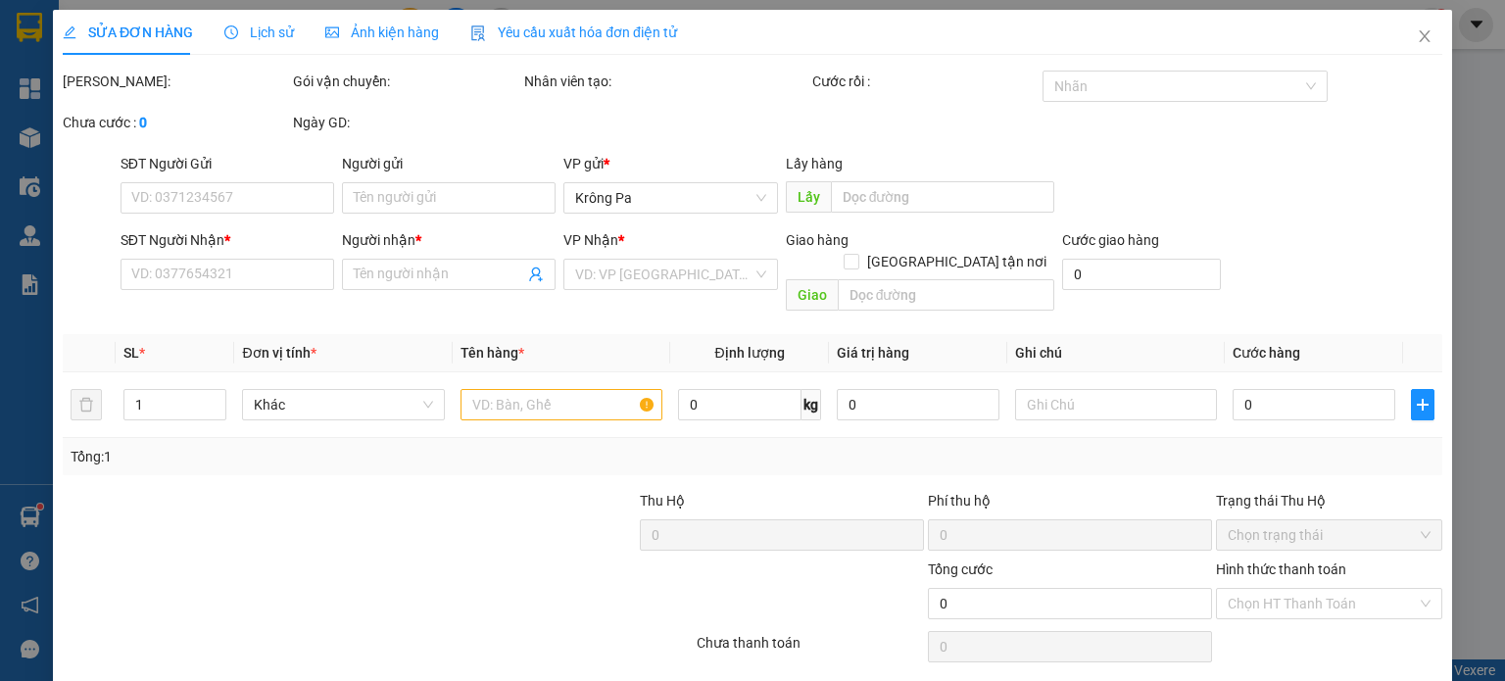
type input "0355424052"
type input "Điệp_Nhật Khang"
type input "200.000"
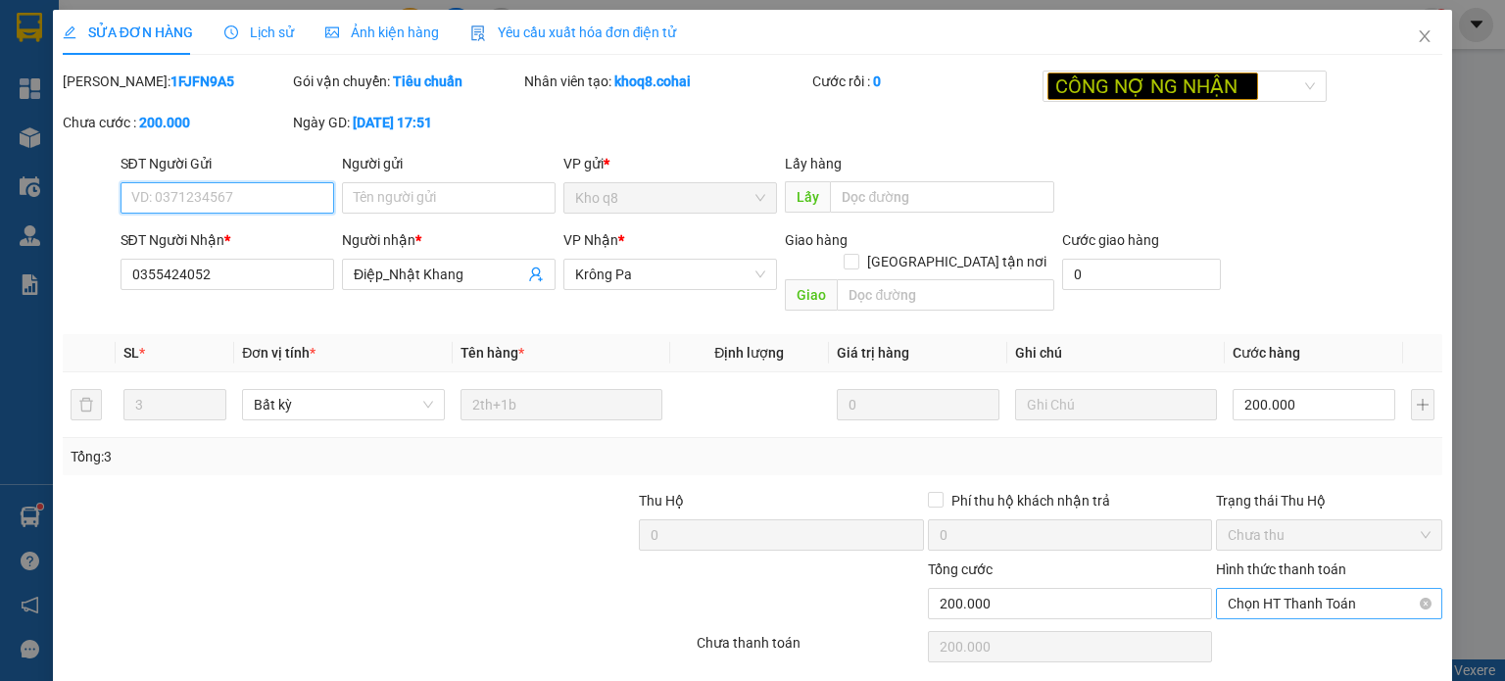
click at [1276, 589] on span "Chọn HT Thanh Toán" at bounding box center [1329, 603] width 203 height 29
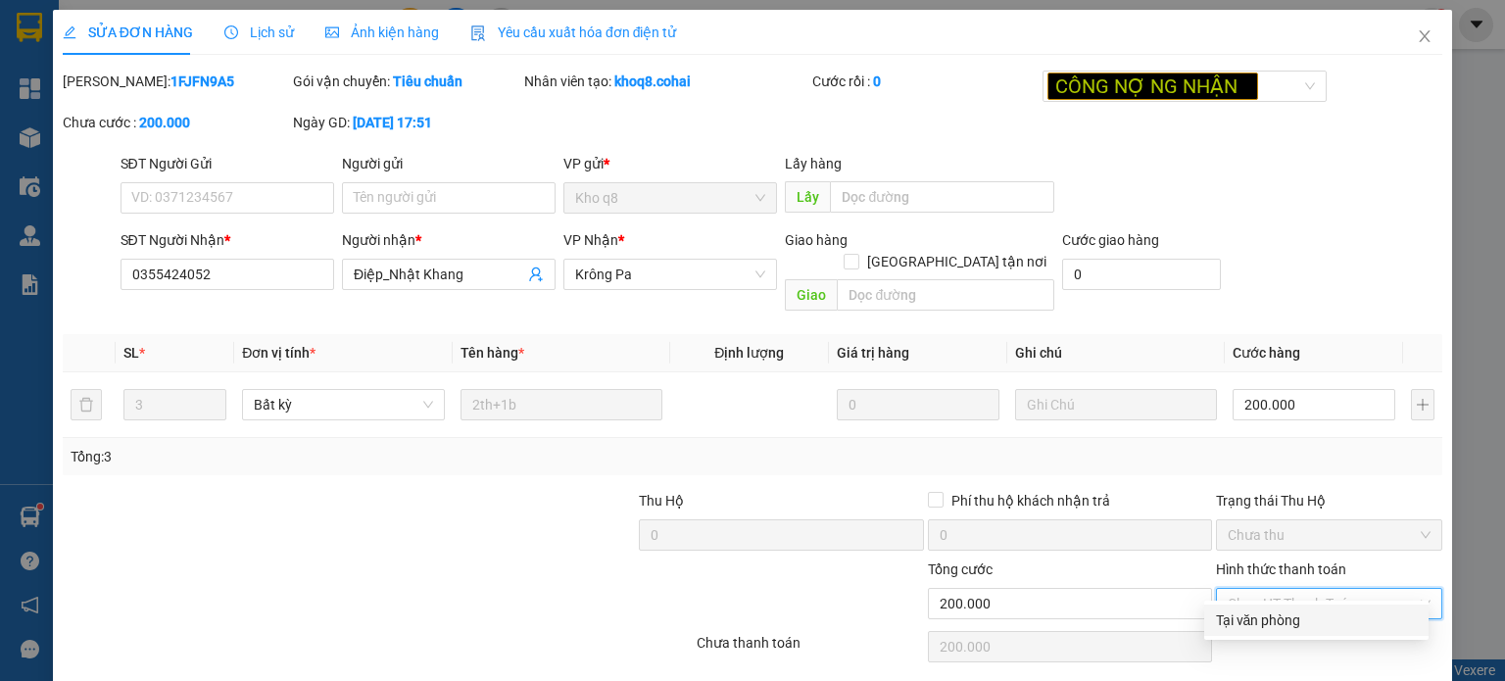
drag, startPoint x: 1235, startPoint y: 615, endPoint x: 1035, endPoint y: 674, distance: 208.4
click at [1206, 622] on div "Tại văn phòng" at bounding box center [1316, 620] width 224 height 31
type input "0"
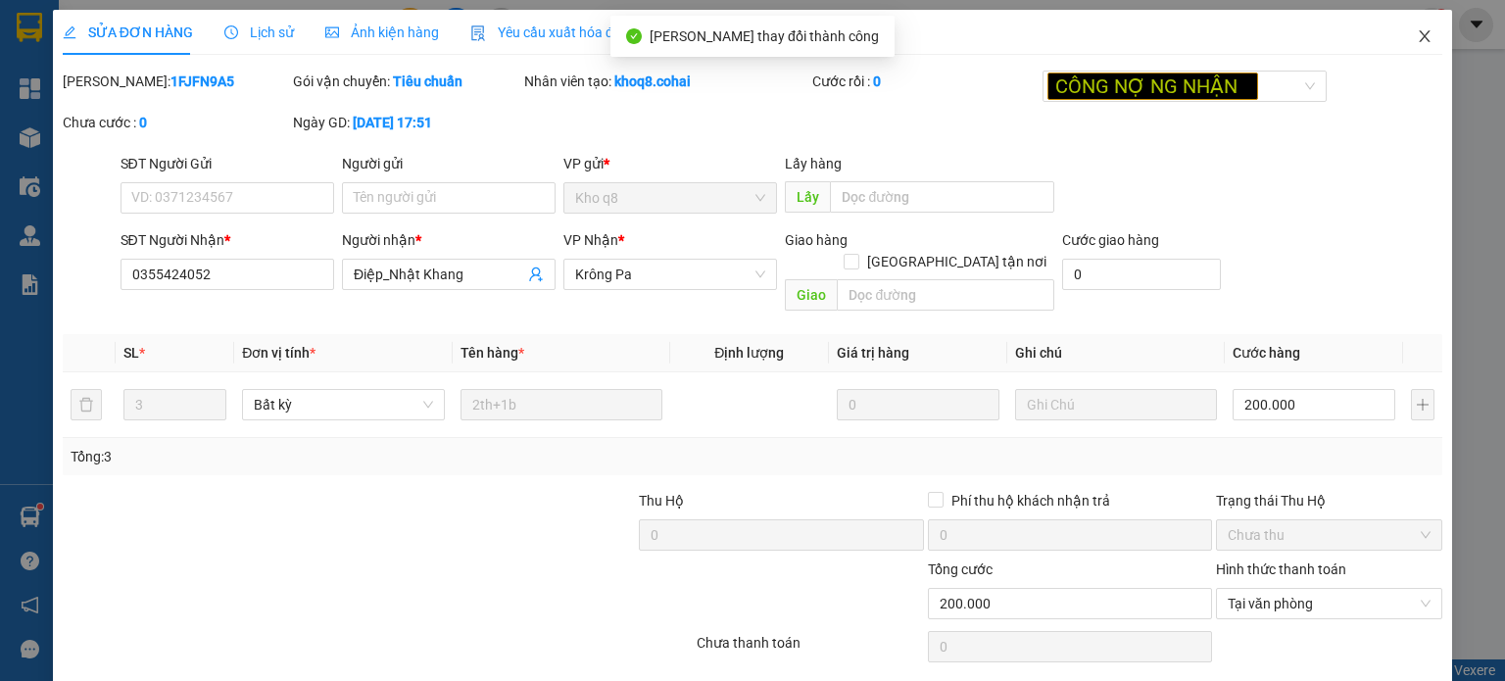
click at [1410, 46] on span "Close" at bounding box center [1424, 37] width 55 height 55
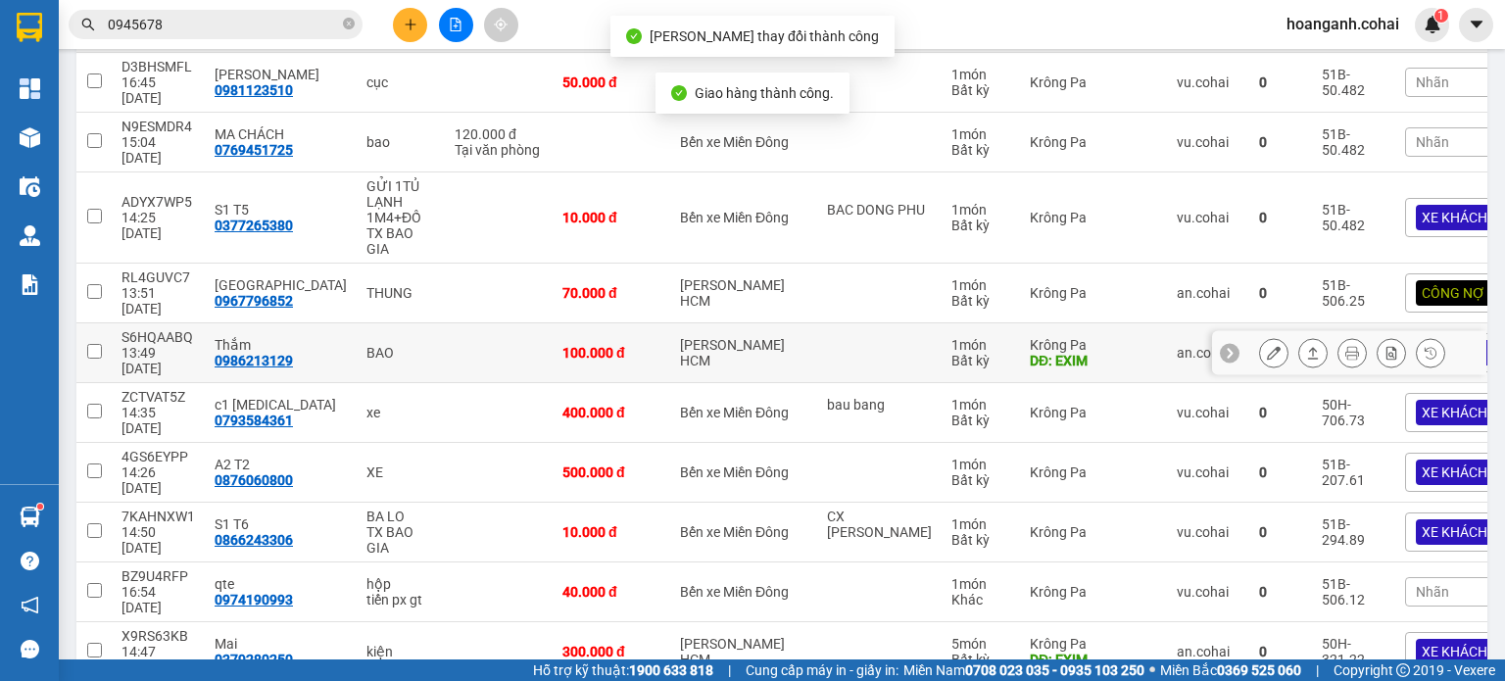
scroll to position [284, 0]
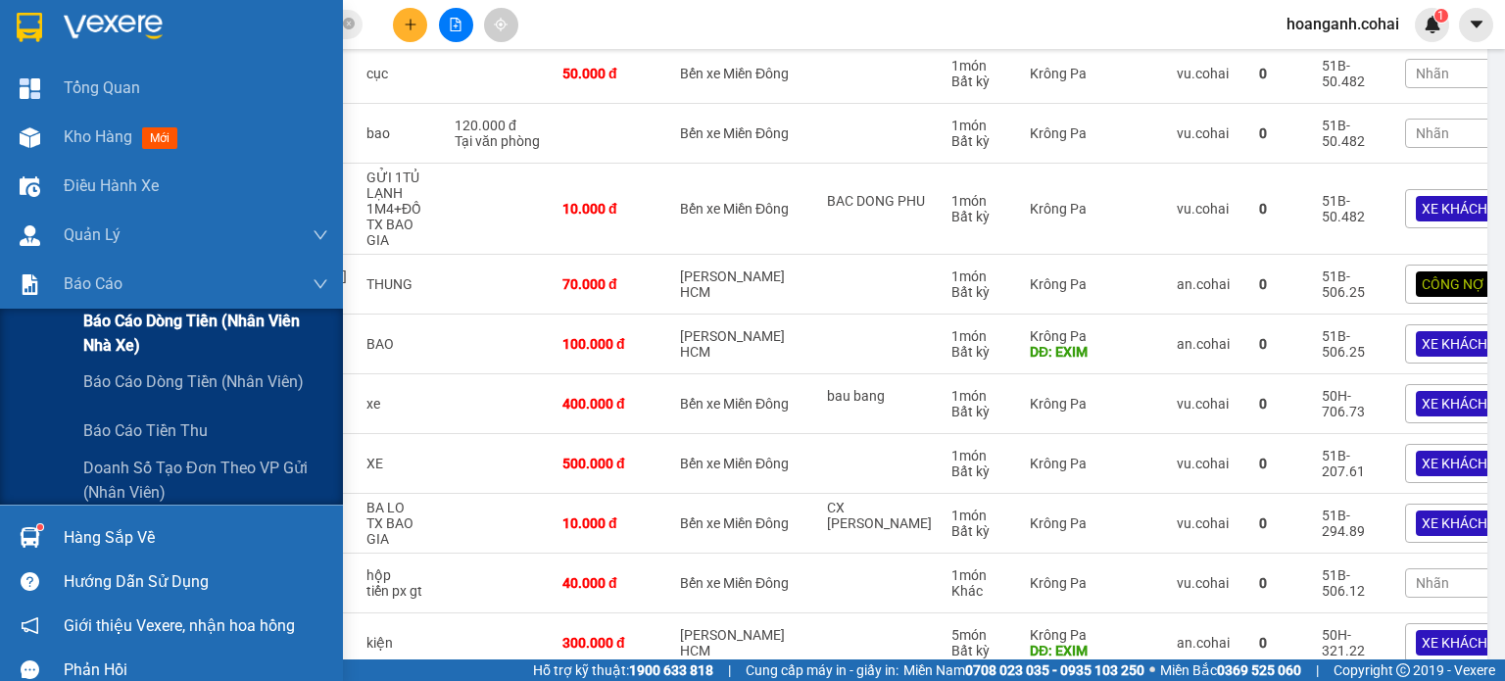
click at [75, 339] on div "Báo cáo dòng tiền (Nhân viên Nhà xe)" at bounding box center [171, 333] width 343 height 49
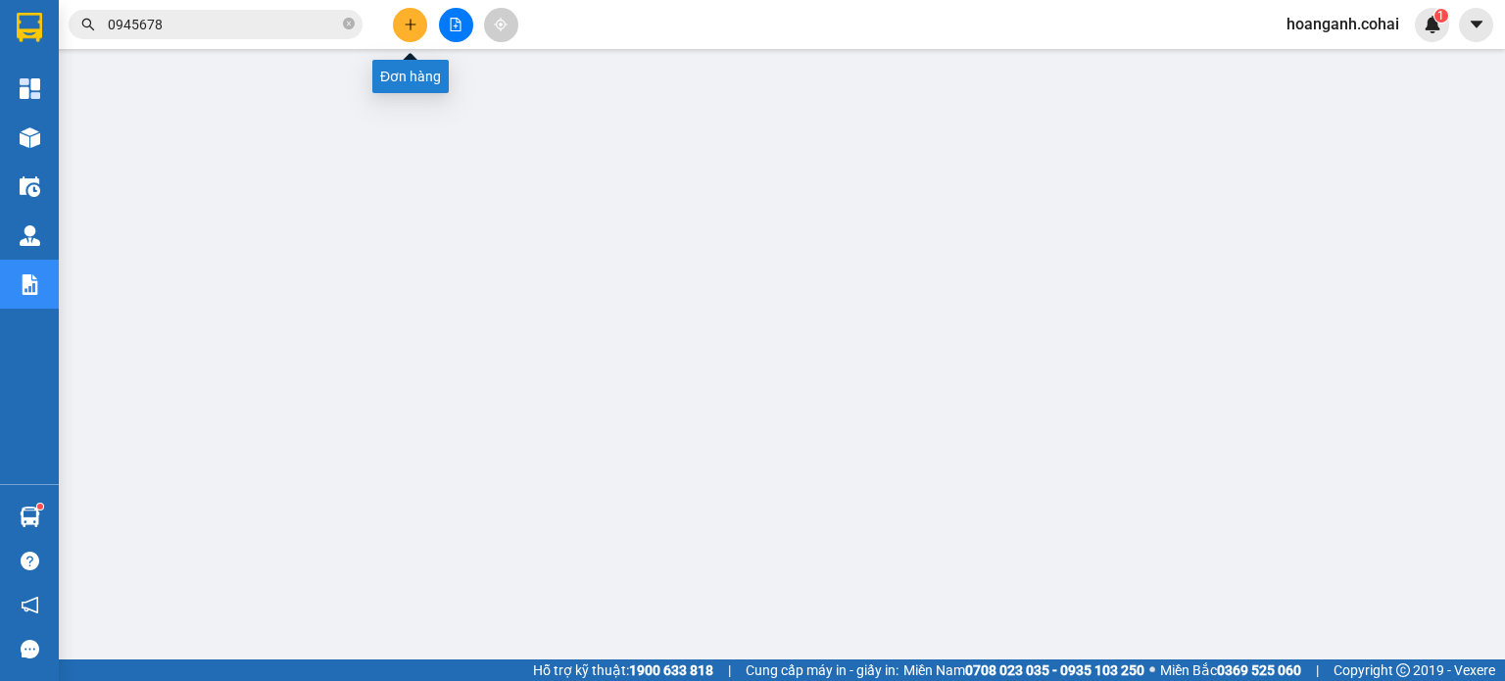
click at [415, 24] on icon "plus" at bounding box center [410, 24] width 11 height 1
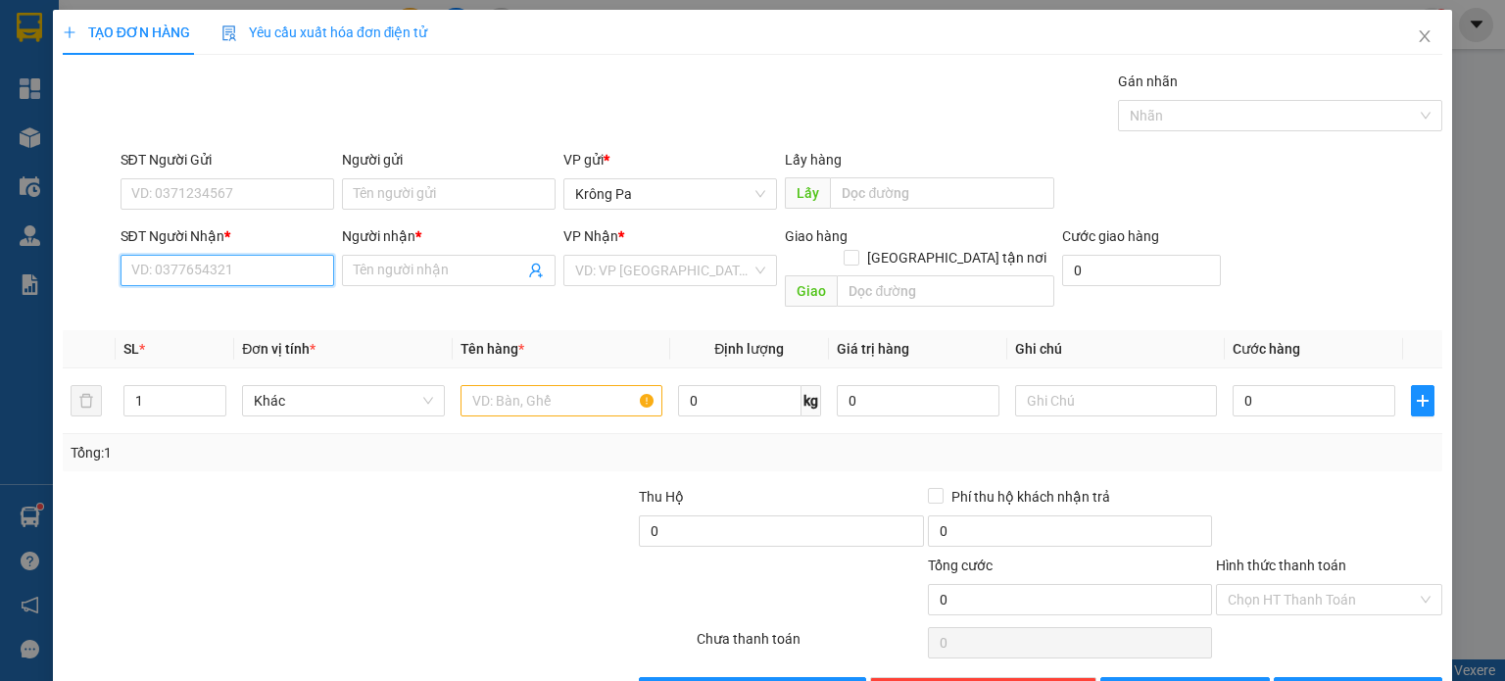
click at [284, 255] on input "SĐT Người Nhận *" at bounding box center [228, 270] width 214 height 31
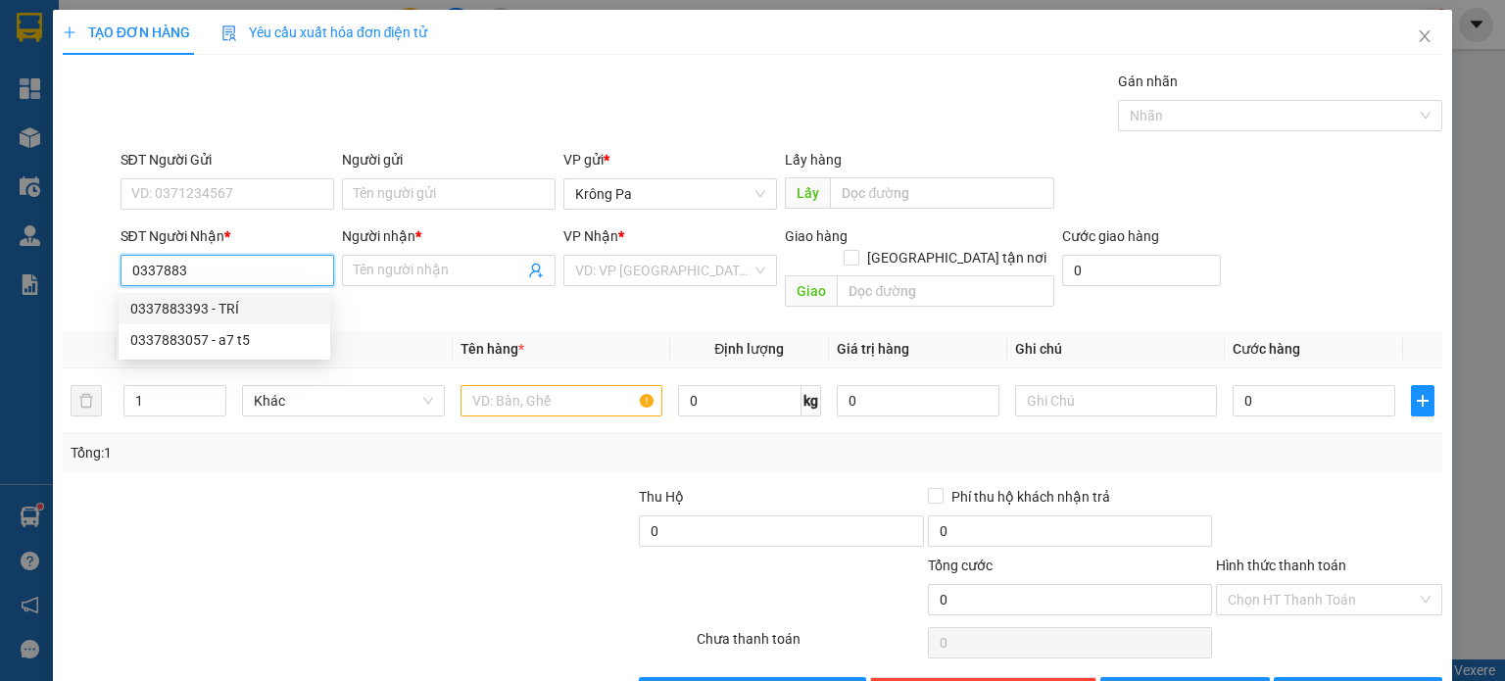
click at [235, 318] on div "0337883393 - TRÍ" at bounding box center [224, 309] width 188 height 22
type input "0337883393"
type input "TRÍ"
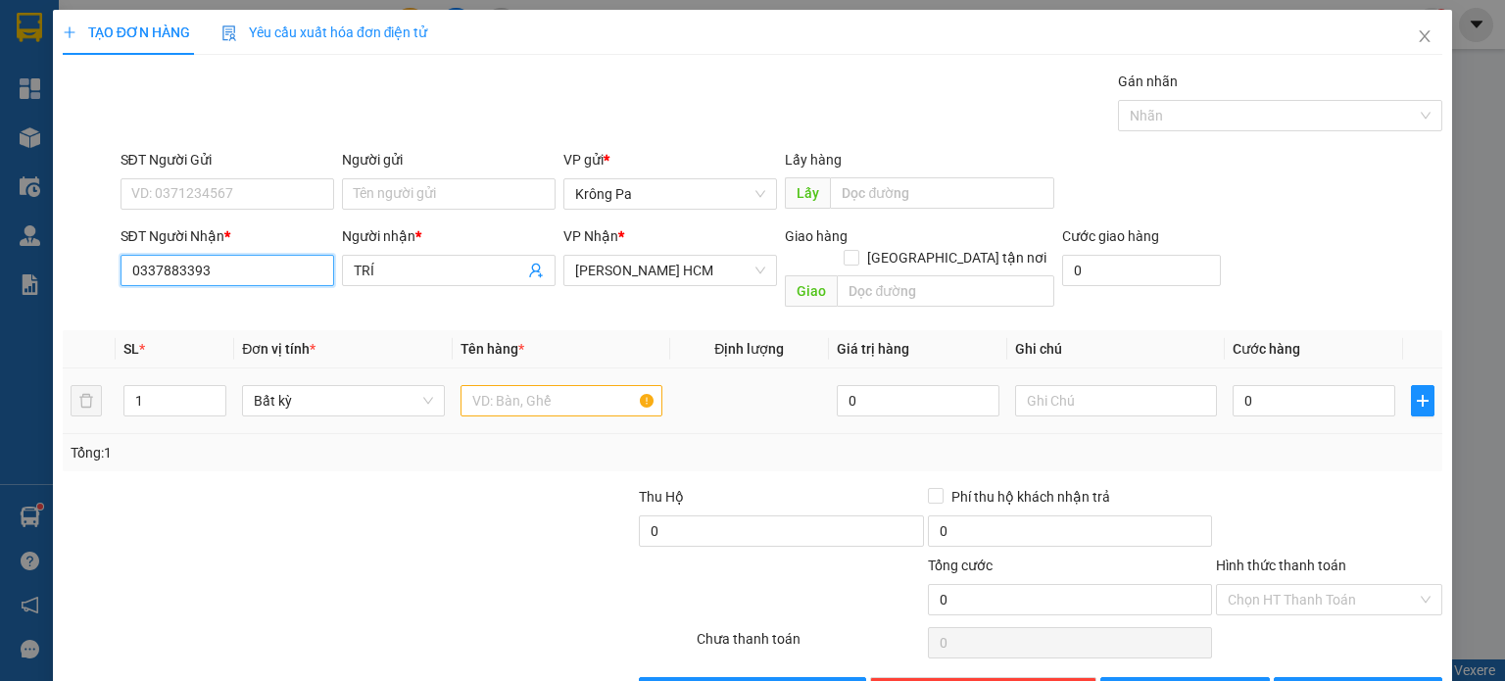
type input "0337883393"
click at [552, 391] on input "text" at bounding box center [562, 400] width 202 height 31
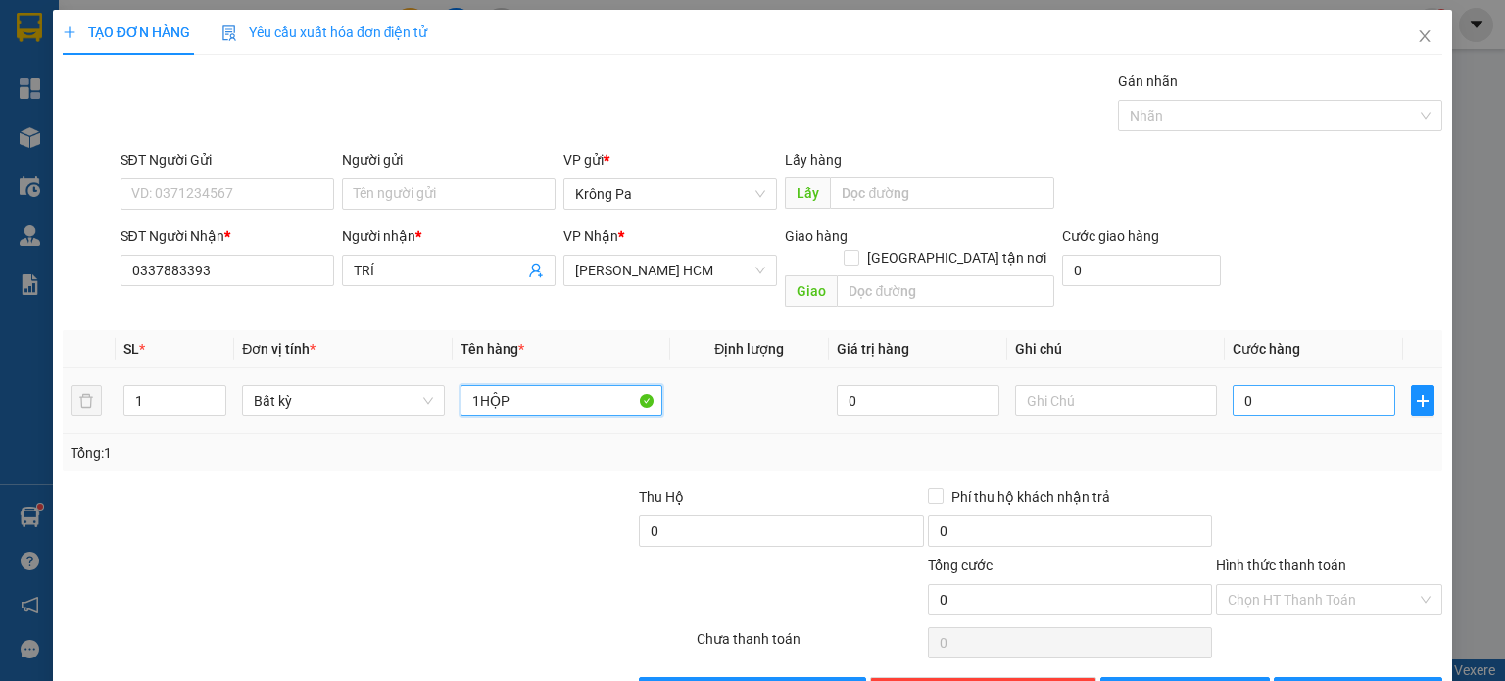
type input "1HỘP"
click at [1325, 387] on input "0" at bounding box center [1314, 400] width 163 height 31
click at [1270, 585] on input "Hình thức thanh toán" at bounding box center [1322, 599] width 189 height 29
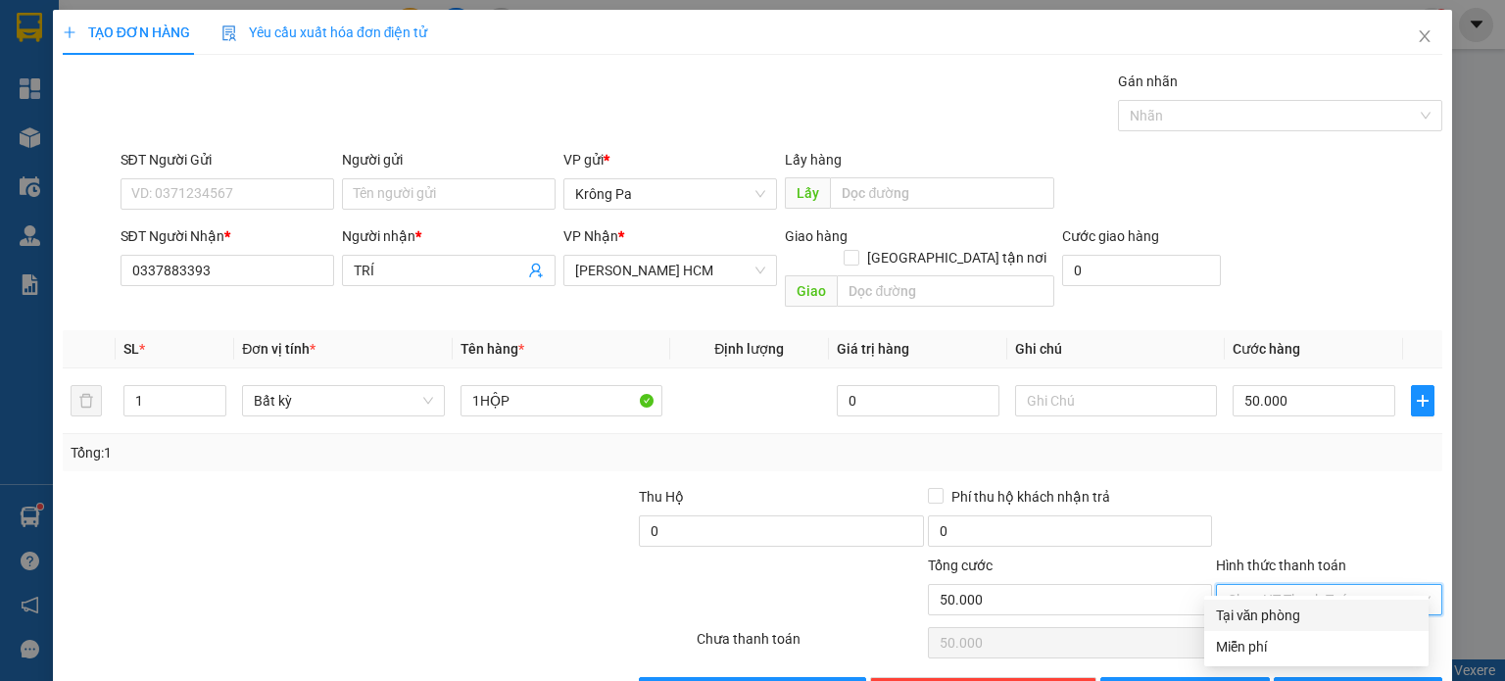
click at [1256, 622] on div "Tại văn phòng" at bounding box center [1316, 616] width 201 height 22
click at [1336, 680] on span "Lưu và In" at bounding box center [1379, 693] width 137 height 22
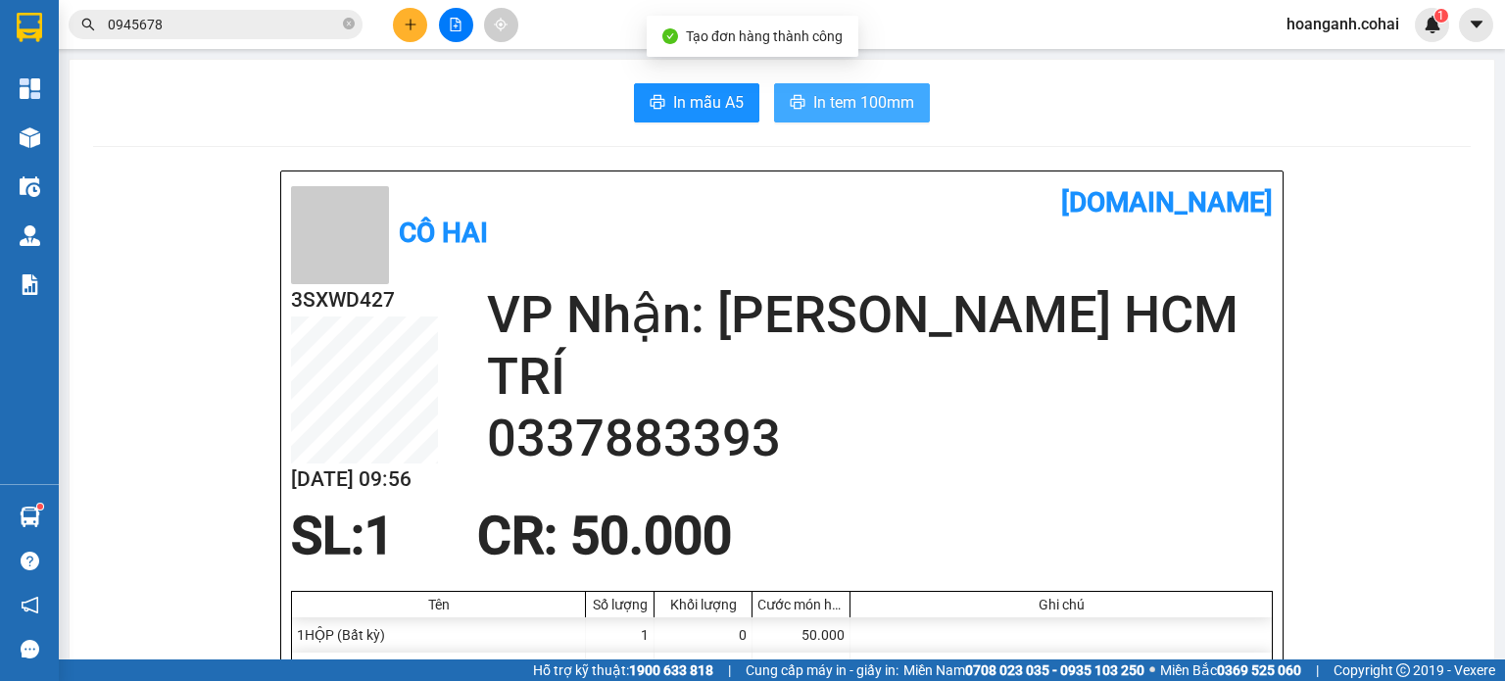
click at [847, 109] on span "In tem 100mm" at bounding box center [863, 102] width 101 height 24
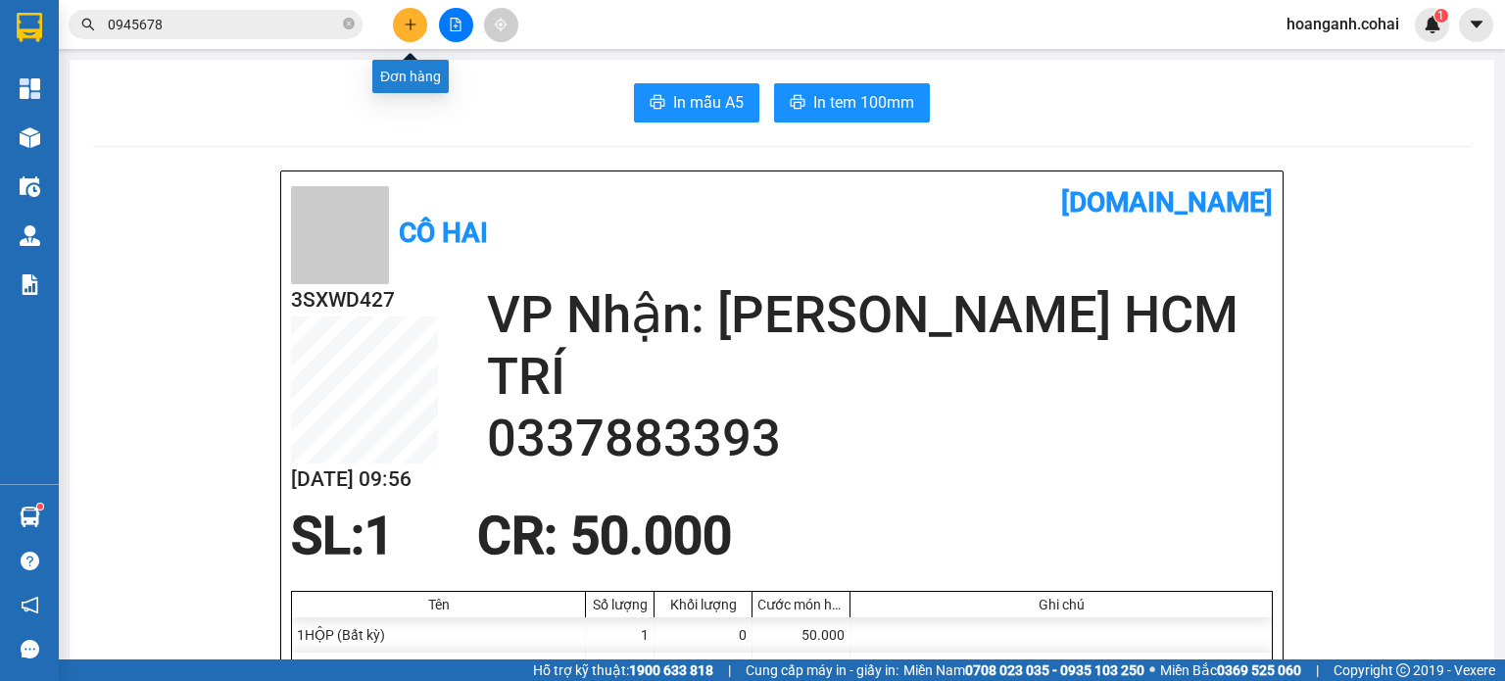
click at [404, 30] on icon "plus" at bounding box center [411, 25] width 14 height 14
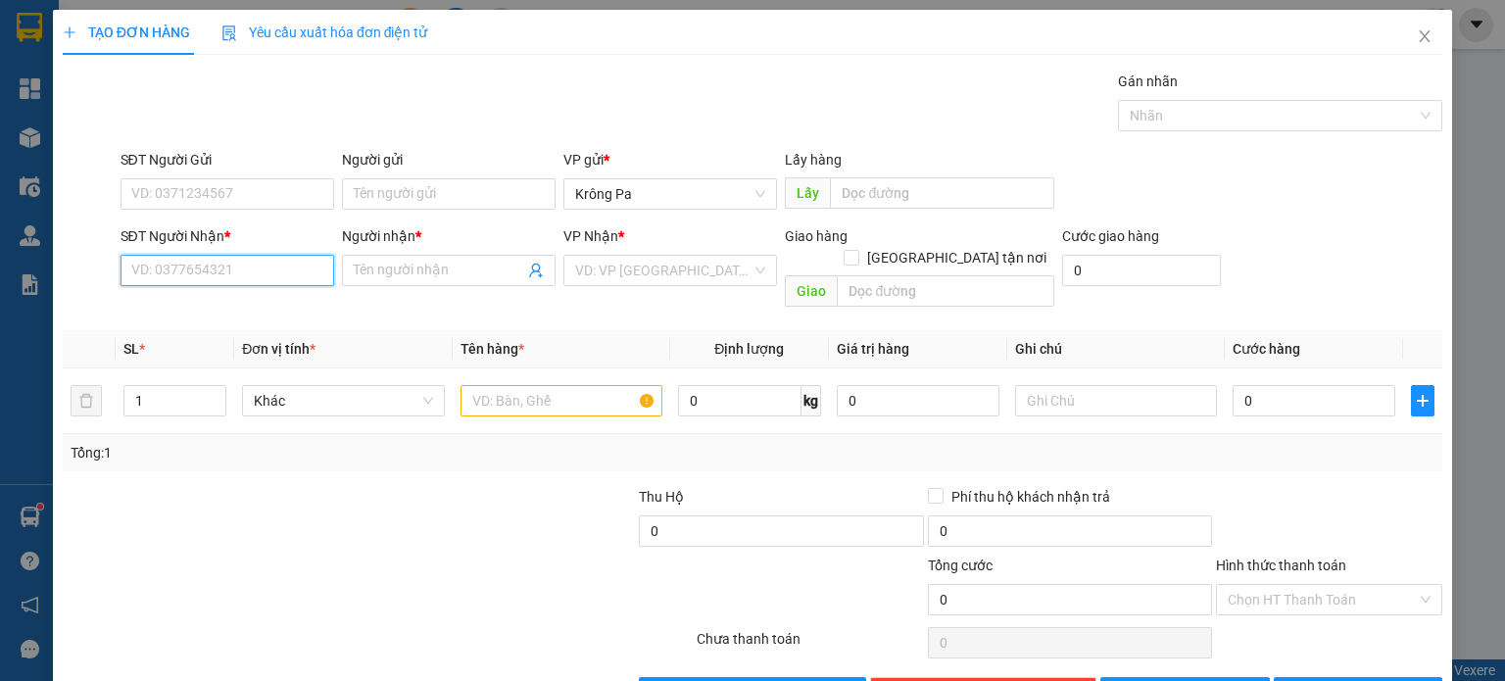
click at [255, 272] on input "SĐT Người Nhận *" at bounding box center [228, 270] width 214 height 31
click at [239, 310] on div "0344322206 - TIÊN" at bounding box center [224, 309] width 188 height 22
type input "0344322206"
type input "TIÊN"
type input "0344322206"
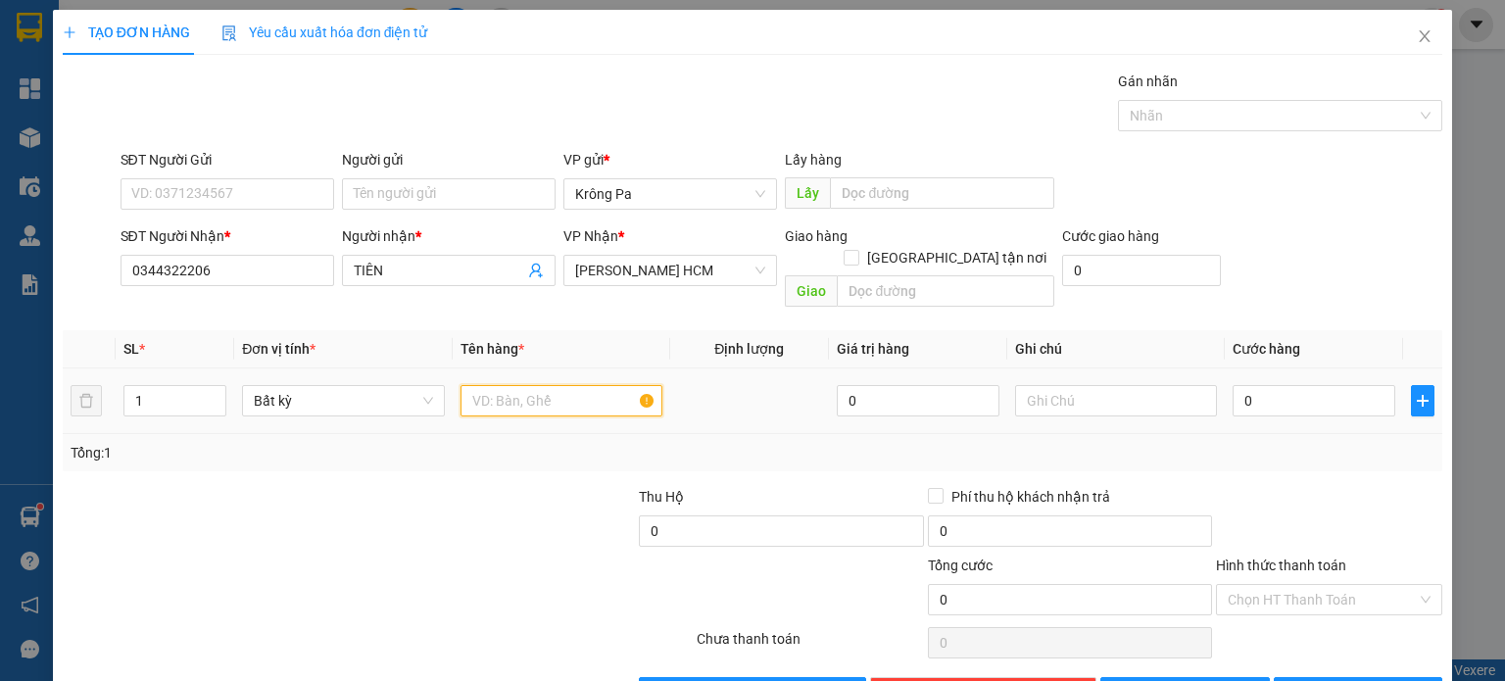
click at [530, 385] on input "text" at bounding box center [562, 400] width 202 height 31
type input "1 HỘP"
click at [1328, 391] on input "0" at bounding box center [1314, 400] width 163 height 31
type input "4"
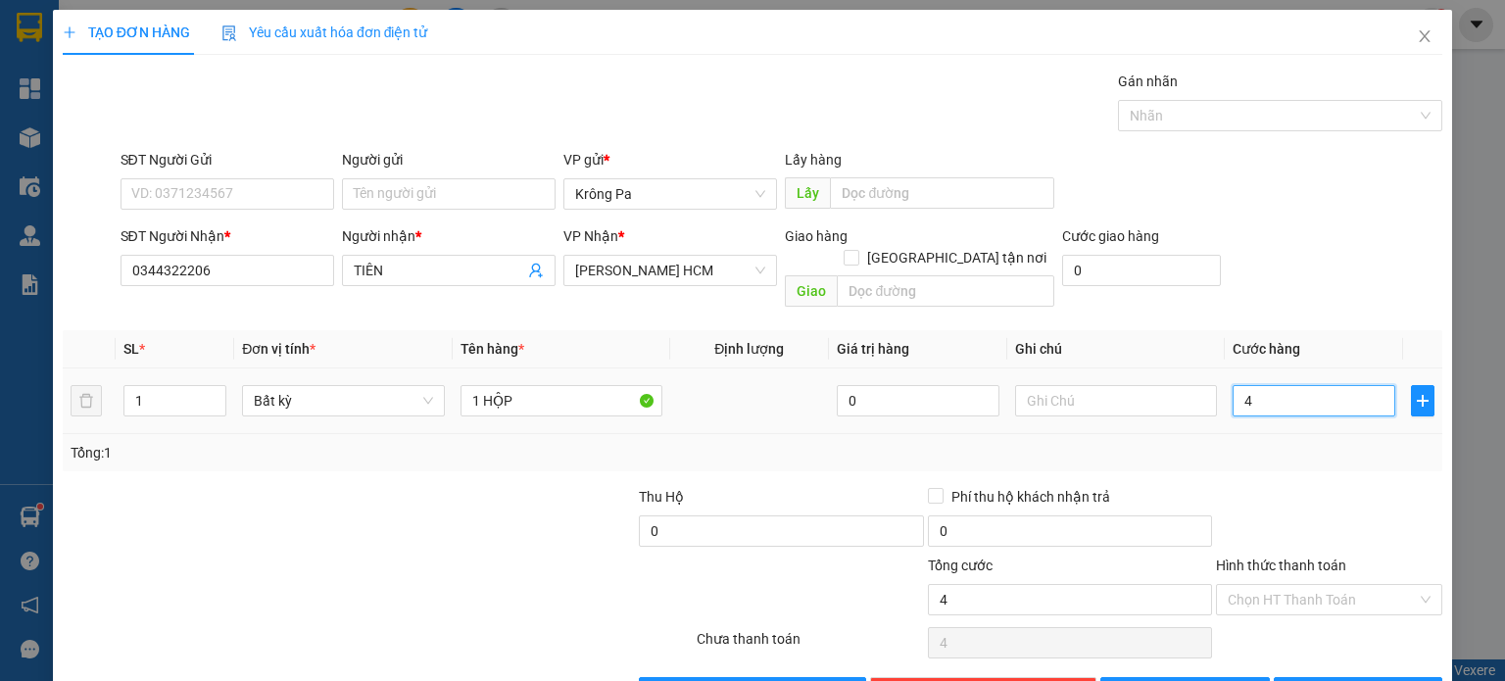
type input "4"
type input "40"
type input "40.000"
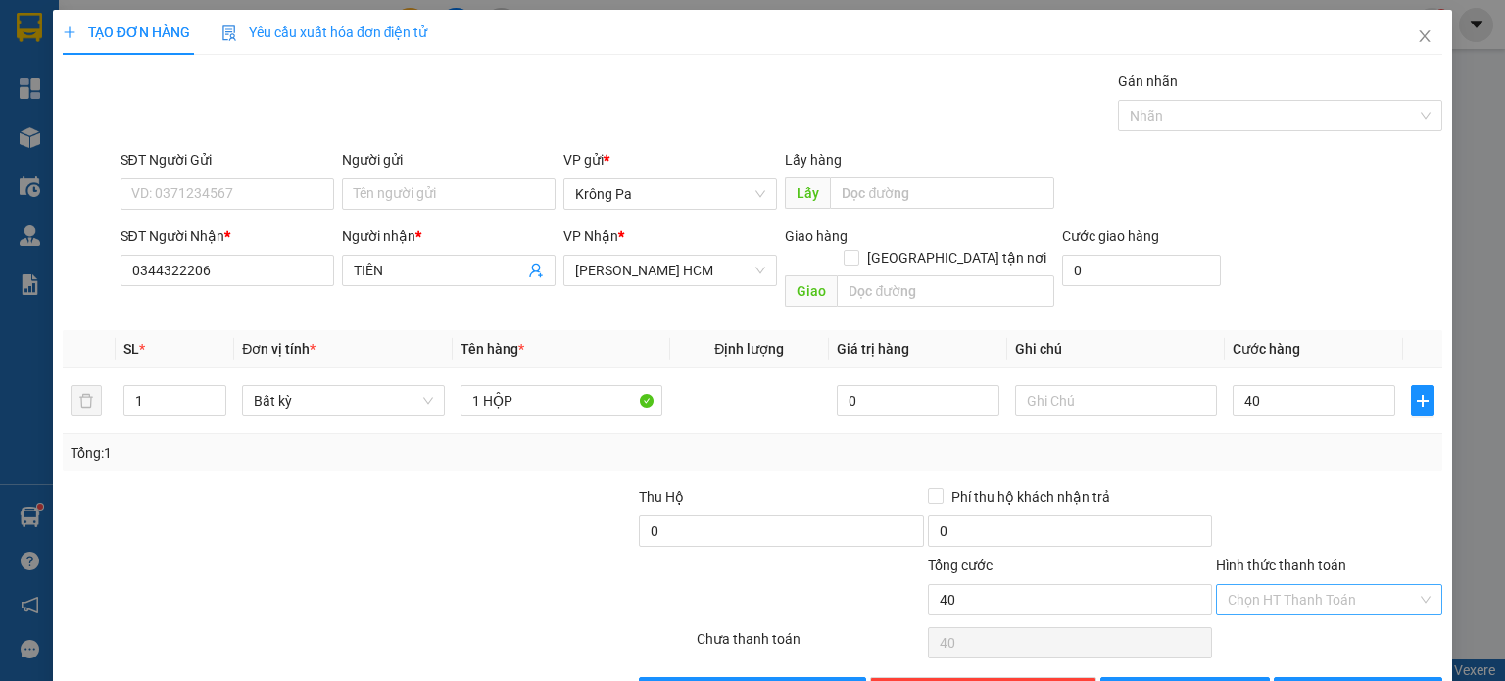
type input "40.000"
click at [1333, 585] on input "Hình thức thanh toán" at bounding box center [1322, 599] width 189 height 29
click at [1311, 627] on div "Tại văn phòng" at bounding box center [1316, 615] width 224 height 31
type input "0"
click at [1302, 680] on icon "printer" at bounding box center [1295, 692] width 13 height 13
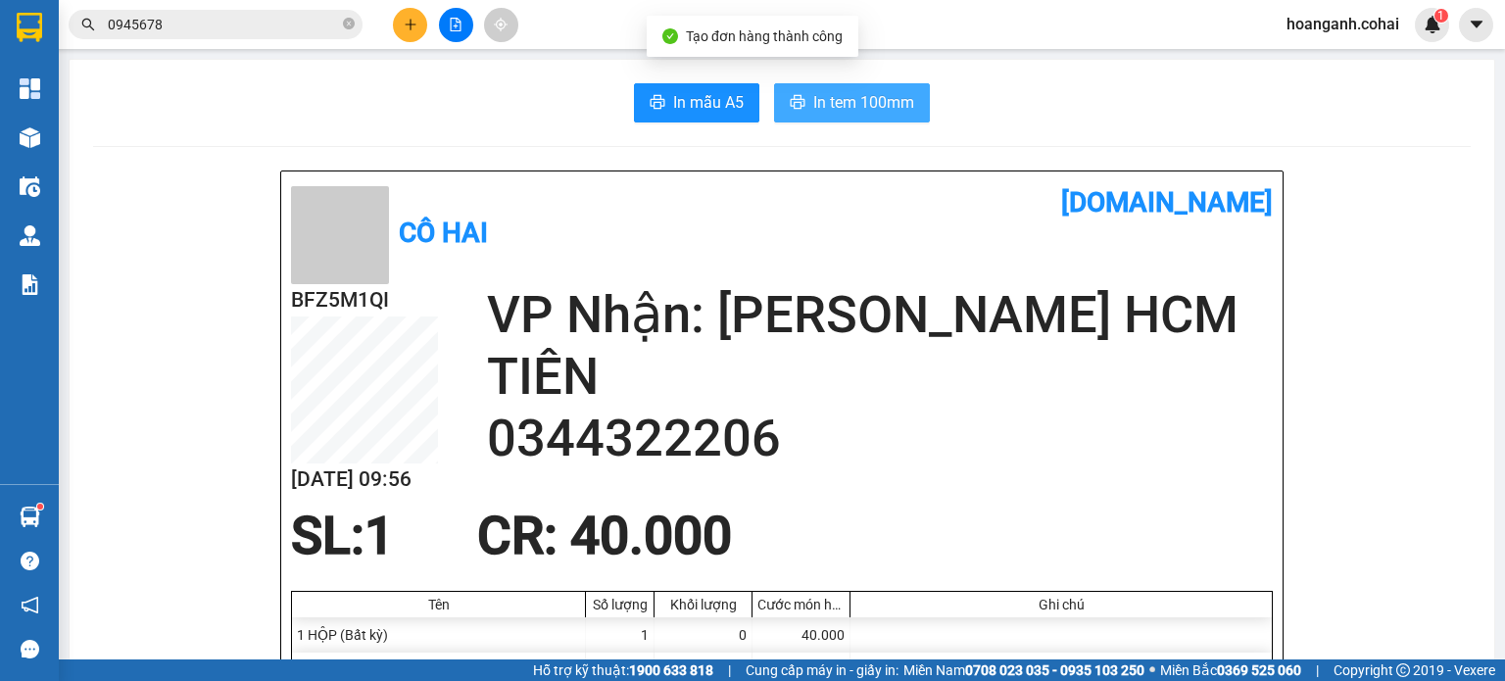
click at [844, 99] on span "In tem 100mm" at bounding box center [863, 102] width 101 height 24
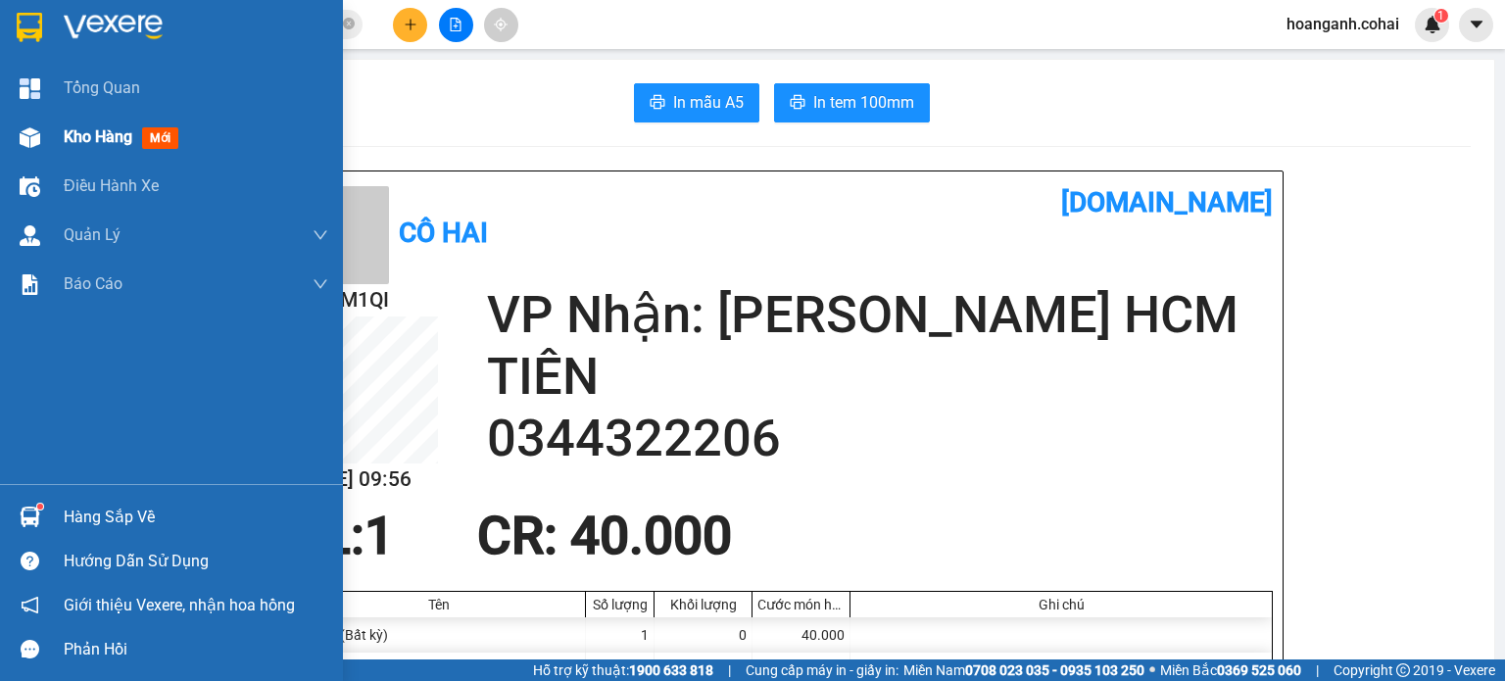
click at [59, 136] on div "Kho hàng mới" at bounding box center [171, 137] width 343 height 49
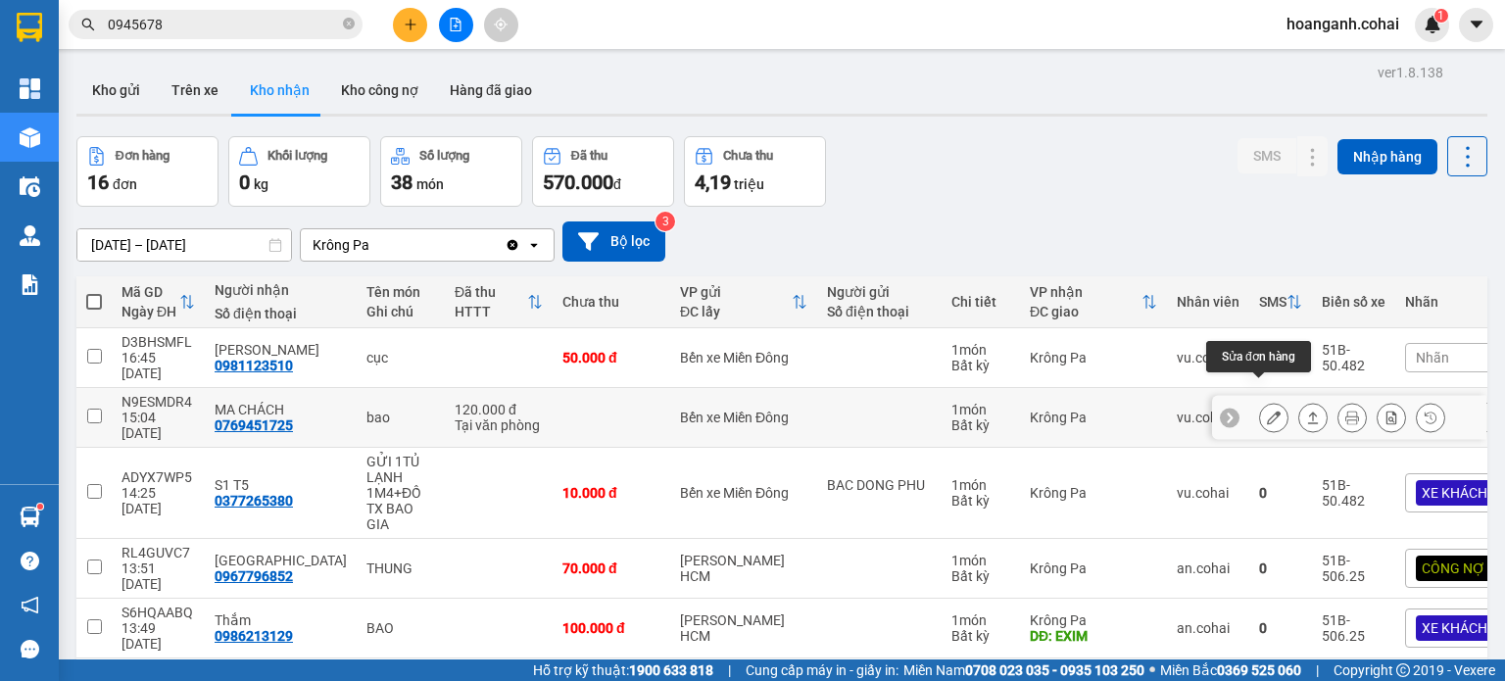
click at [1267, 411] on icon at bounding box center [1274, 418] width 14 height 14
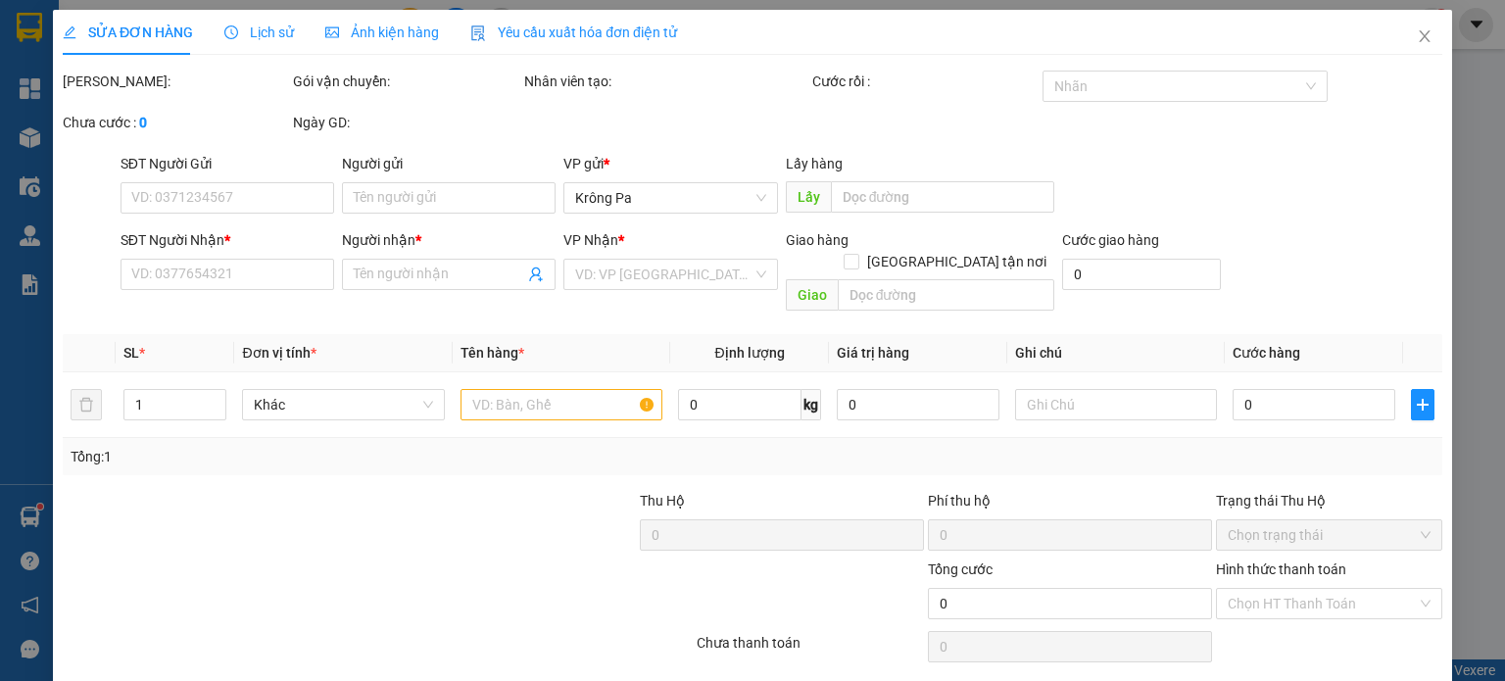
type input "0769451725"
type input "MA CHÁCH"
type input "120.000"
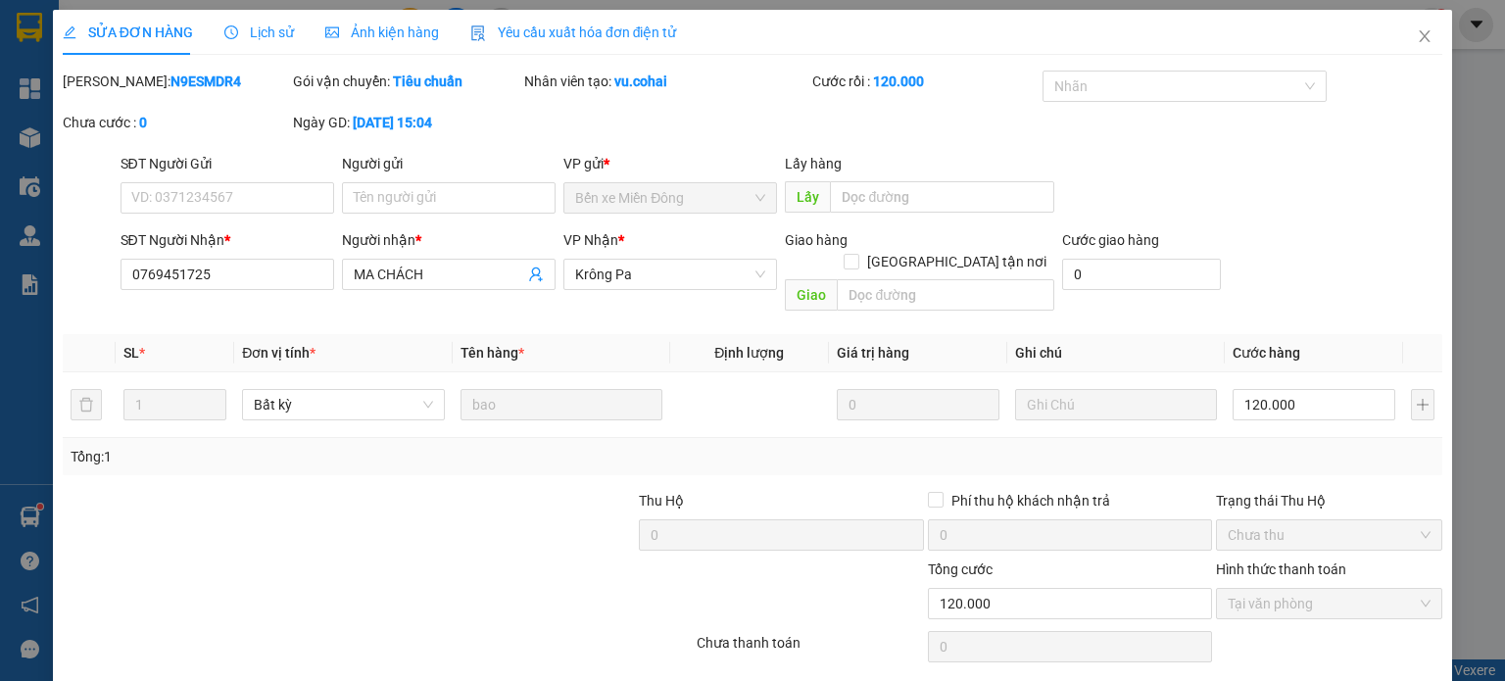
click at [778, 657] on div "Total Paid Fee 120.000 Total UnPaid Fee 0 Cash Collection Total Fee Mã ĐH: N9ES…" at bounding box center [753, 392] width 1380 height 642
click at [1417, 34] on icon "close" at bounding box center [1425, 36] width 16 height 16
